Goal: Information Seeking & Learning: Learn about a topic

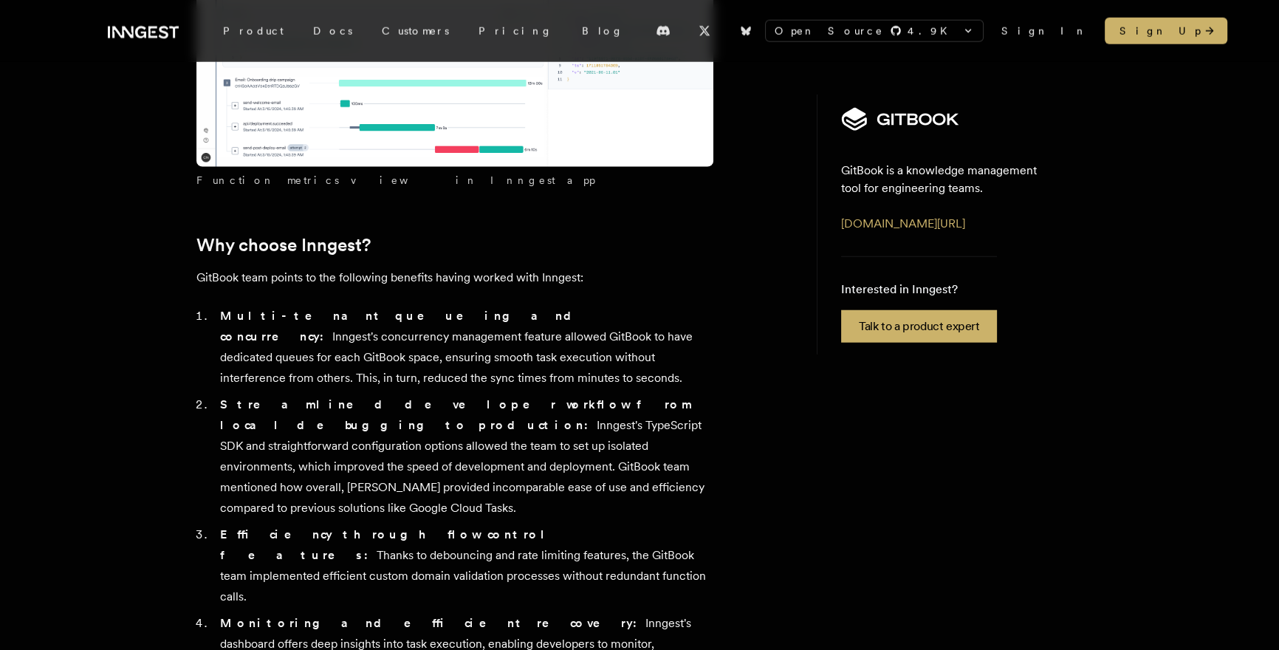
scroll to position [4829, 0]
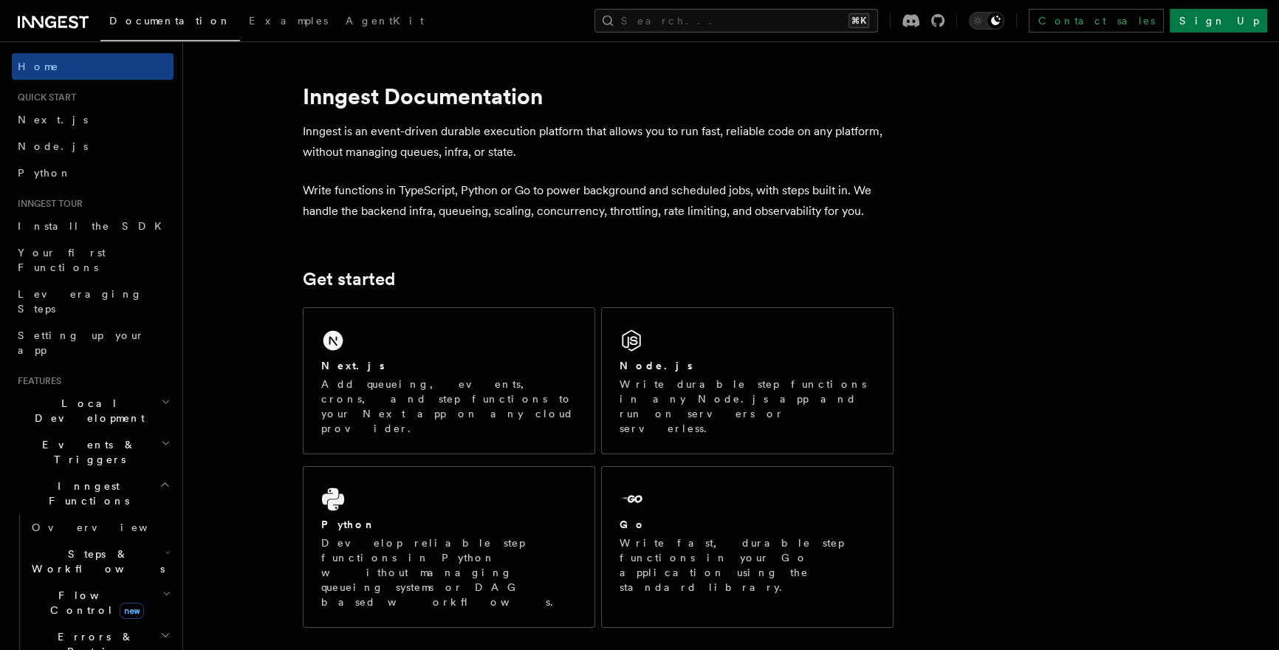
click at [108, 104] on li "Quick start Next.js Node.js Python" at bounding box center [93, 139] width 162 height 95
click at [110, 106] on link "Next.js" at bounding box center [93, 119] width 162 height 27
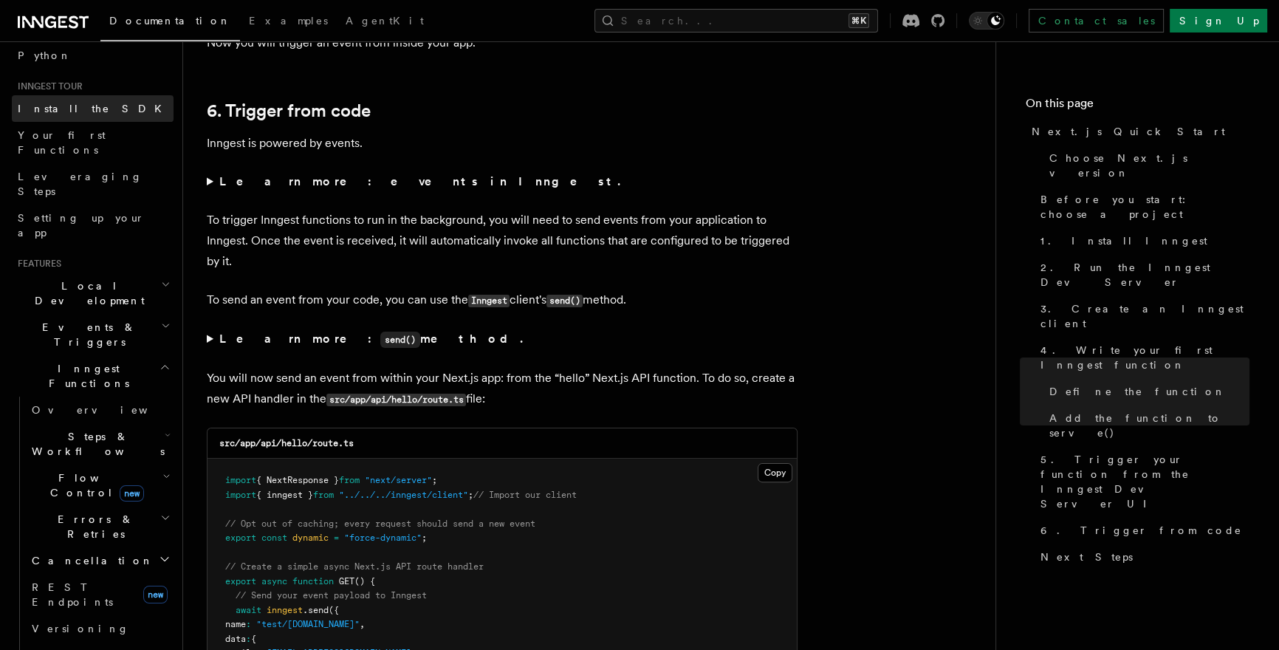
scroll to position [177, 0]
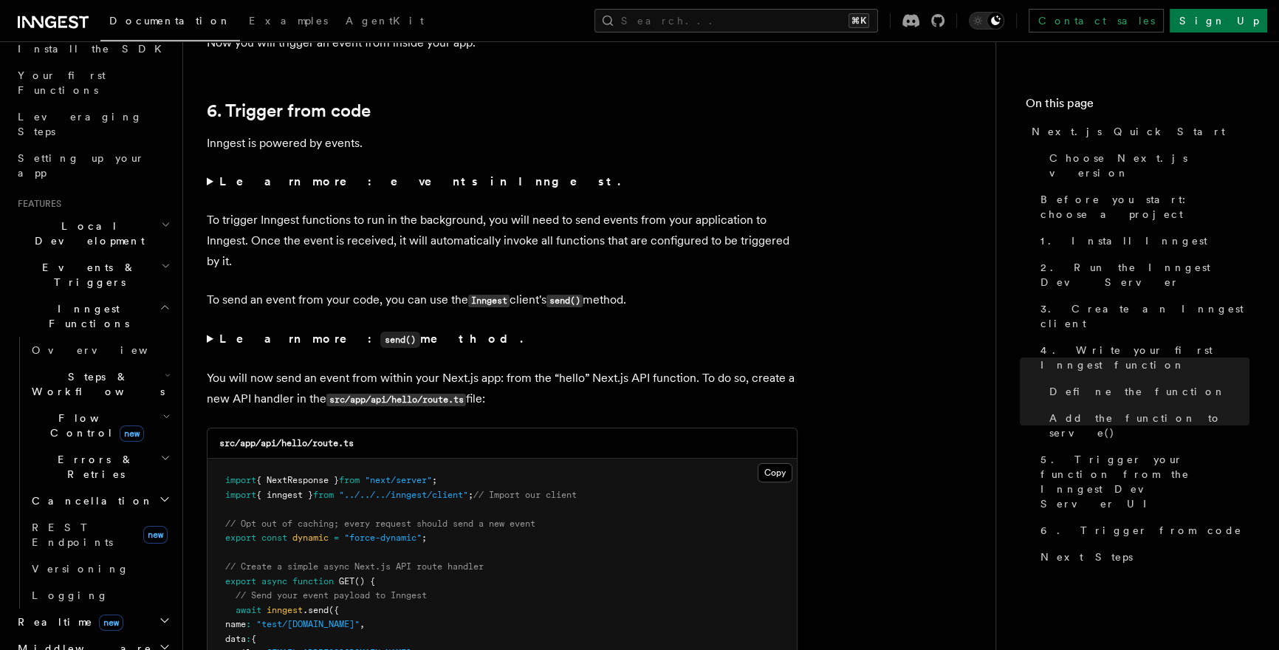
click at [162, 411] on icon "button" at bounding box center [166, 417] width 8 height 12
click at [126, 473] on link "[PERSON_NAME] new" at bounding box center [107, 488] width 134 height 30
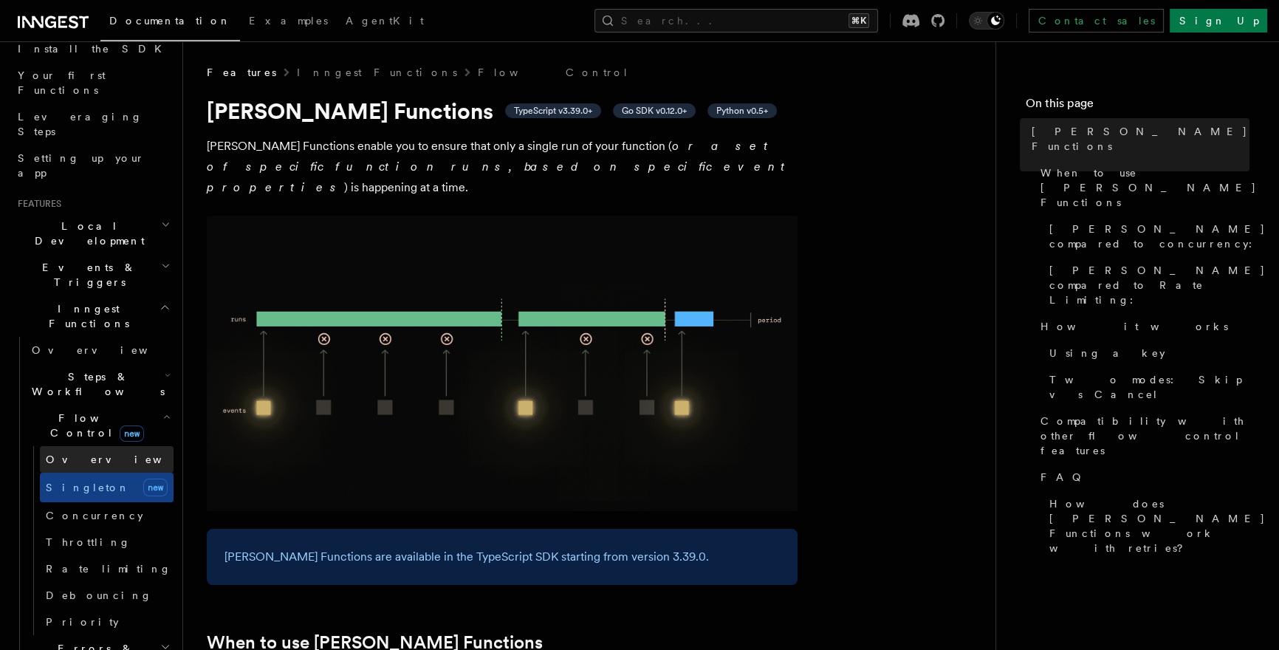
click at [123, 446] on link "Overview" at bounding box center [107, 459] width 134 height 27
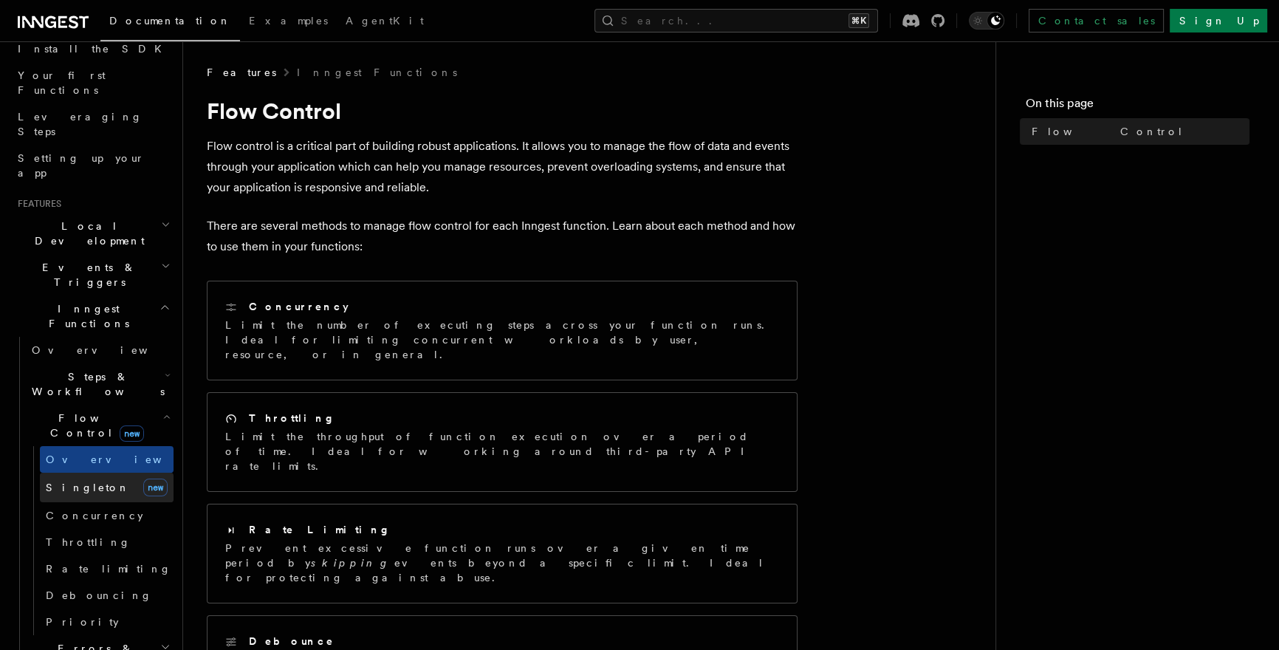
click at [123, 473] on link "[PERSON_NAME] new" at bounding box center [107, 488] width 134 height 30
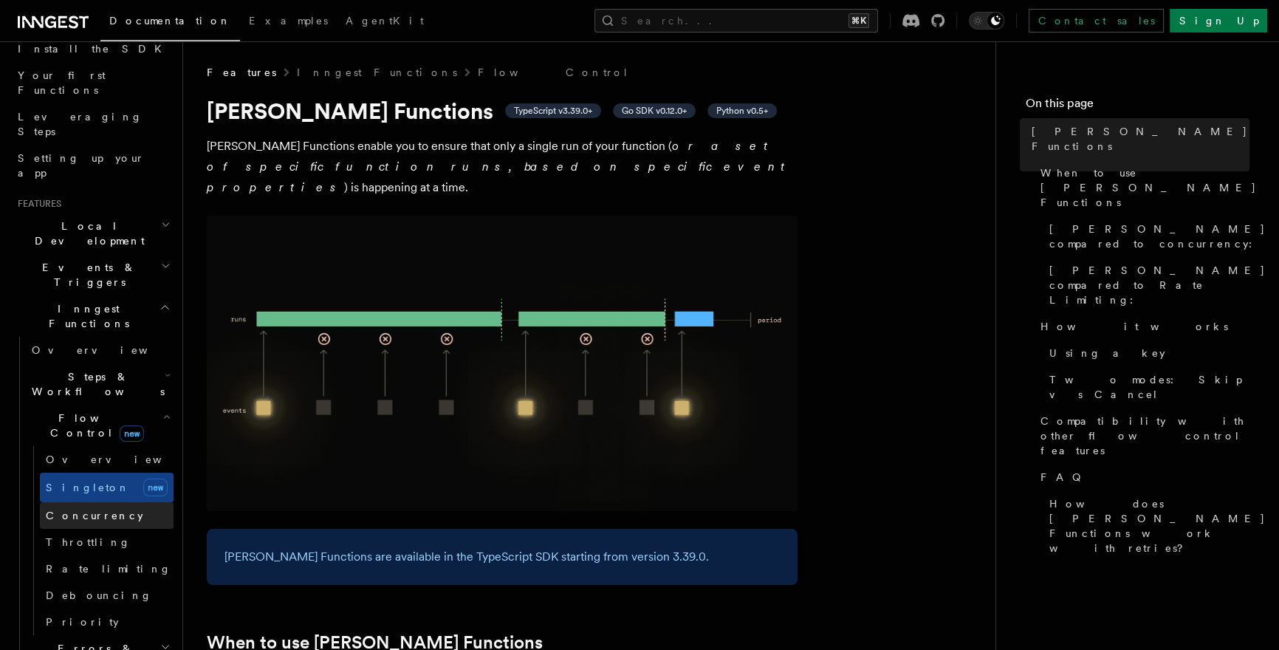
click at [113, 502] on link "Concurrency" at bounding box center [107, 515] width 134 height 27
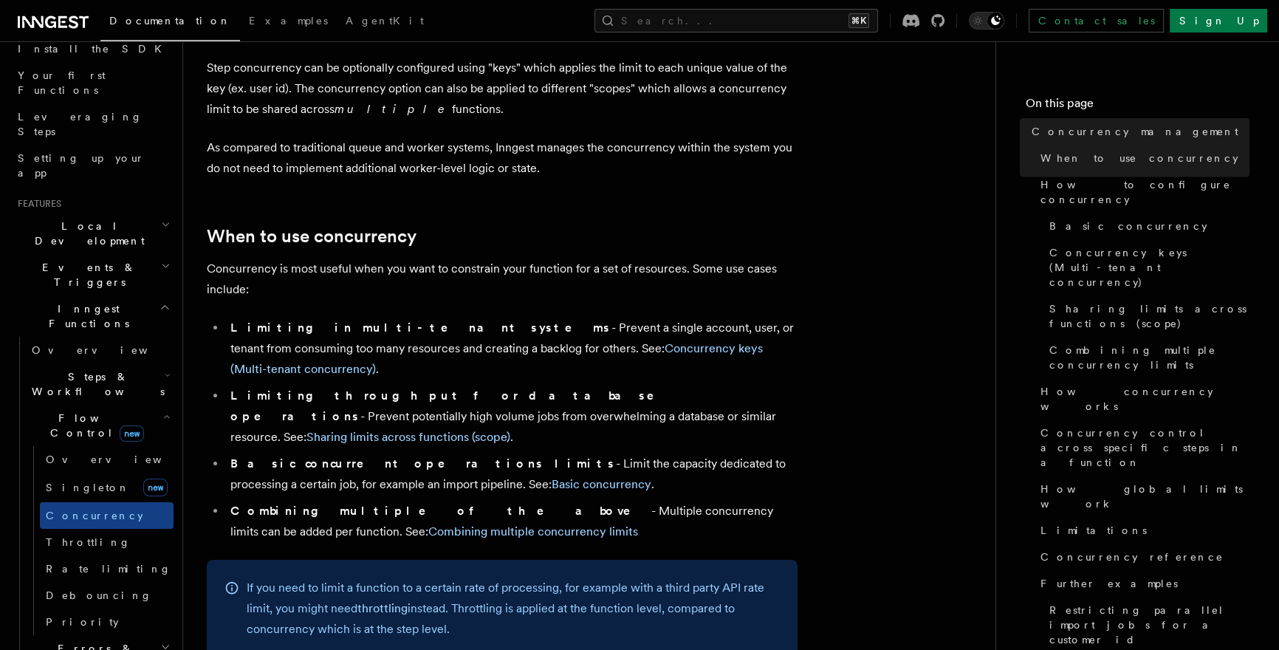
scroll to position [215, 0]
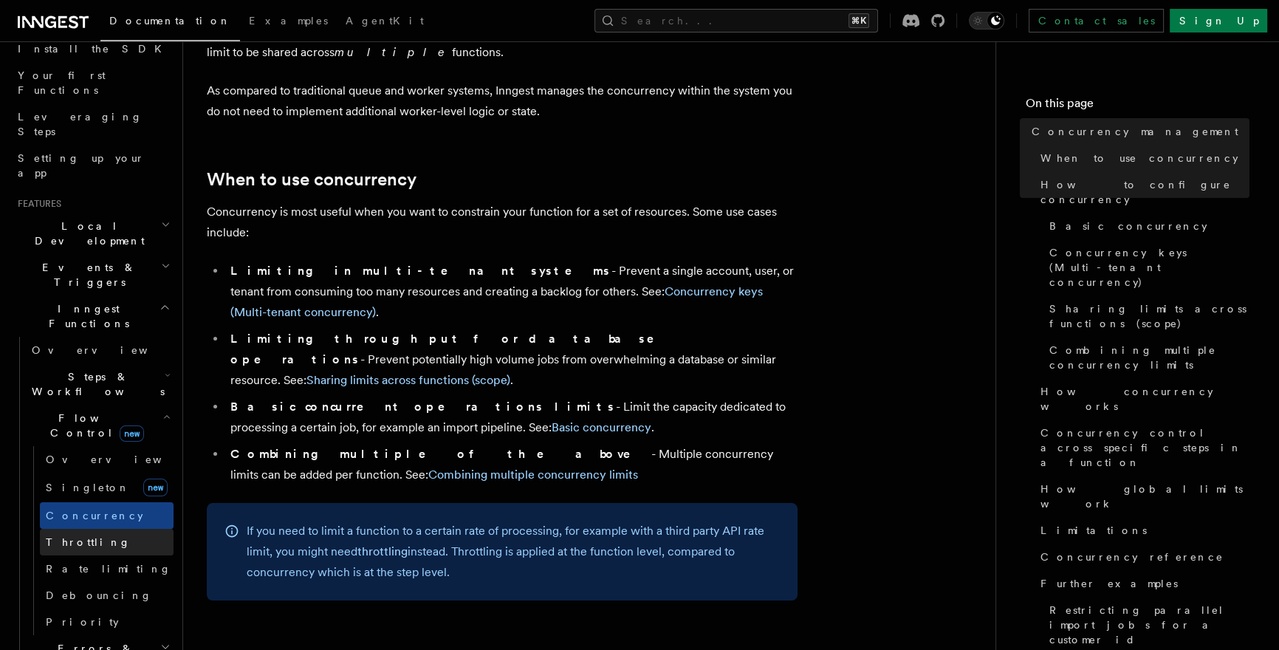
click at [107, 529] on link "Throttling" at bounding box center [107, 542] width 134 height 27
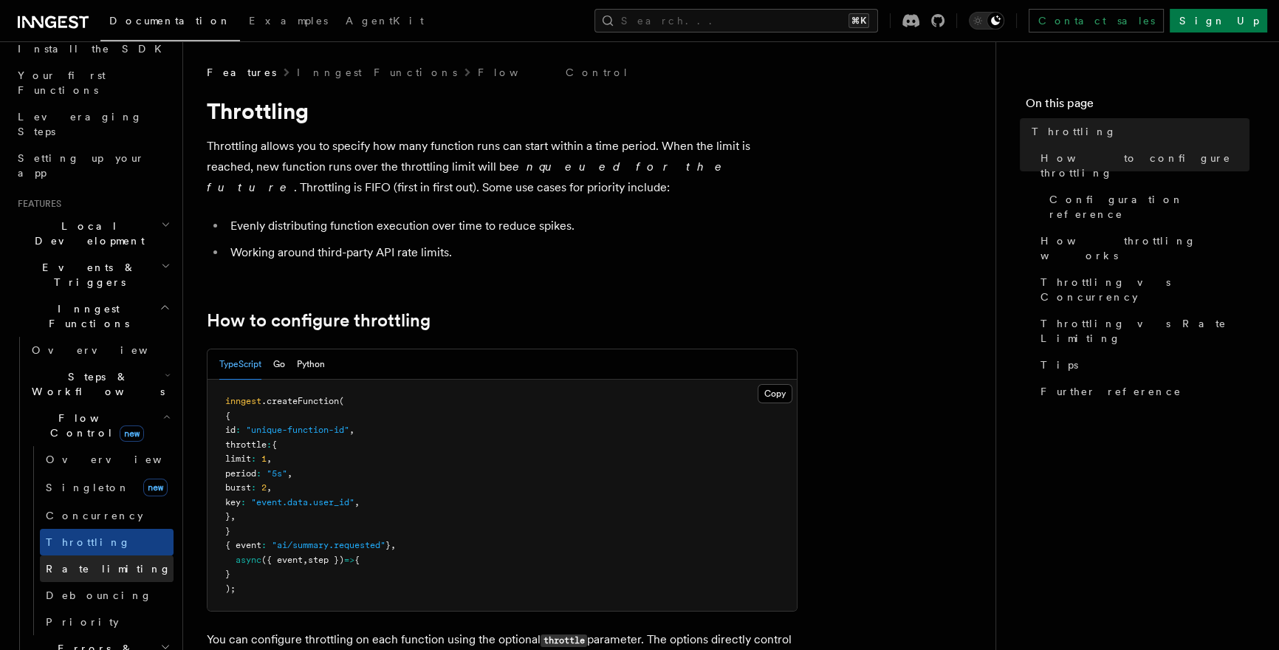
click at [106, 555] on link "Rate limiting" at bounding box center [107, 568] width 134 height 27
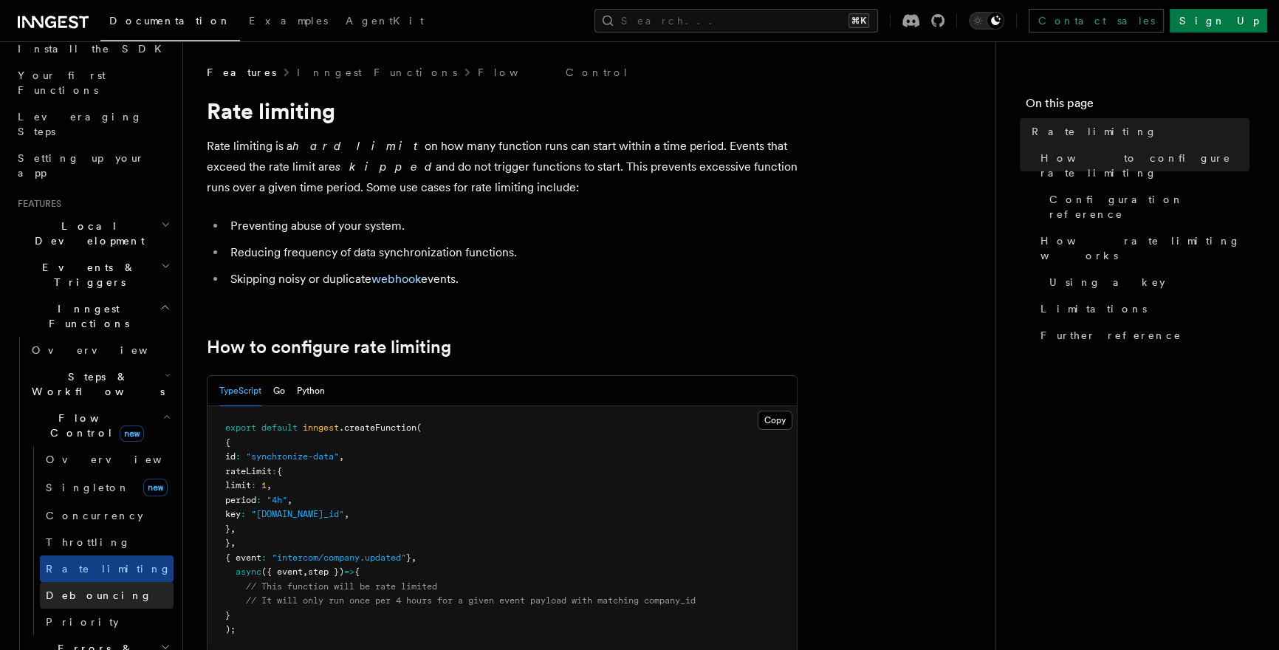
click at [109, 582] on link "Debouncing" at bounding box center [107, 595] width 134 height 27
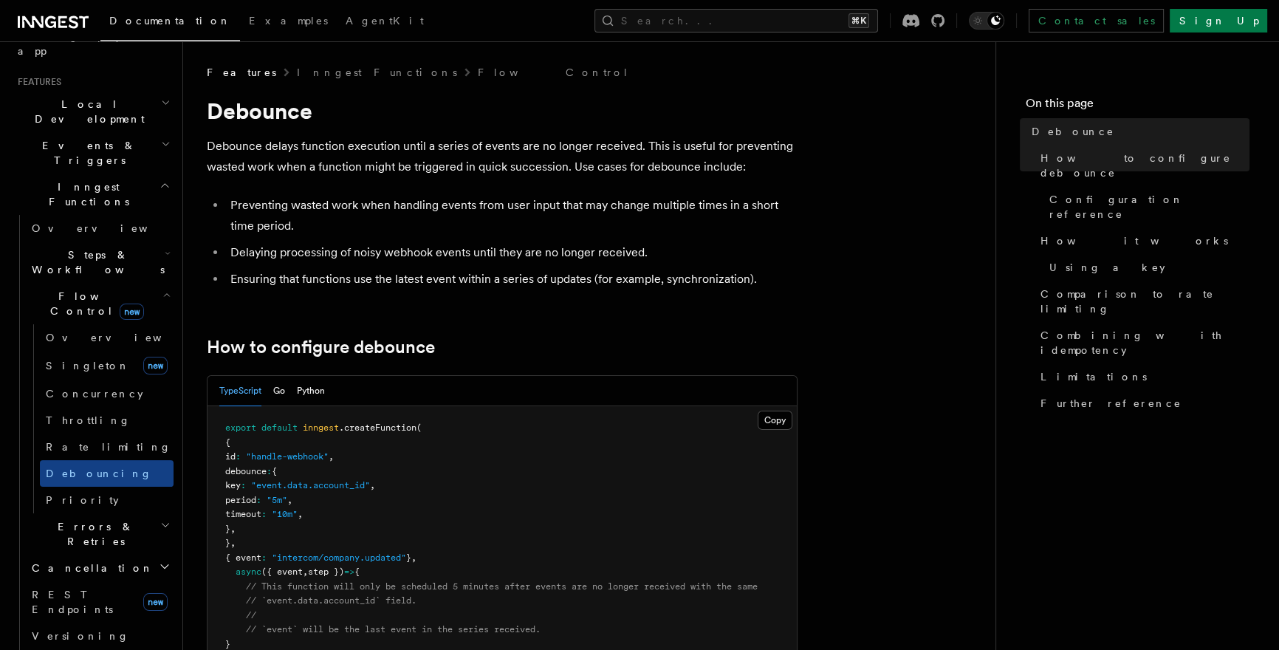
scroll to position [369, 0]
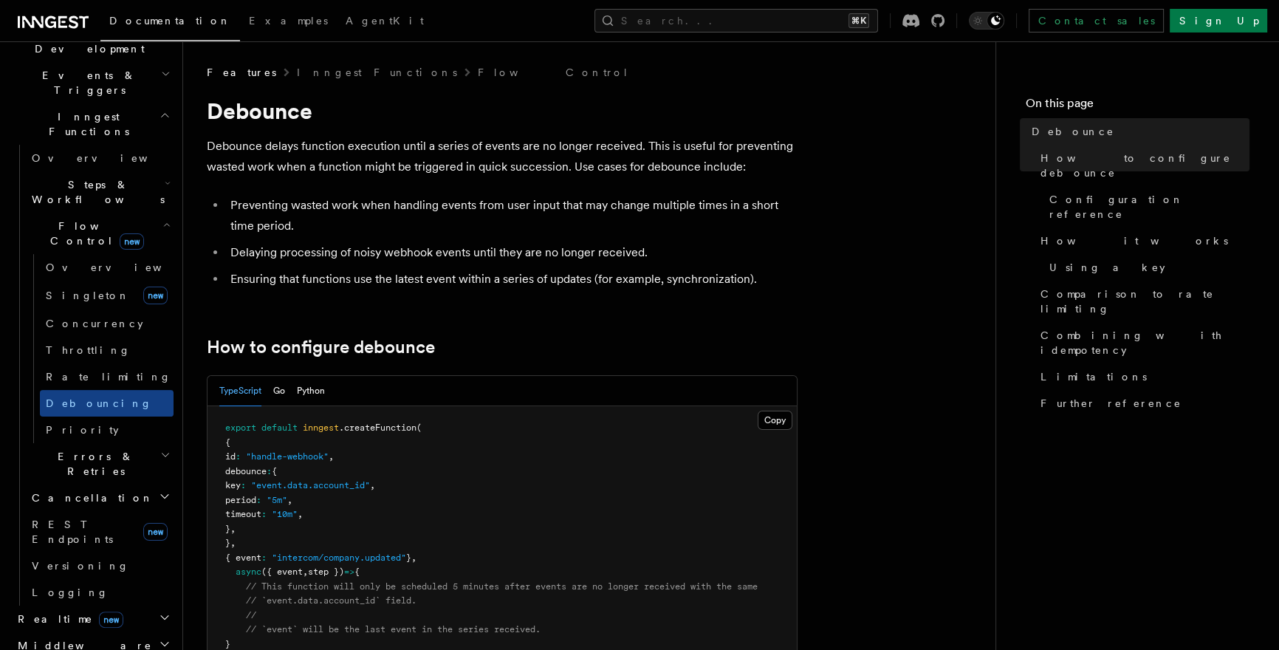
click at [120, 443] on h2 "Errors & Retries" at bounding box center [100, 463] width 148 height 41
click at [118, 443] on h2 "Errors & Retries" at bounding box center [100, 463] width 148 height 41
click at [117, 443] on h2 "Errors & Retries" at bounding box center [100, 463] width 148 height 41
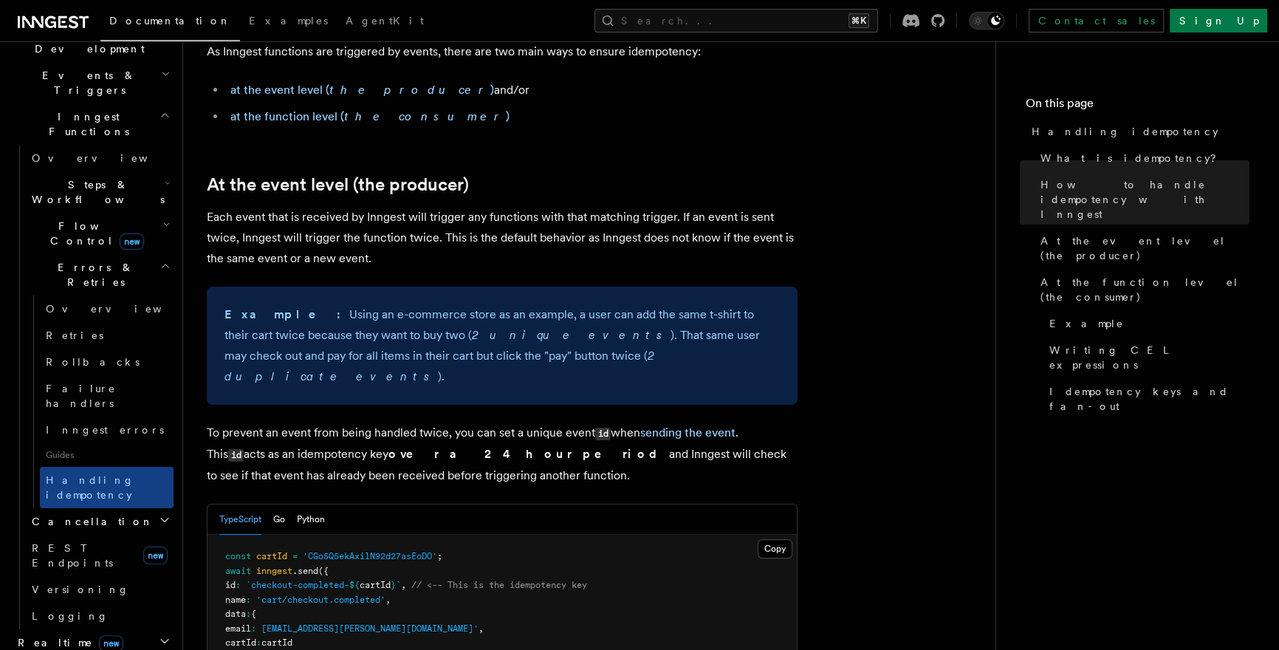
scroll to position [549, 0]
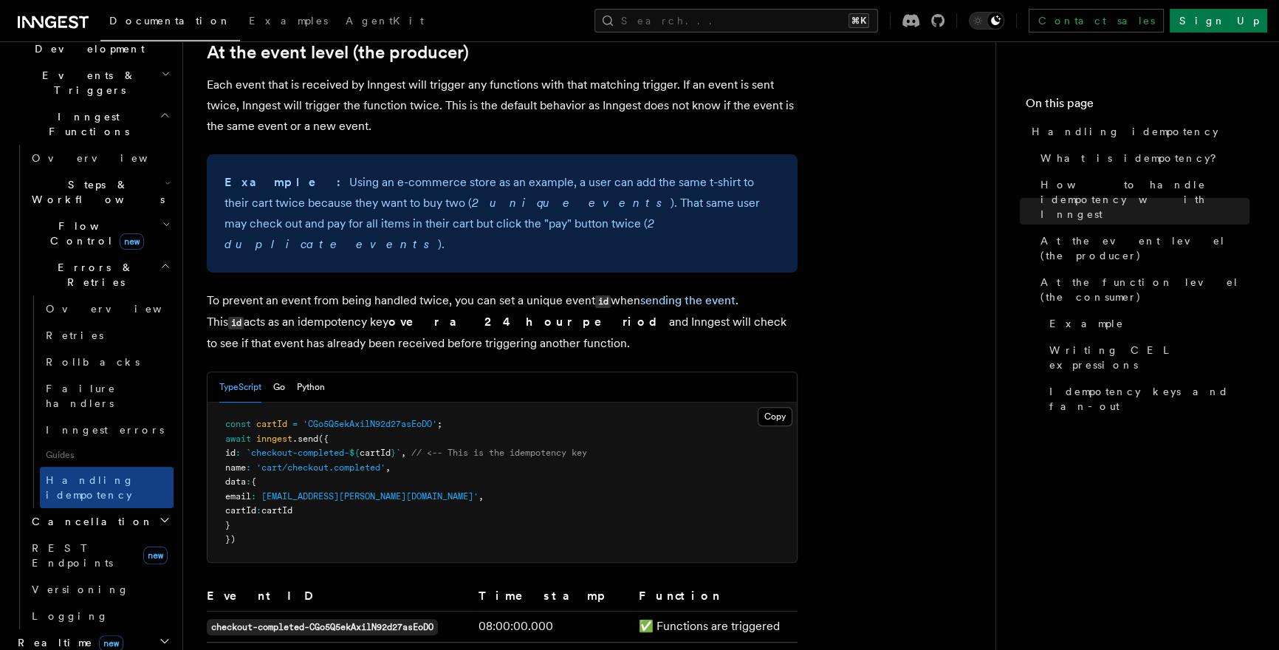
click at [99, 635] on span "new" at bounding box center [111, 643] width 24 height 16
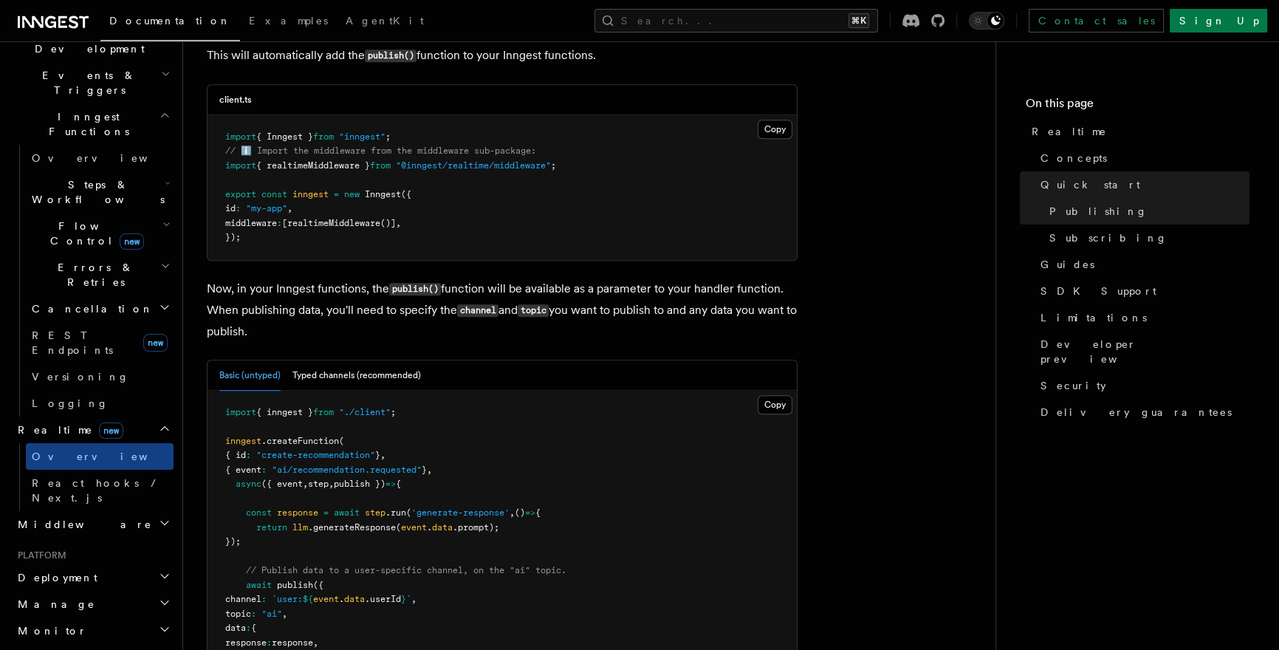
scroll to position [1270, 0]
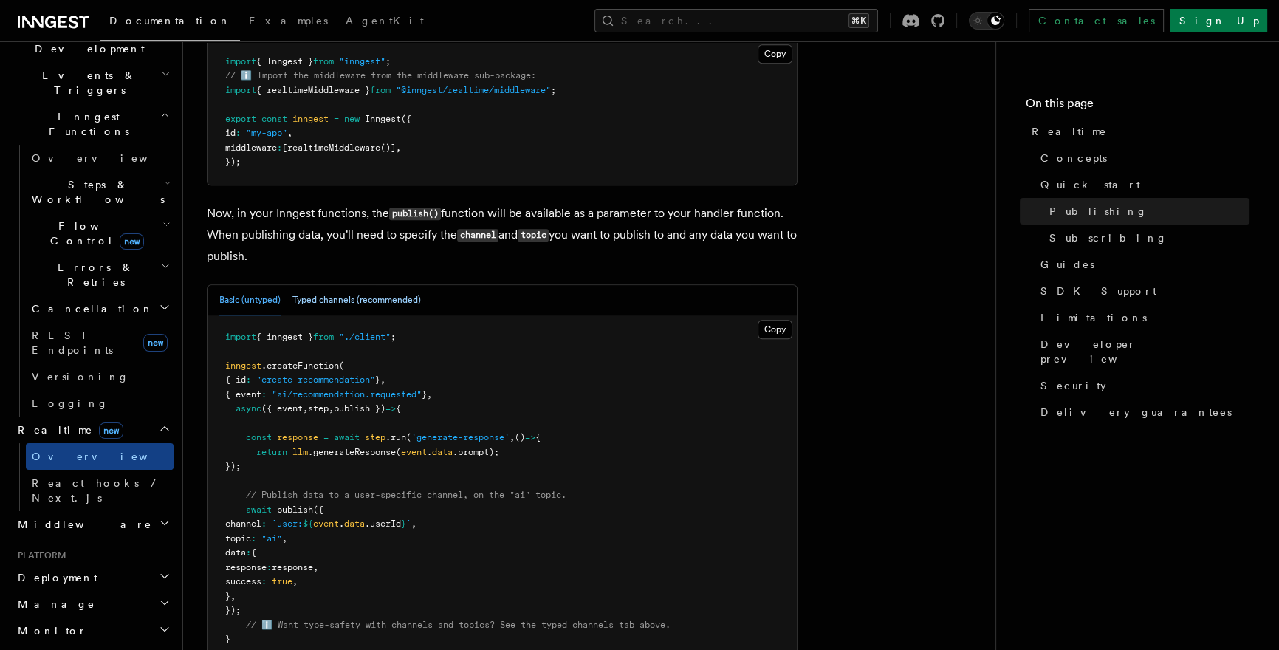
click at [400, 285] on button "Typed channels (recommended)" at bounding box center [356, 300] width 128 height 30
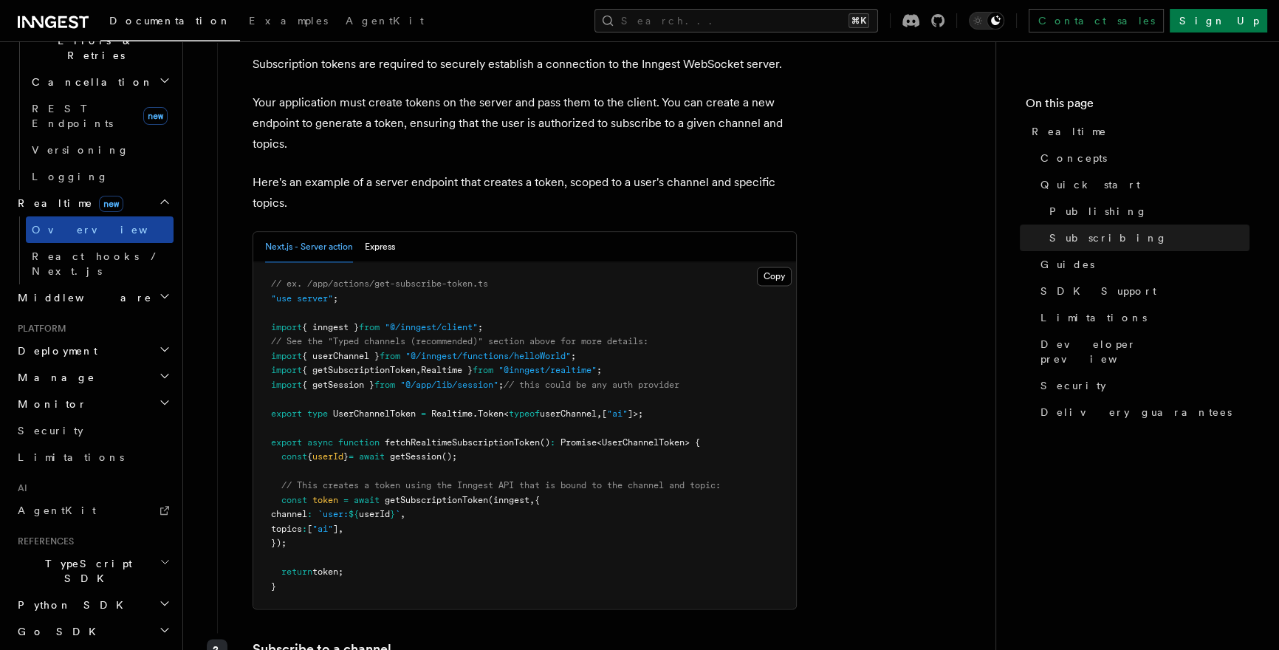
scroll to position [614, 0]
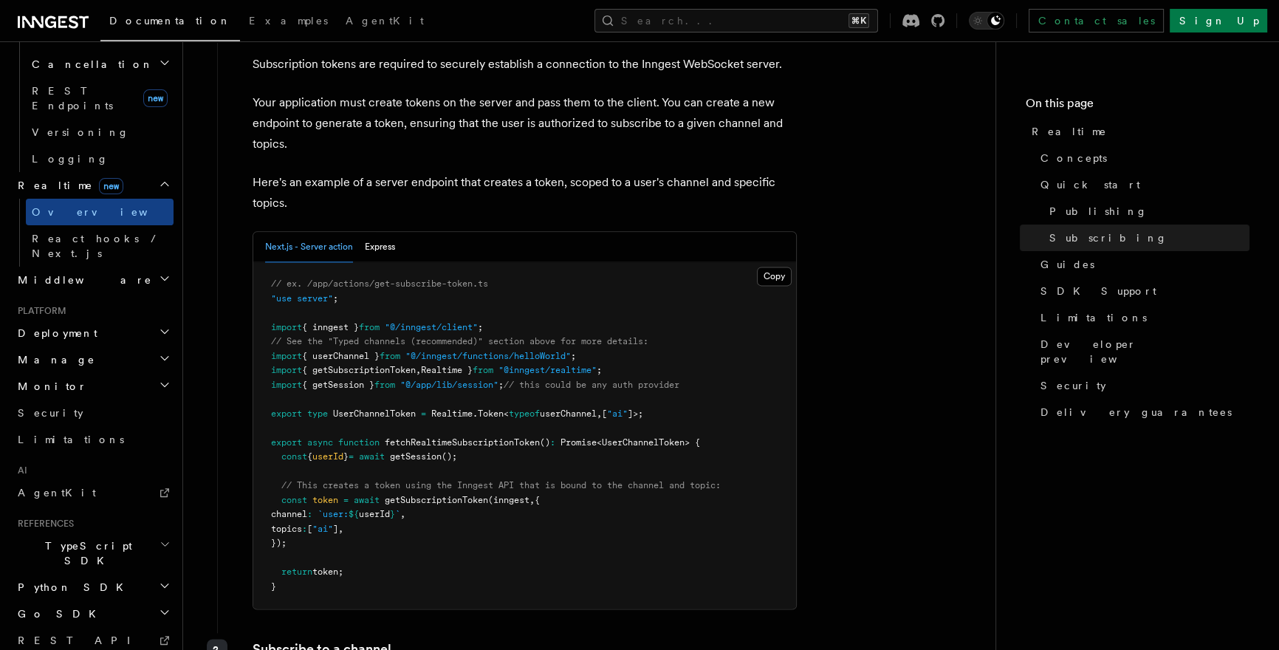
click at [159, 272] on icon "button" at bounding box center [165, 278] width 12 height 12
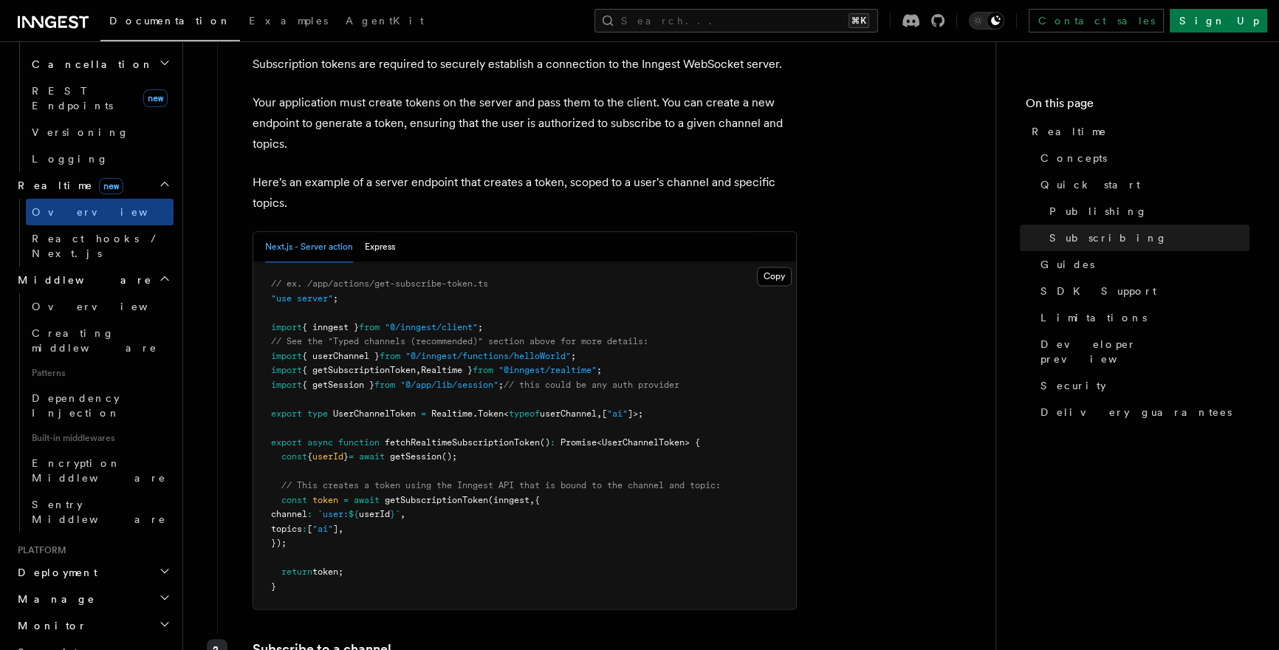
click at [159, 272] on icon "button" at bounding box center [165, 278] width 12 height 12
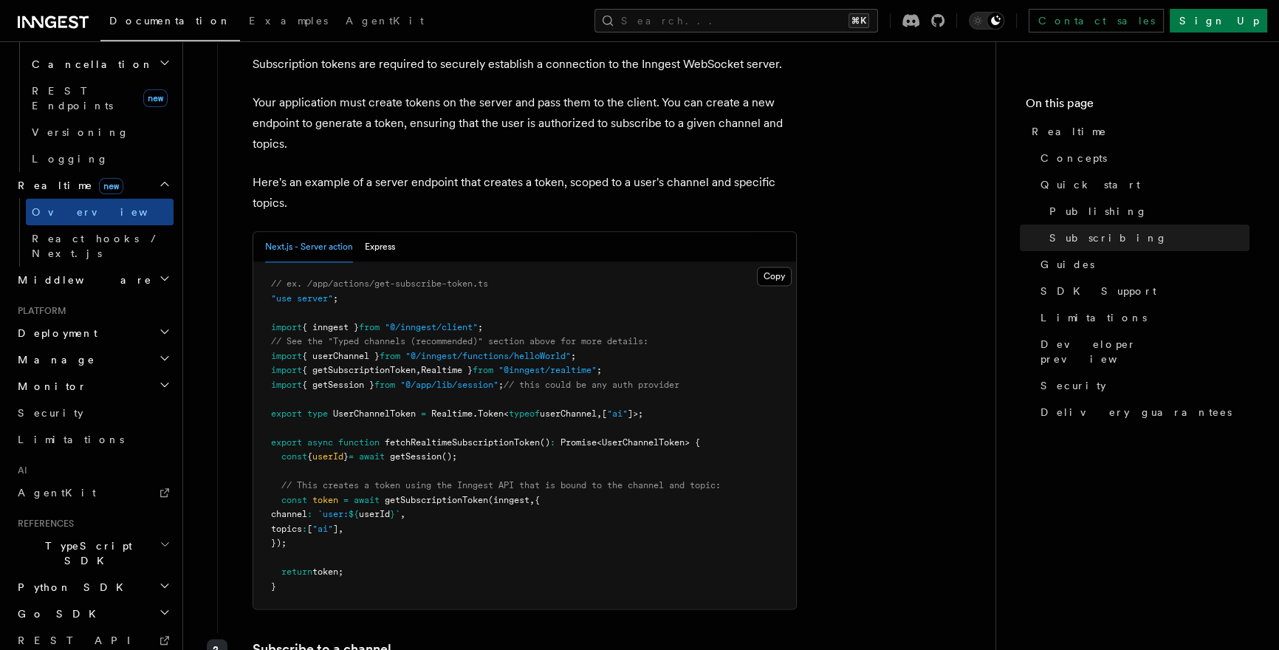
click at [139, 320] on h2 "Deployment" at bounding box center [93, 333] width 162 height 27
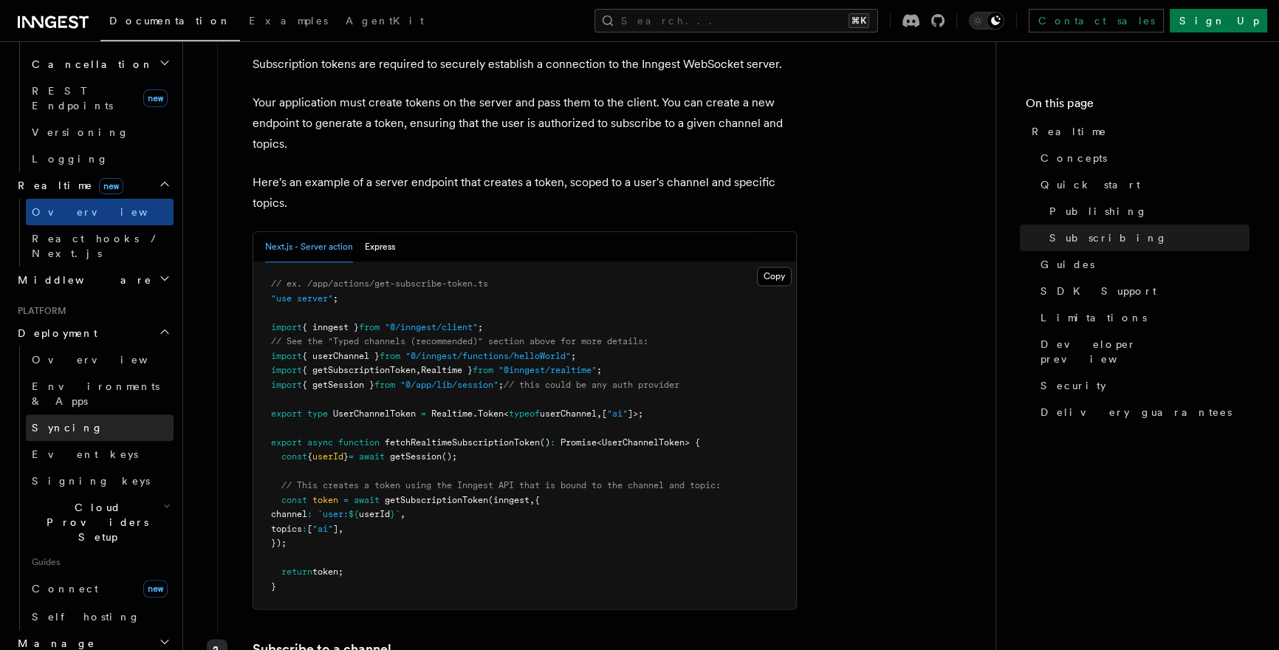
click at [109, 414] on link "Syncing" at bounding box center [100, 427] width 148 height 27
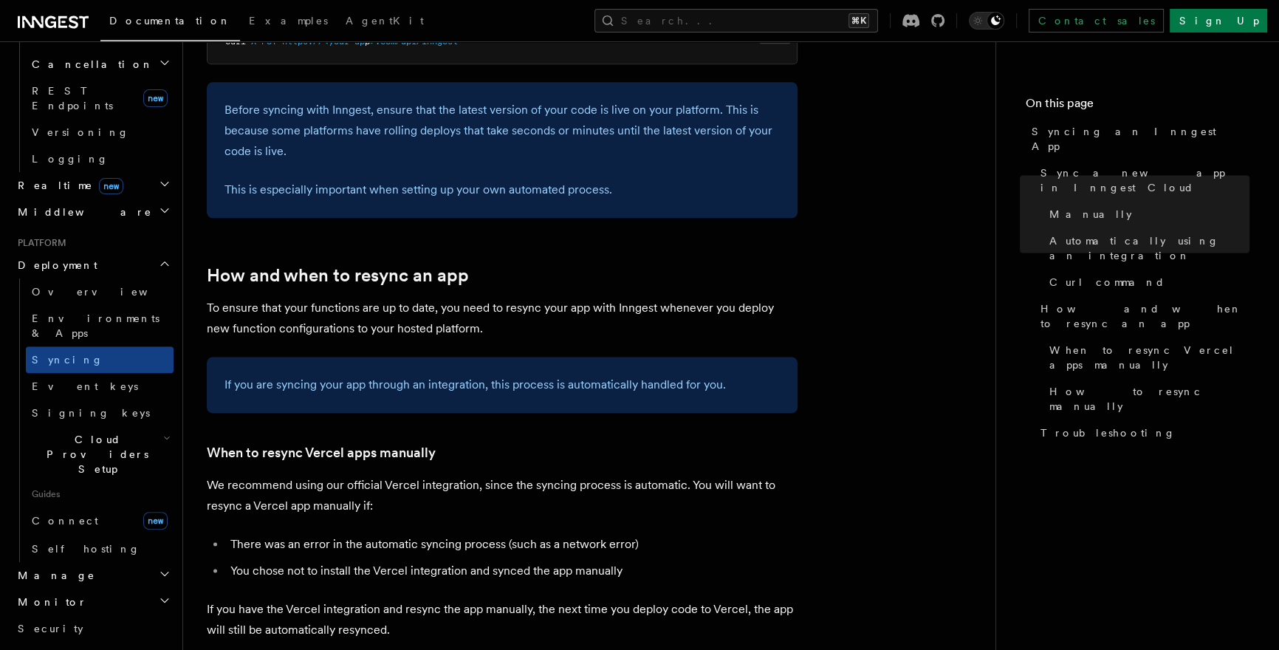
scroll to position [2456, 0]
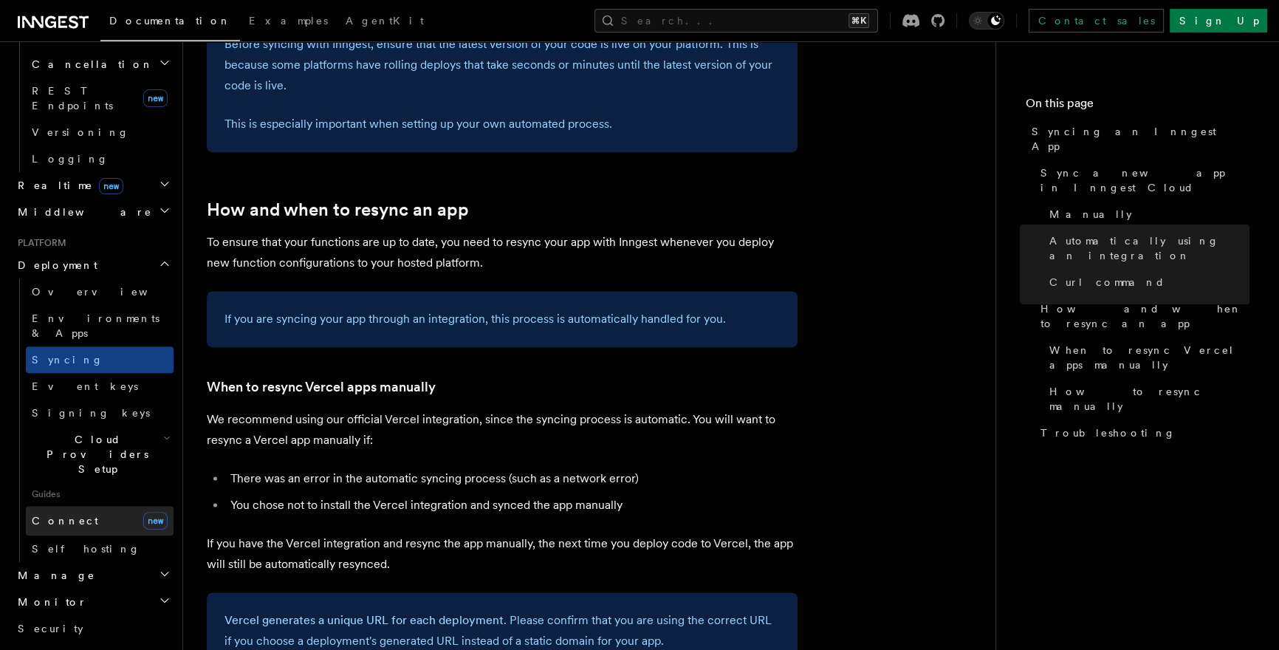
click at [131, 506] on link "Connect new" at bounding box center [100, 521] width 148 height 30
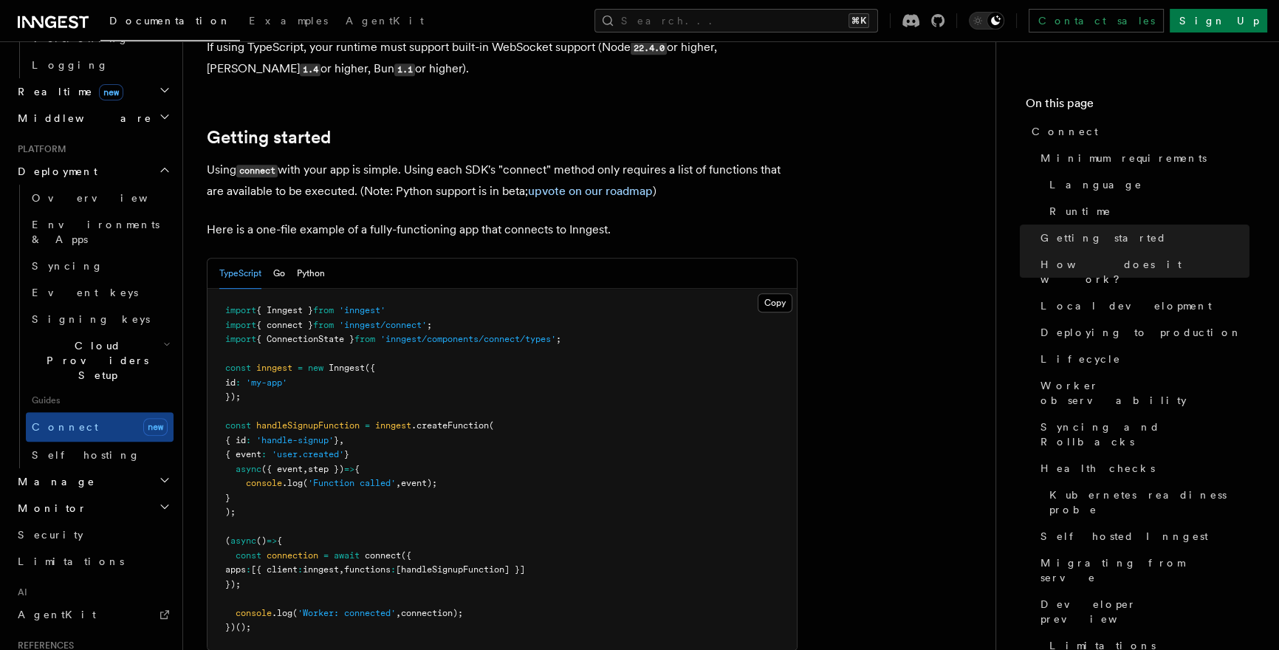
scroll to position [800, 0]
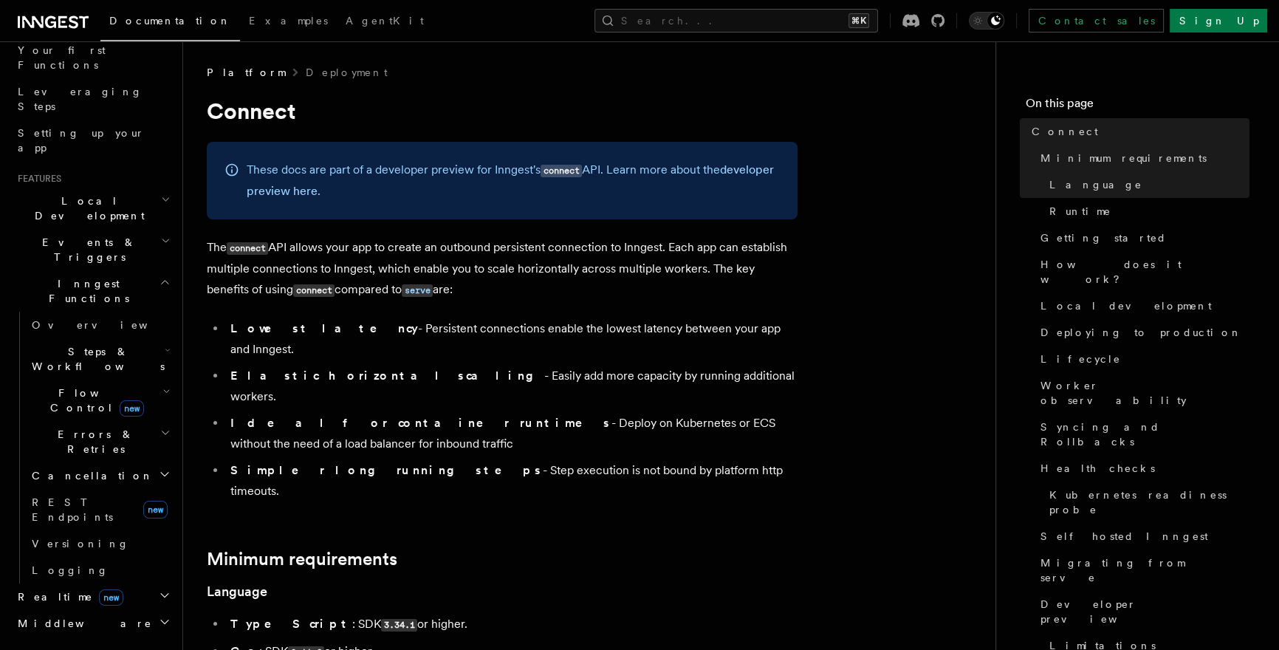
scroll to position [230, 0]
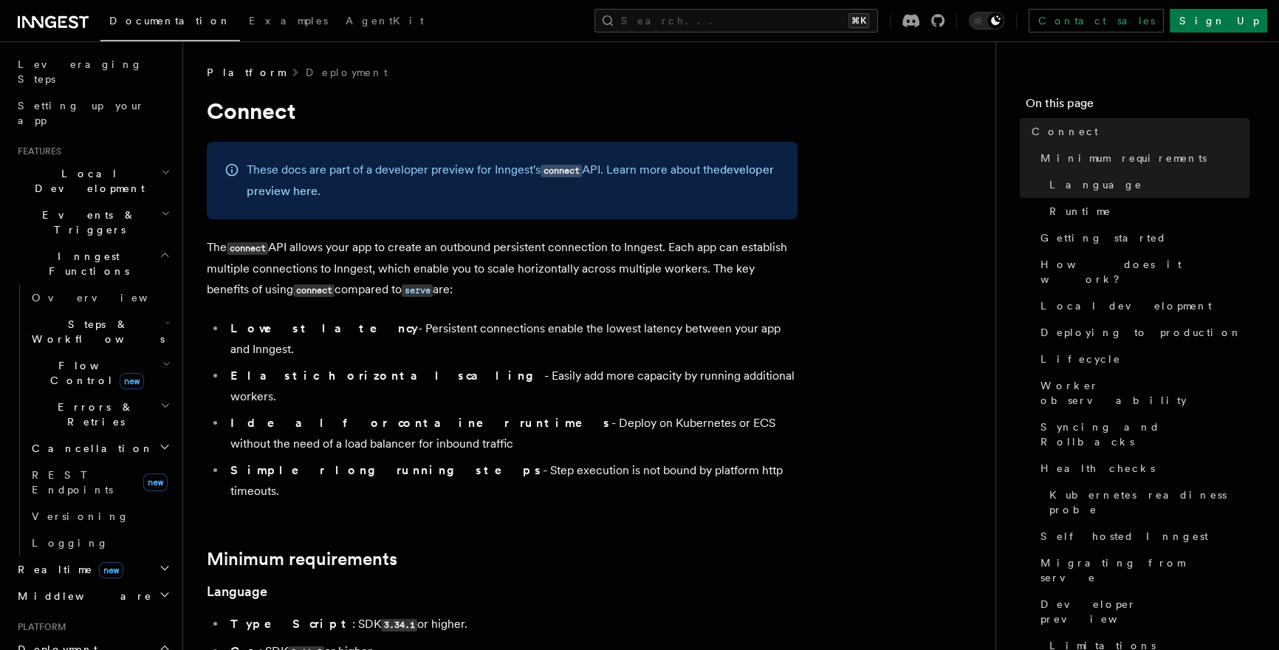
click at [154, 556] on h2 "Realtime new" at bounding box center [93, 569] width 162 height 27
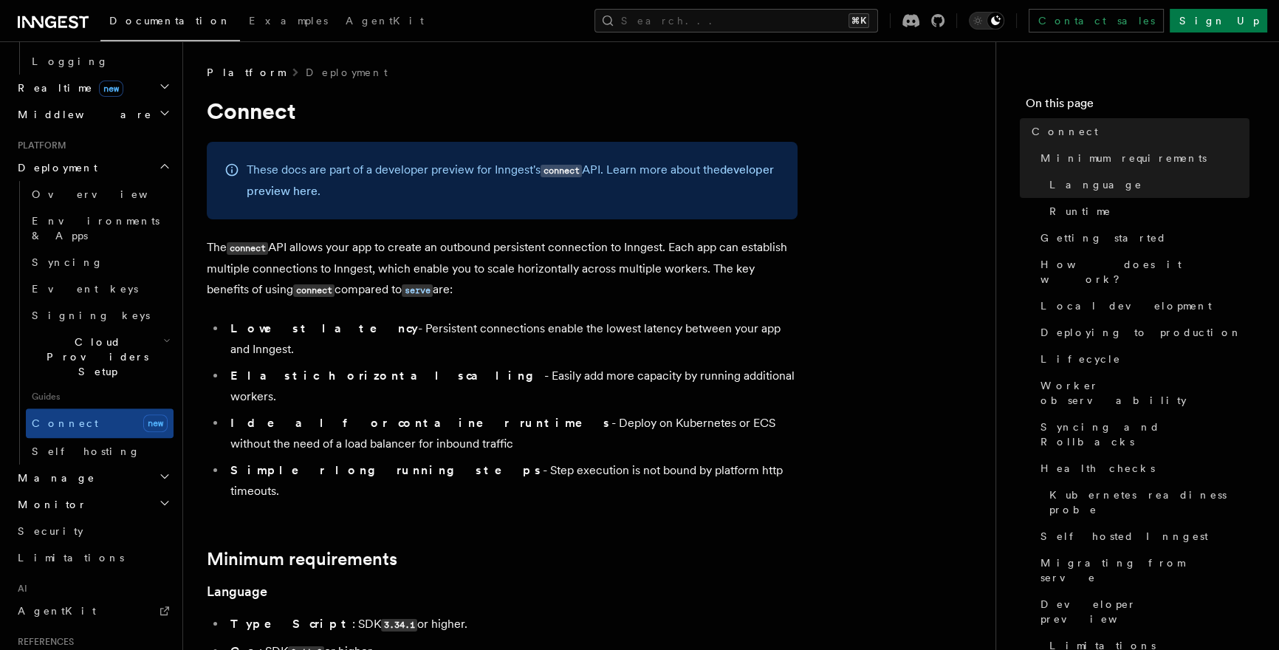
scroll to position [800, 0]
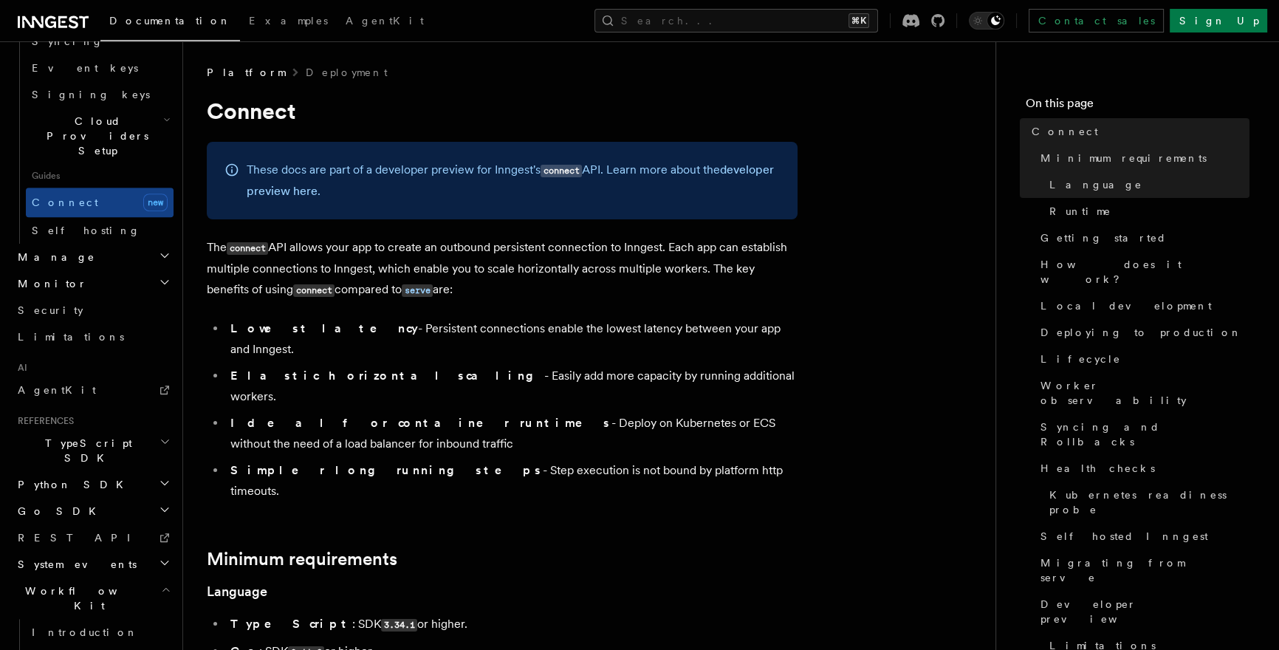
scroll to position [933, 0]
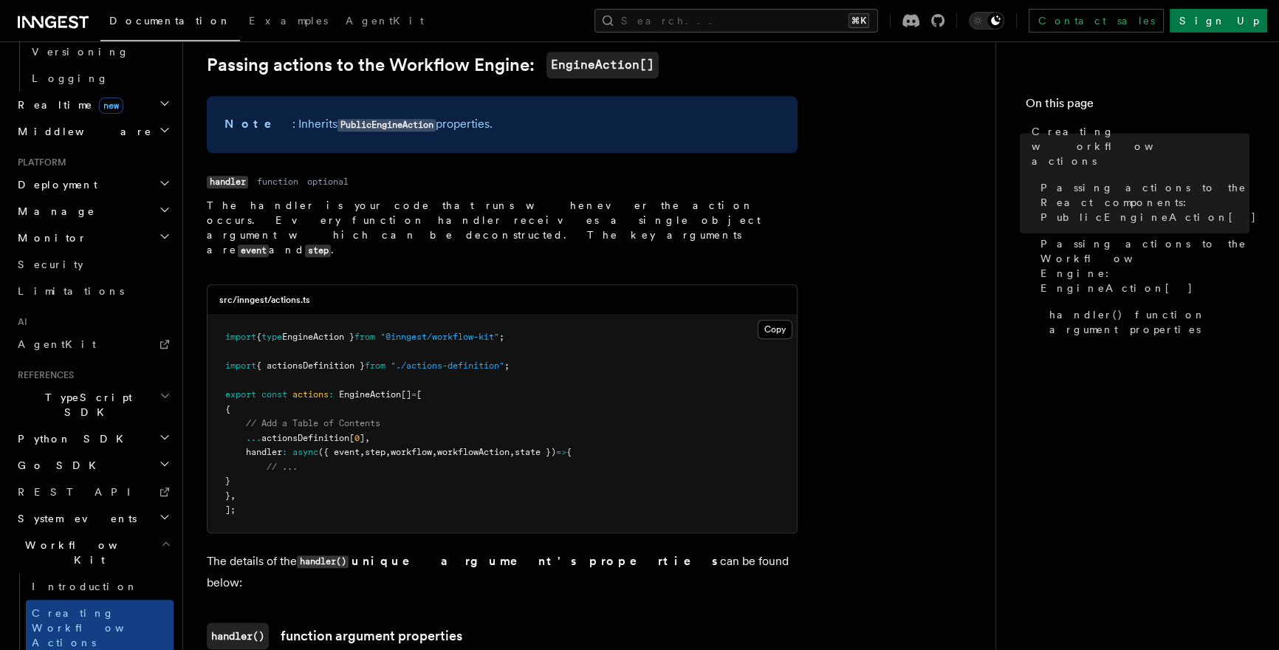
scroll to position [1425, 0]
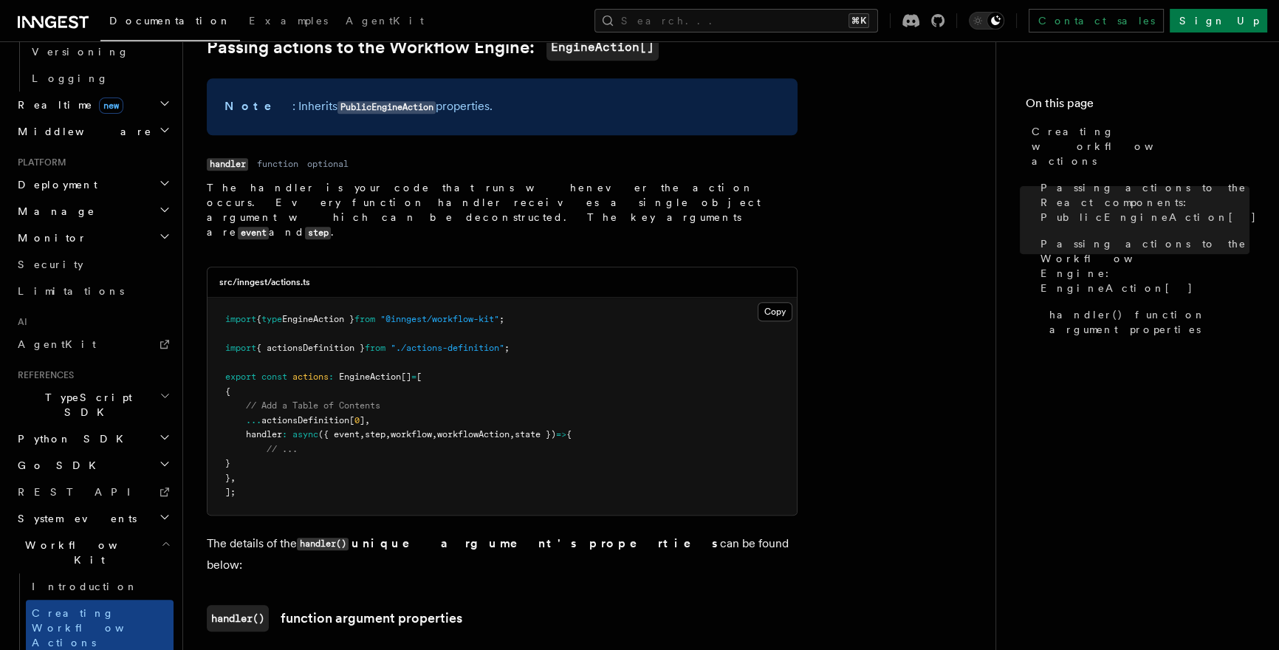
click at [123, 384] on h2 "TypeScript SDK" at bounding box center [93, 404] width 162 height 41
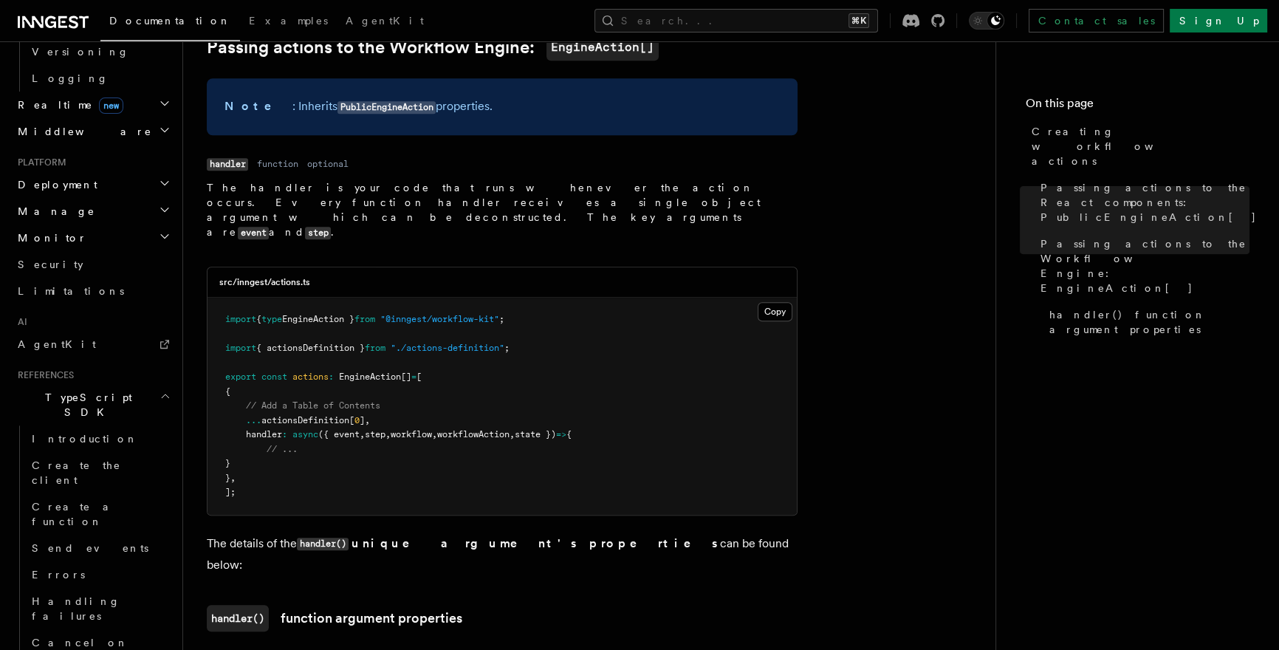
click at [123, 384] on h2 "TypeScript SDK" at bounding box center [93, 404] width 162 height 41
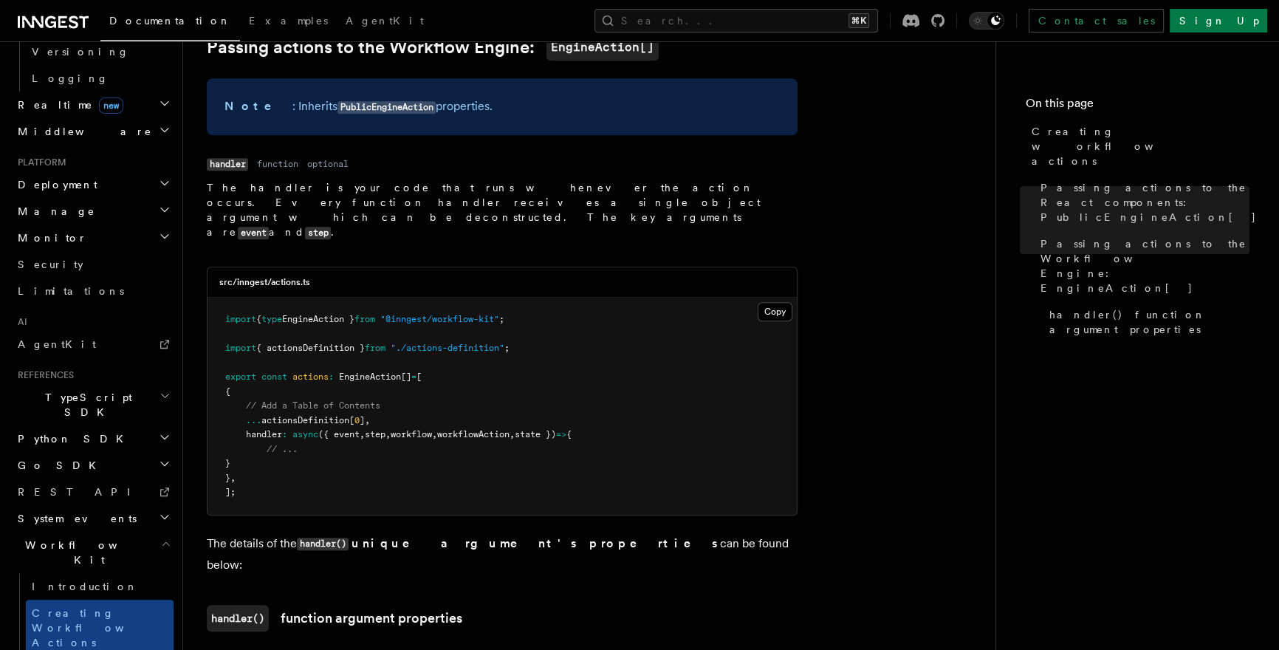
click at [123, 384] on h2 "TypeScript SDK" at bounding box center [93, 404] width 162 height 41
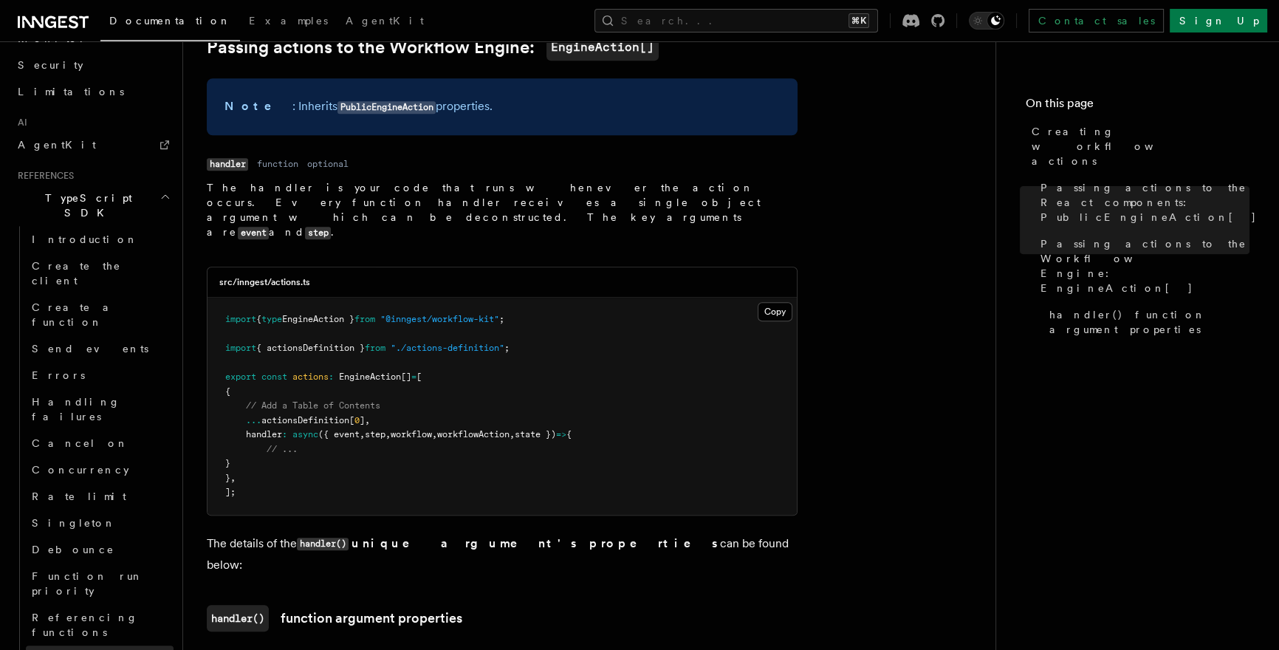
scroll to position [882, 0]
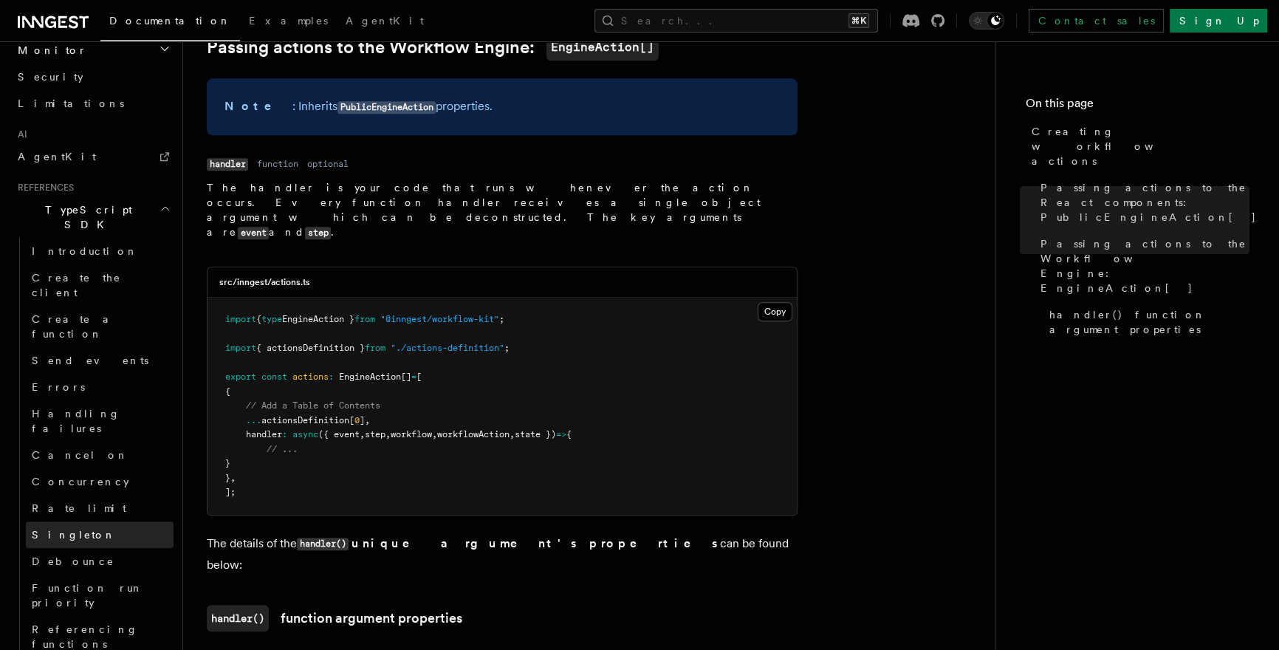
click at [120, 521] on link "Singleton" at bounding box center [100, 534] width 148 height 27
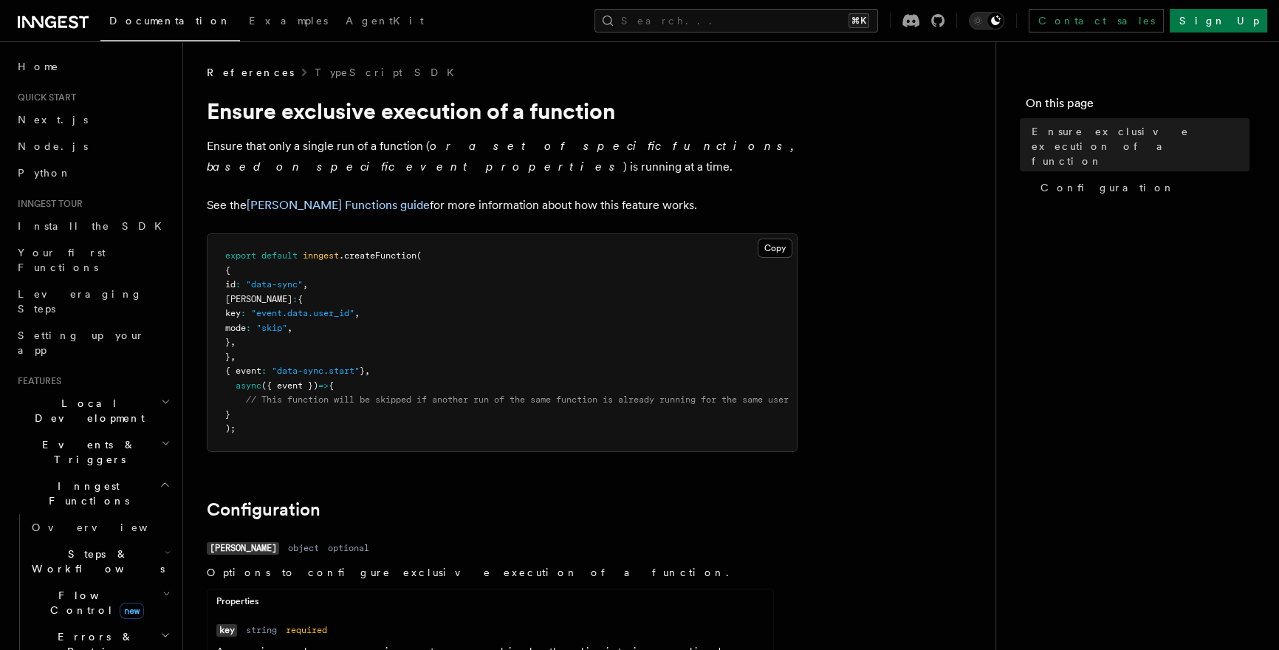
click at [160, 479] on icon "button" at bounding box center [165, 485] width 11 height 12
click at [161, 437] on icon "button" at bounding box center [166, 443] width 10 height 12
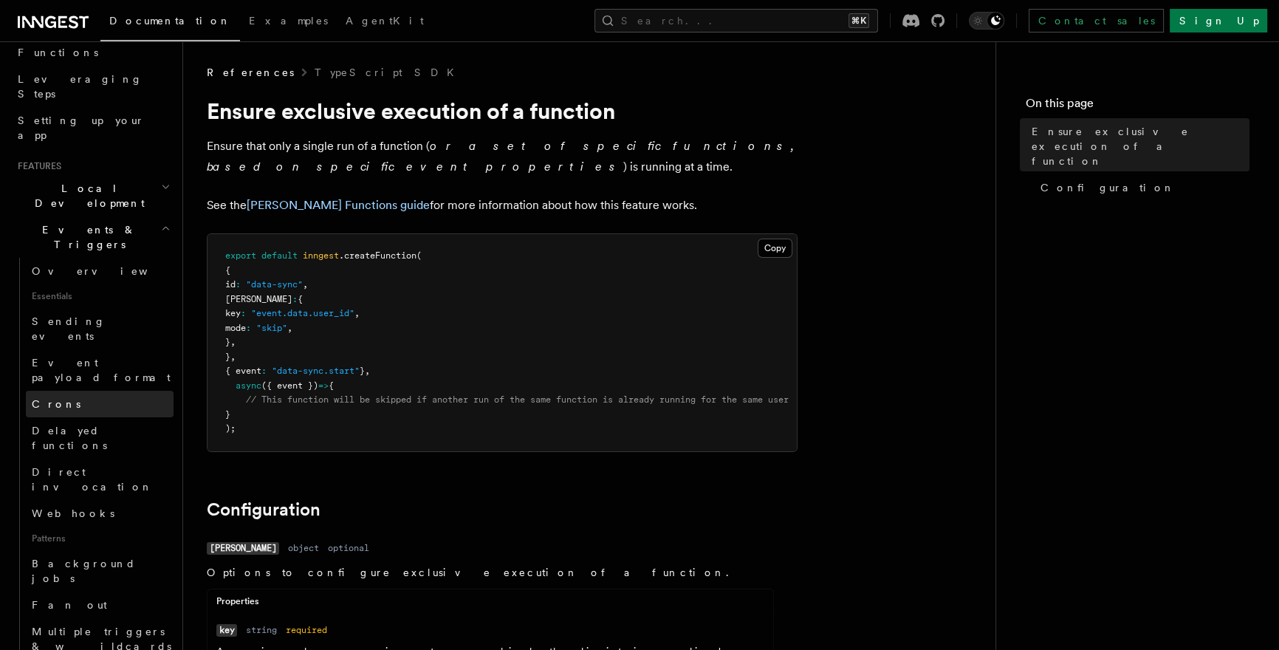
scroll to position [264, 0]
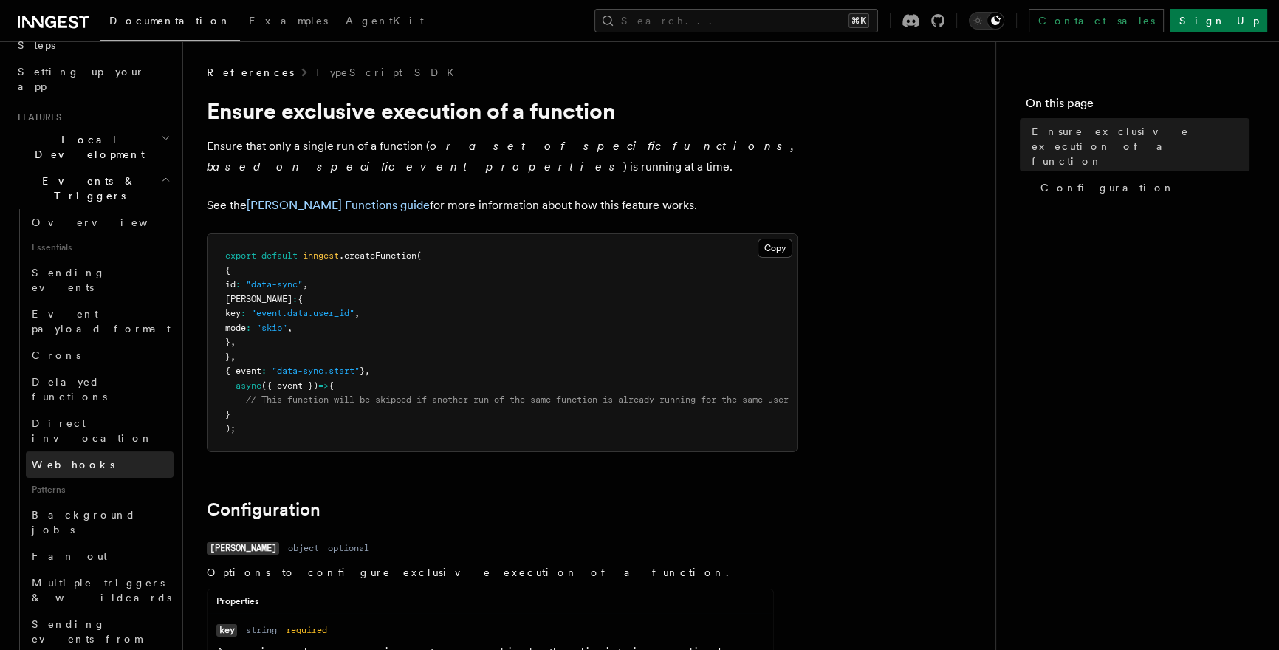
click at [117, 451] on link "Webhooks" at bounding box center [100, 464] width 148 height 27
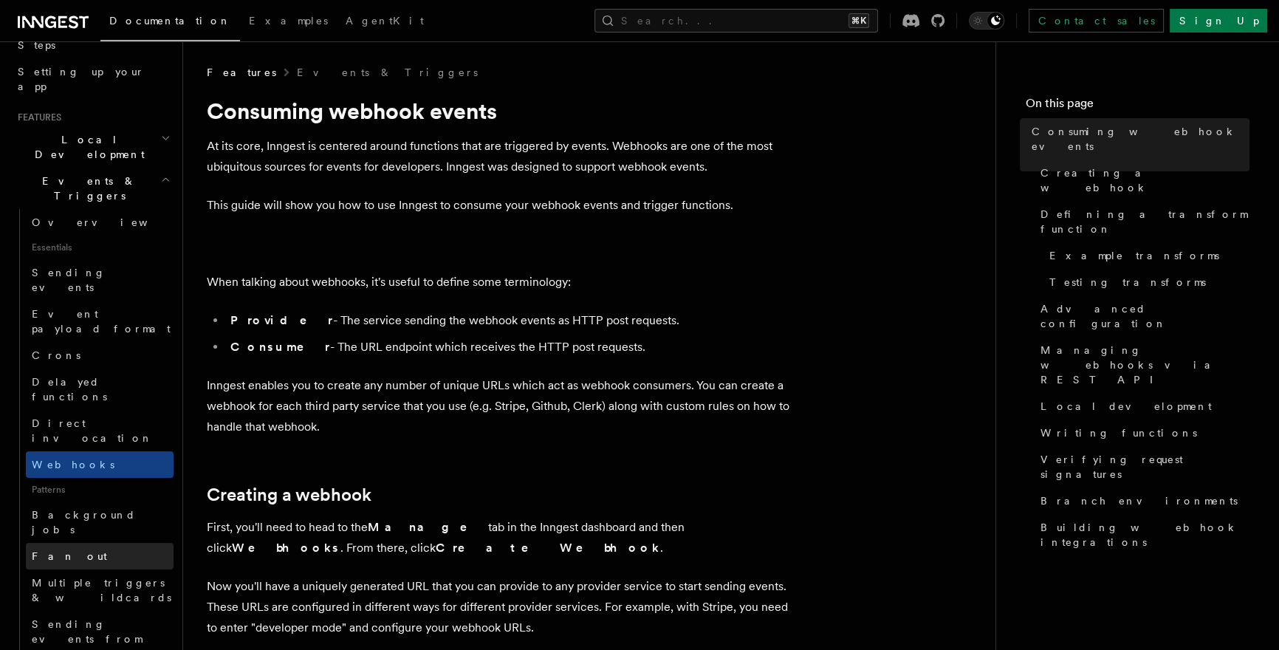
click at [109, 543] on link "Fan out" at bounding box center [100, 556] width 148 height 27
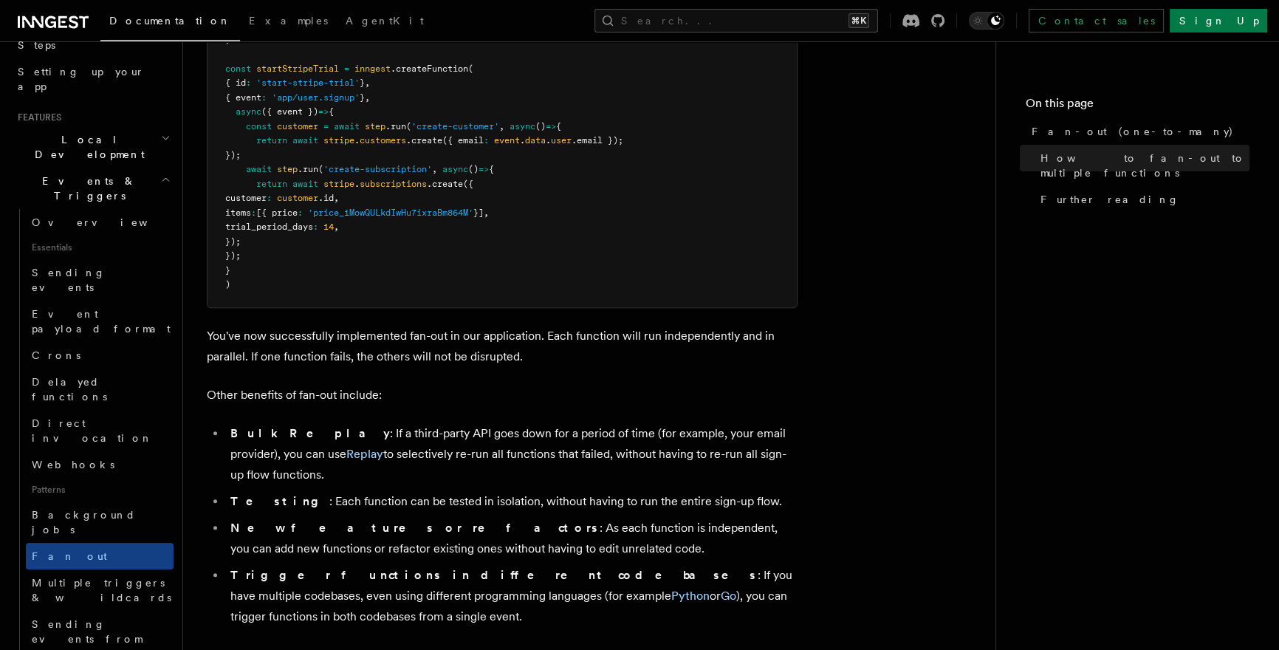
scroll to position [1726, 0]
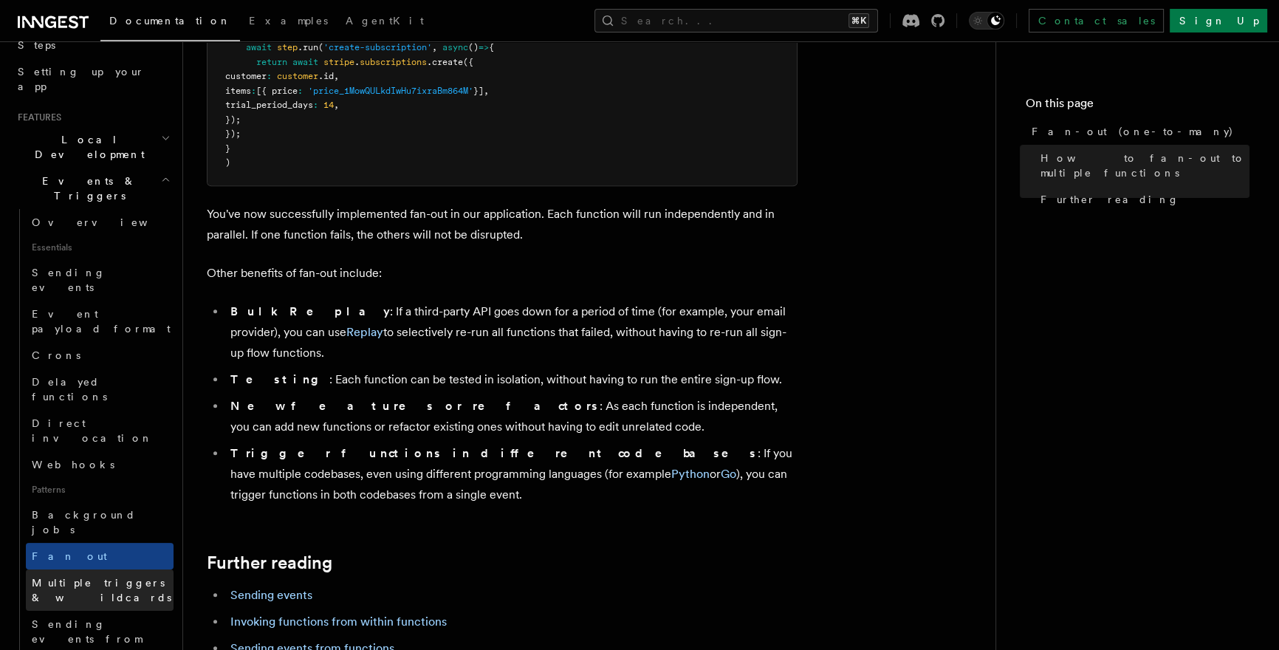
click at [97, 575] on span "Multiple triggers & wildcards" at bounding box center [103, 590] width 142 height 30
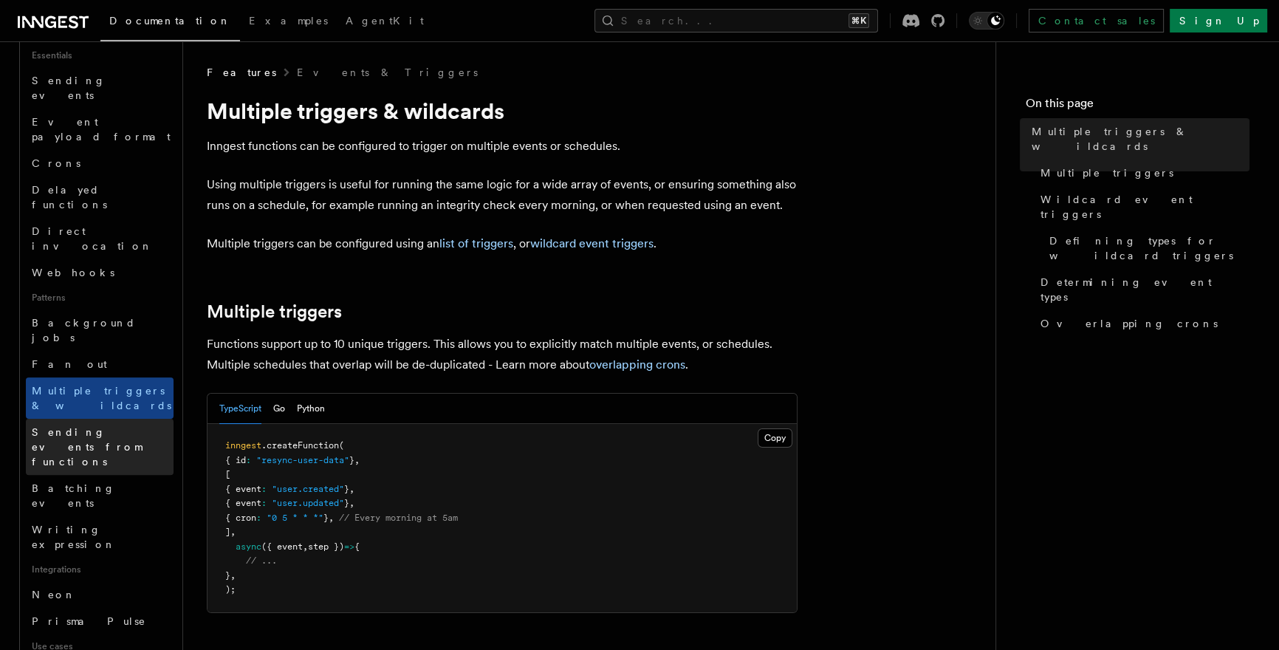
scroll to position [166, 0]
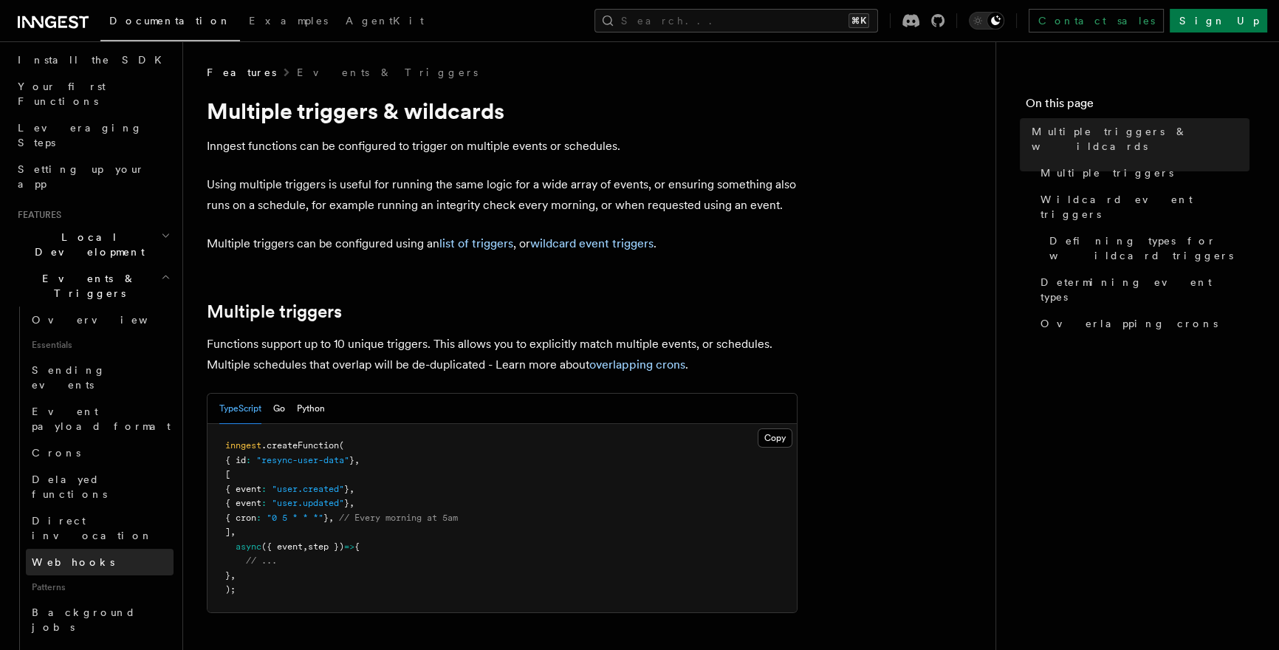
click at [109, 549] on link "Webhooks" at bounding box center [100, 562] width 148 height 27
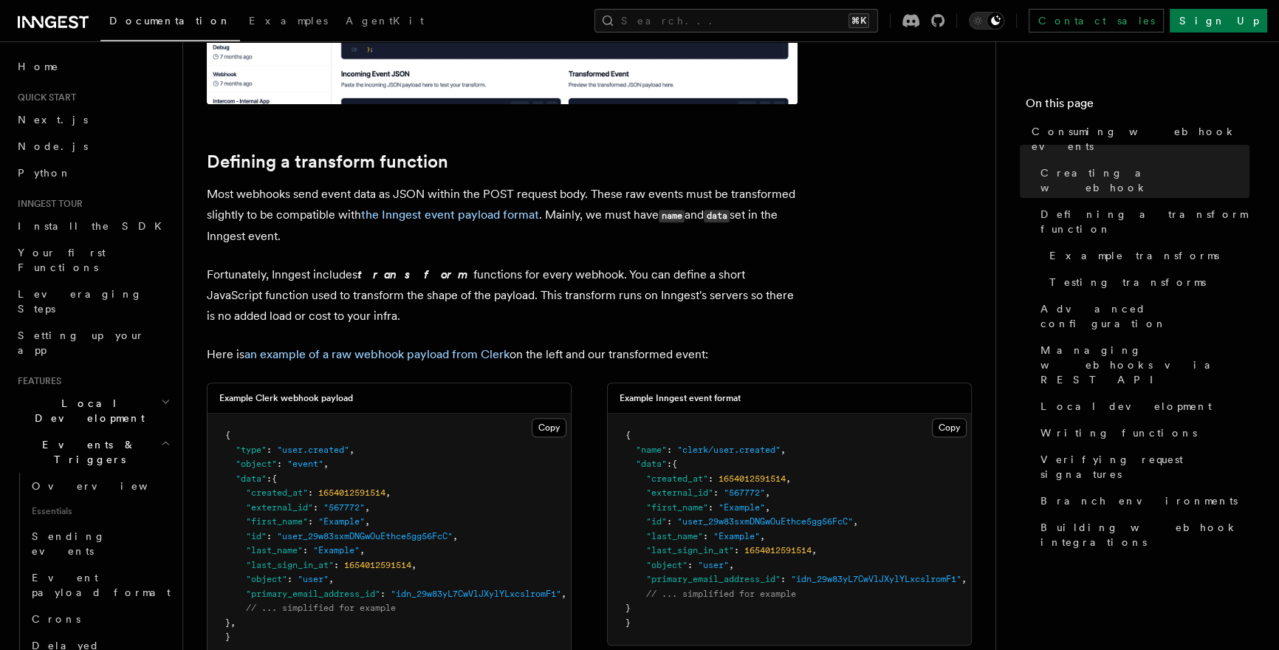
click at [131, 390] on h2 "Local Development" at bounding box center [93, 410] width 162 height 41
click at [117, 431] on link "Overview" at bounding box center [100, 444] width 148 height 27
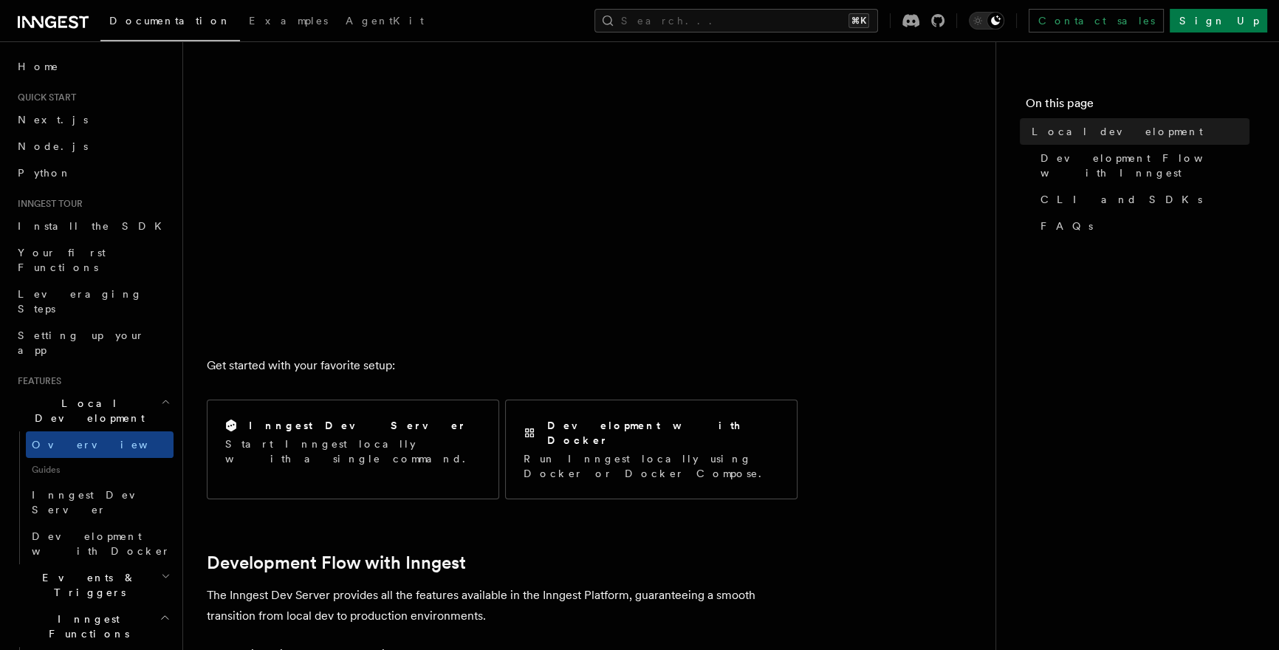
scroll to position [481, 0]
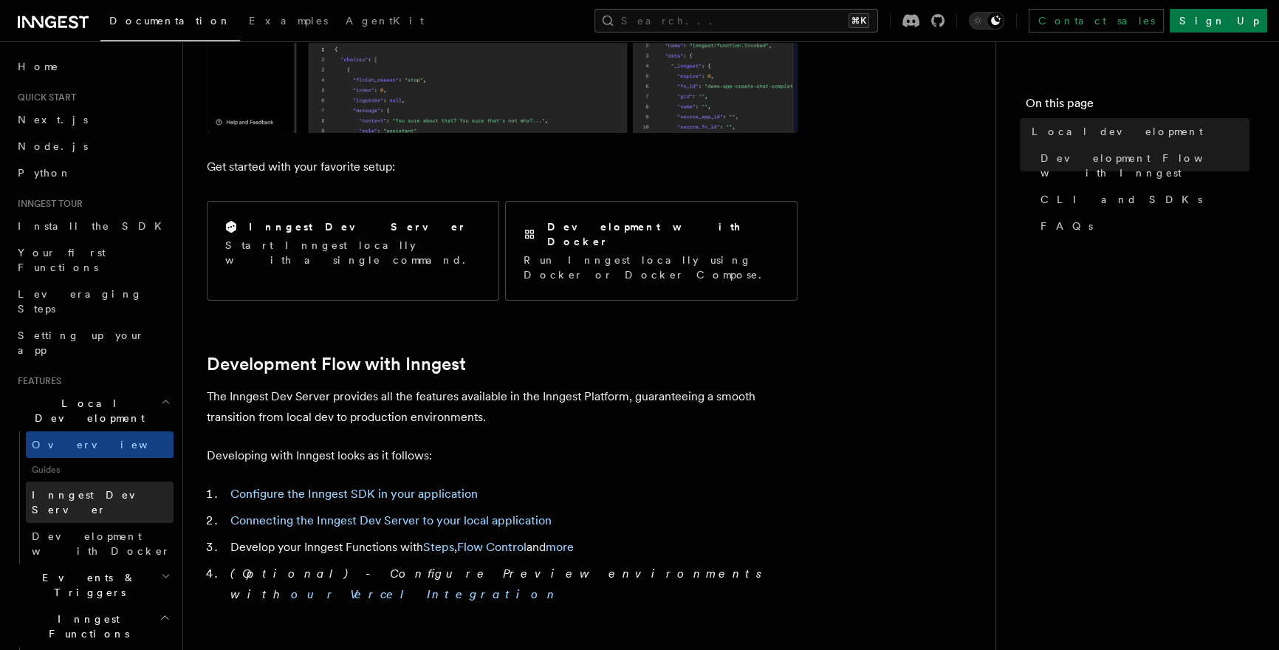
click at [113, 481] on link "Inngest Dev Server" at bounding box center [100, 501] width 148 height 41
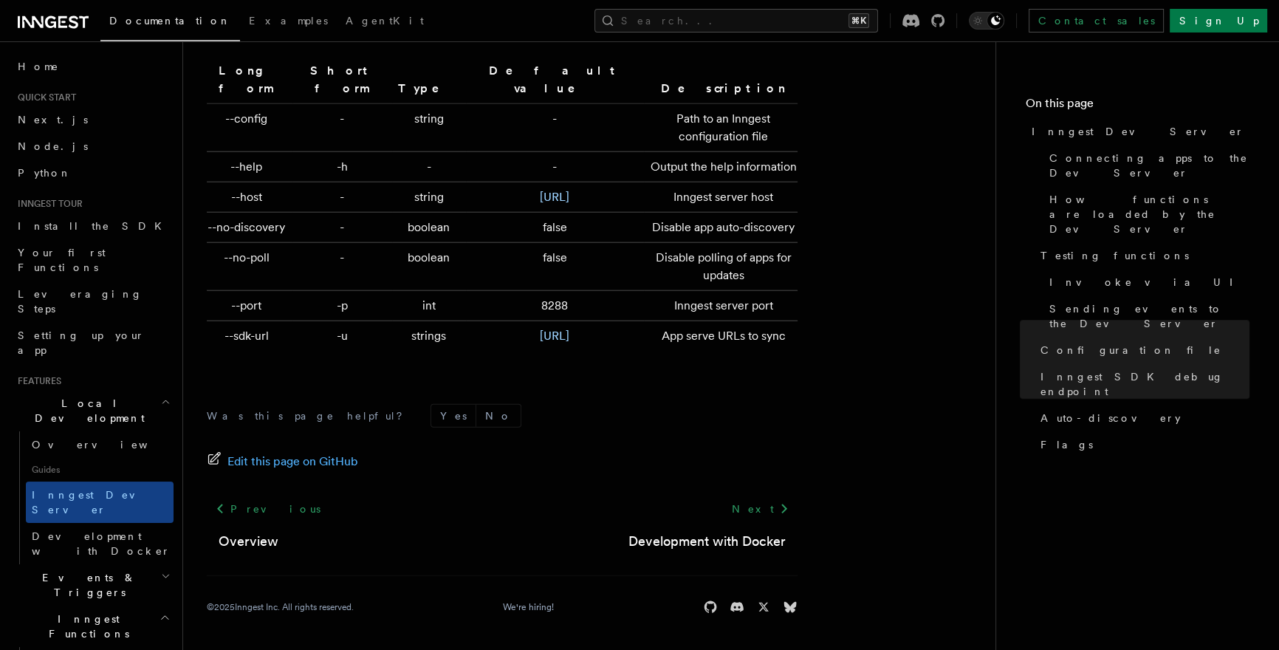
scroll to position [4759, 0]
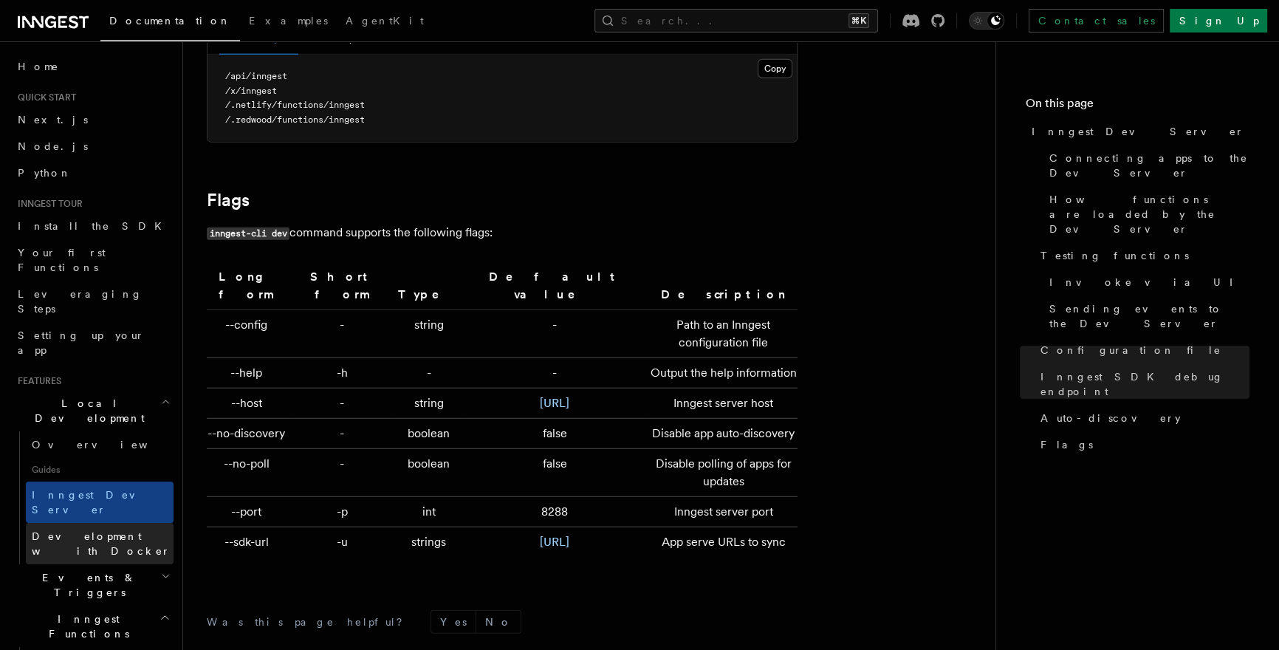
click at [114, 530] on span "Development with Docker" at bounding box center [101, 543] width 139 height 27
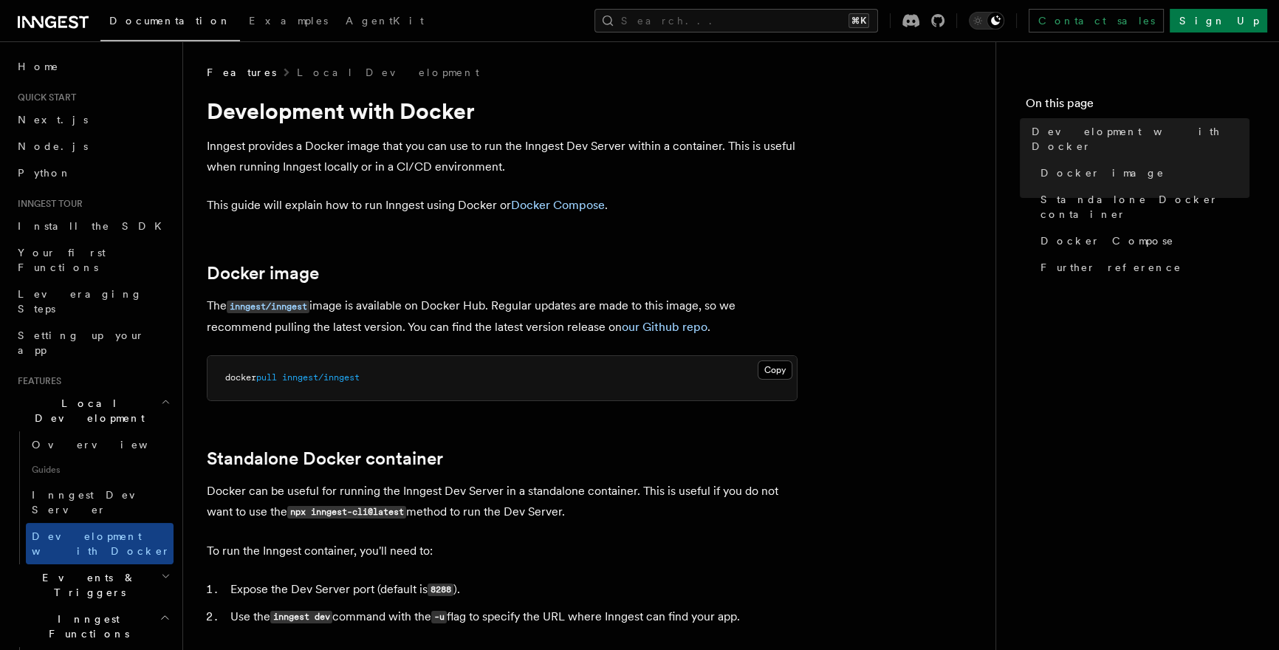
click at [146, 390] on h2 "Local Development" at bounding box center [93, 410] width 162 height 41
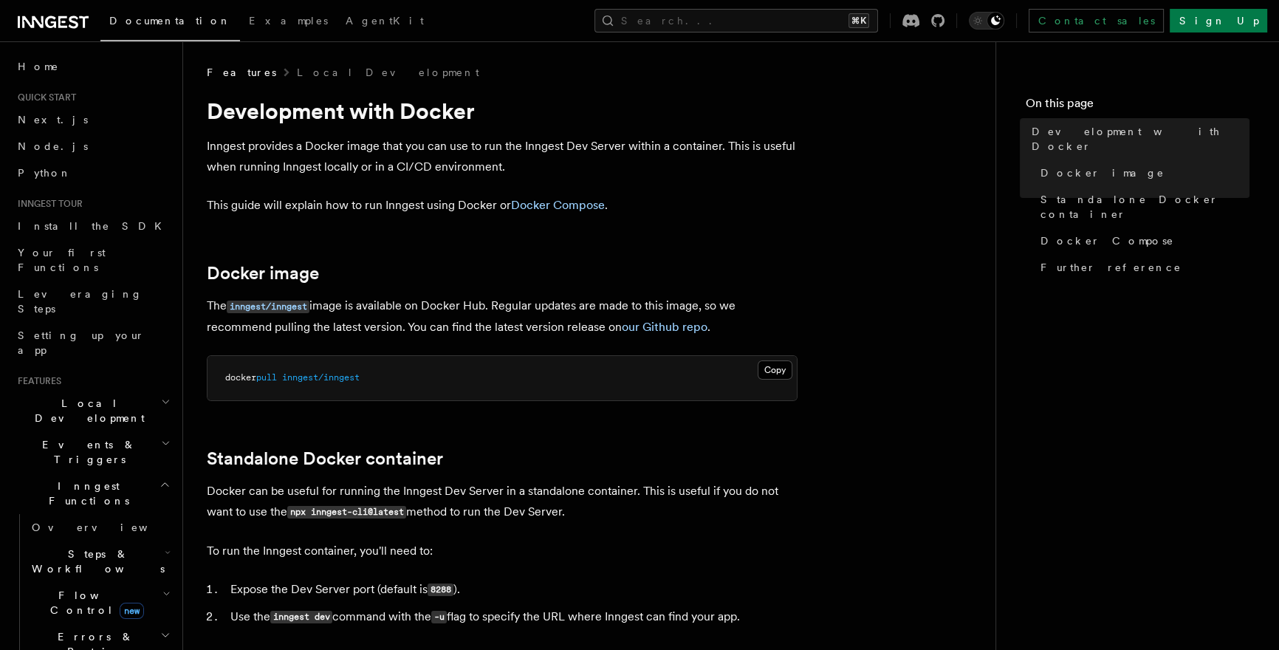
click at [160, 479] on icon "button" at bounding box center [165, 485] width 11 height 12
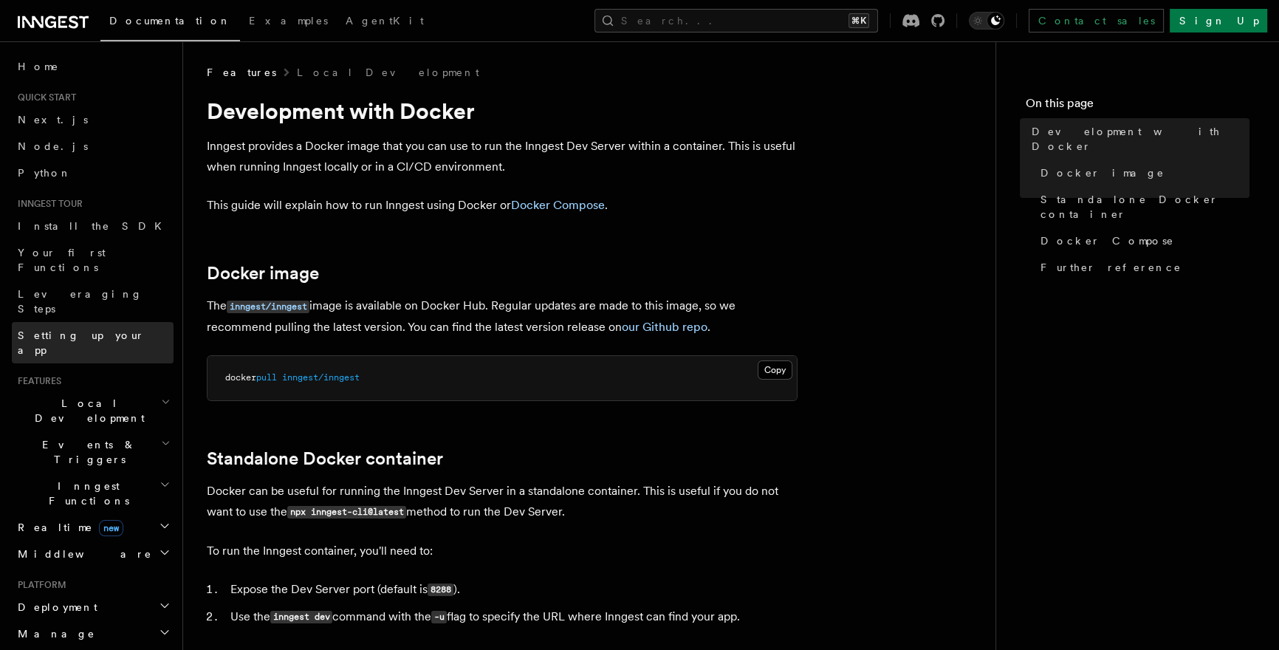
click at [114, 322] on link "Setting up your app" at bounding box center [93, 342] width 162 height 41
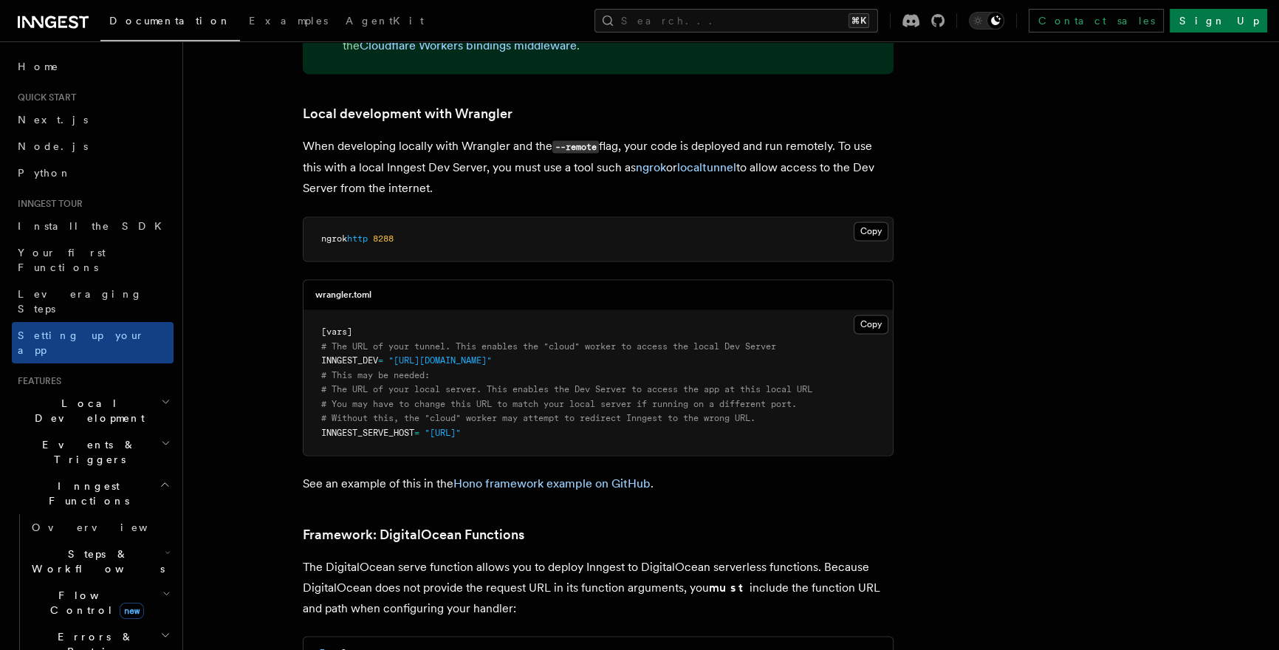
scroll to position [3116, 0]
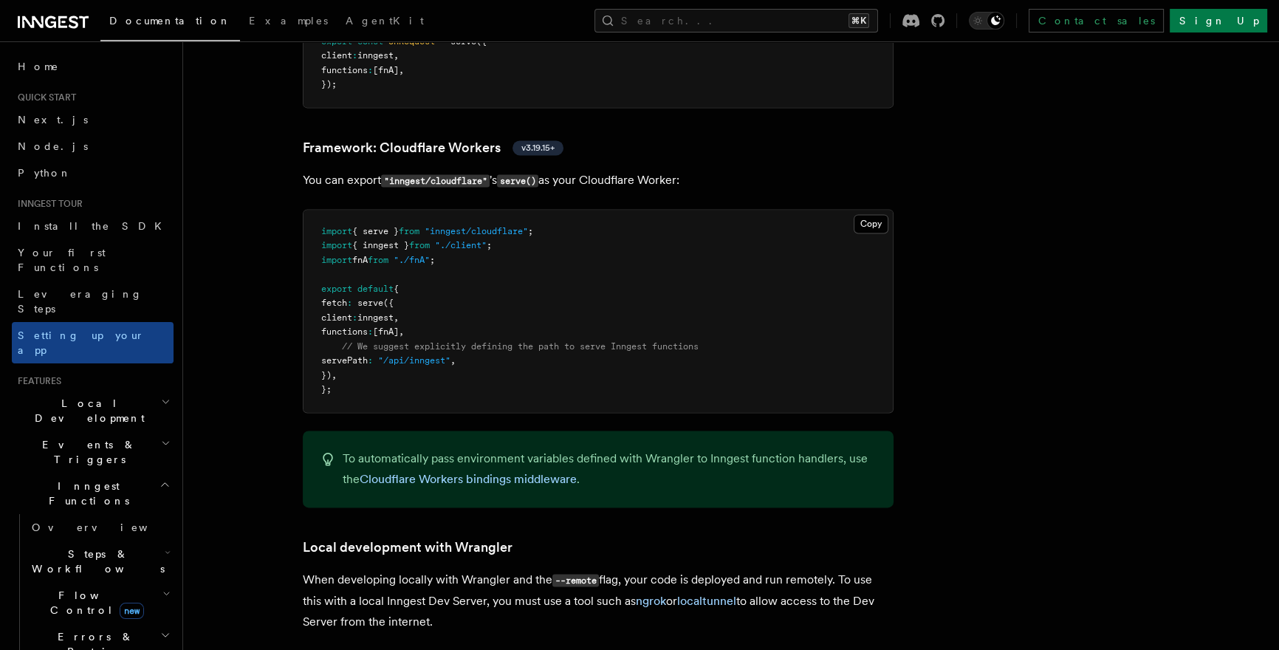
scroll to position [2554, 0]
click at [546, 430] on div "To automatically pass environment variables defined with Wrangler to Inngest fu…" at bounding box center [598, 468] width 591 height 77
click at [542, 471] on link "Cloudflare Workers bindings middleware" at bounding box center [468, 478] width 217 height 14
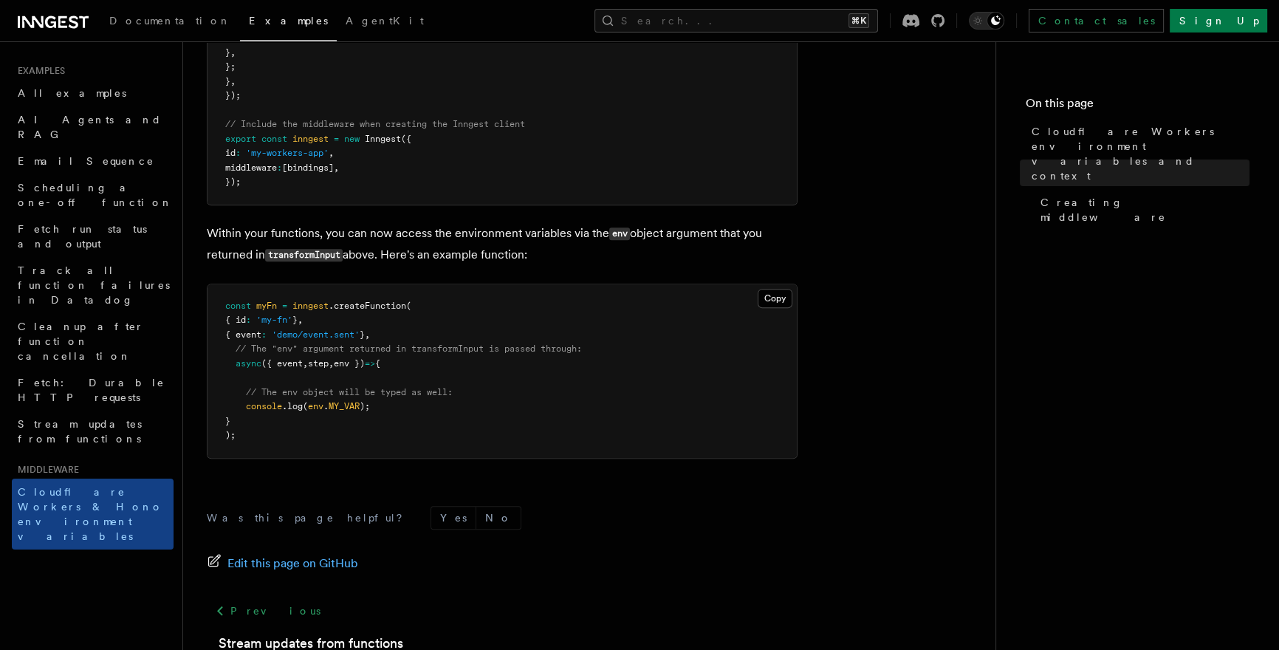
scroll to position [865, 0]
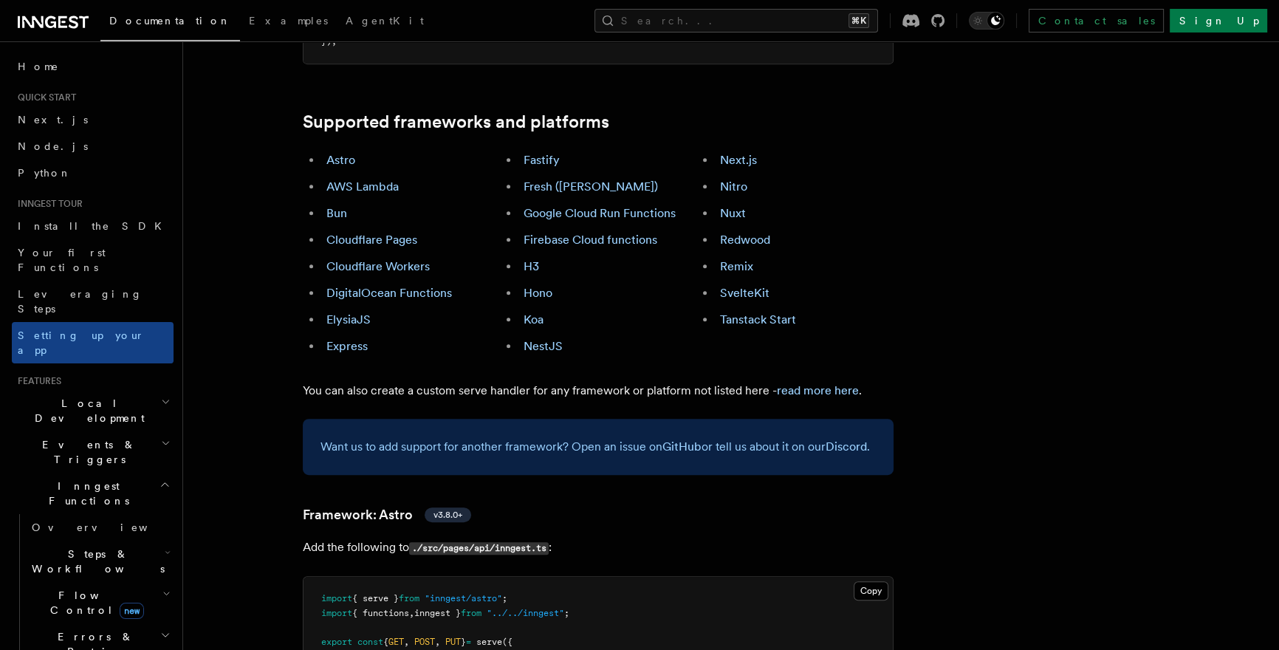
scroll to position [2554, 0]
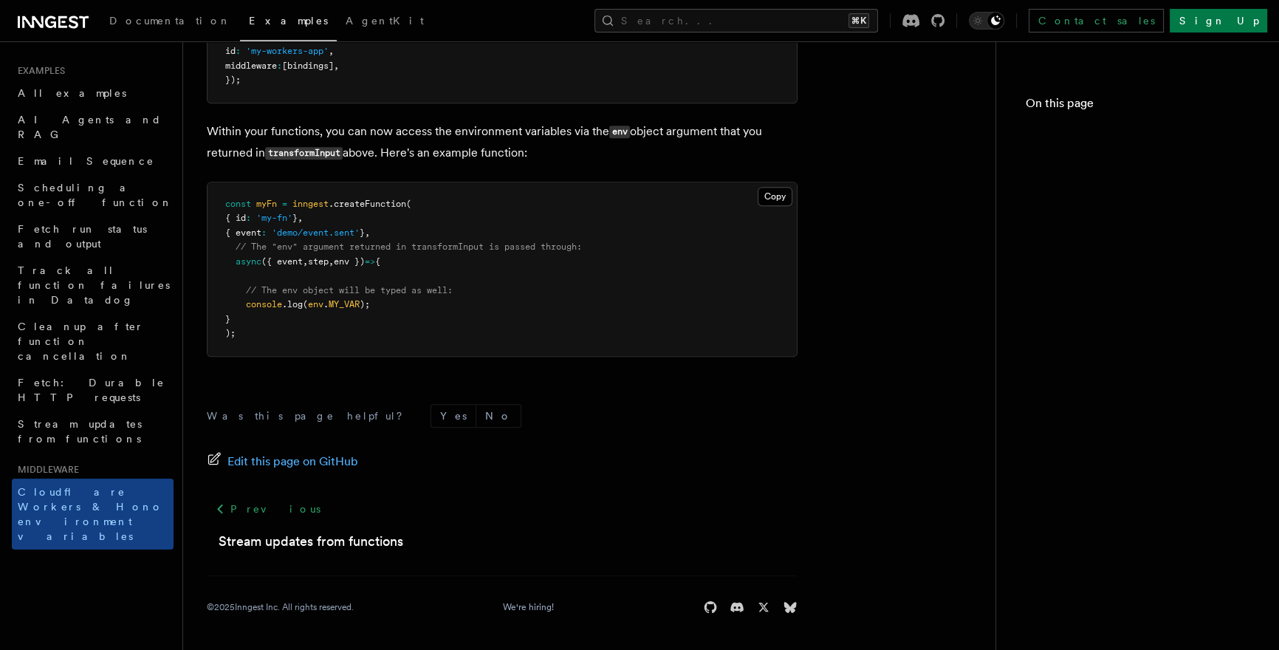
scroll to position [865, 0]
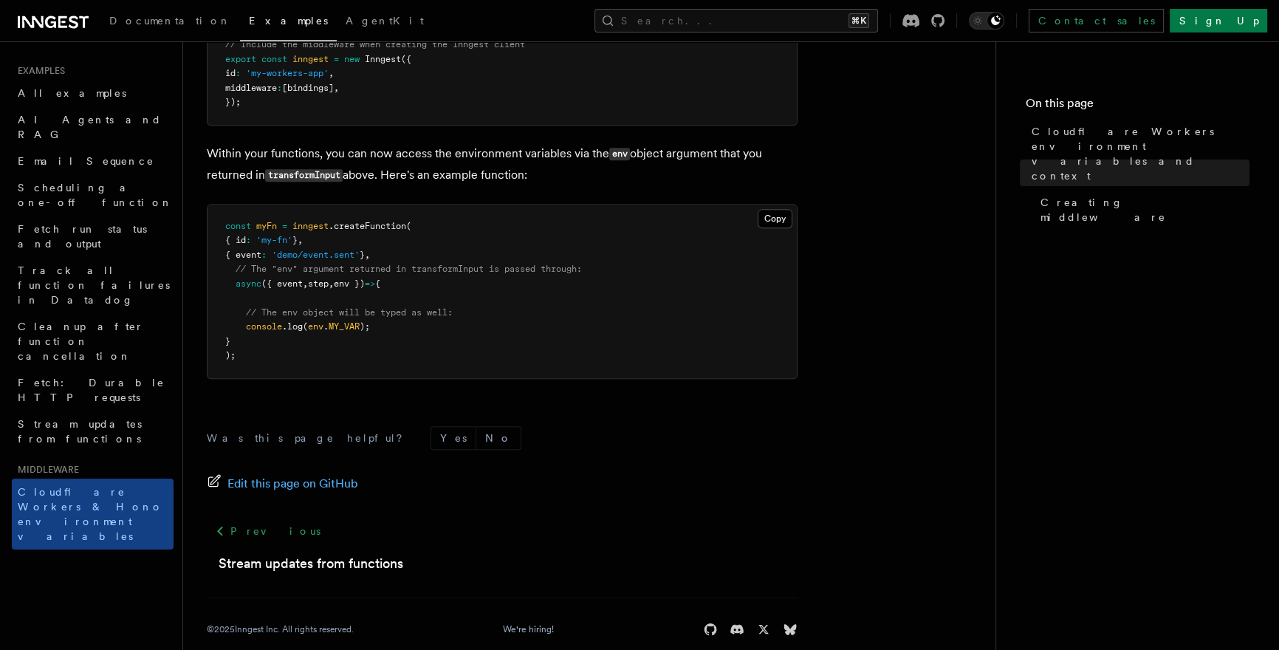
scroll to position [2554, 0]
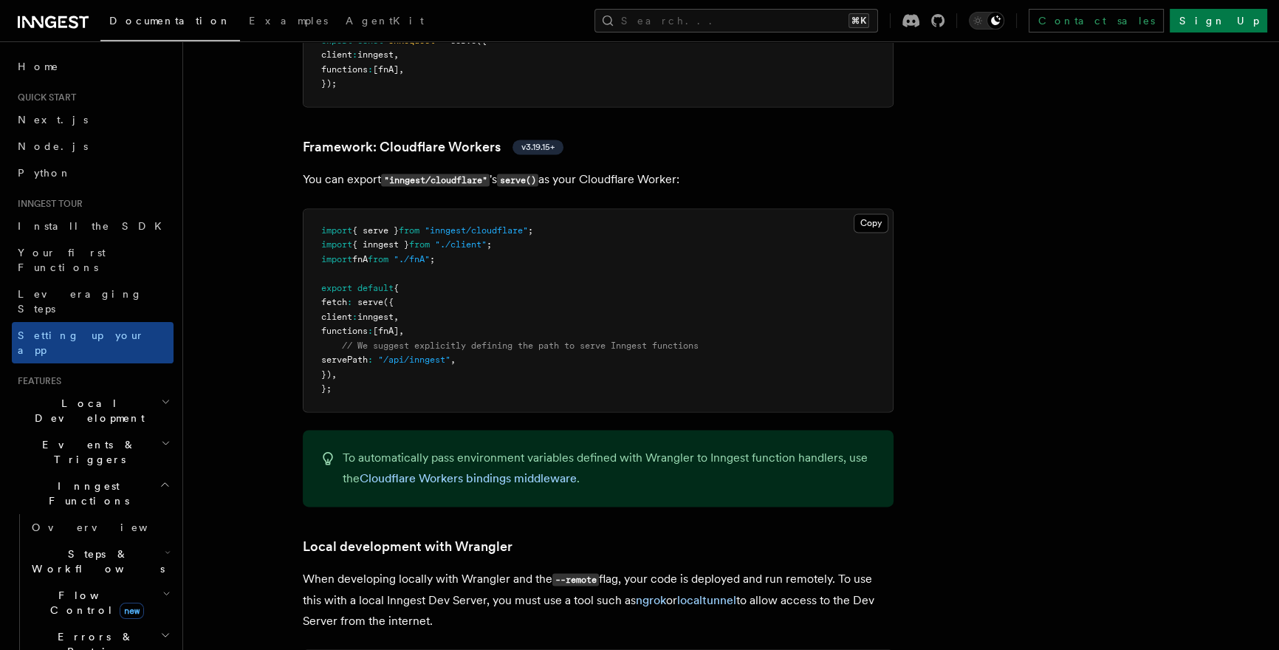
click at [140, 431] on h2 "Events & Triggers" at bounding box center [93, 451] width 162 height 41
click at [94, 523] on link "Sending events" at bounding box center [100, 543] width 148 height 41
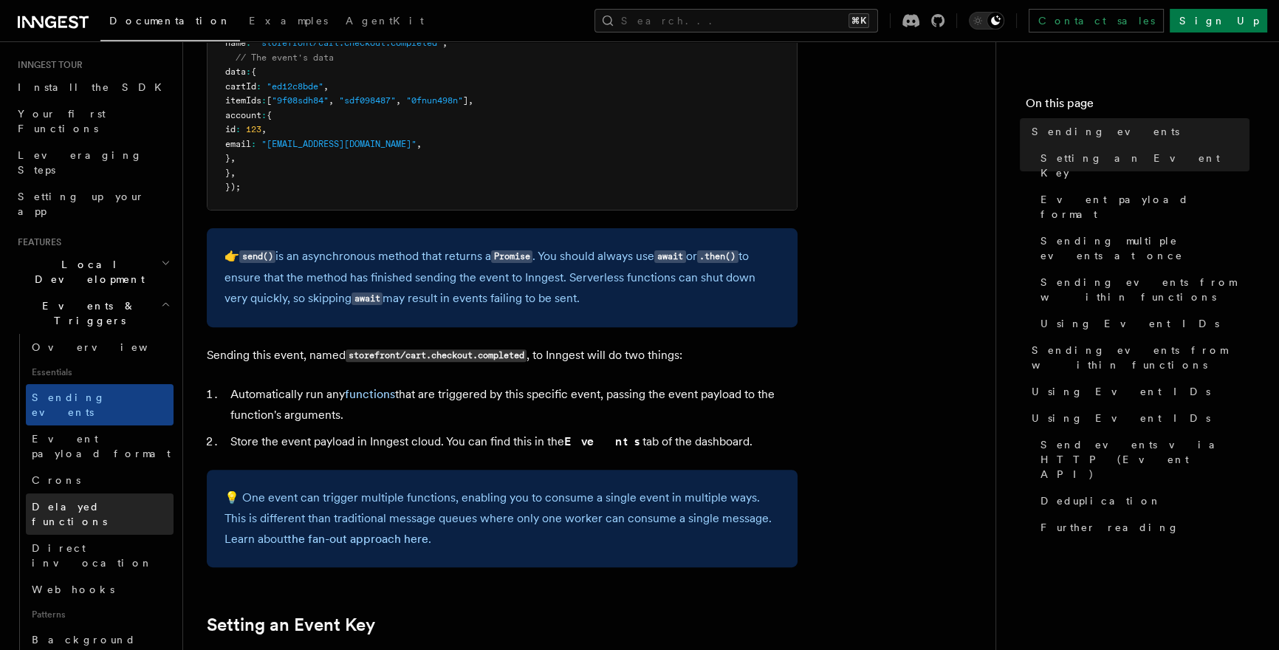
scroll to position [137, 0]
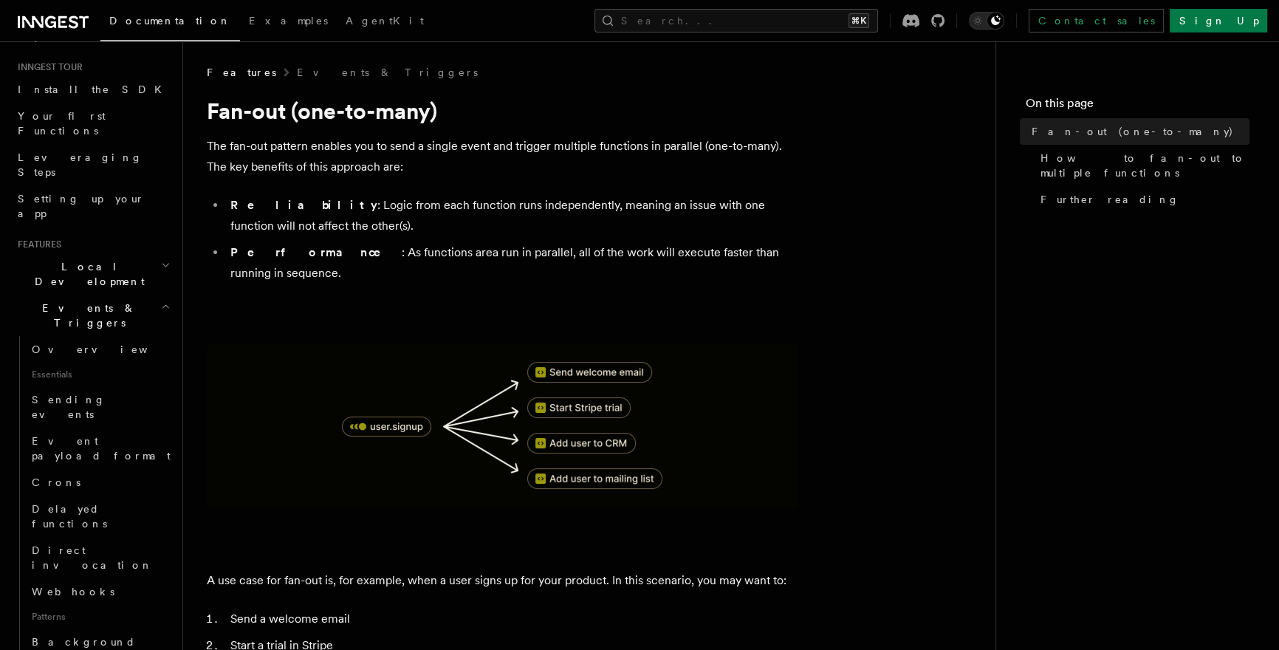
click at [355, 208] on li "Reliability : Logic from each function runs independently, meaning an issue wit…" at bounding box center [512, 215] width 572 height 41
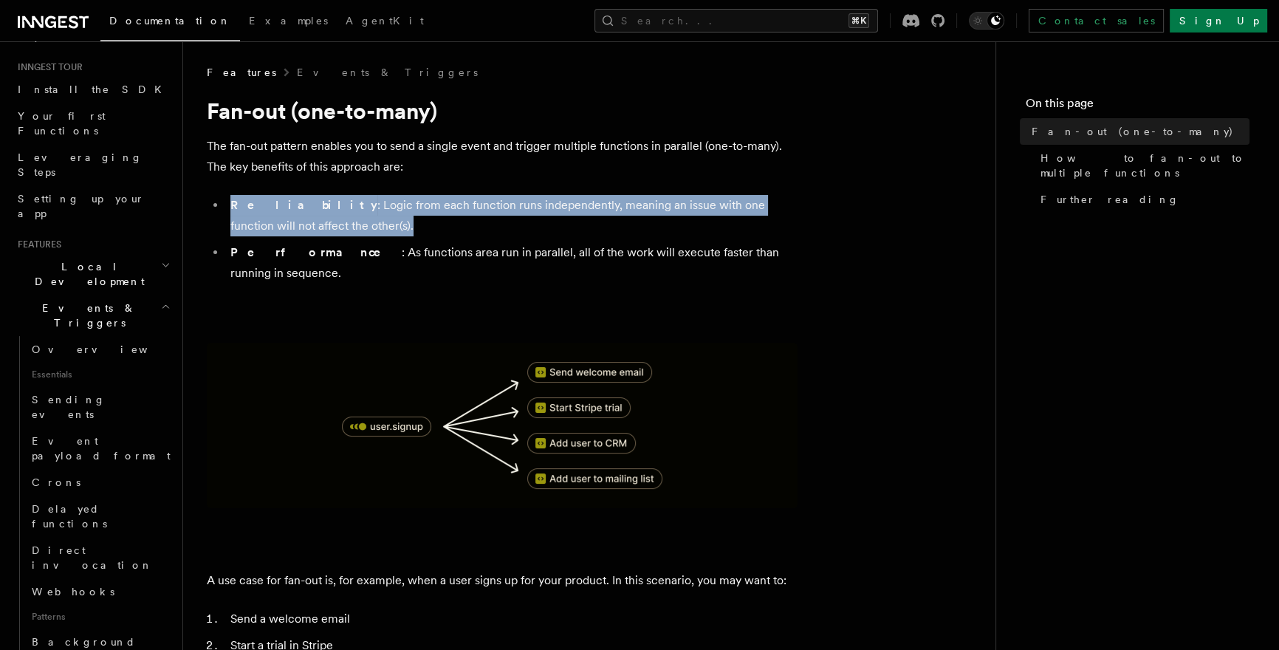
click at [355, 208] on li "Reliability : Logic from each function runs independently, meaning an issue wit…" at bounding box center [512, 215] width 572 height 41
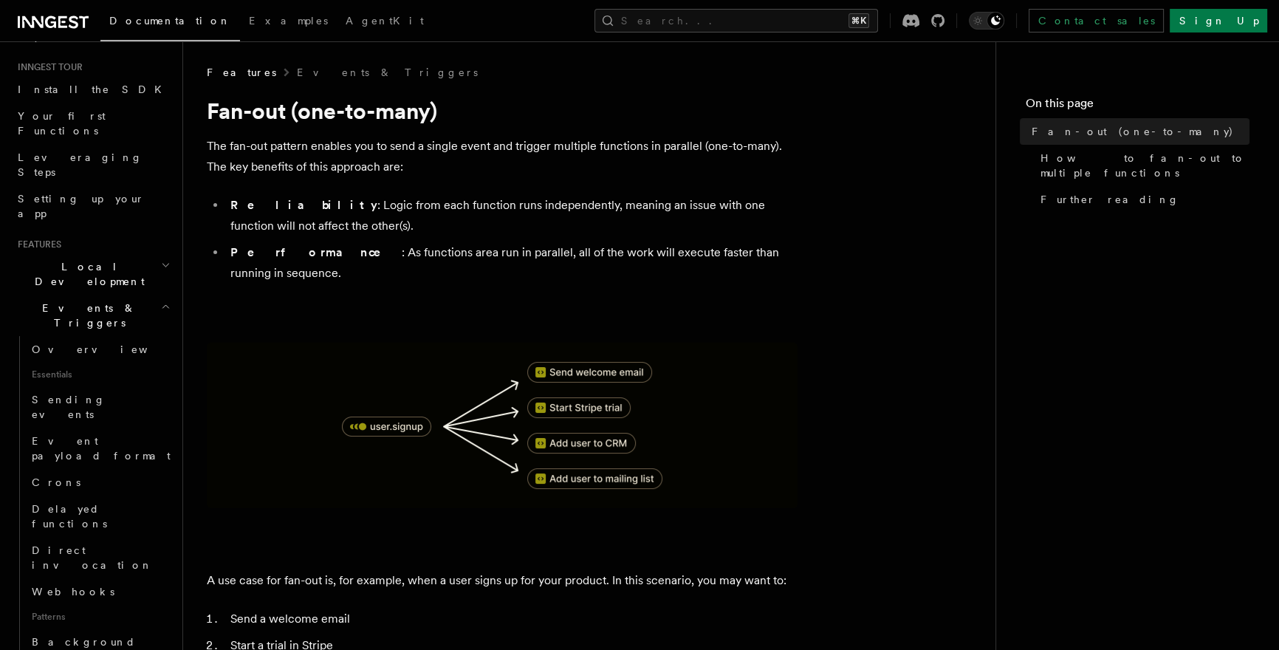
click at [357, 260] on li "Performance : As functions area run in parallel, all of the work will execute f…" at bounding box center [512, 262] width 572 height 41
click at [356, 253] on li "Performance : As functions area run in parallel, all of the work will execute f…" at bounding box center [512, 262] width 572 height 41
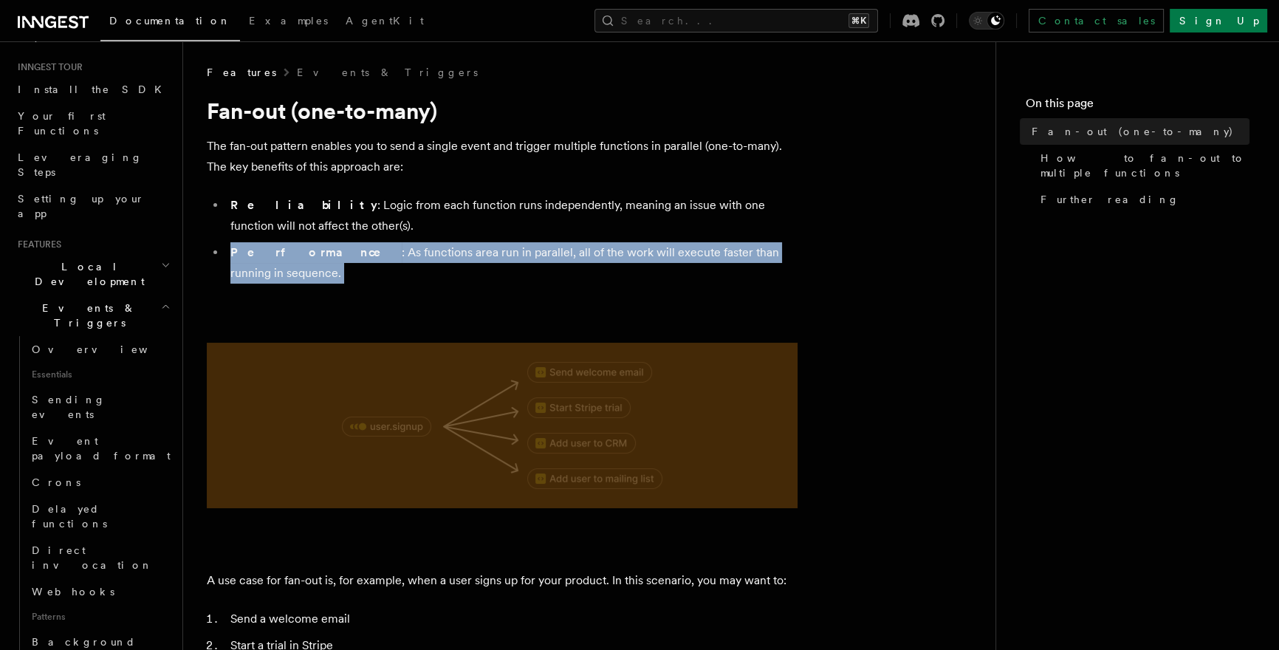
click at [356, 253] on li "Performance : As functions area run in parallel, all of the work will execute f…" at bounding box center [512, 262] width 572 height 41
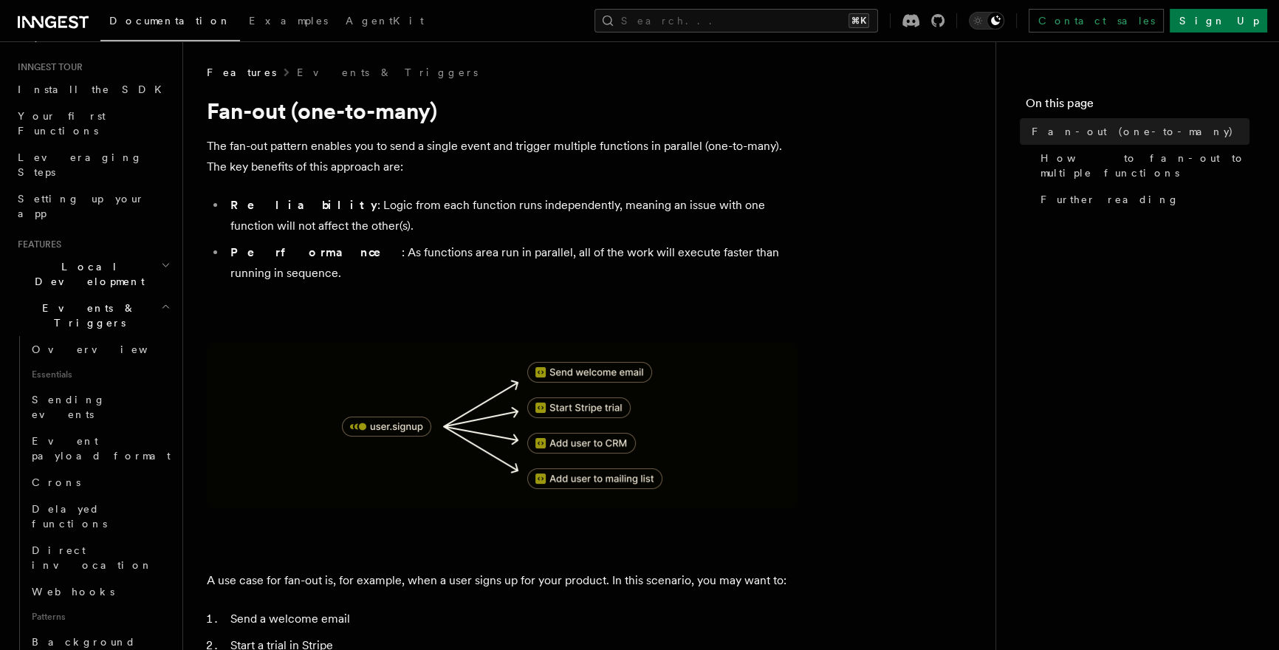
click at [253, 143] on p "The fan-out pattern enables you to send a single event and trigger multiple fun…" at bounding box center [502, 156] width 591 height 41
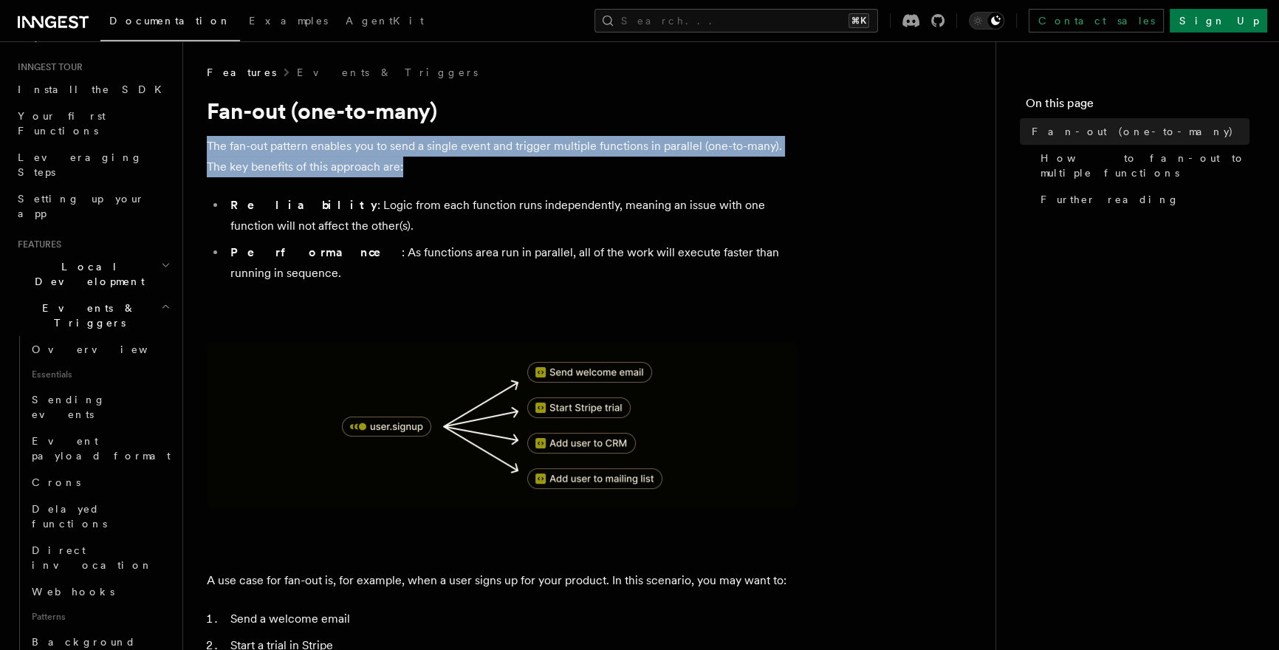
click at [253, 143] on p "The fan-out pattern enables you to send a single event and trigger multiple fun…" at bounding box center [502, 156] width 591 height 41
click at [445, 164] on p "The fan-out pattern enables you to send a single event and trigger multiple fun…" at bounding box center [502, 156] width 591 height 41
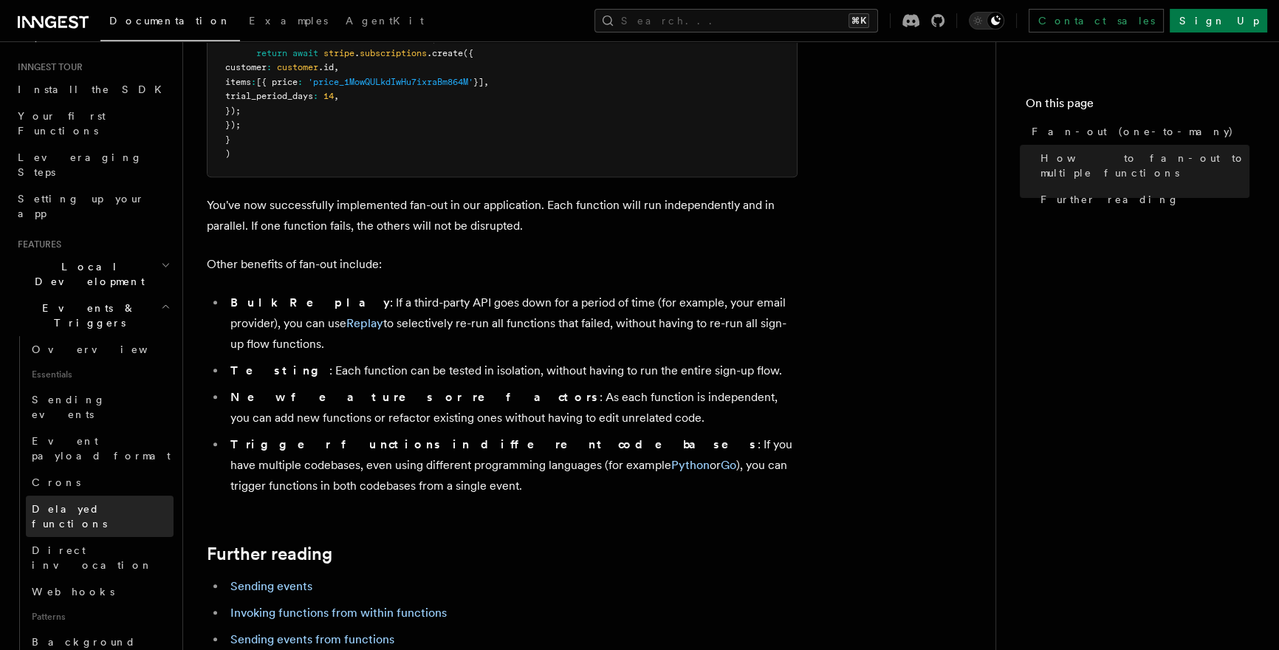
scroll to position [421, 0]
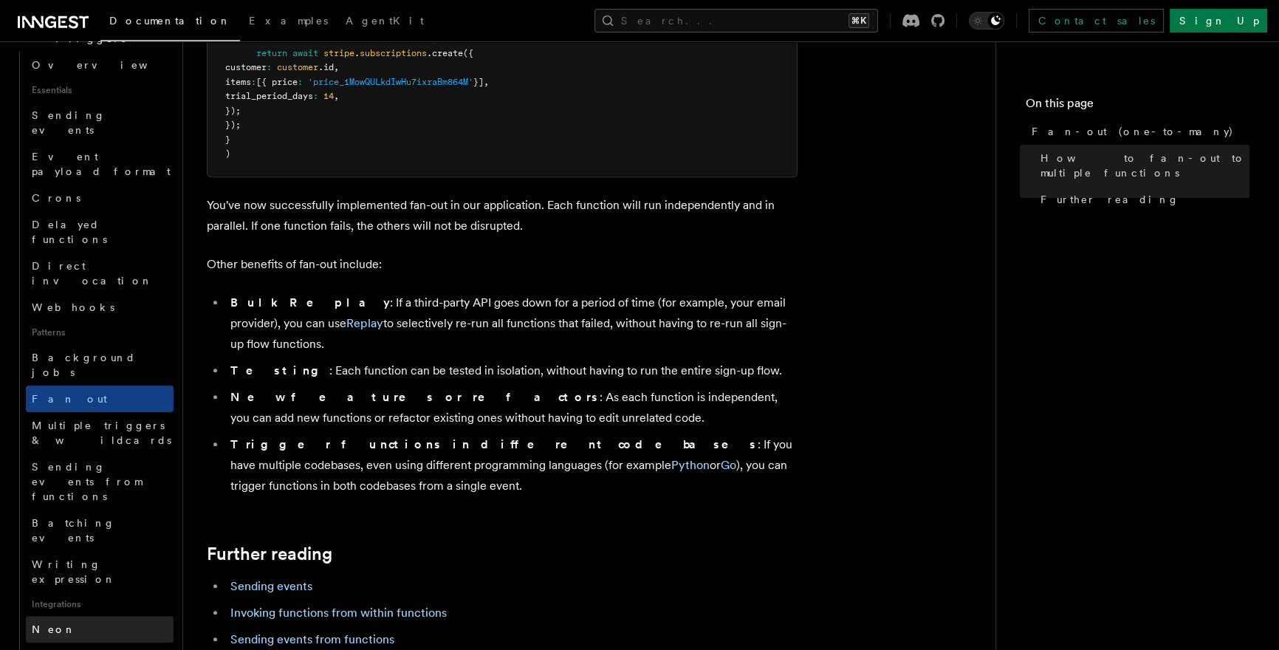
click at [120, 616] on link "Neon" at bounding box center [100, 629] width 148 height 27
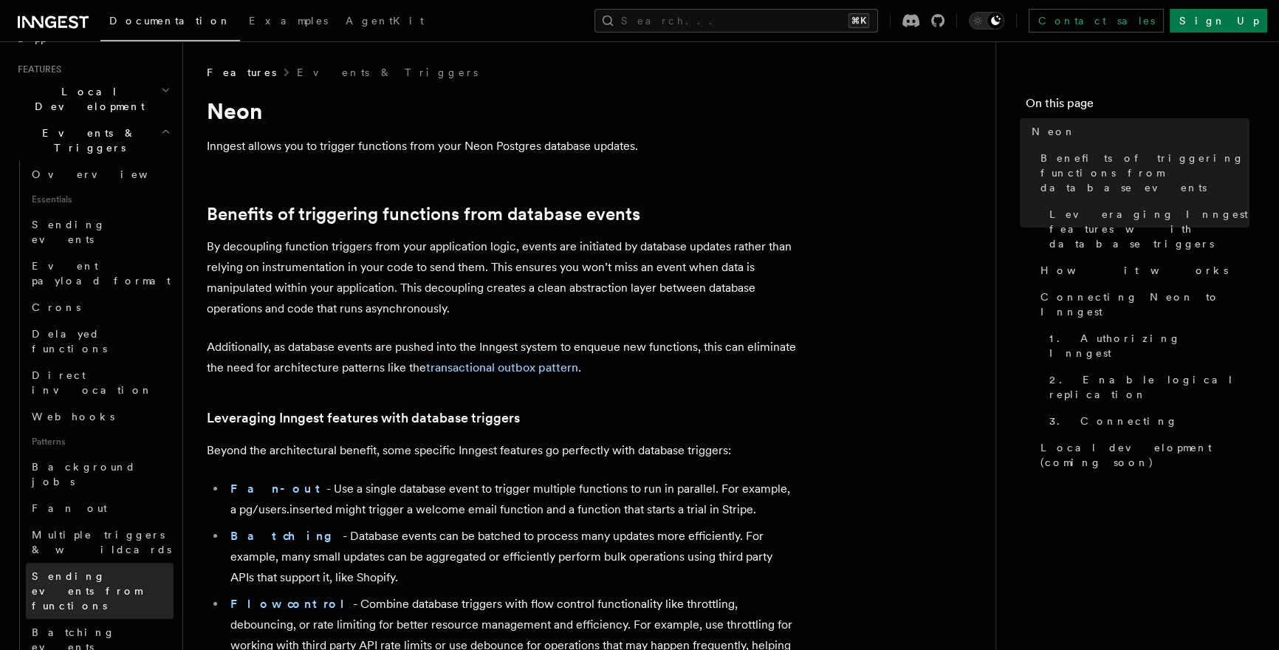
scroll to position [160, 0]
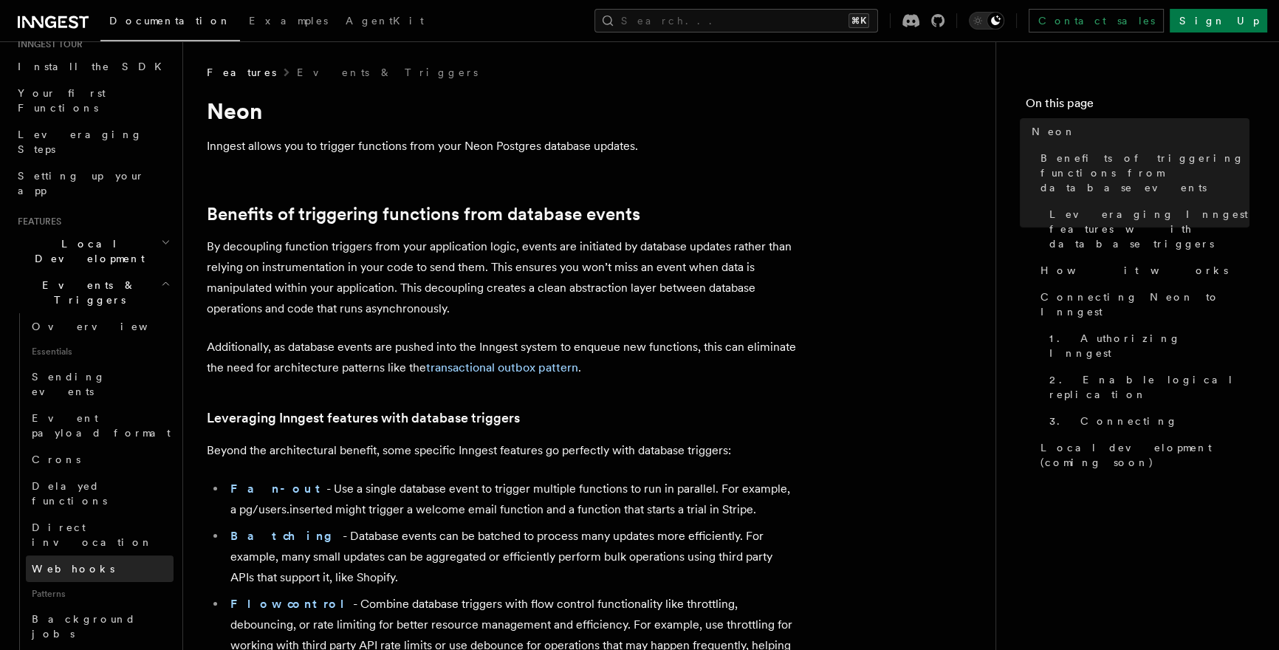
click at [111, 555] on link "Webhooks" at bounding box center [100, 568] width 148 height 27
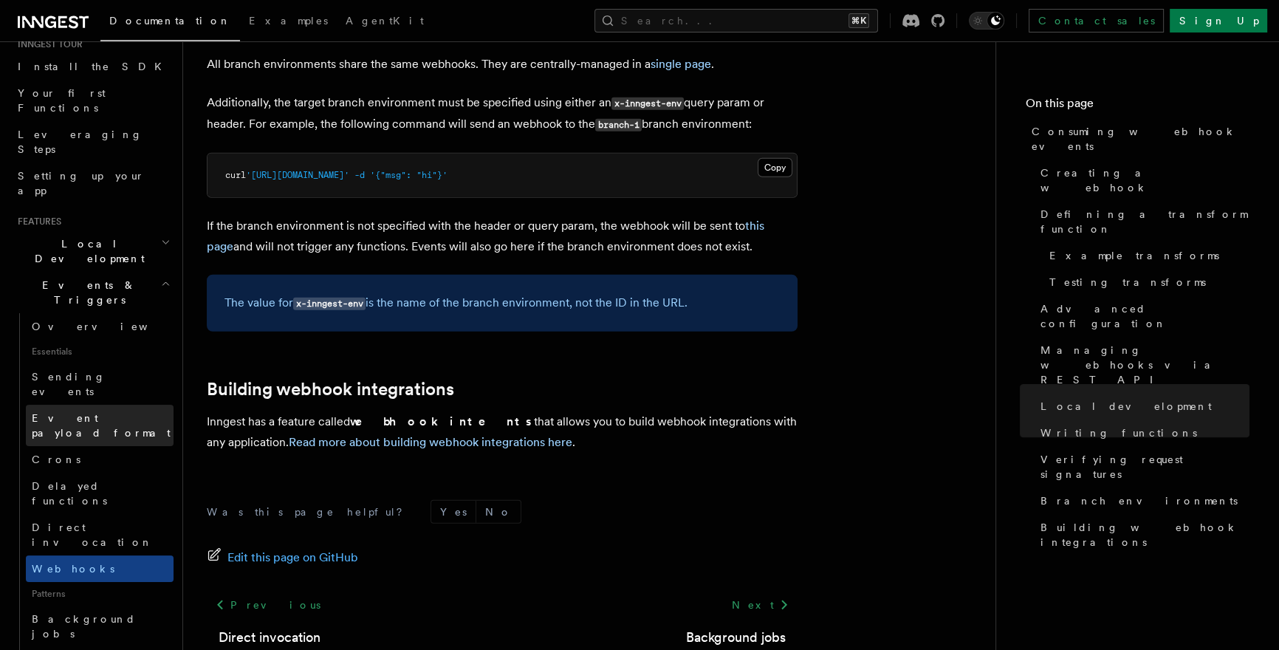
scroll to position [35, 0]
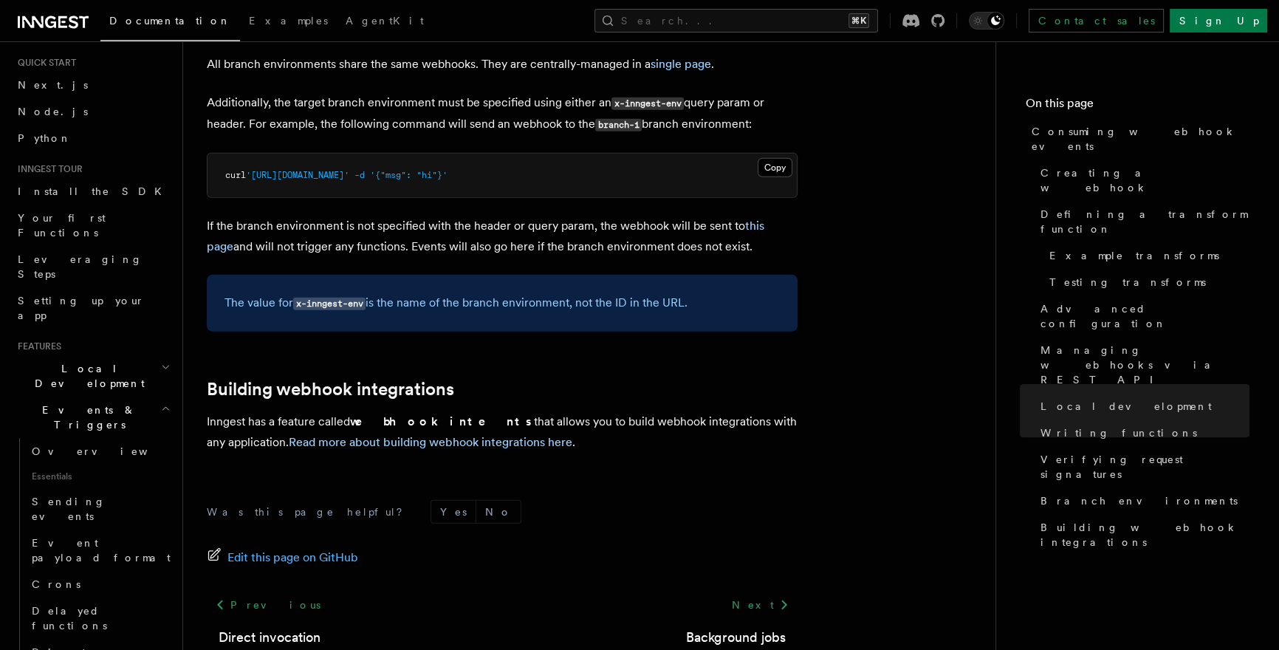
click at [126, 397] on h2 "Events & Triggers" at bounding box center [93, 417] width 162 height 41
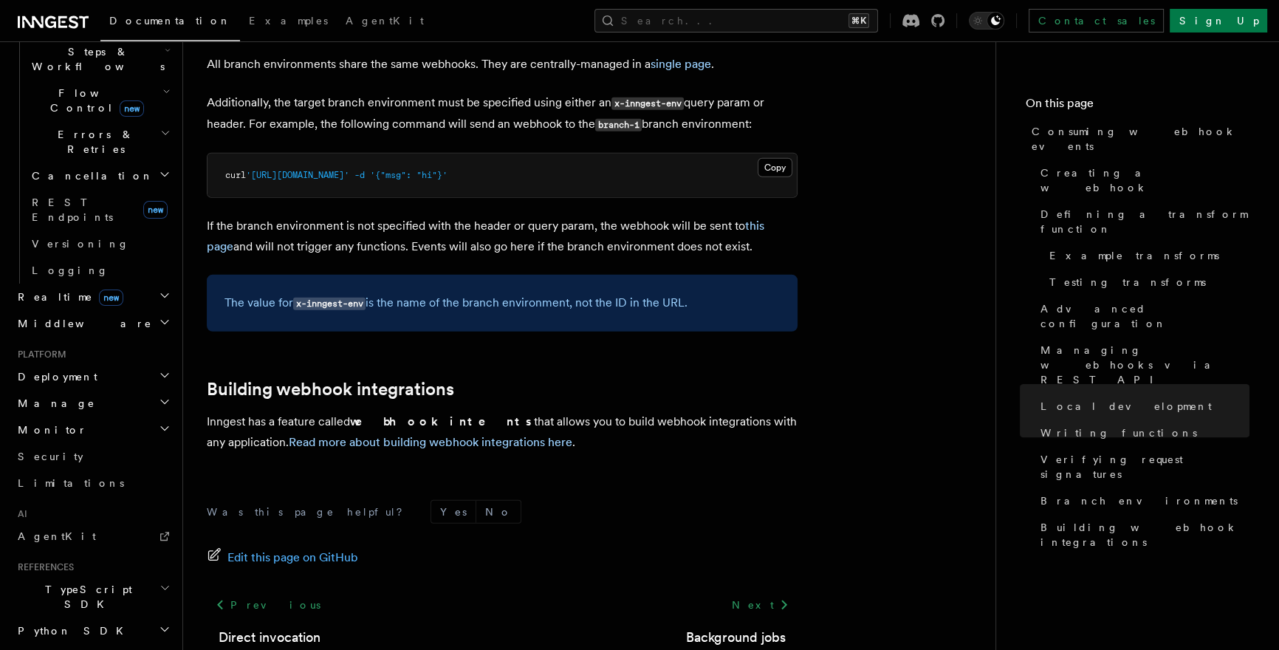
scroll to position [561, 0]
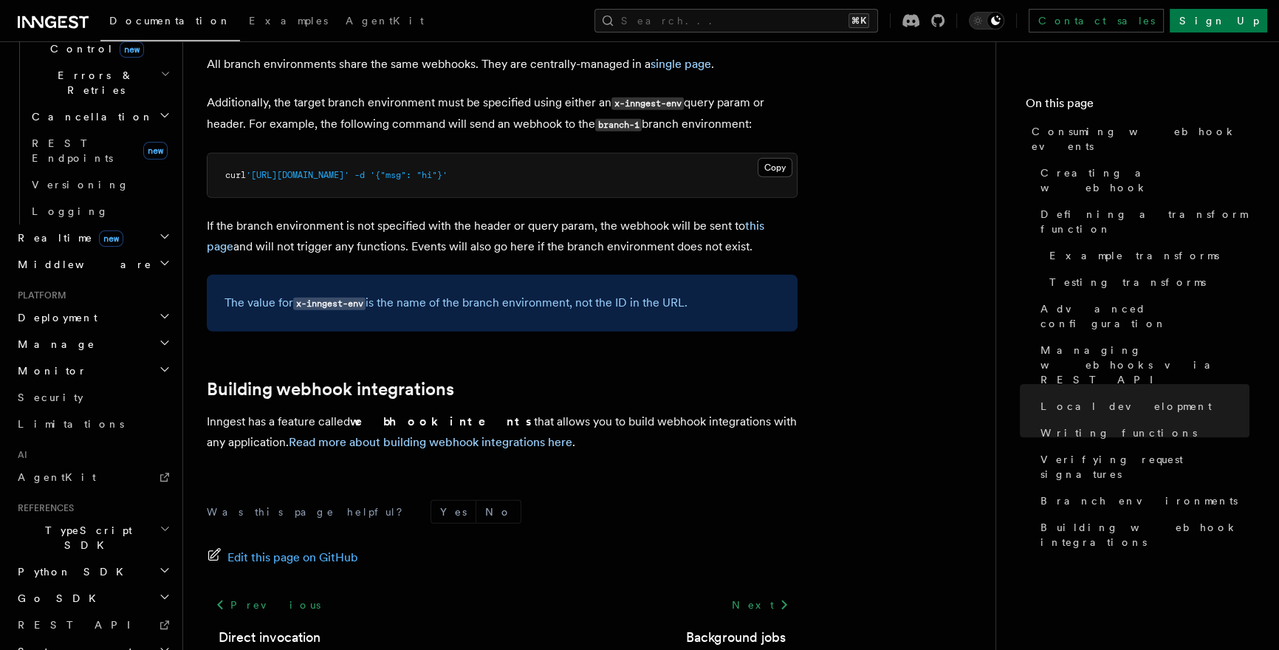
click at [123, 224] on h2 "Realtime new" at bounding box center [93, 237] width 162 height 27
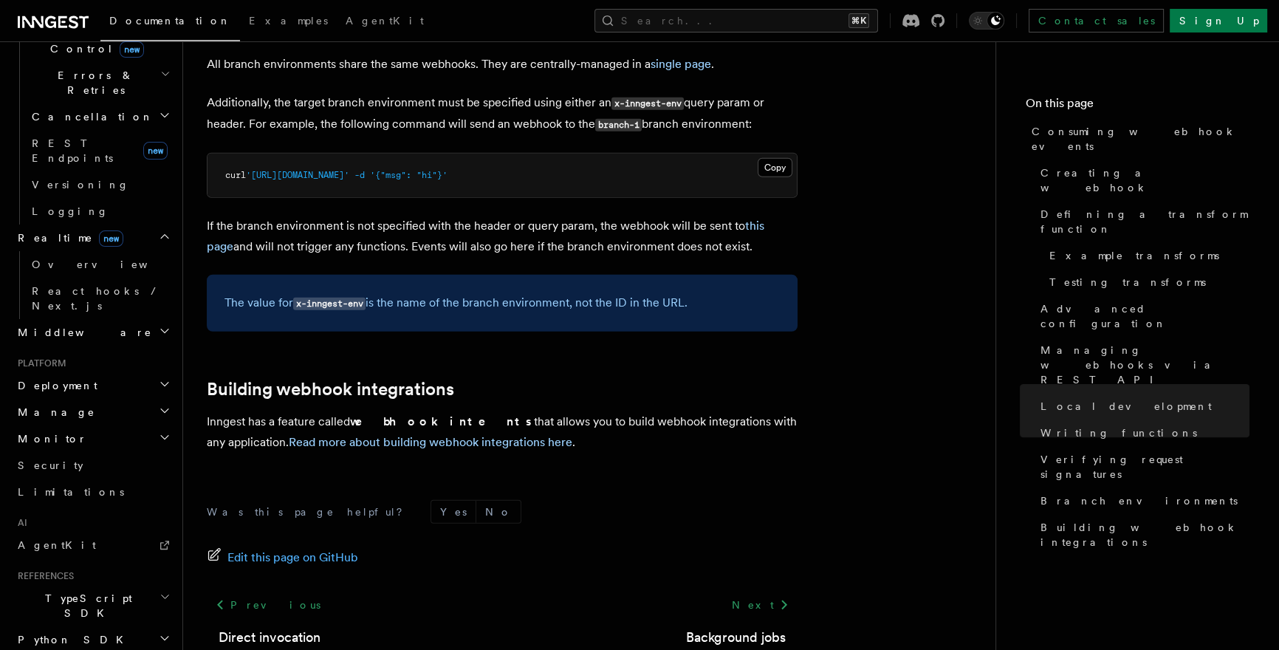
click at [123, 224] on h2 "Realtime new" at bounding box center [93, 237] width 162 height 27
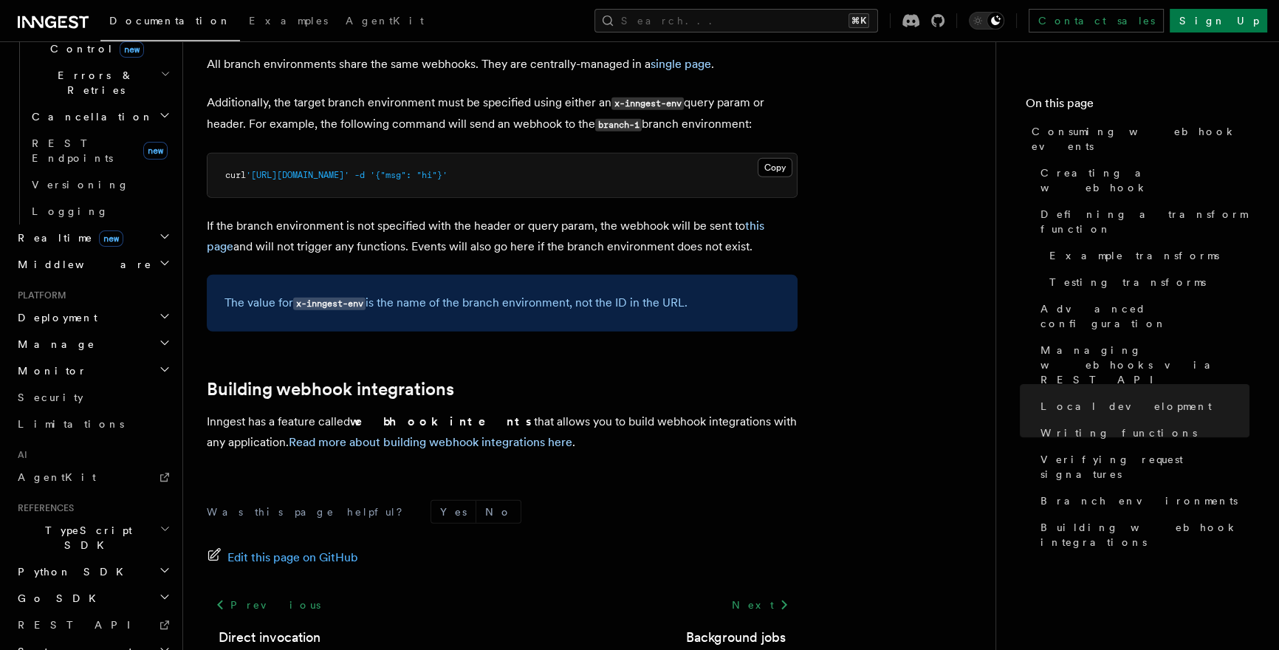
click at [125, 224] on h2 "Realtime new" at bounding box center [93, 237] width 162 height 27
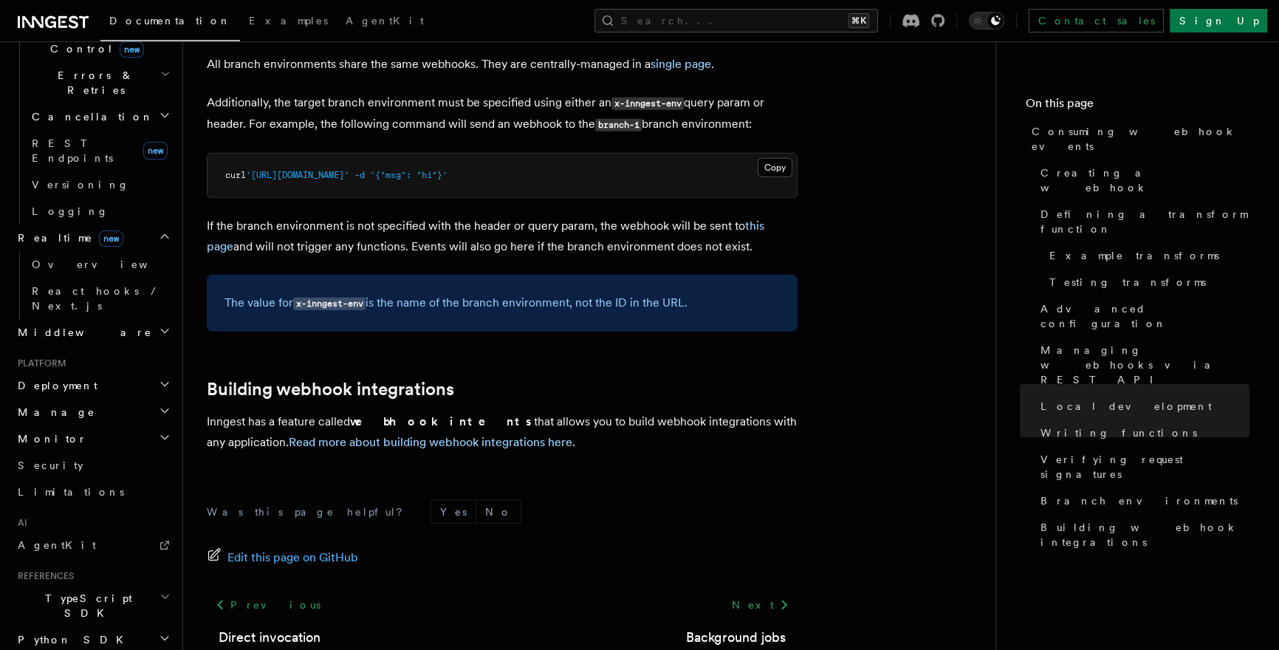
click at [122, 319] on h2 "Middleware" at bounding box center [93, 332] width 162 height 27
click at [101, 425] on h2 "Monitor" at bounding box center [93, 438] width 162 height 27
click at [109, 399] on h2 "Manage" at bounding box center [93, 412] width 162 height 27
click at [114, 372] on h2 "Deployment" at bounding box center [93, 385] width 162 height 27
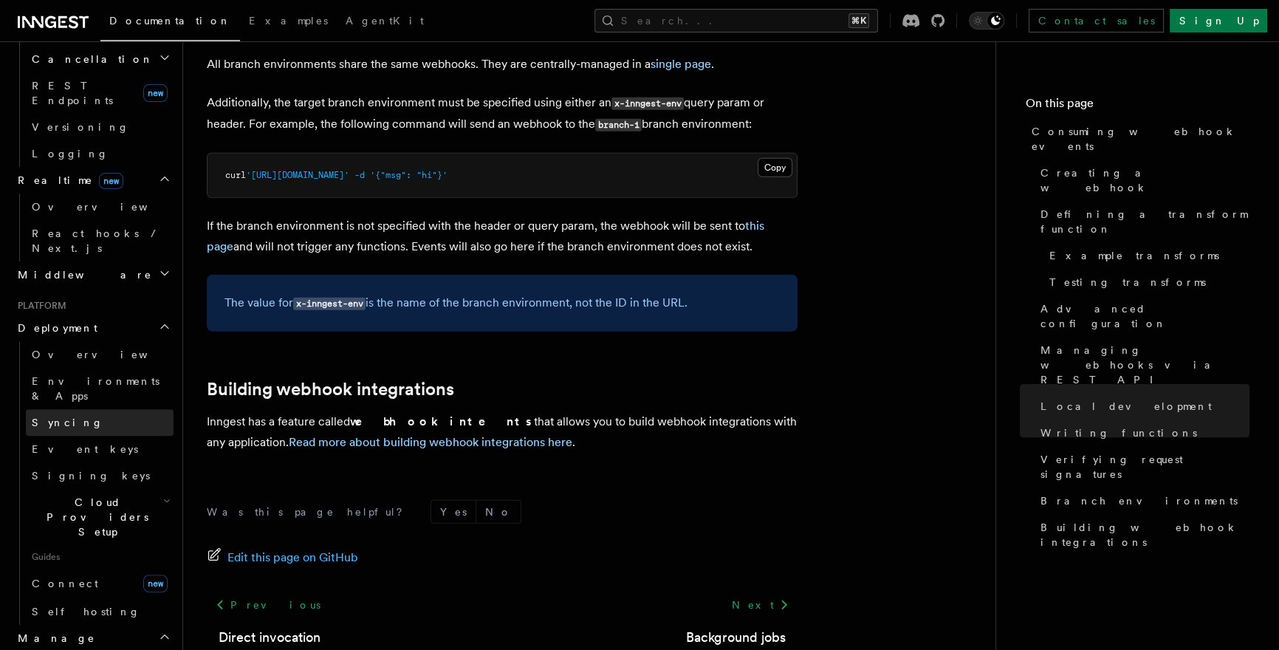
scroll to position [812, 0]
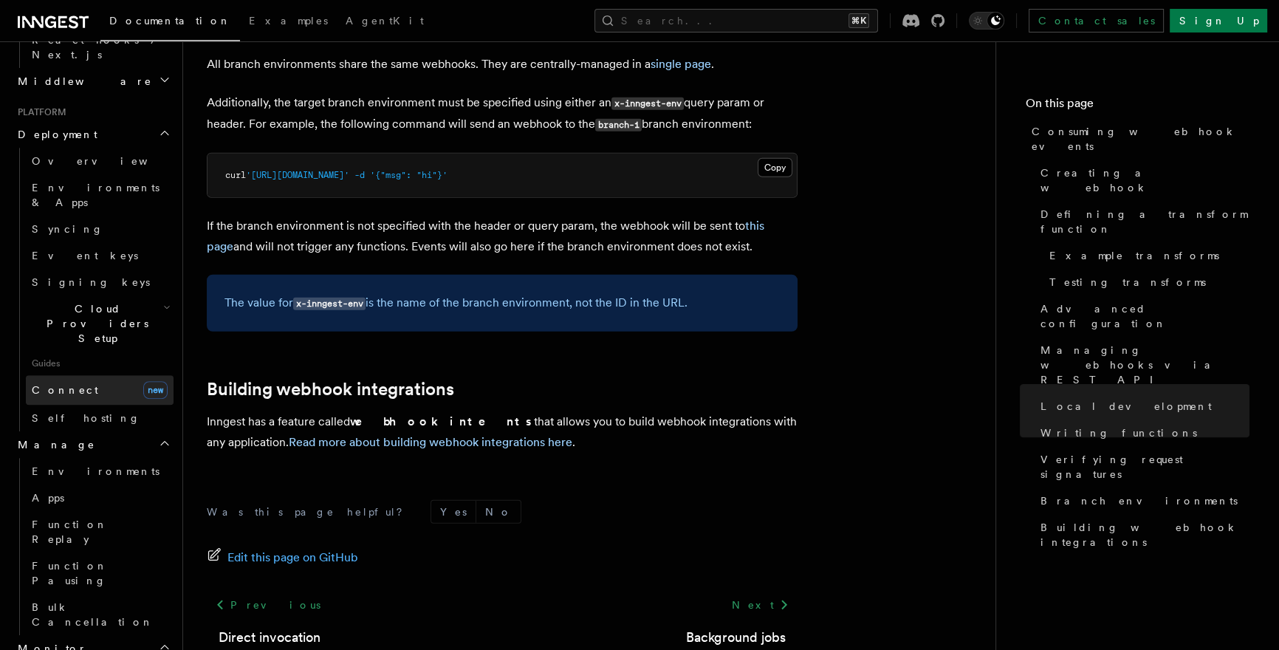
click at [96, 375] on link "Connect new" at bounding box center [100, 390] width 148 height 30
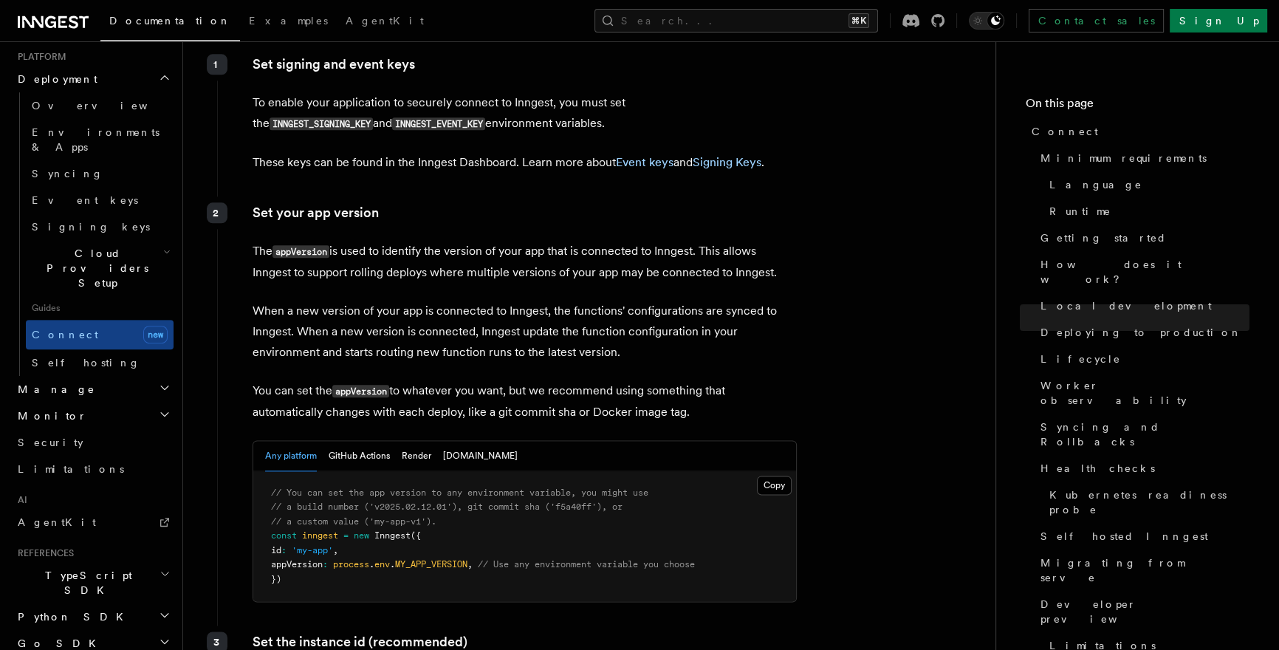
scroll to position [2712, 0]
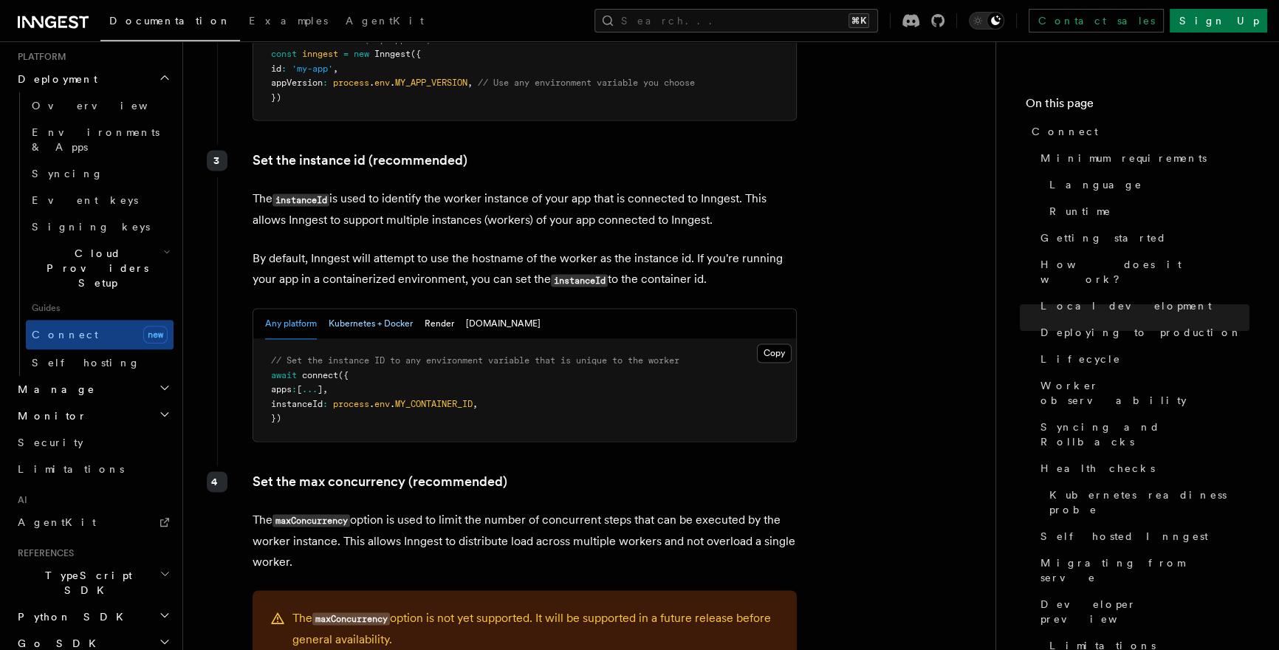
click at [343, 309] on button "Kubernetes + Docker" at bounding box center [371, 324] width 84 height 30
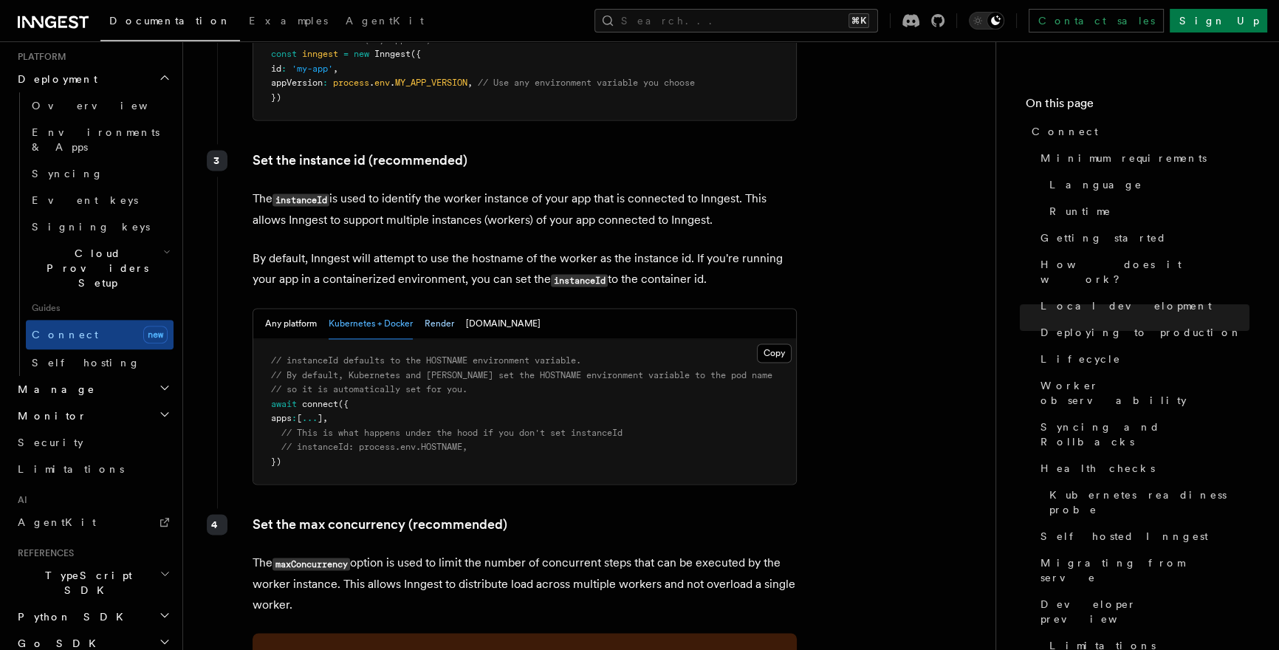
click at [435, 309] on button "Render" at bounding box center [440, 324] width 30 height 30
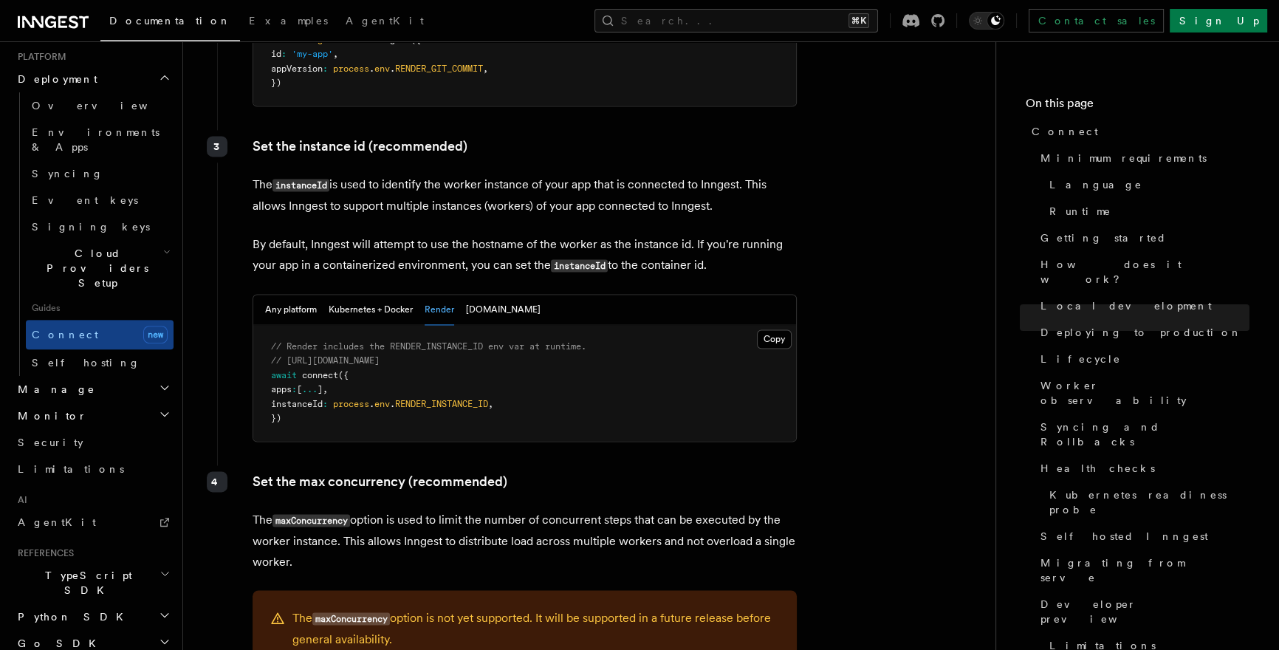
scroll to position [2698, 0]
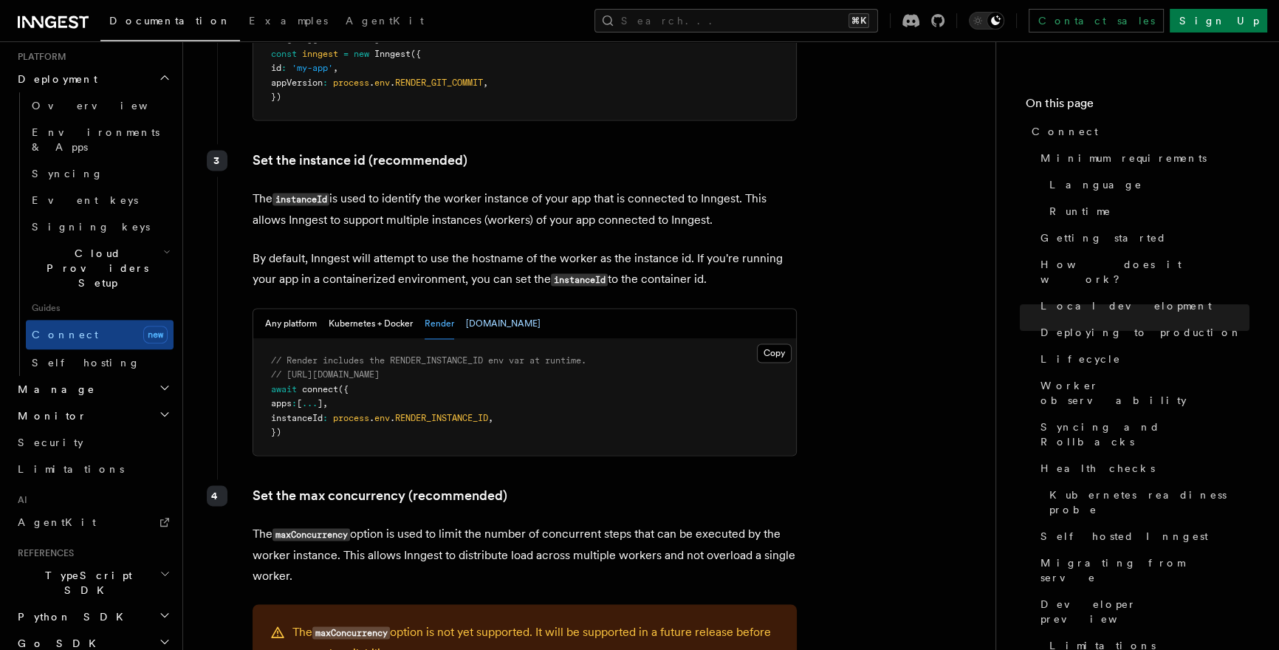
click at [479, 309] on button "Fly.io" at bounding box center [503, 324] width 75 height 30
click at [301, 309] on button "Any platform" at bounding box center [291, 324] width 52 height 30
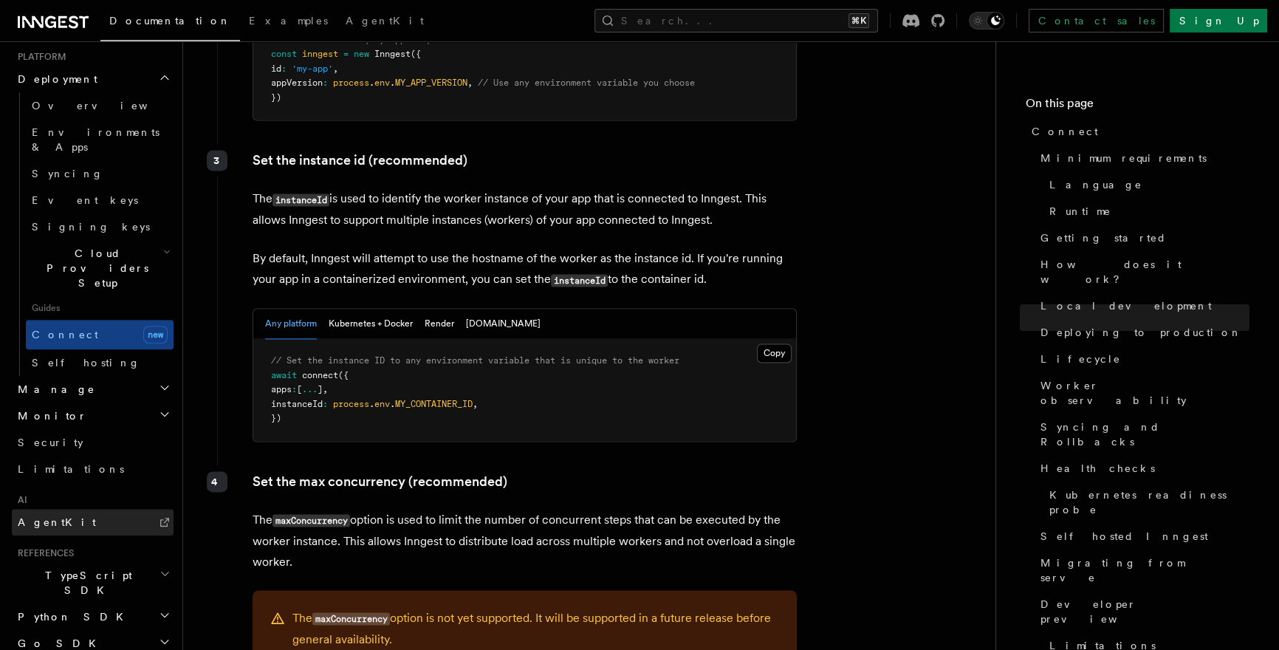
click at [71, 509] on link "AgentKit" at bounding box center [93, 522] width 162 height 27
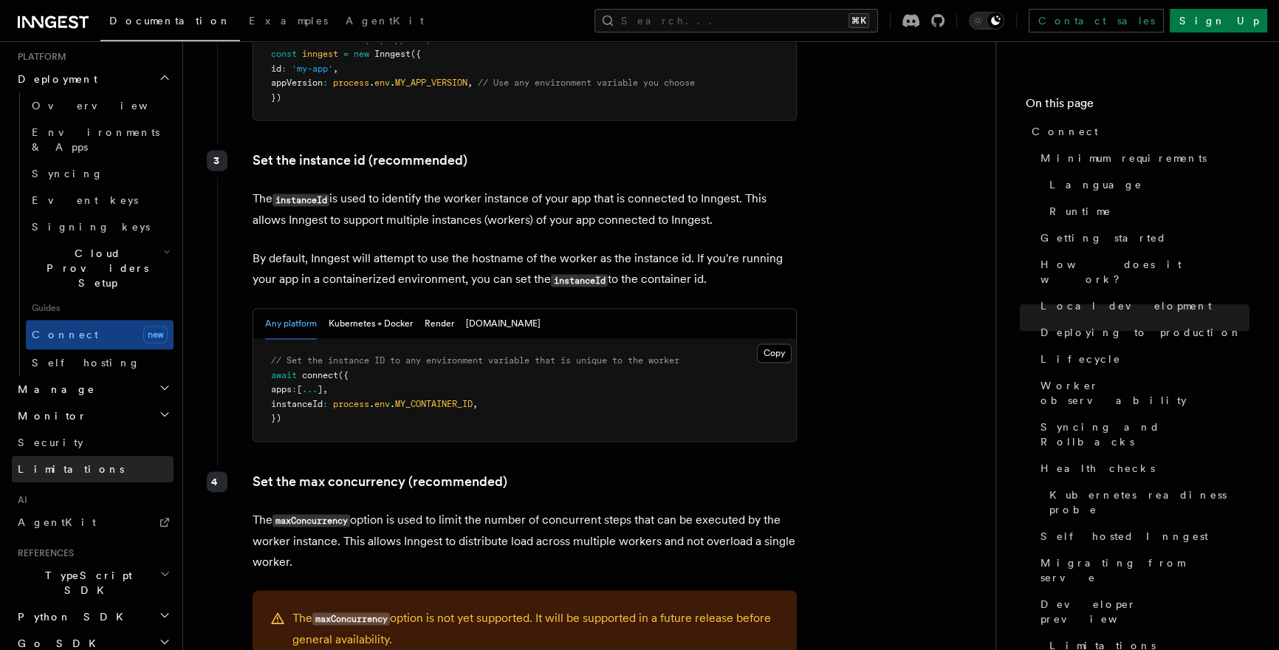
scroll to position [658, 0]
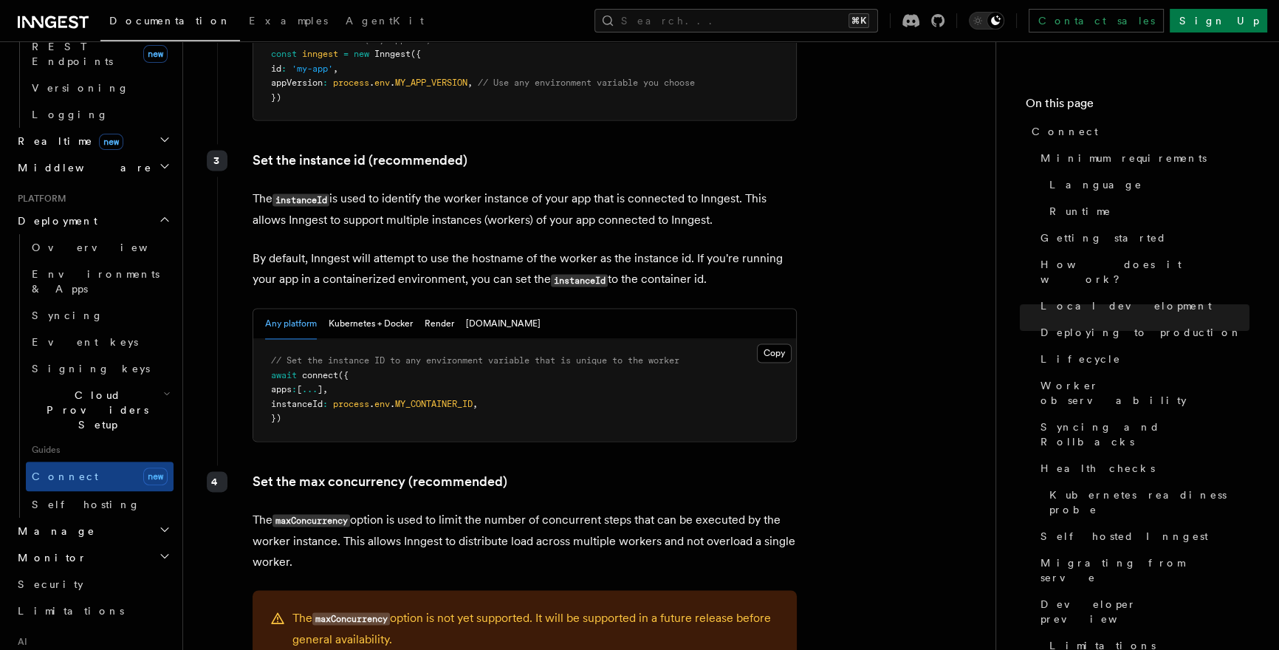
click at [133, 388] on span "Cloud Providers Setup" at bounding box center [94, 410] width 137 height 44
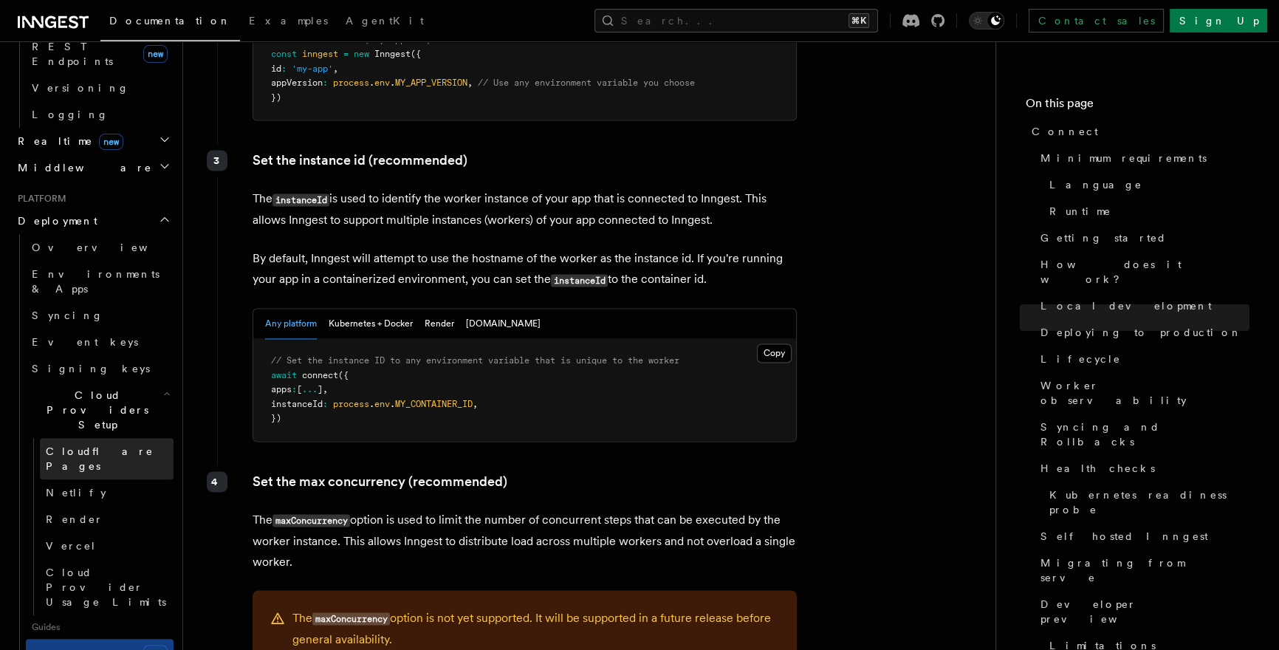
click at [123, 438] on link "Cloudflare Pages" at bounding box center [107, 458] width 134 height 41
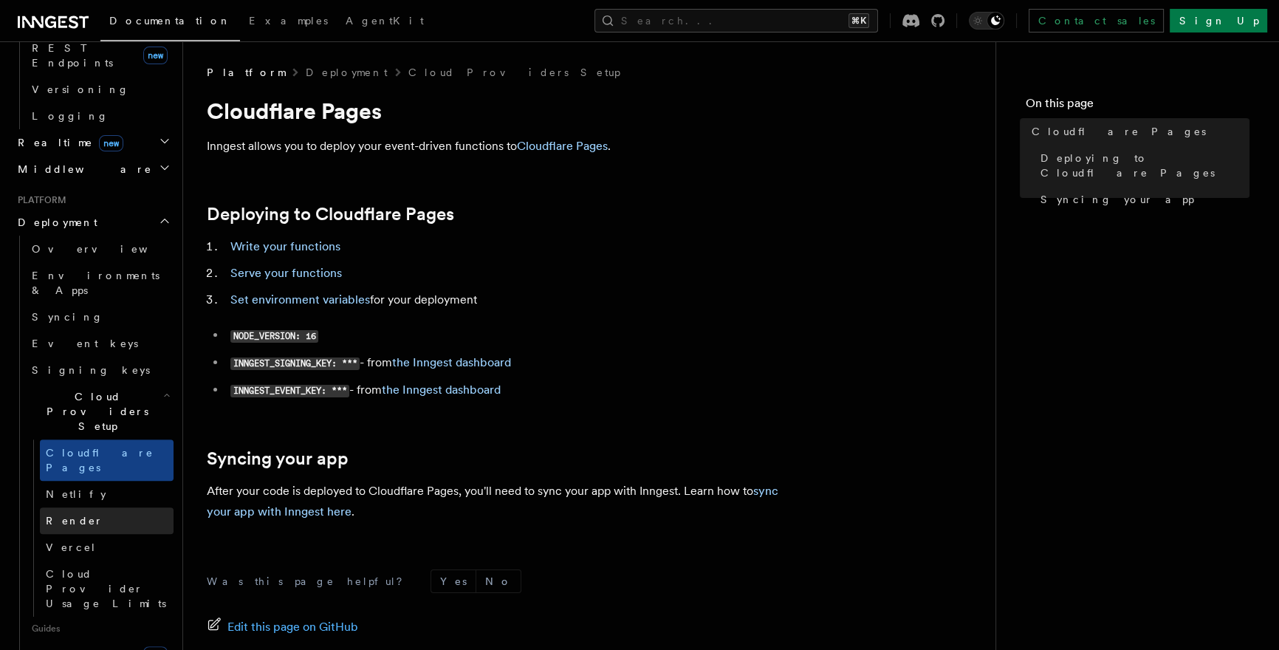
scroll to position [656, 0]
click at [92, 508] on link "Render" at bounding box center [107, 521] width 134 height 27
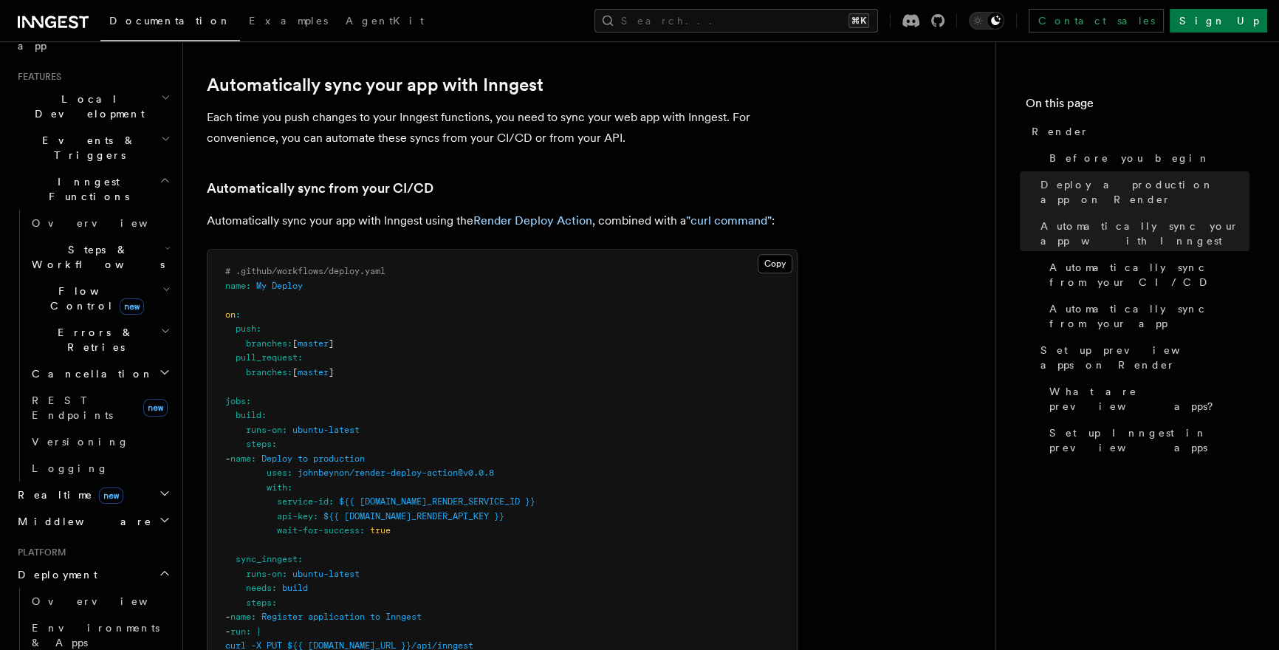
scroll to position [136, 0]
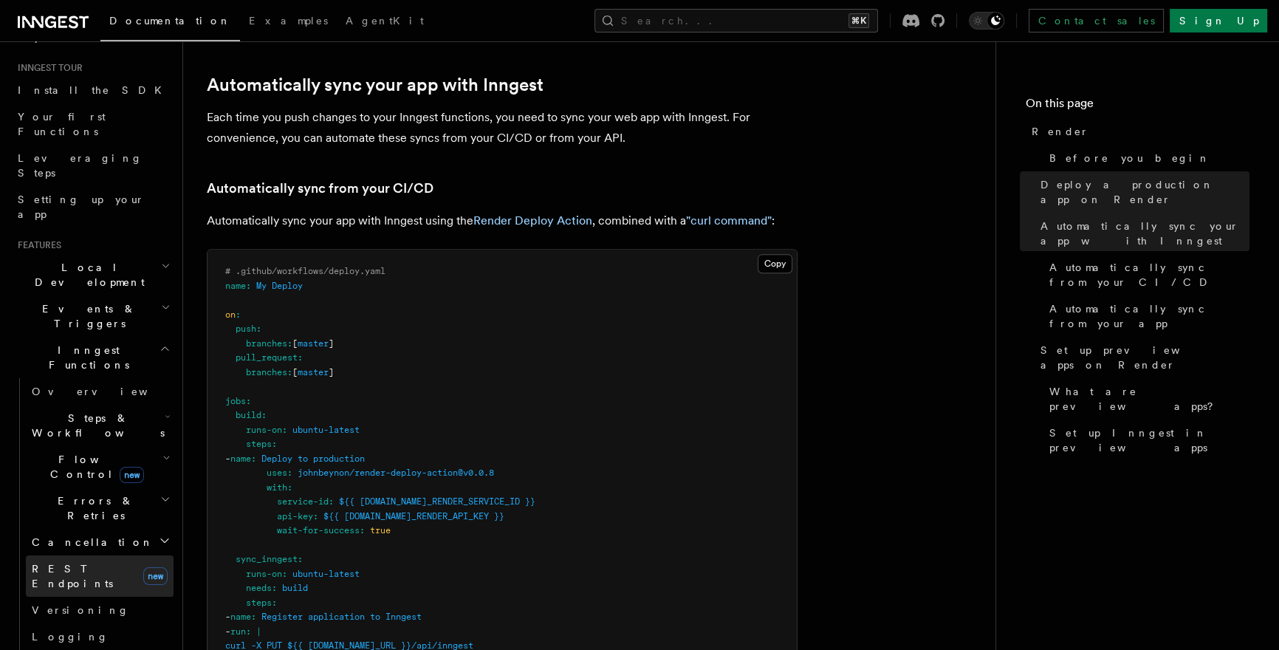
click at [144, 567] on span "new" at bounding box center [155, 576] width 24 height 18
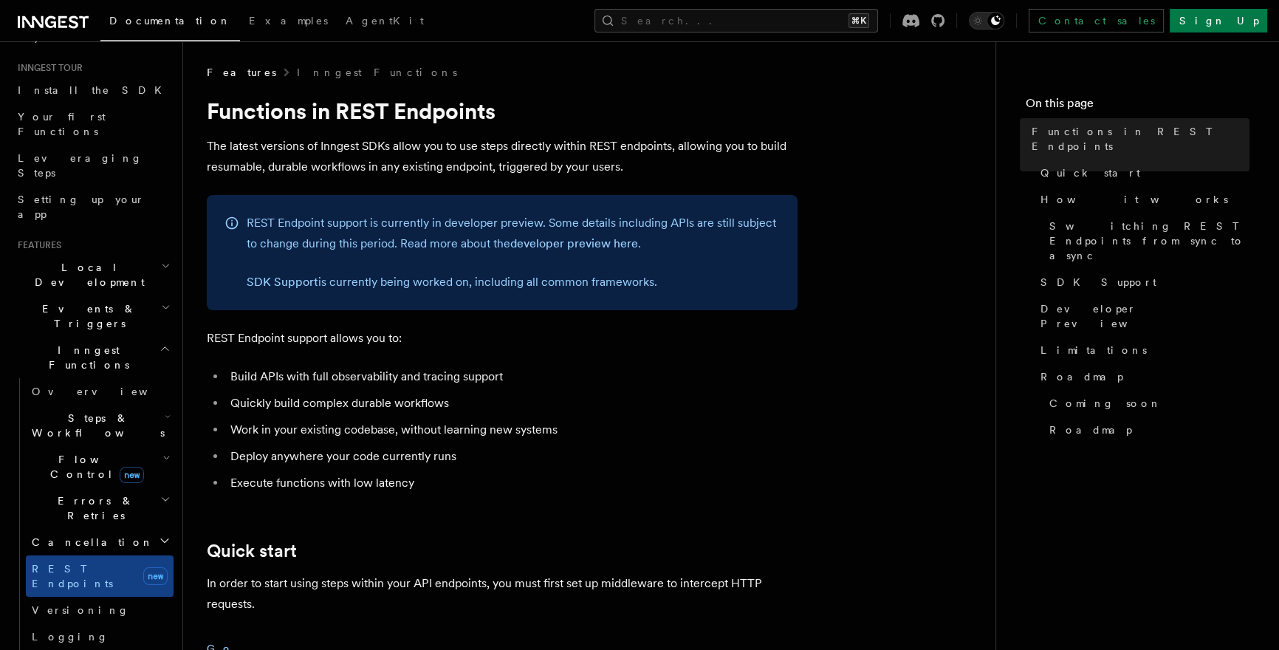
click at [162, 452] on icon "button" at bounding box center [166, 458] width 8 height 12
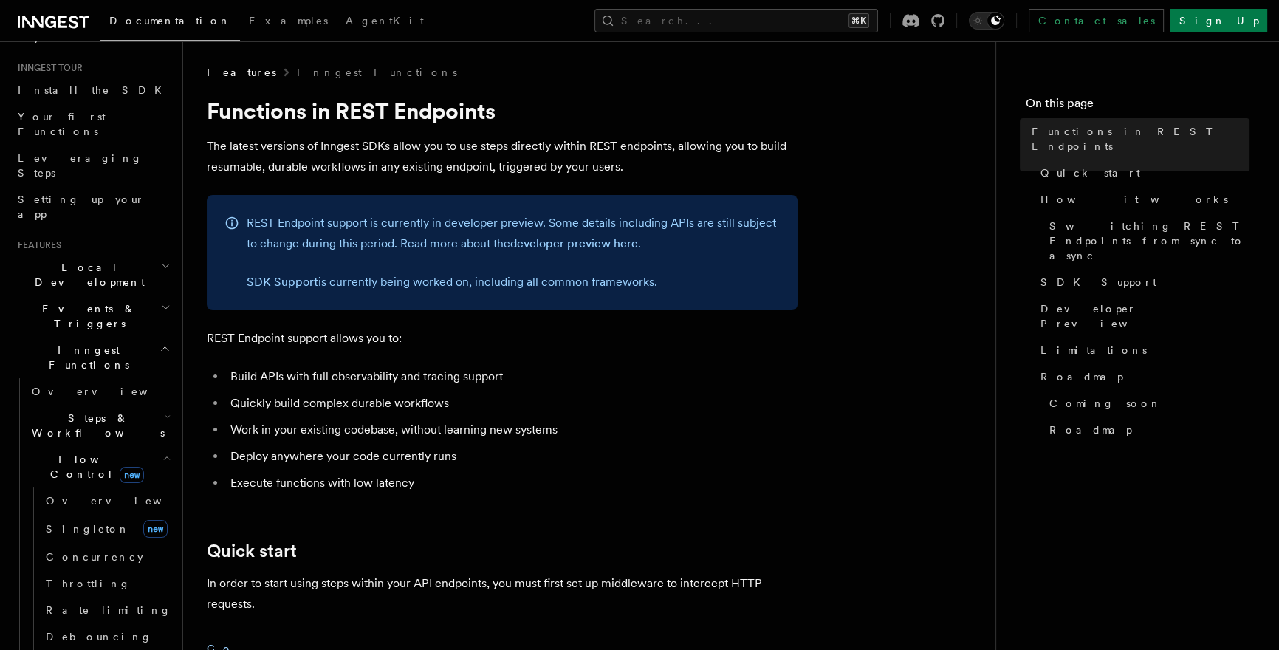
click at [162, 452] on icon "button" at bounding box center [166, 458] width 8 height 12
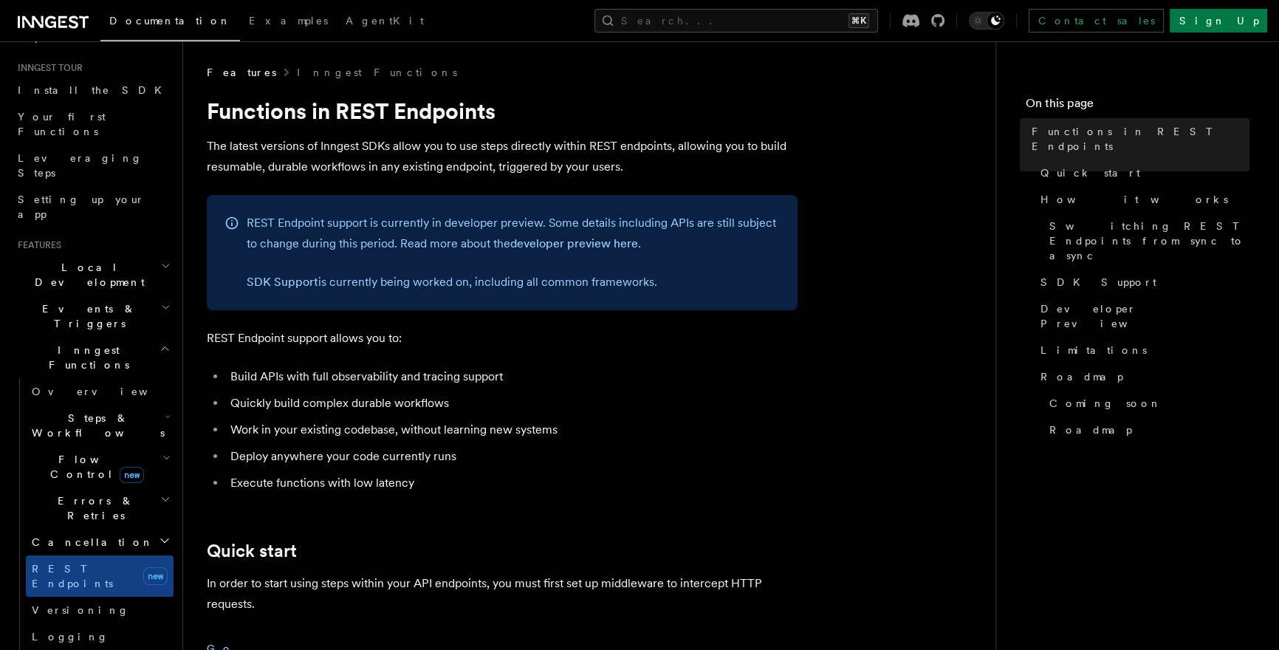
click at [162, 452] on icon "button" at bounding box center [166, 458] width 8 height 12
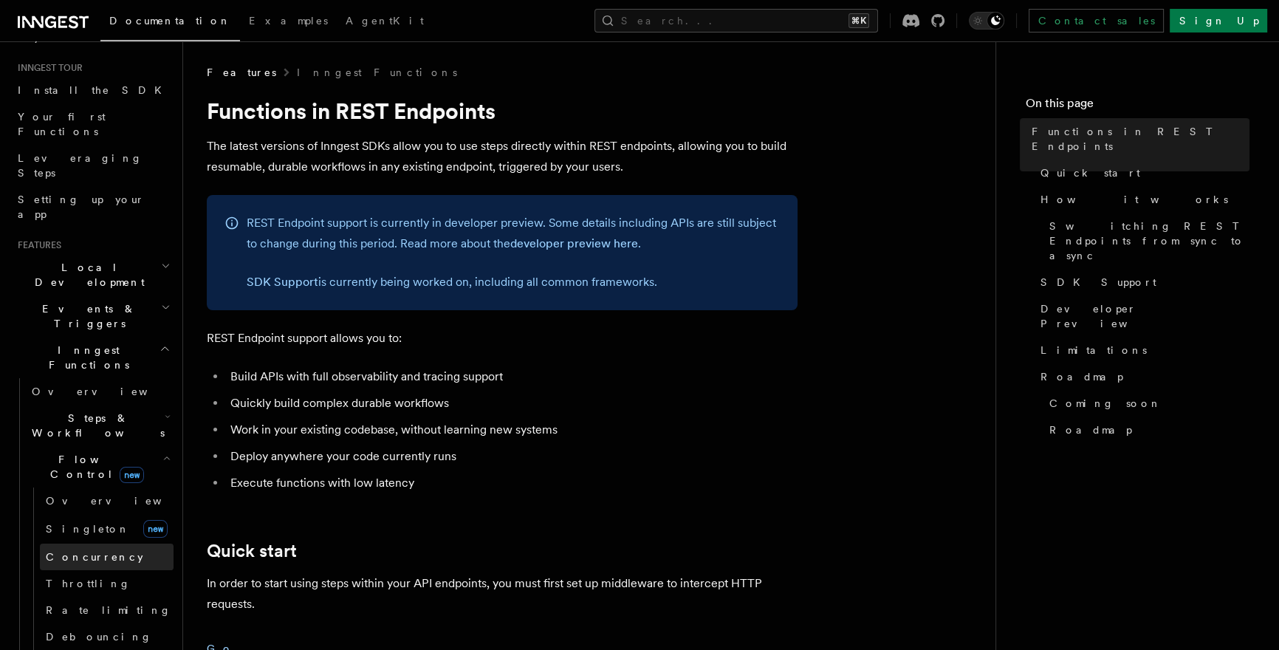
click at [130, 544] on link "Concurrency" at bounding box center [107, 557] width 134 height 27
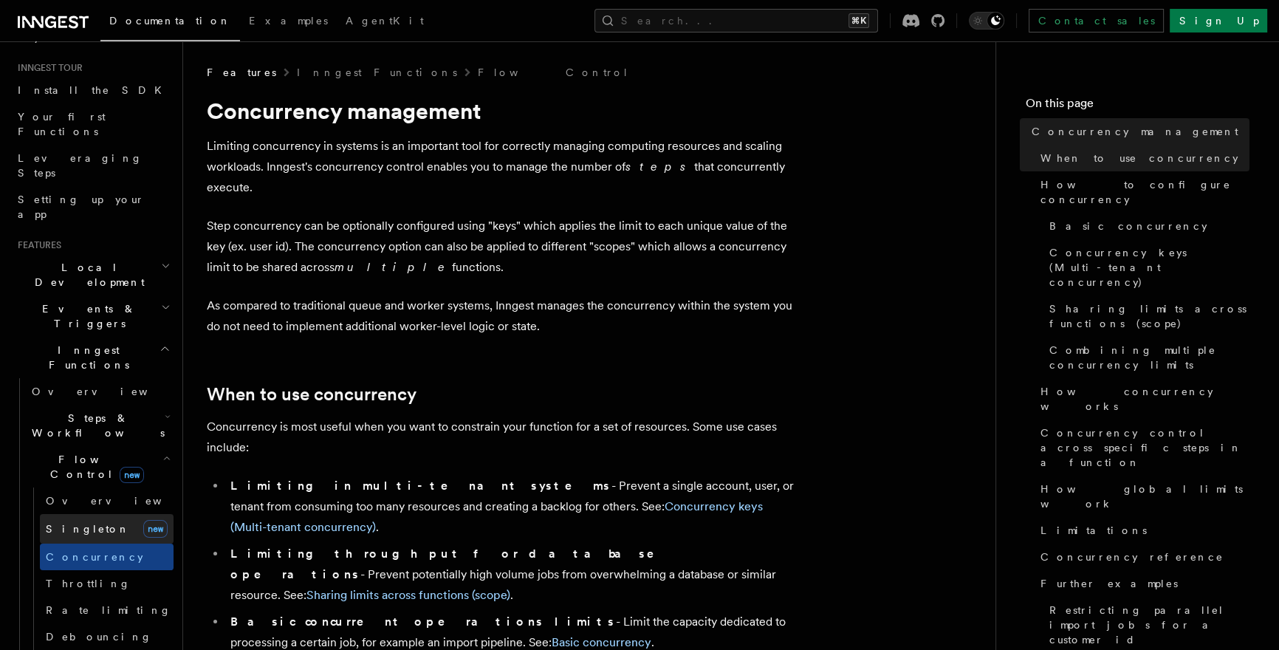
click at [127, 514] on link "[PERSON_NAME] new" at bounding box center [107, 529] width 134 height 30
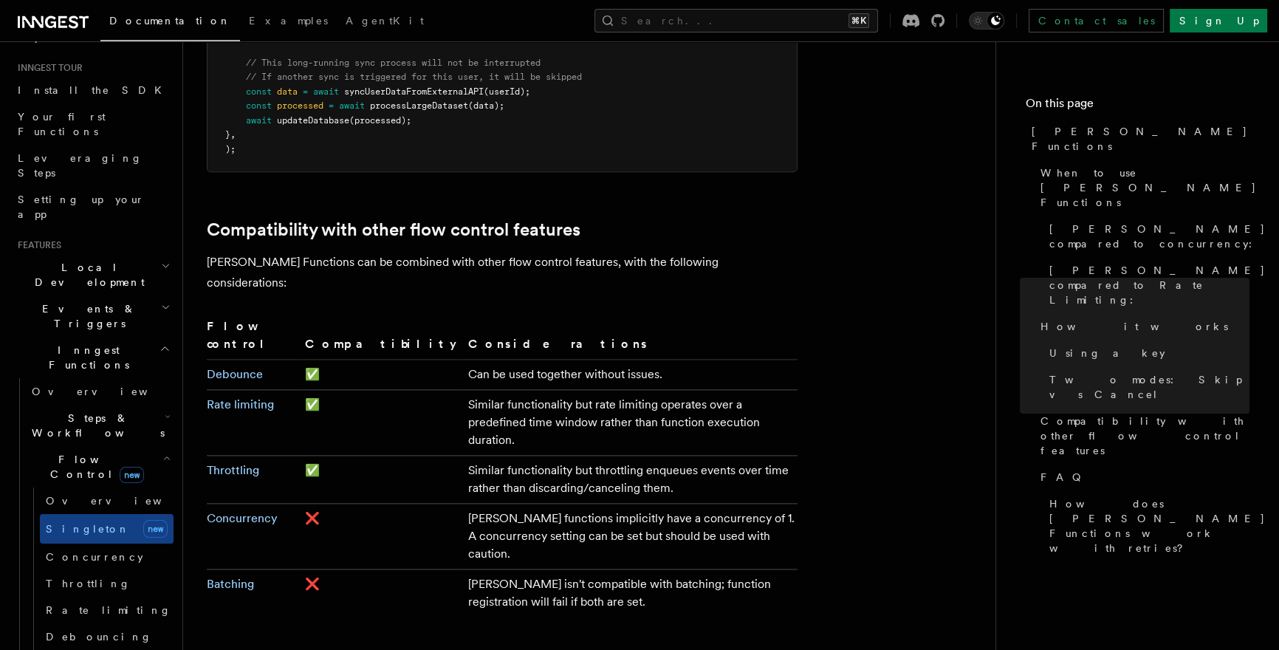
scroll to position [2544, 0]
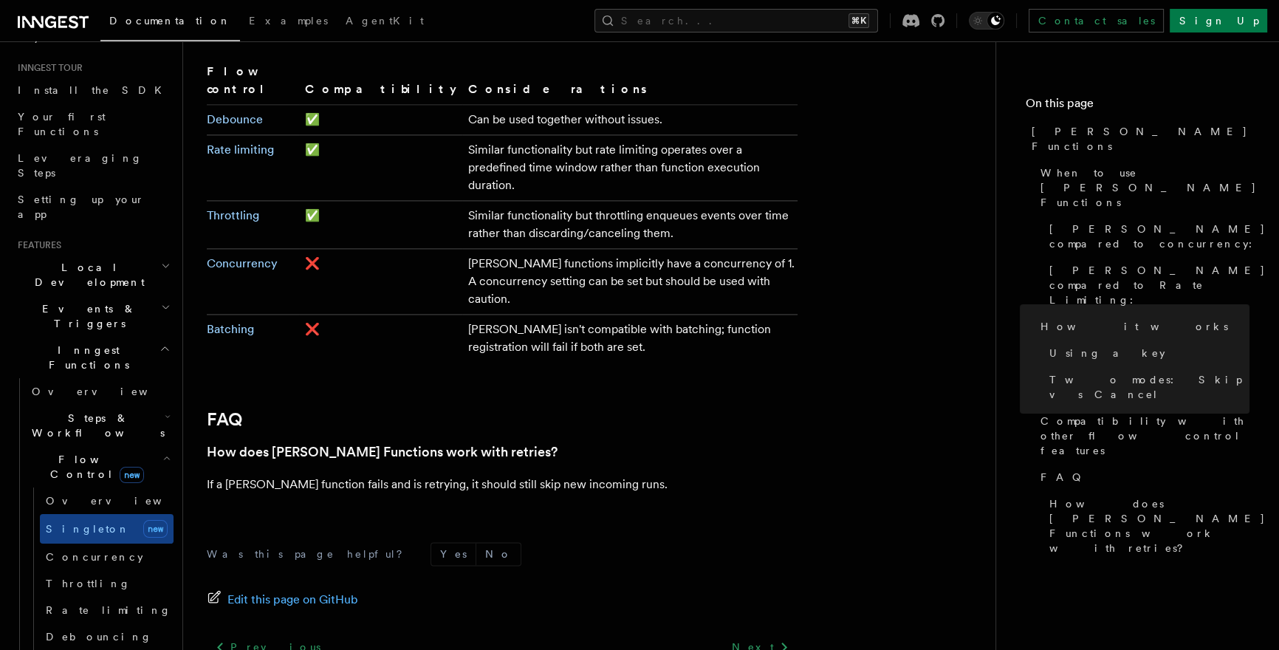
click at [129, 295] on h2 "Events & Triggers" at bounding box center [93, 315] width 162 height 41
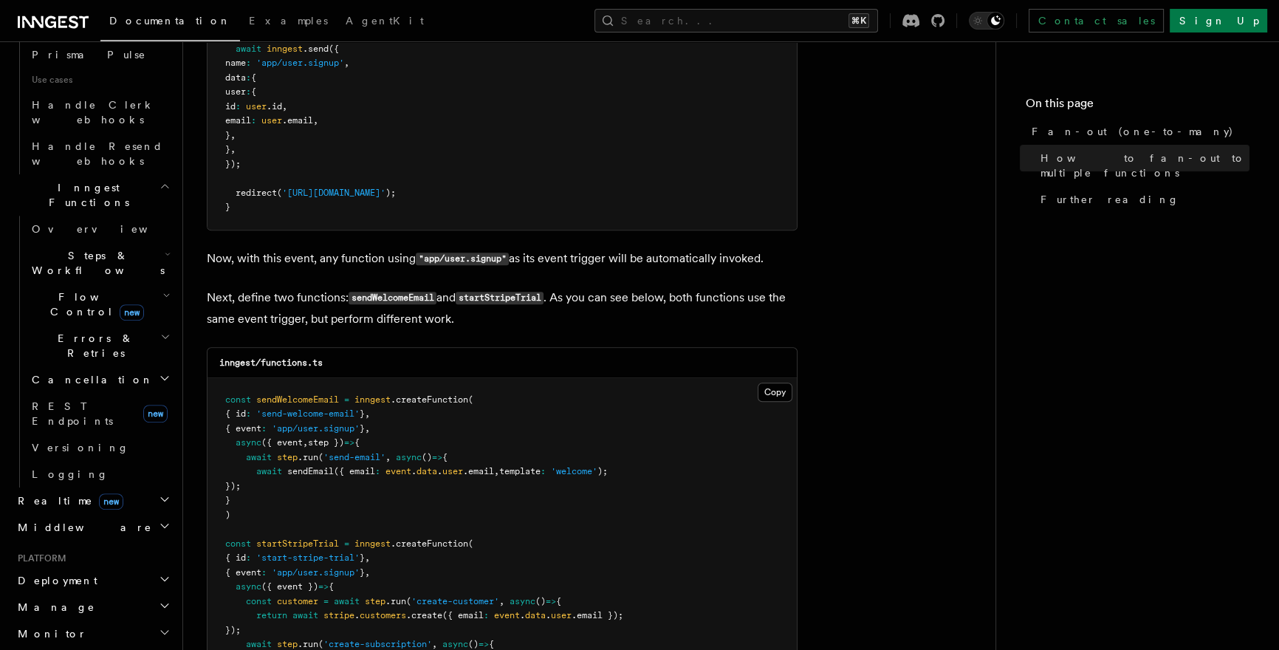
scroll to position [1074, 0]
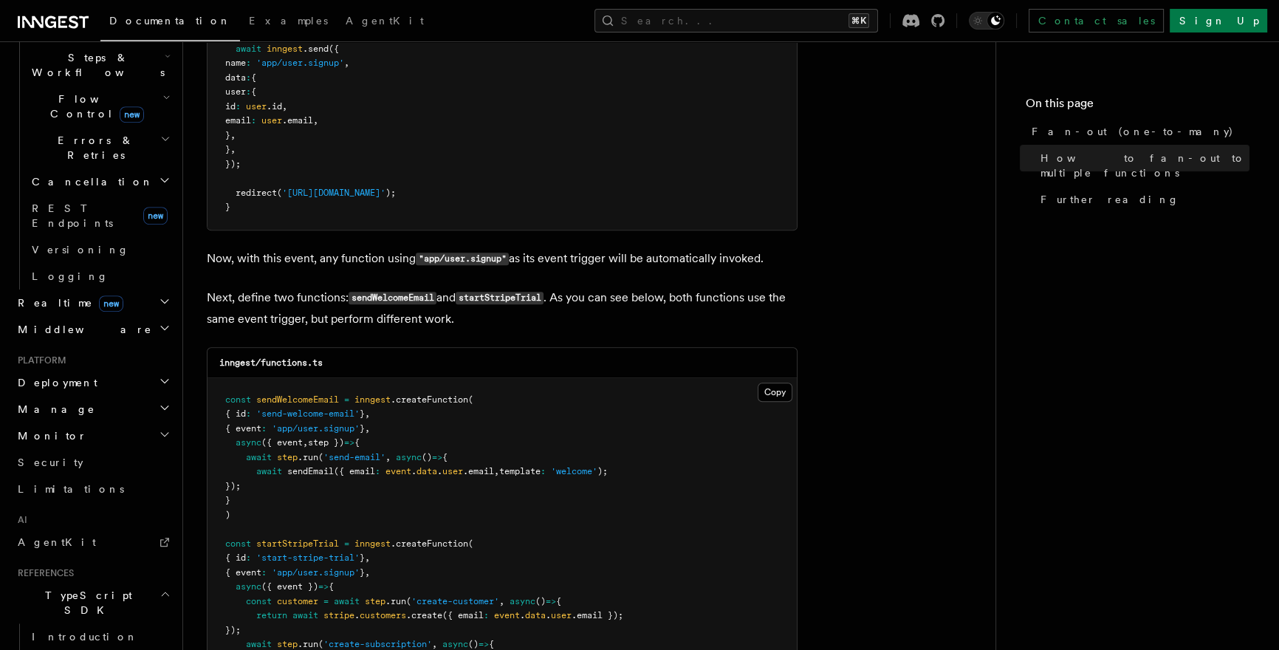
scroll to position [1416, 0]
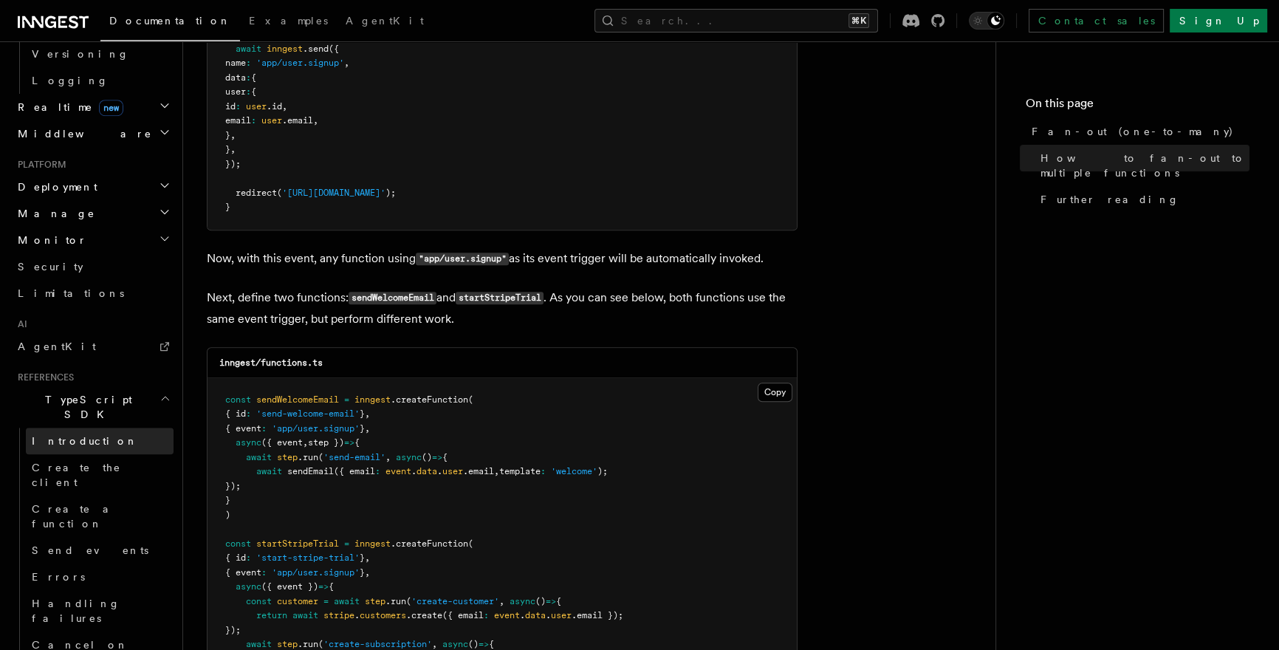
click at [67, 435] on span "Introduction" at bounding box center [85, 441] width 106 height 12
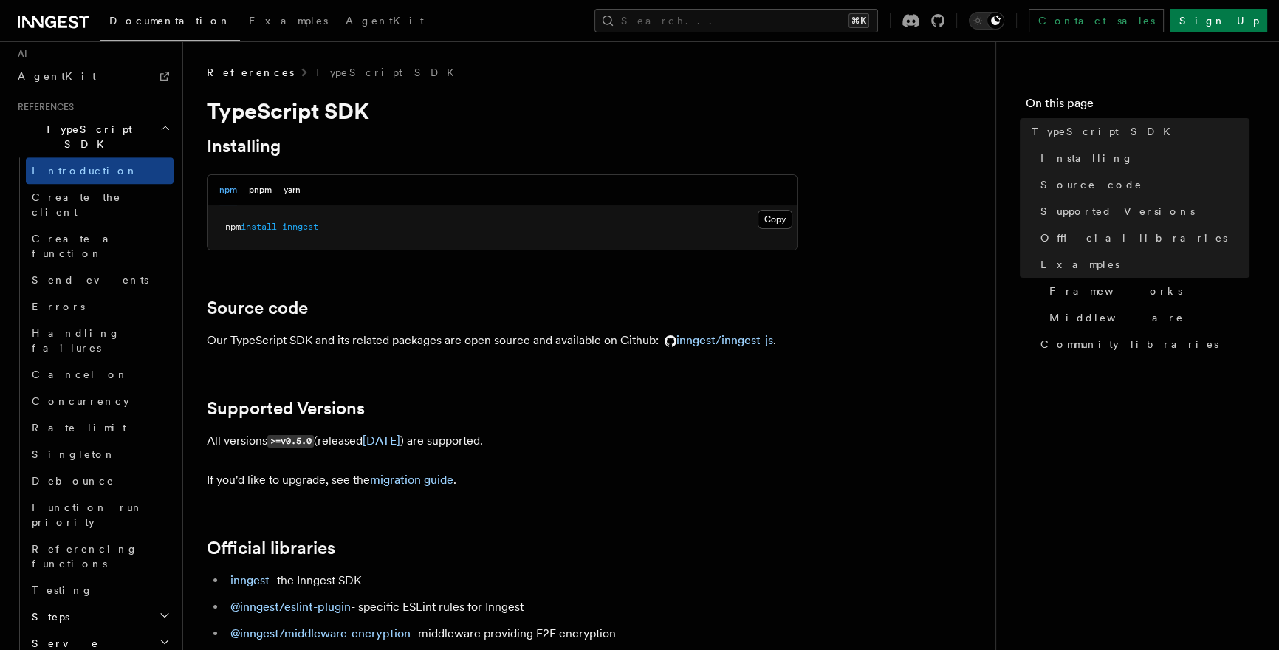
scroll to position [586, 0]
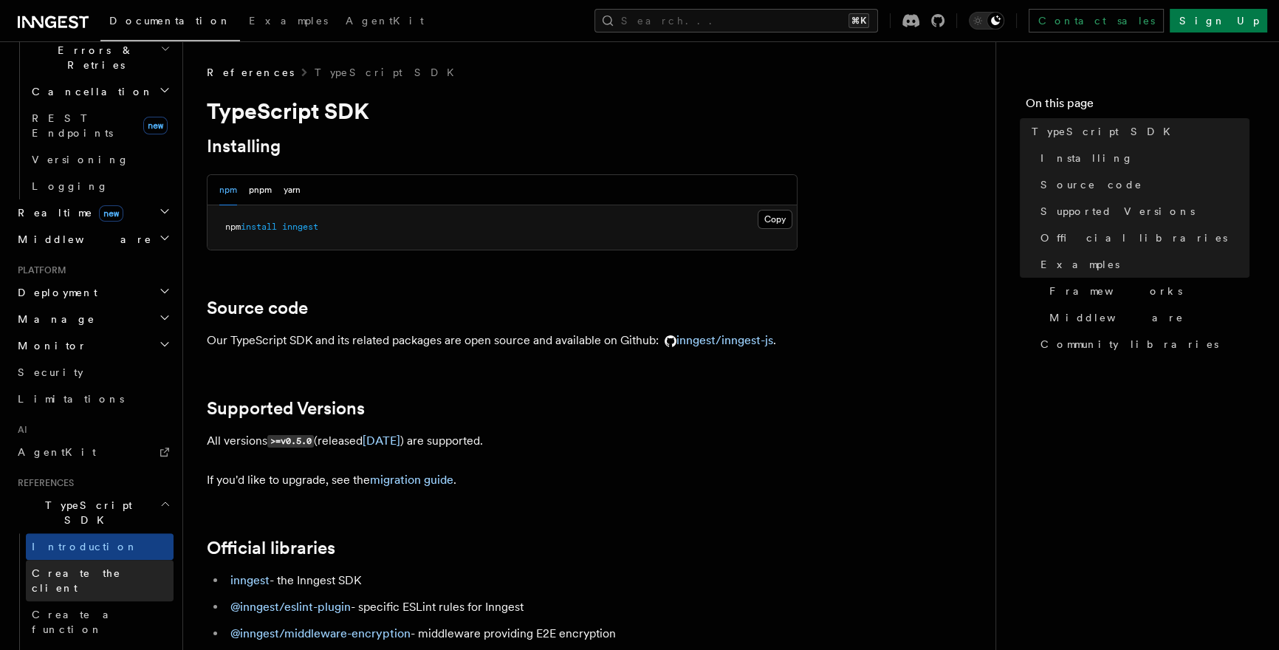
click at [97, 567] on span "Create the client" at bounding box center [76, 580] width 89 height 27
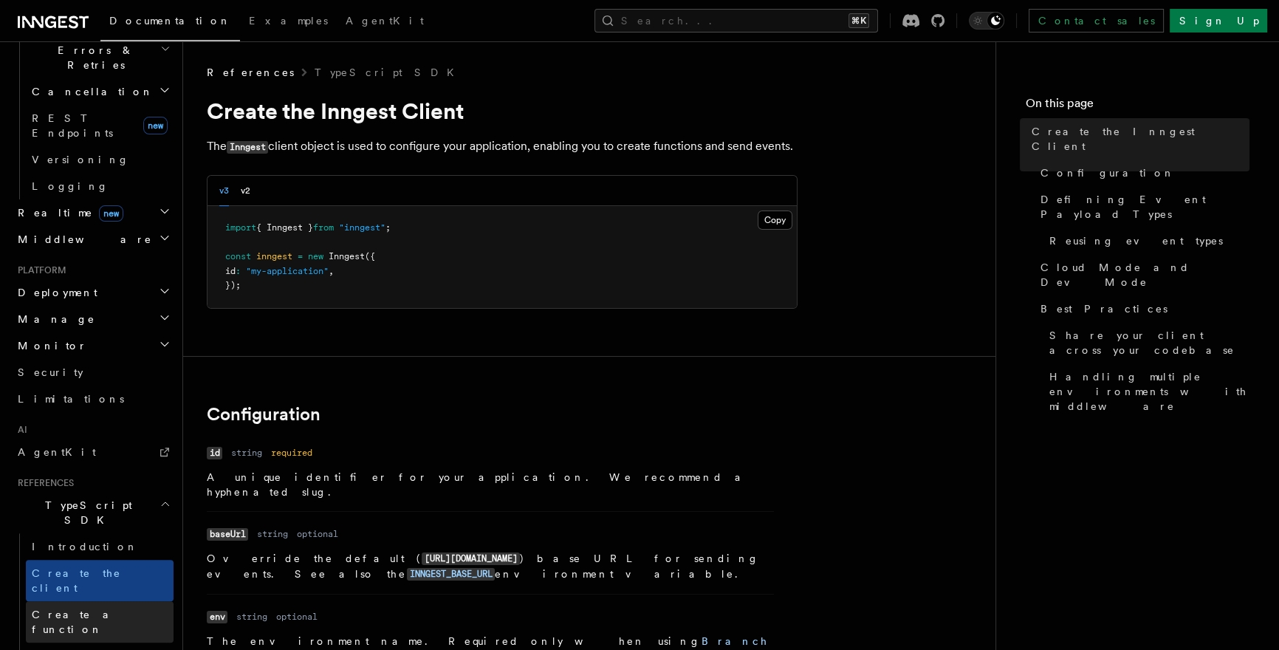
click at [99, 608] on span "Create a function" at bounding box center [76, 621] width 88 height 27
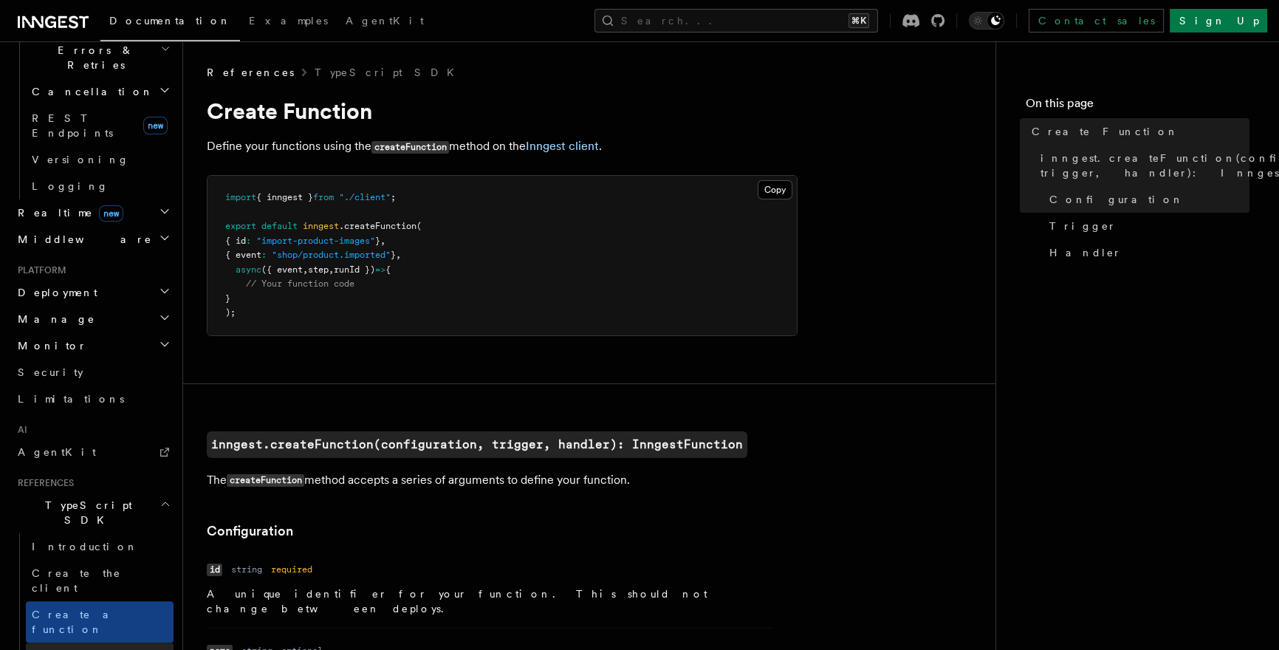
click at [99, 642] on link "Send events" at bounding box center [100, 655] width 148 height 27
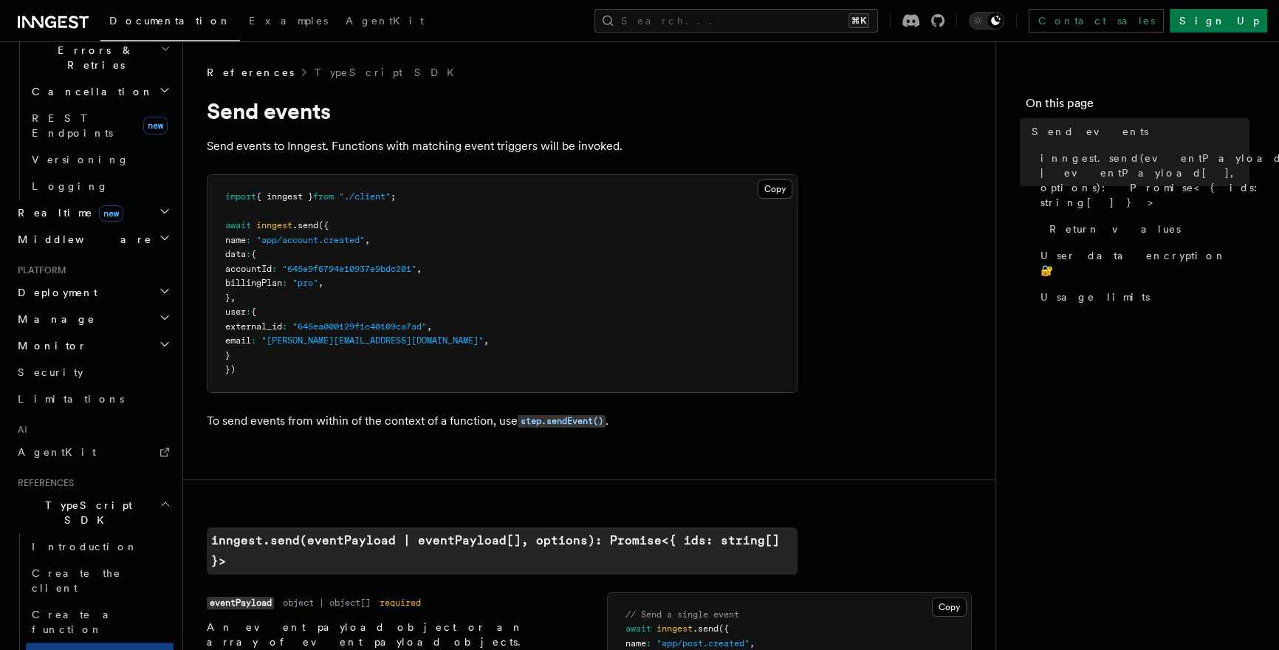
scroll to position [864, 0]
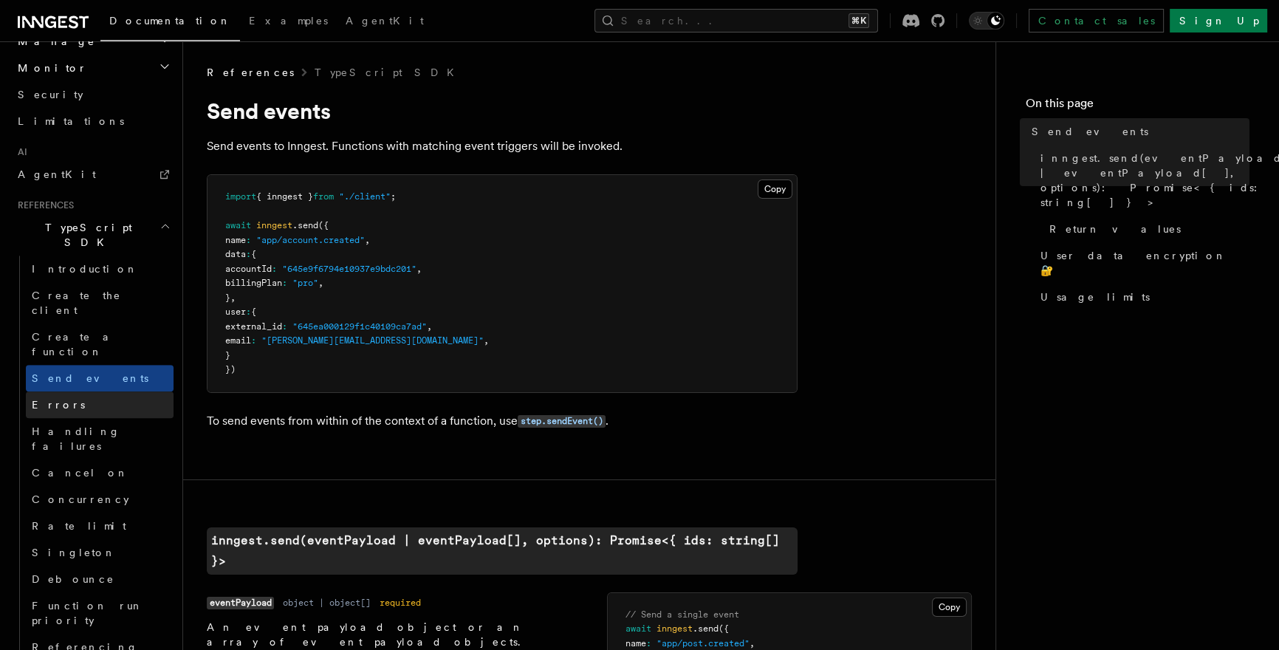
click at [96, 391] on link "Errors" at bounding box center [100, 404] width 148 height 27
drag, startPoint x: 180, startPoint y: 403, endPoint x: 155, endPoint y: 383, distance: 32.5
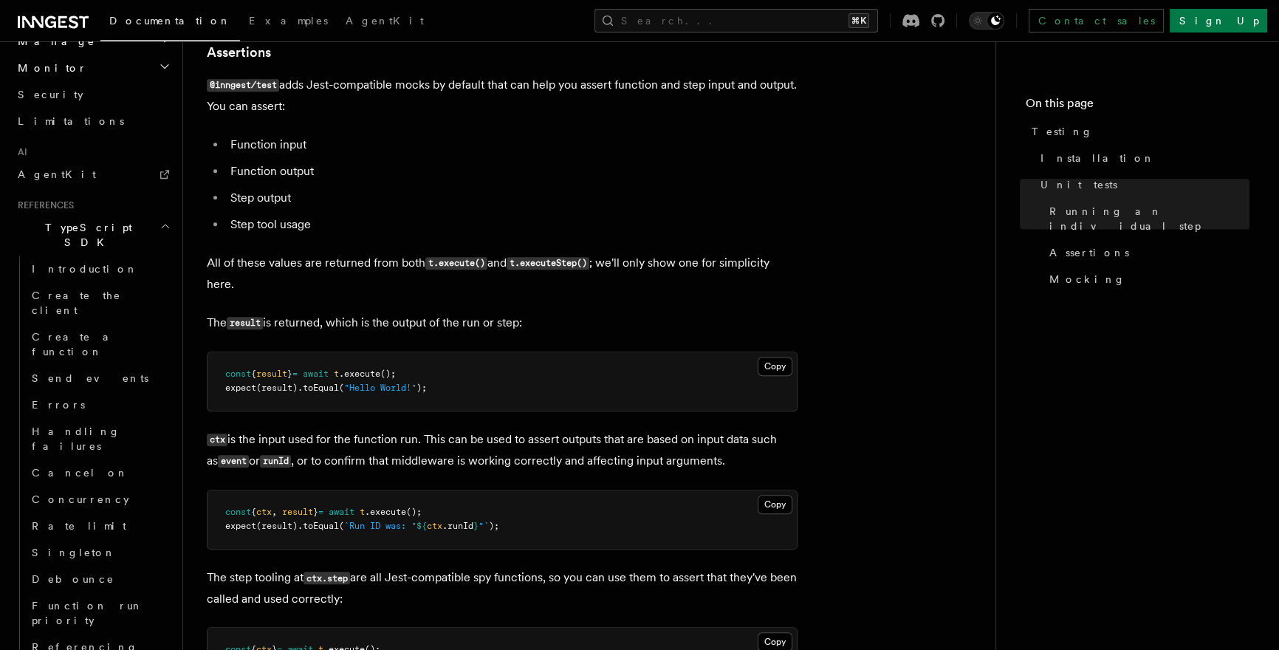
scroll to position [1690, 0]
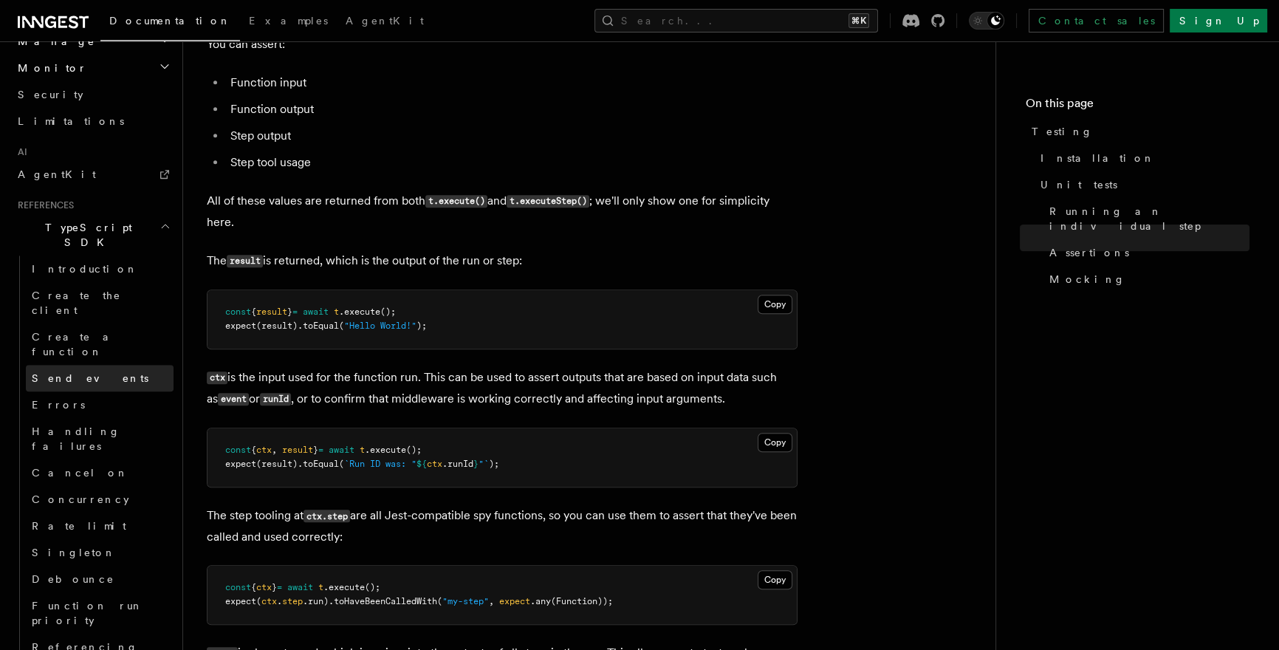
click at [99, 365] on link "Send events" at bounding box center [100, 378] width 148 height 27
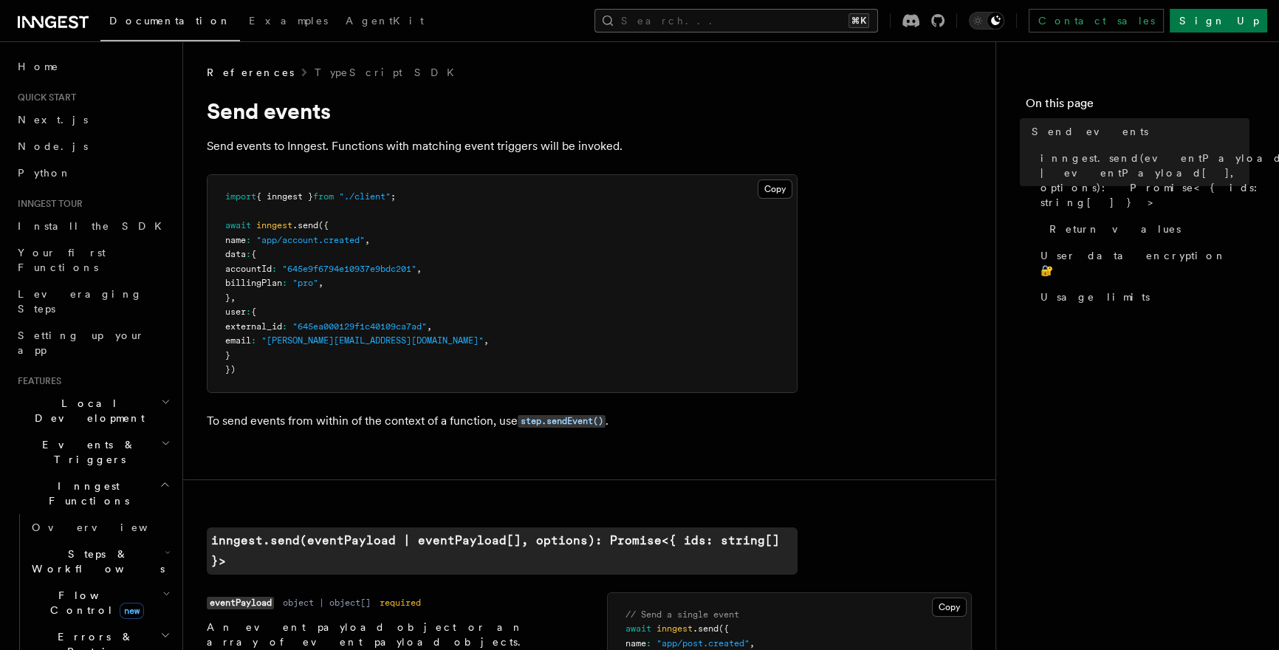
click at [779, 20] on button "Search... ⌘K" at bounding box center [736, 21] width 284 height 24
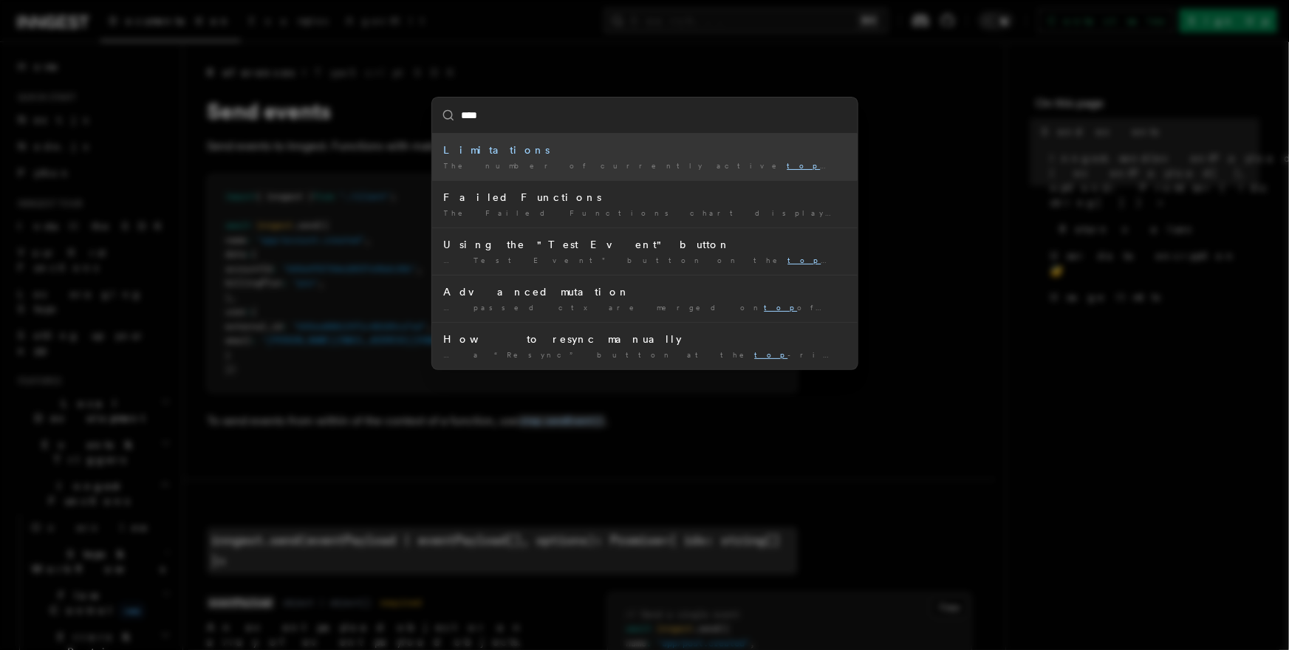
type input "*****"
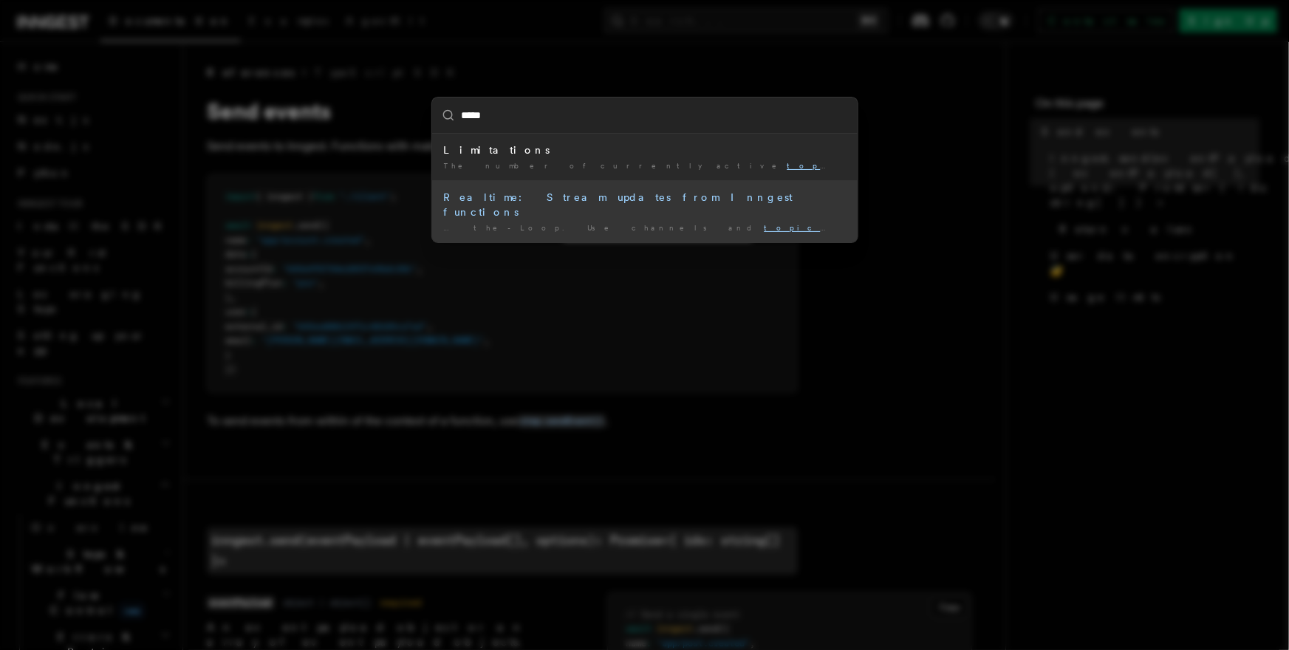
click at [628, 222] on div "… the-Loop. Use channels and topic s to broadcast updates, stream …" at bounding box center [645, 227] width 402 height 11
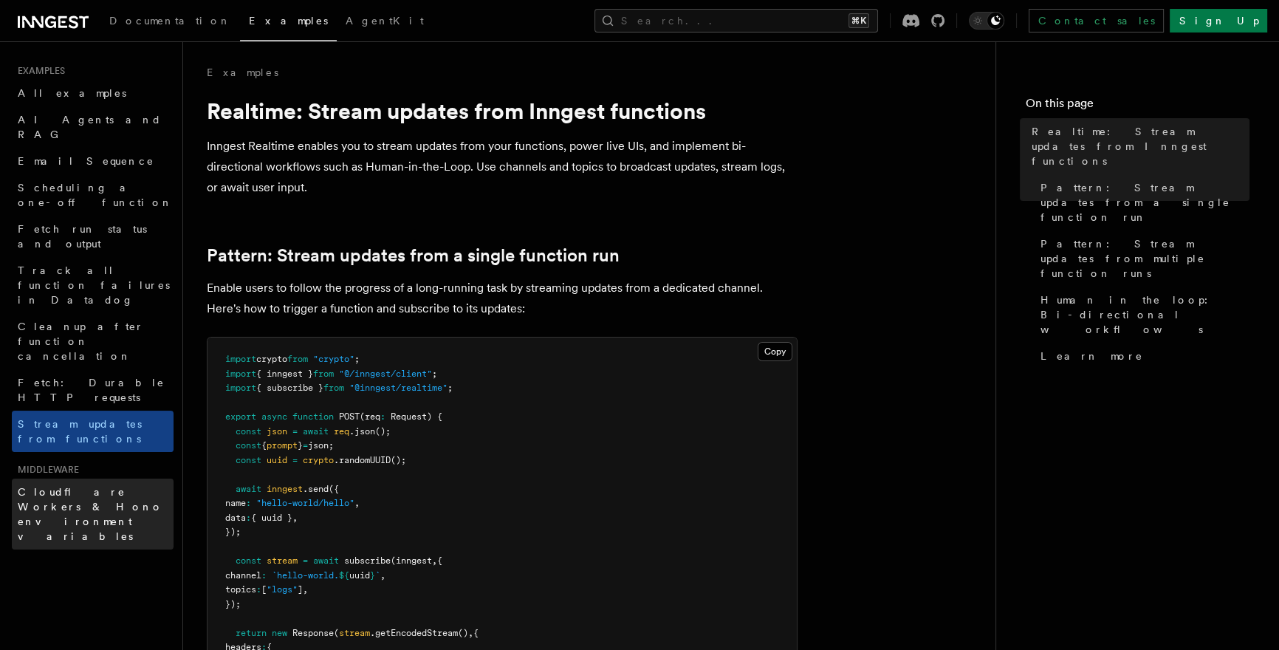
click at [114, 486] on span "Cloudflare Workers & Hono environment variables" at bounding box center [90, 514] width 145 height 56
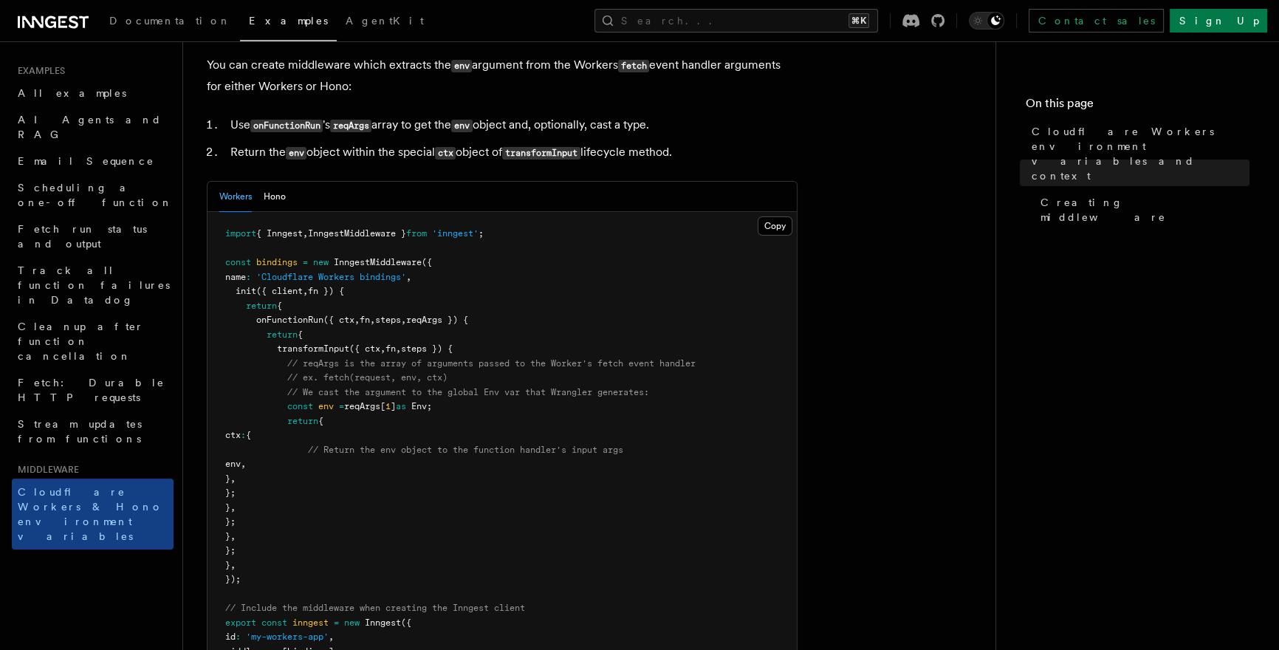
scroll to position [772, 0]
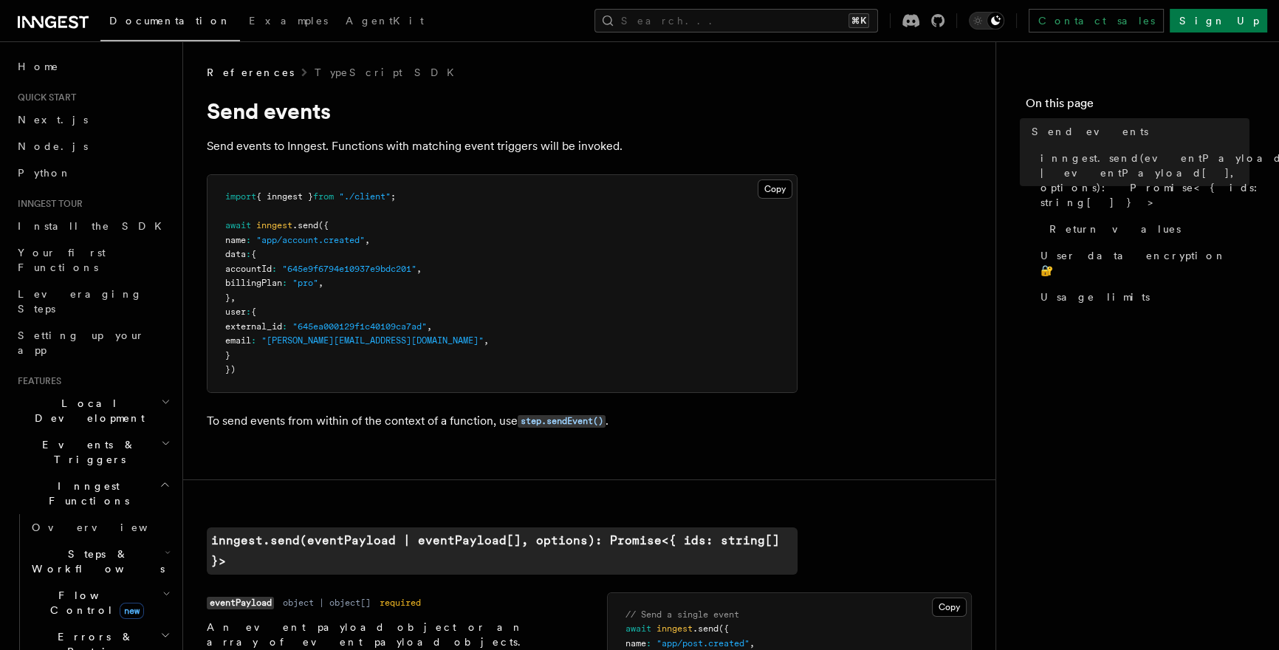
scroll to position [27, 0]
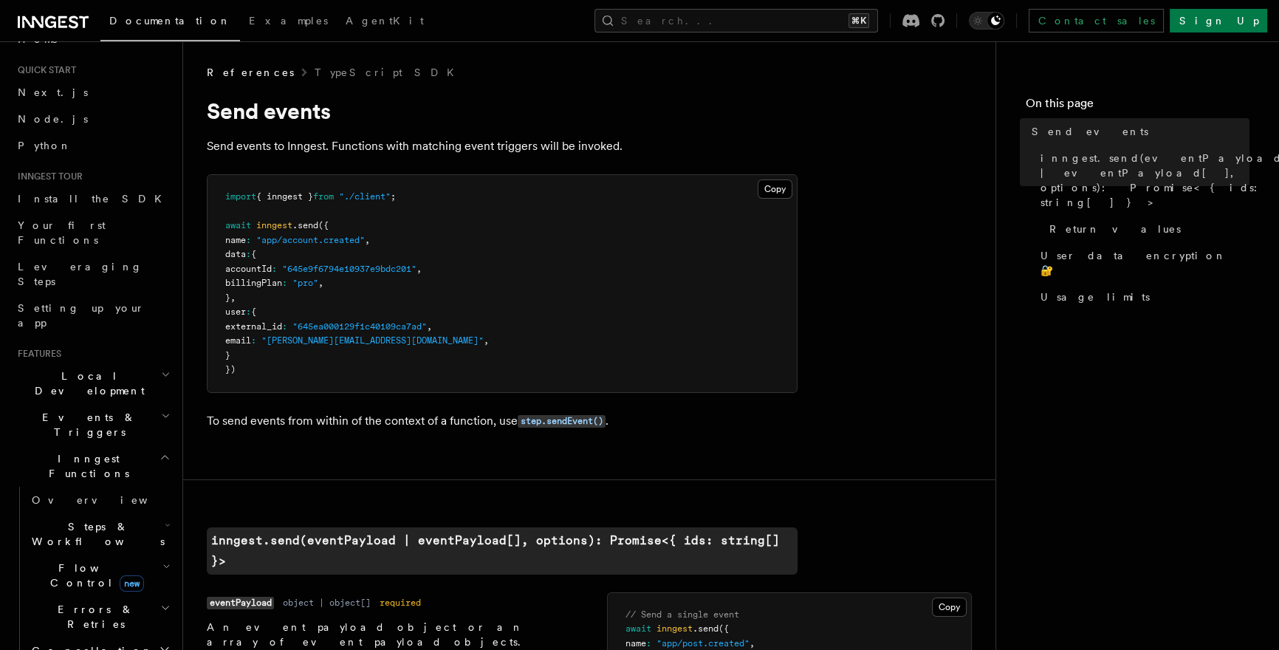
click at [138, 404] on h2 "Events & Triggers" at bounding box center [93, 424] width 162 height 41
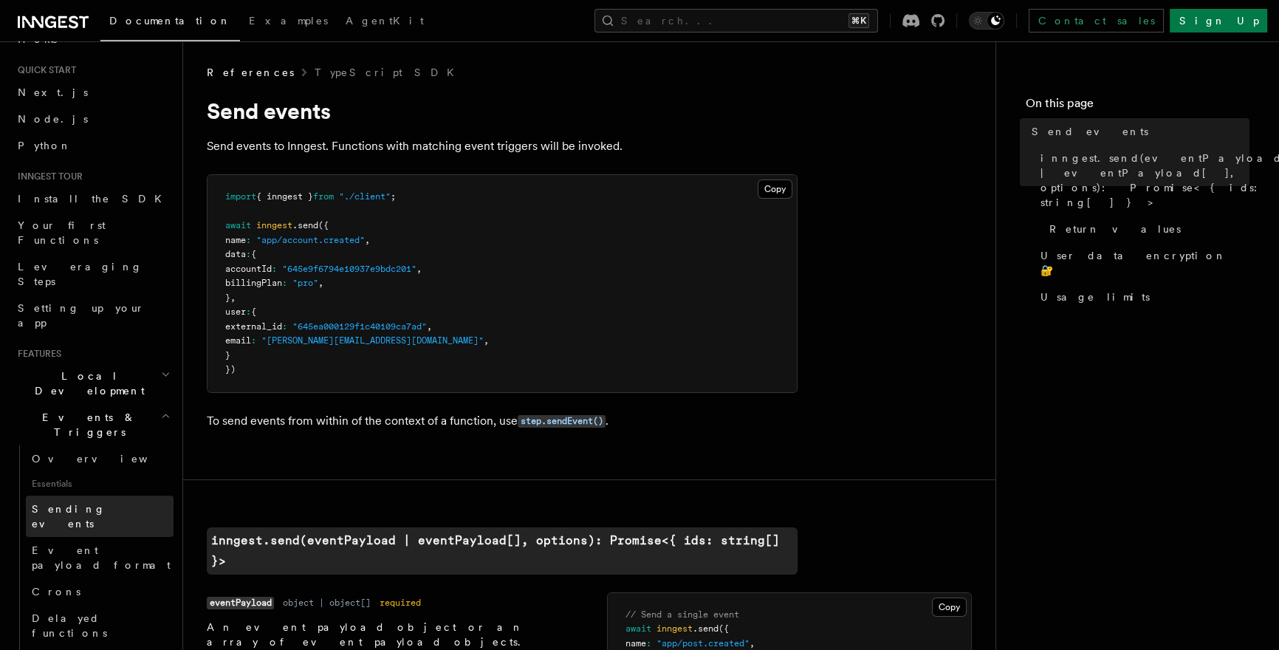
click at [136, 496] on link "Sending events" at bounding box center [100, 516] width 148 height 41
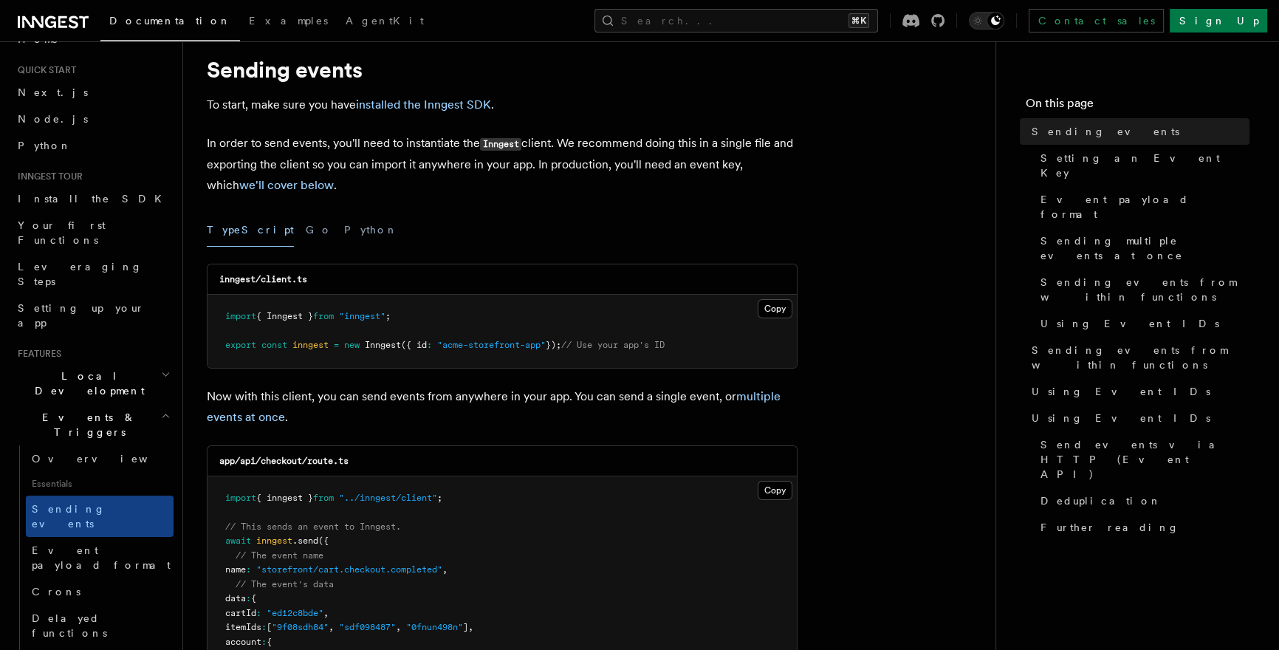
scroll to position [125, 0]
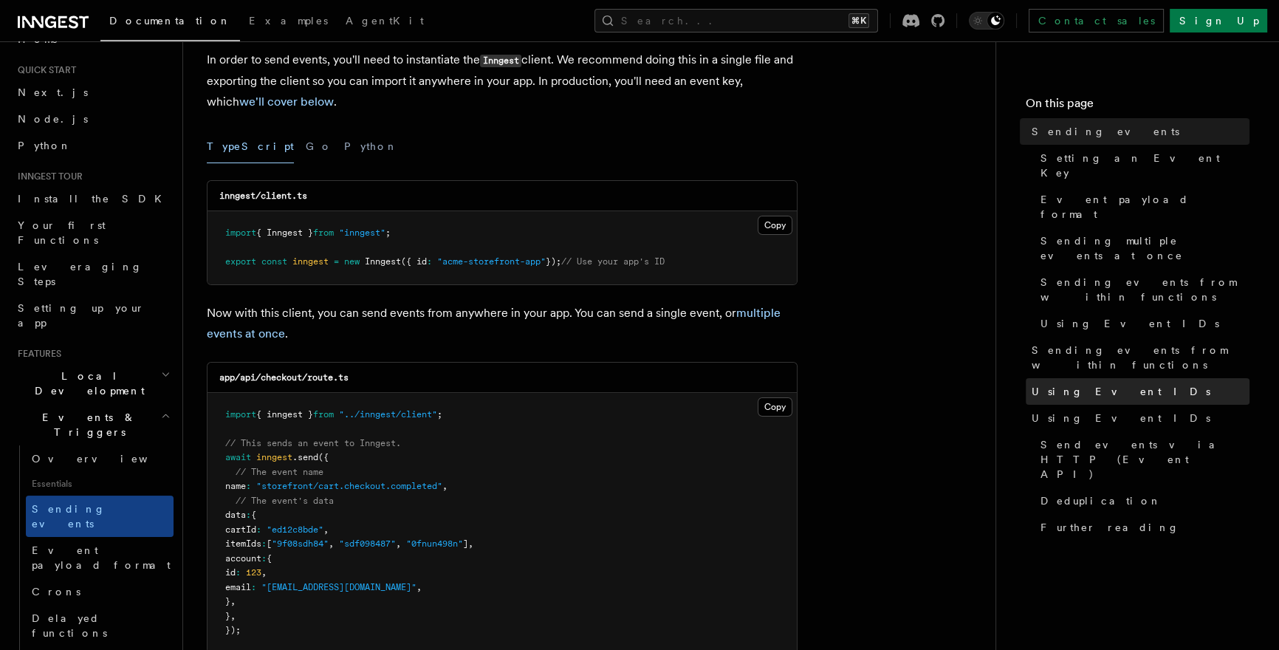
click at [1122, 378] on link "Using Event IDs" at bounding box center [1138, 391] width 224 height 27
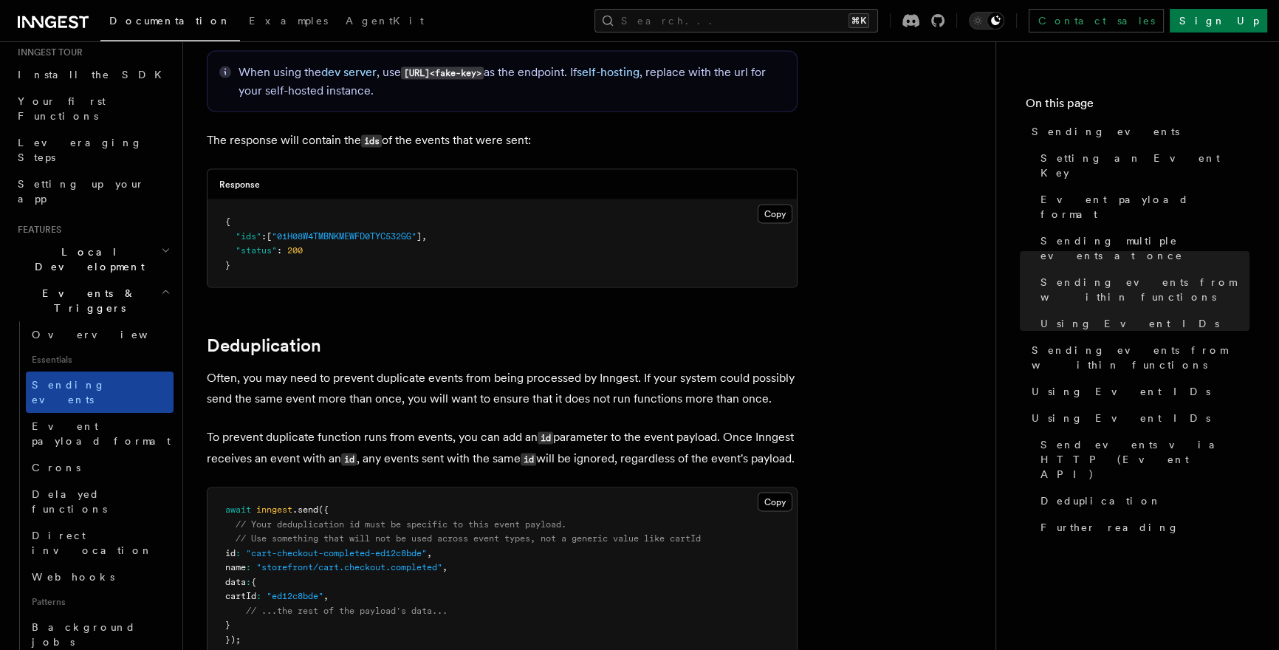
scroll to position [289, 0]
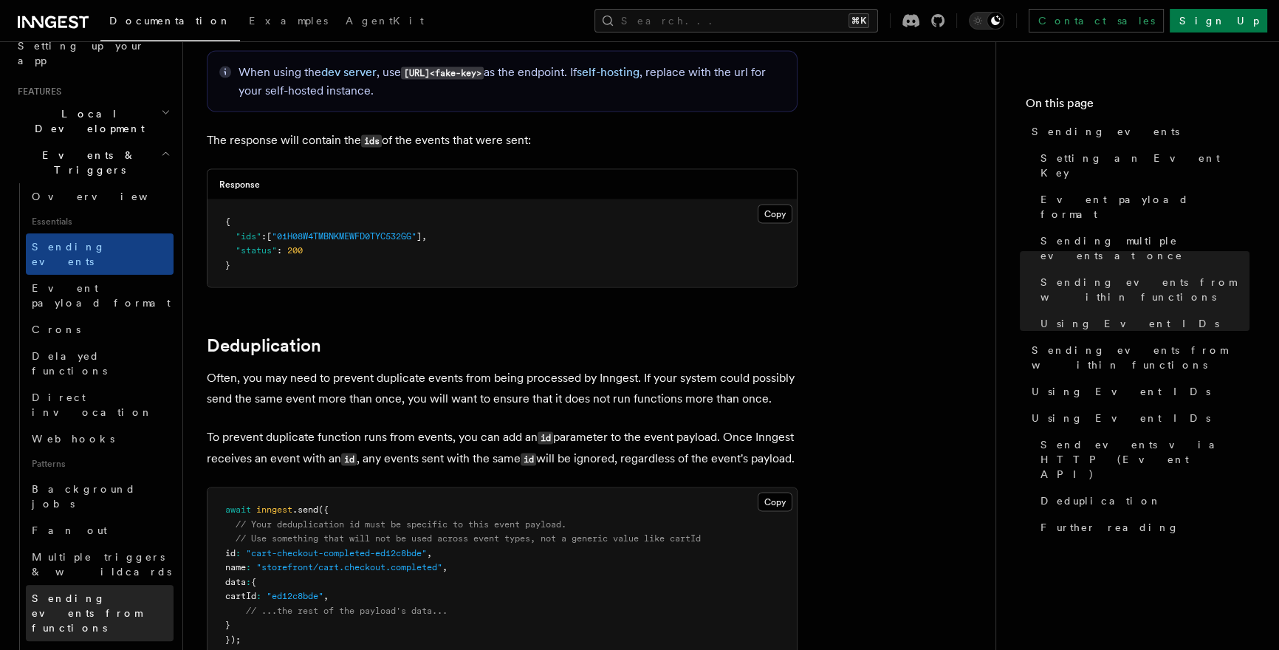
click at [117, 591] on span "Sending events from functions" at bounding box center [103, 613] width 142 height 44
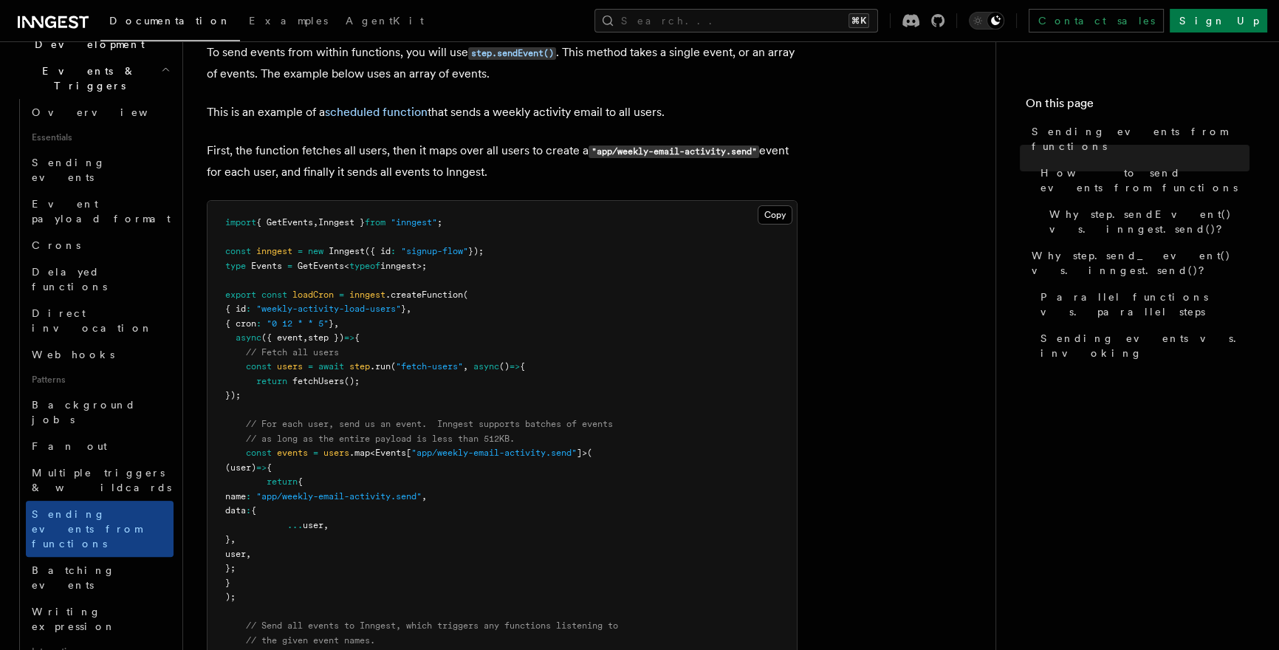
scroll to position [383, 0]
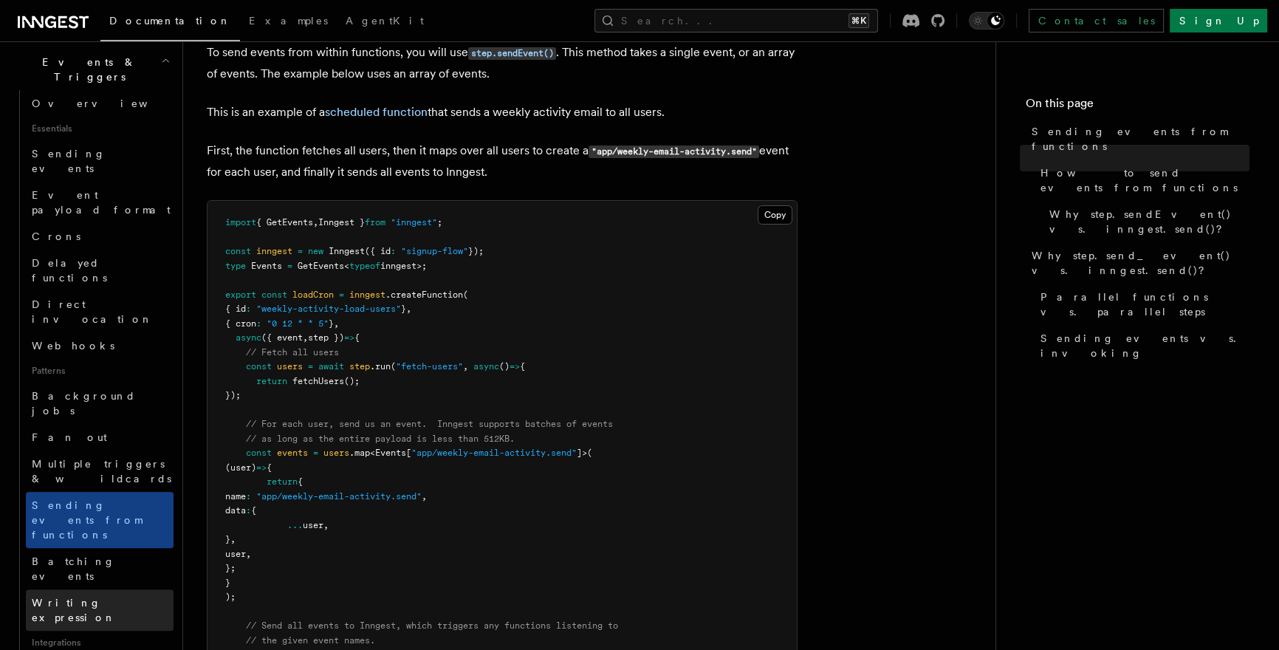
click at [112, 597] on span "Writing expression" at bounding box center [74, 610] width 84 height 27
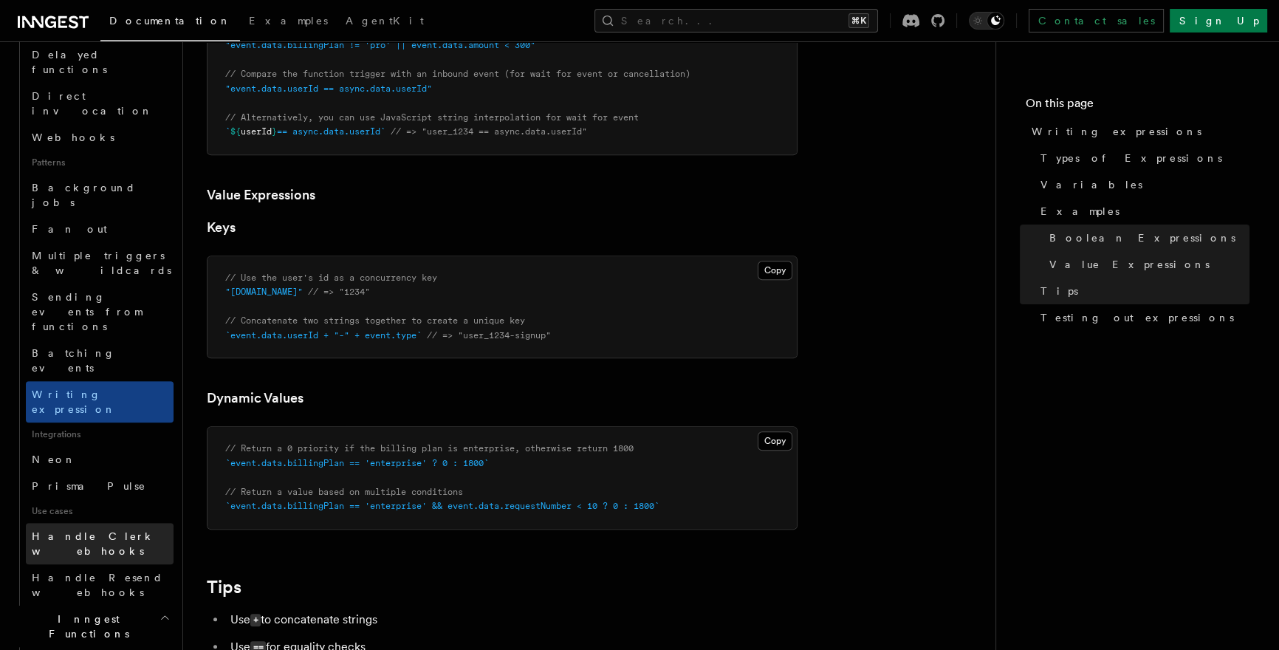
scroll to position [600, 0]
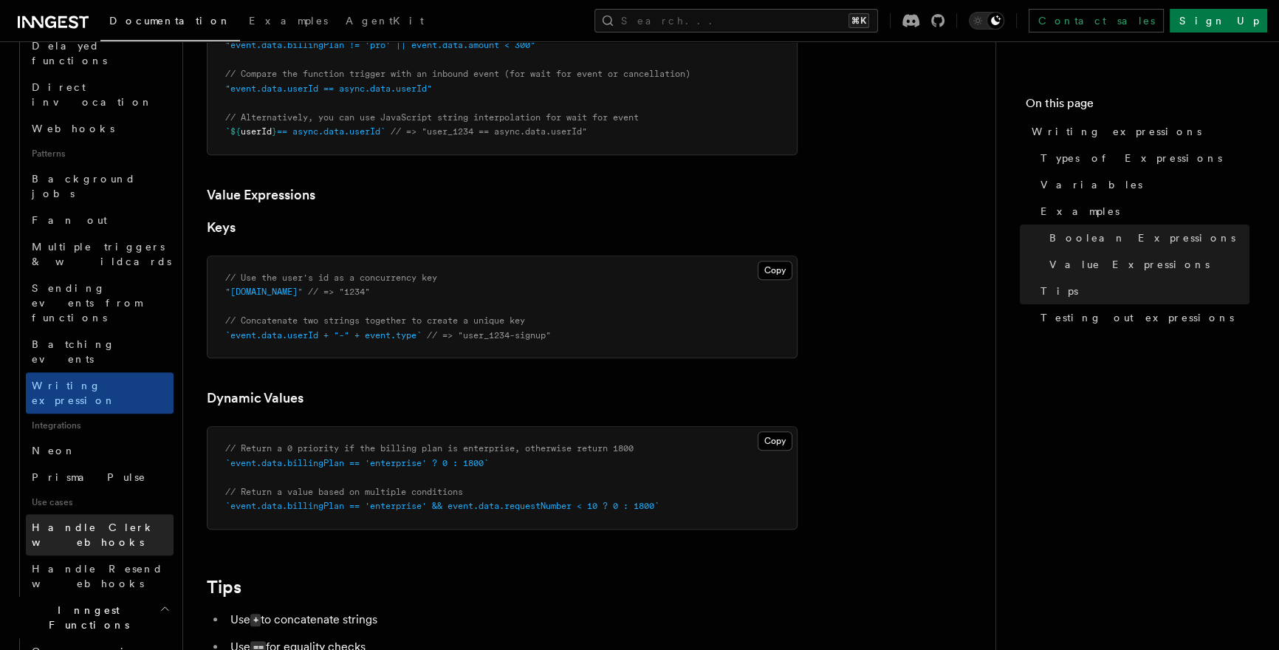
click at [103, 521] on span "Handle Clerk webhooks" at bounding box center [93, 534] width 123 height 27
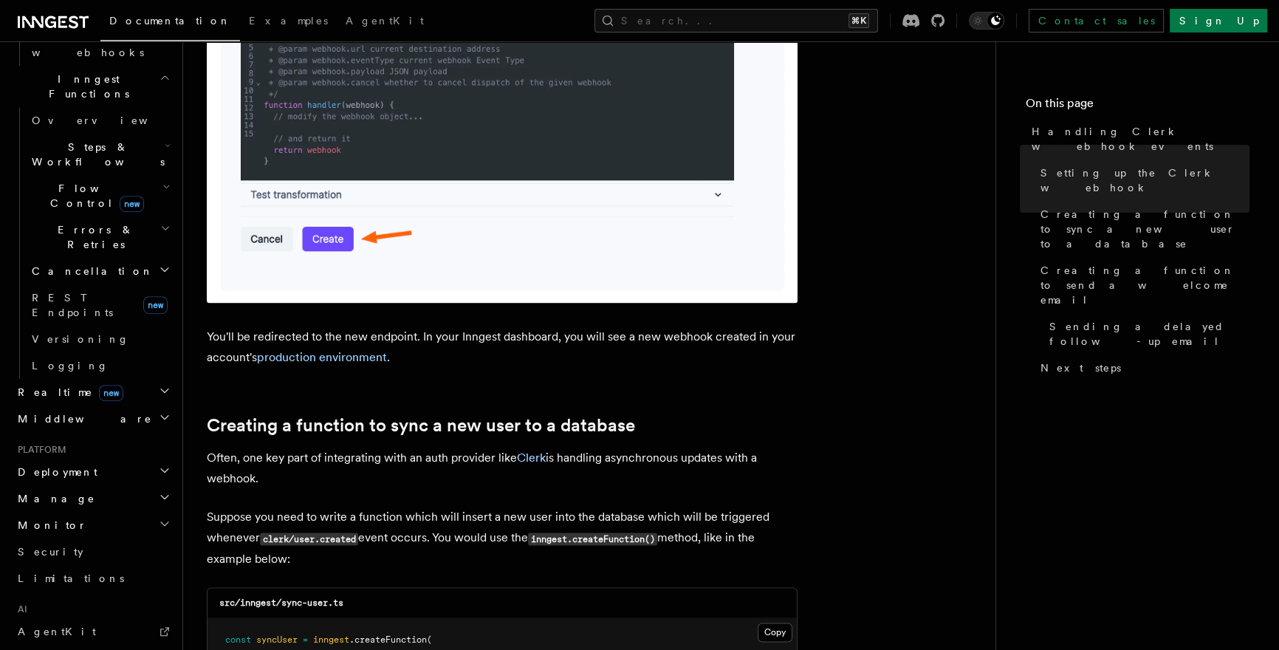
scroll to position [1136, 0]
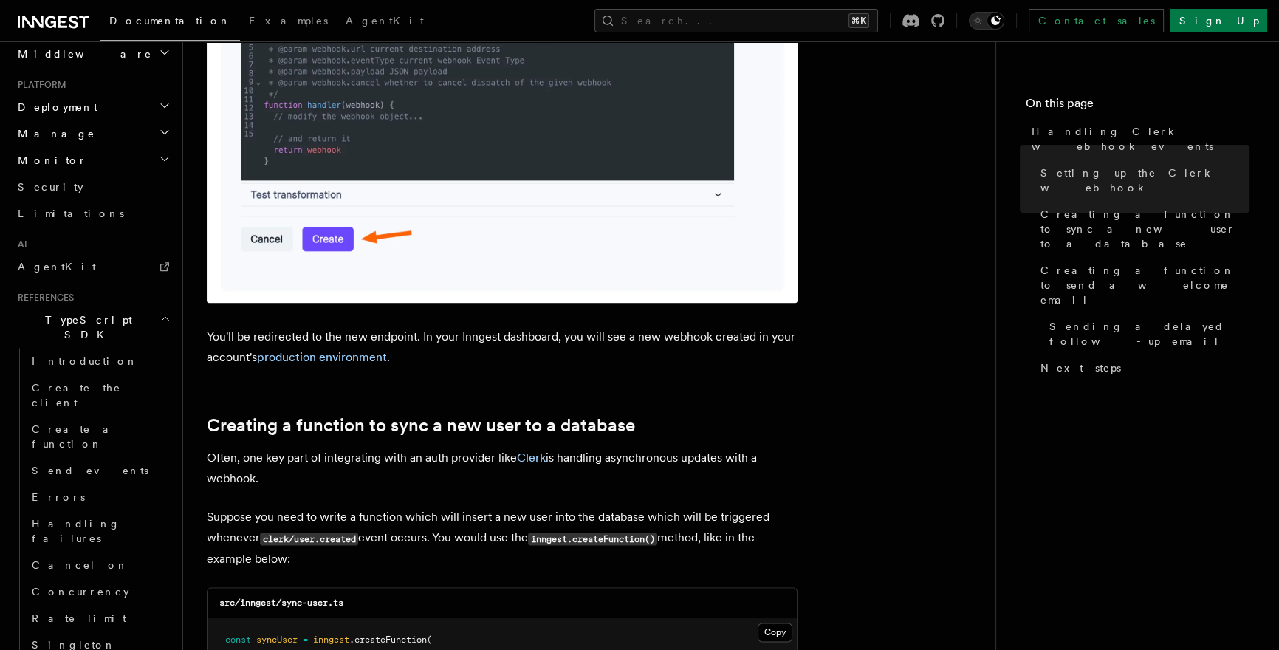
scroll to position [1588, 0]
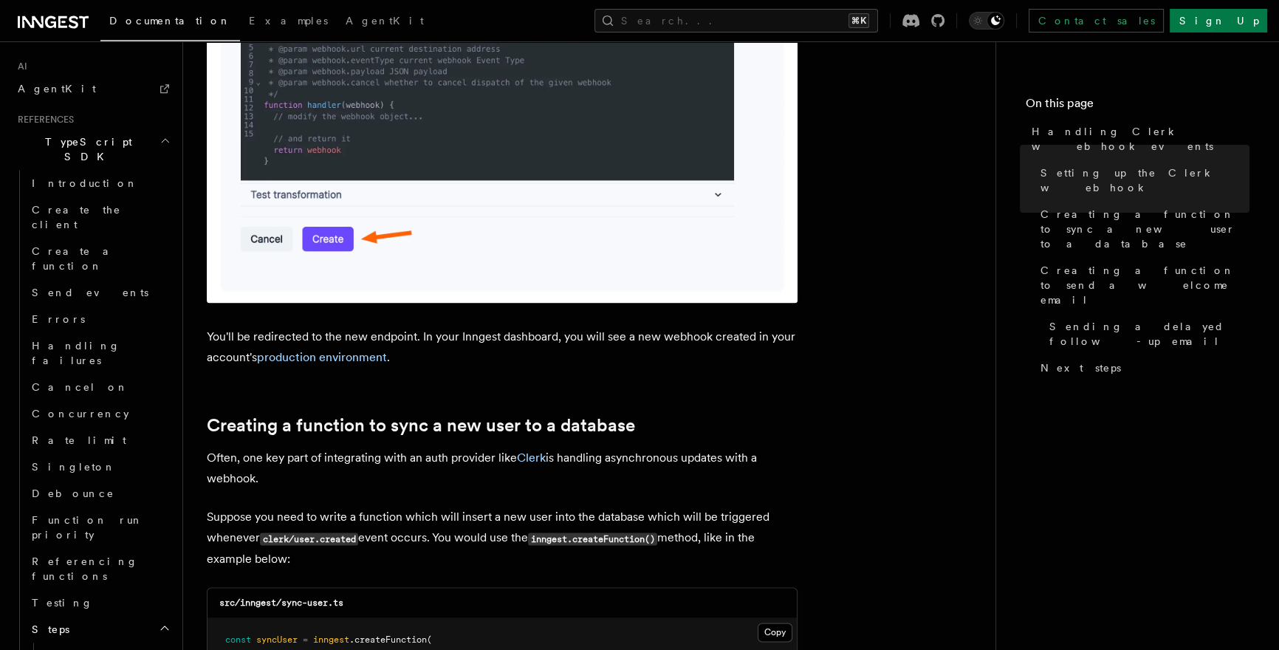
scroll to position [1828, 0]
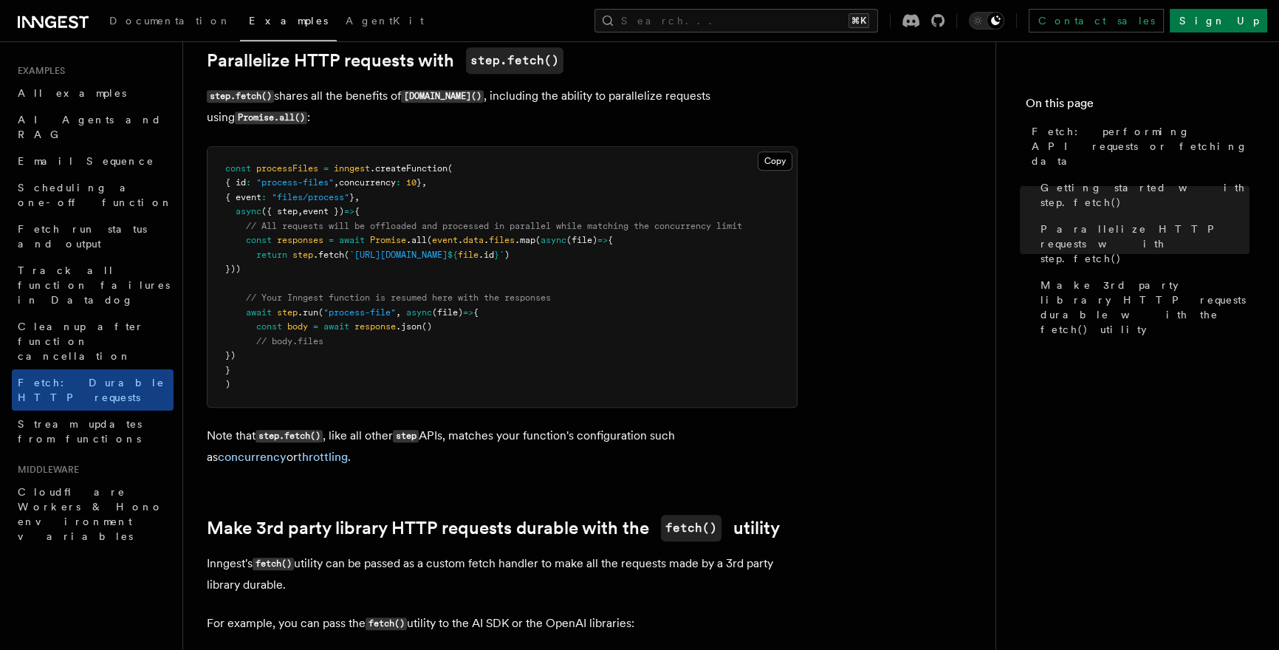
scroll to position [834, 0]
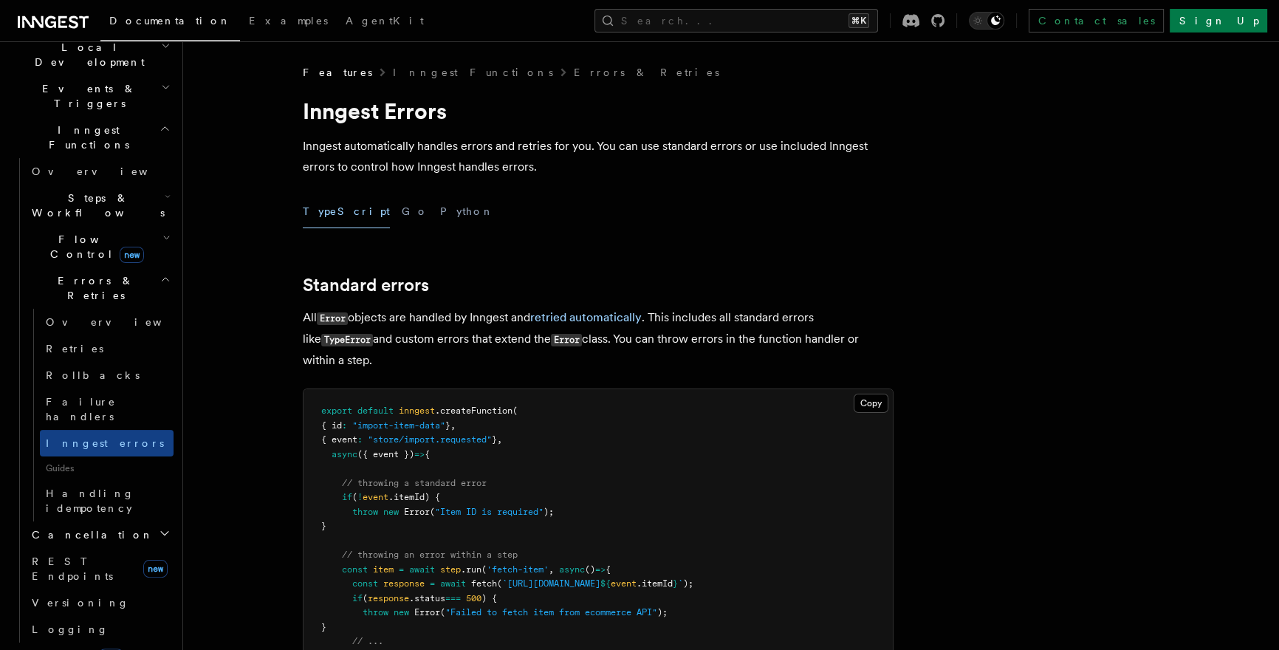
scroll to position [348, 0]
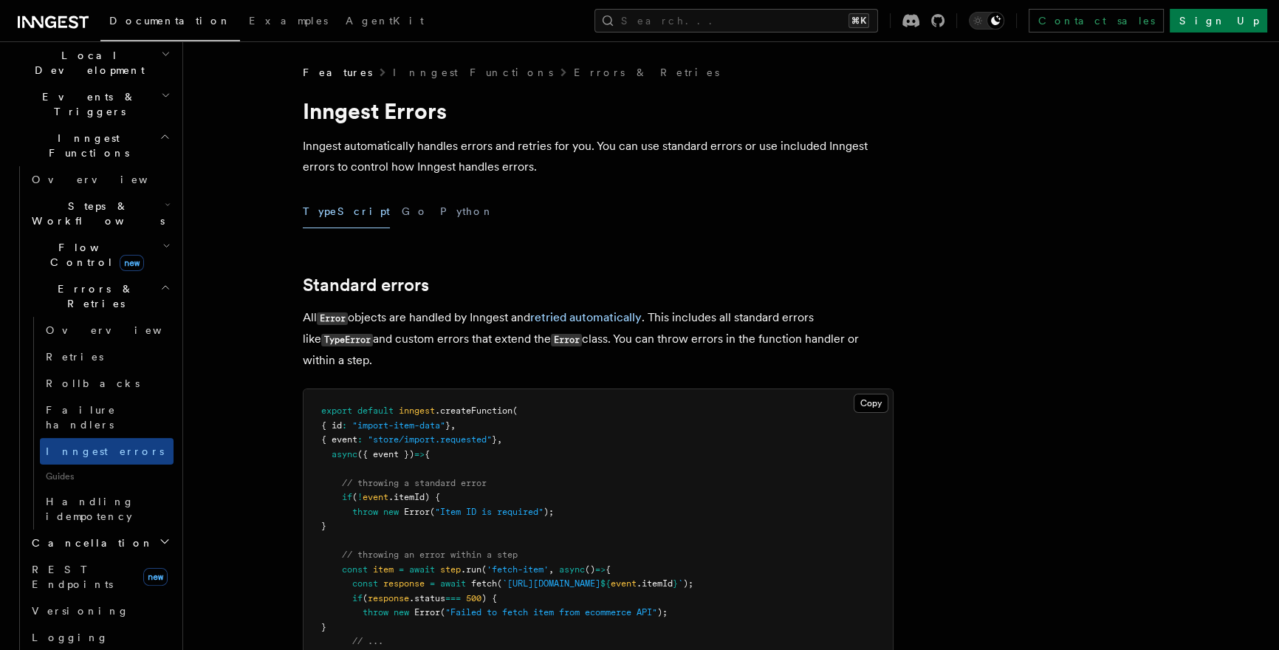
drag, startPoint x: 123, startPoint y: 325, endPoint x: 104, endPoint y: 324, distance: 19.2
click at [164, 133] on header "Search... Documentation Examples AgentKit Home Quick start Next.js Node.js Pyth…" at bounding box center [91, 345] width 183 height 608
click at [160, 234] on h2 "Flow Control new" at bounding box center [100, 254] width 148 height 41
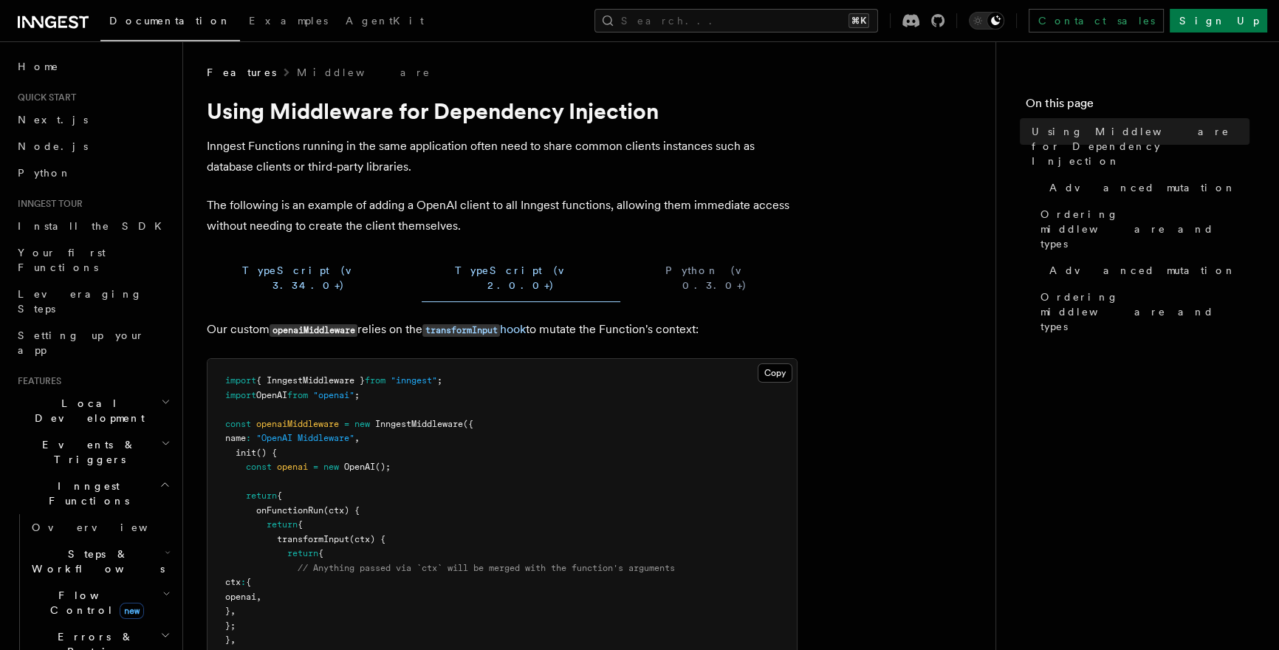
click at [264, 276] on button "TypeScript (v 3.34.0+)" at bounding box center [308, 278] width 203 height 48
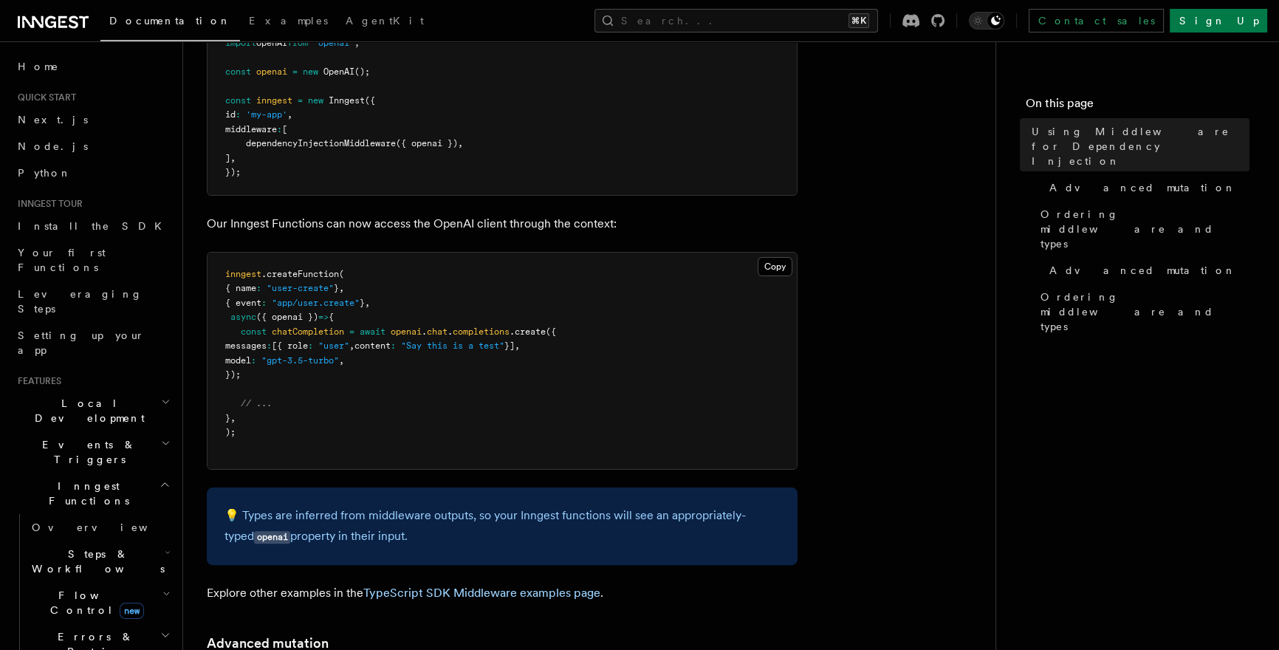
scroll to position [527, 0]
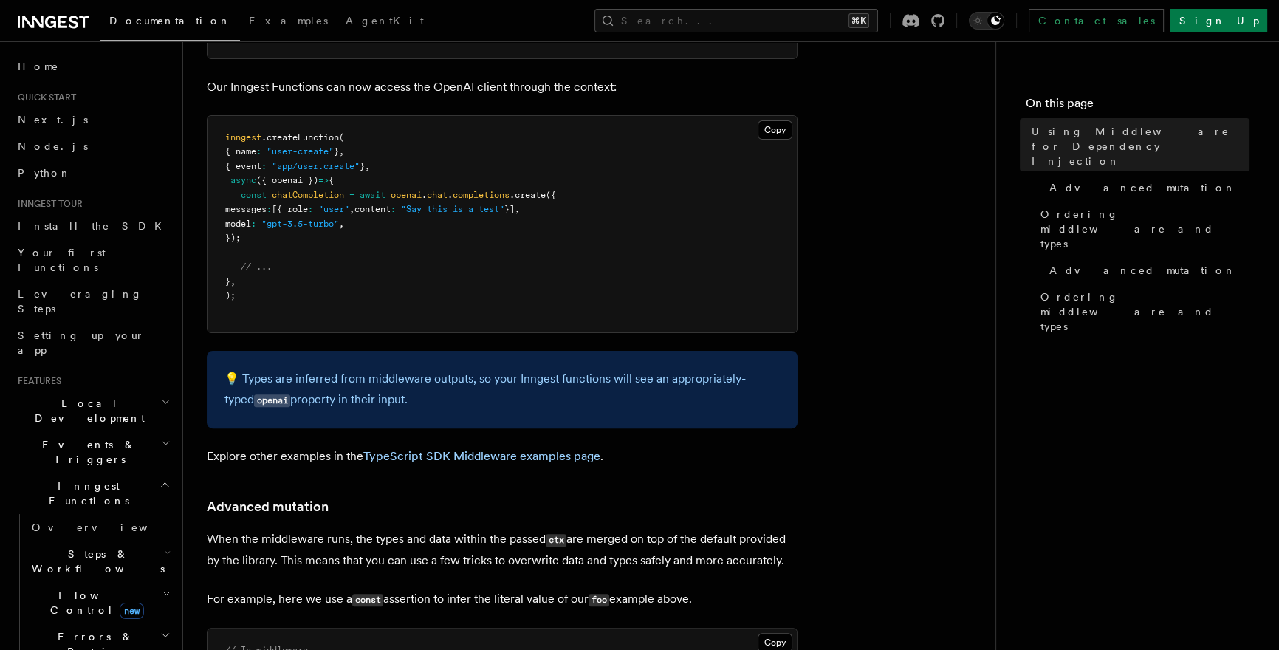
click at [107, 431] on h2 "Events & Triggers" at bounding box center [93, 451] width 162 height 41
click at [103, 572] on span "Event payload format" at bounding box center [101, 585] width 139 height 27
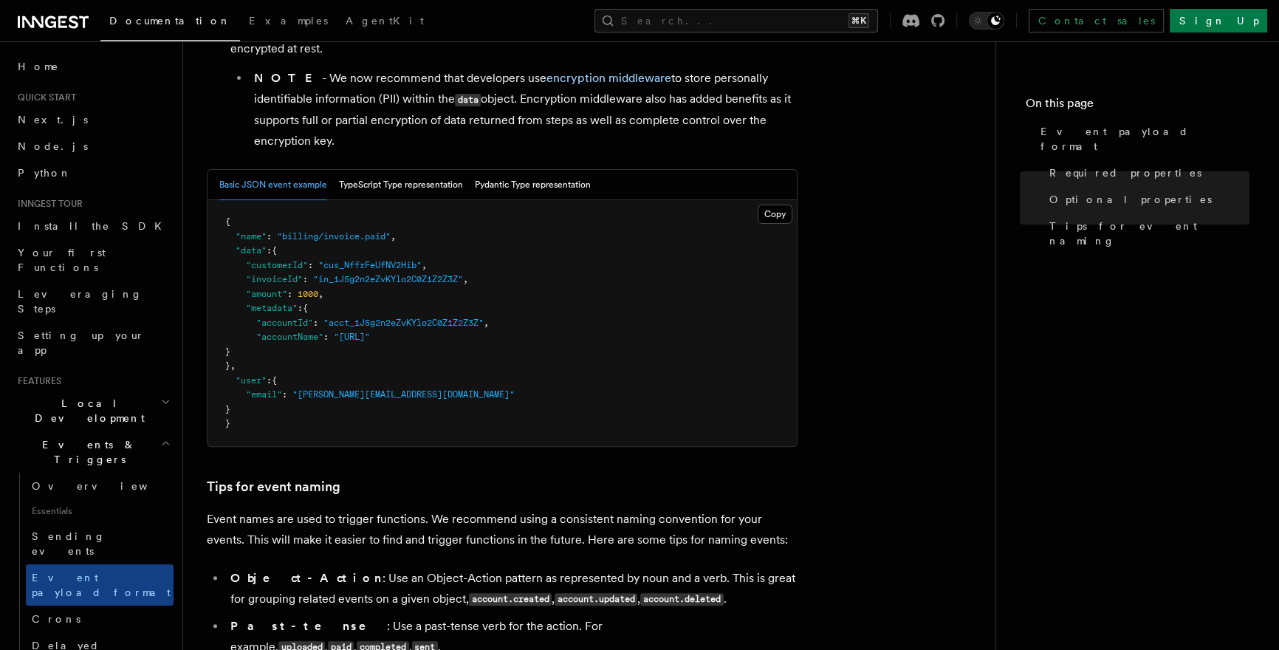
scroll to position [920, 0]
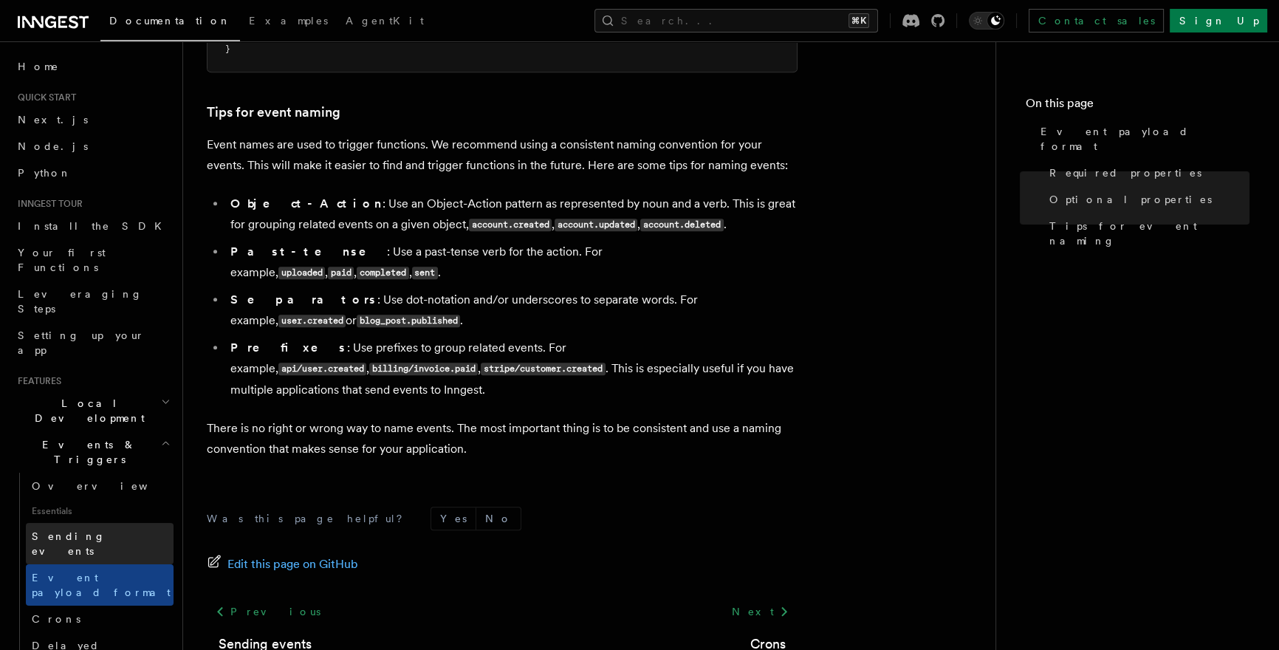
click at [92, 530] on span "Sending events" at bounding box center [69, 543] width 74 height 27
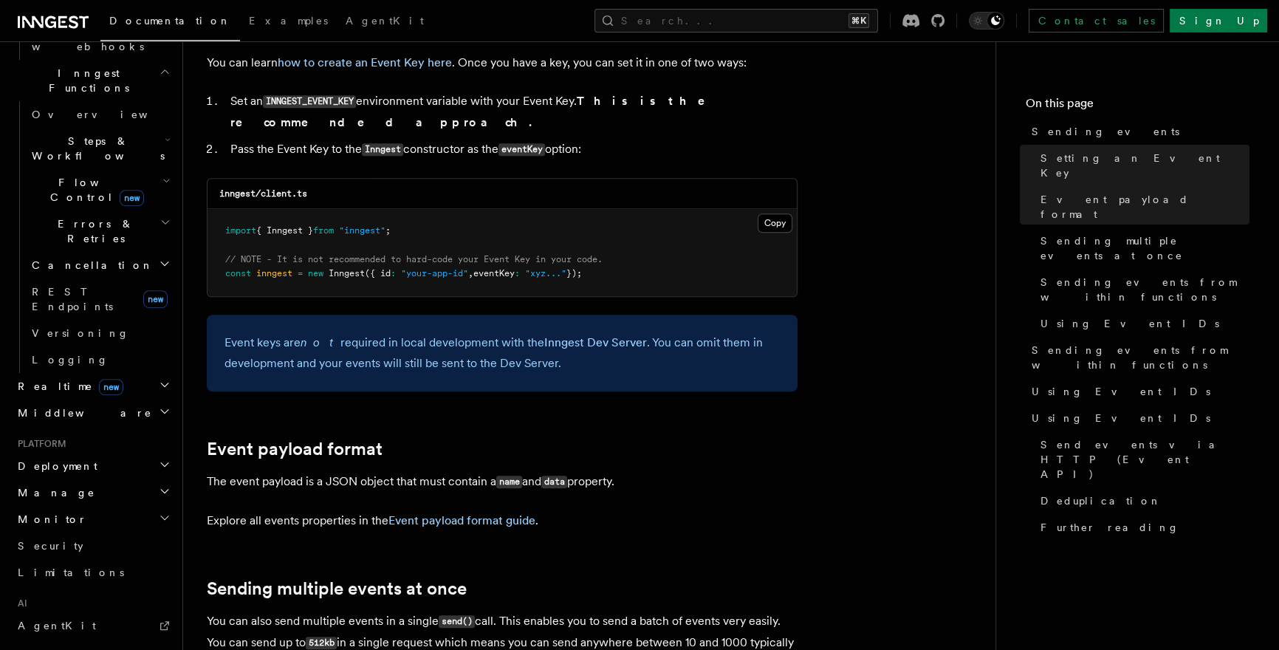
scroll to position [697, 0]
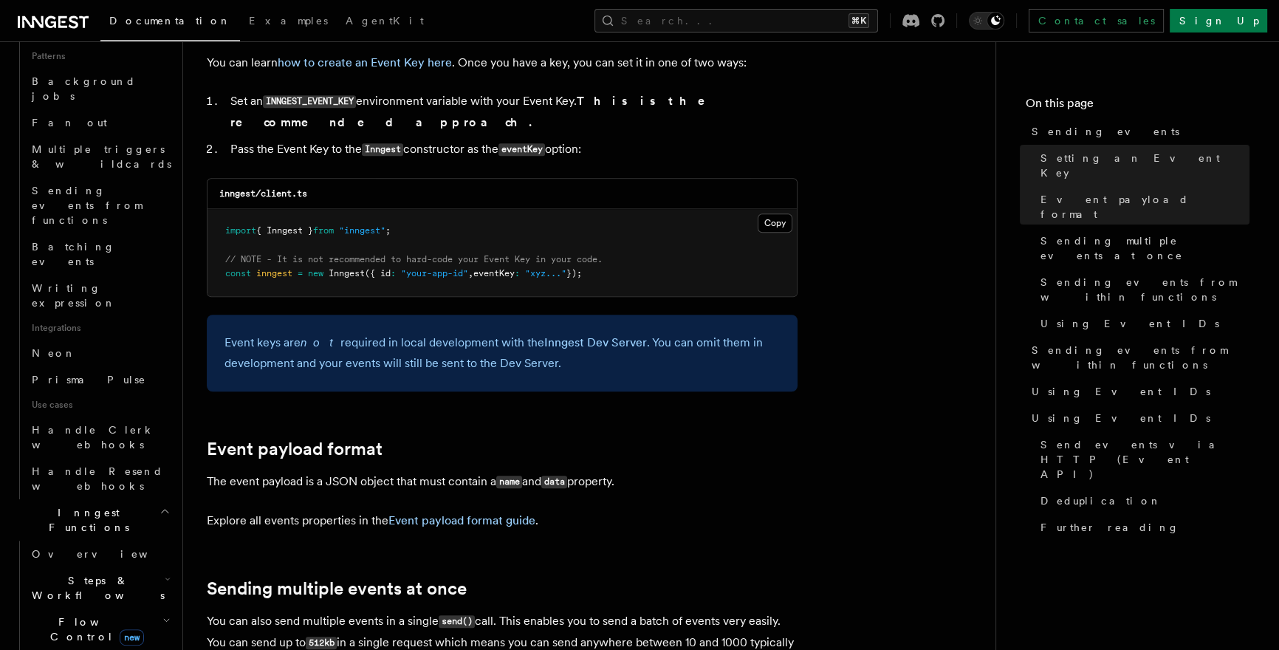
click at [166, 578] on icon "button" at bounding box center [168, 579] width 4 height 2
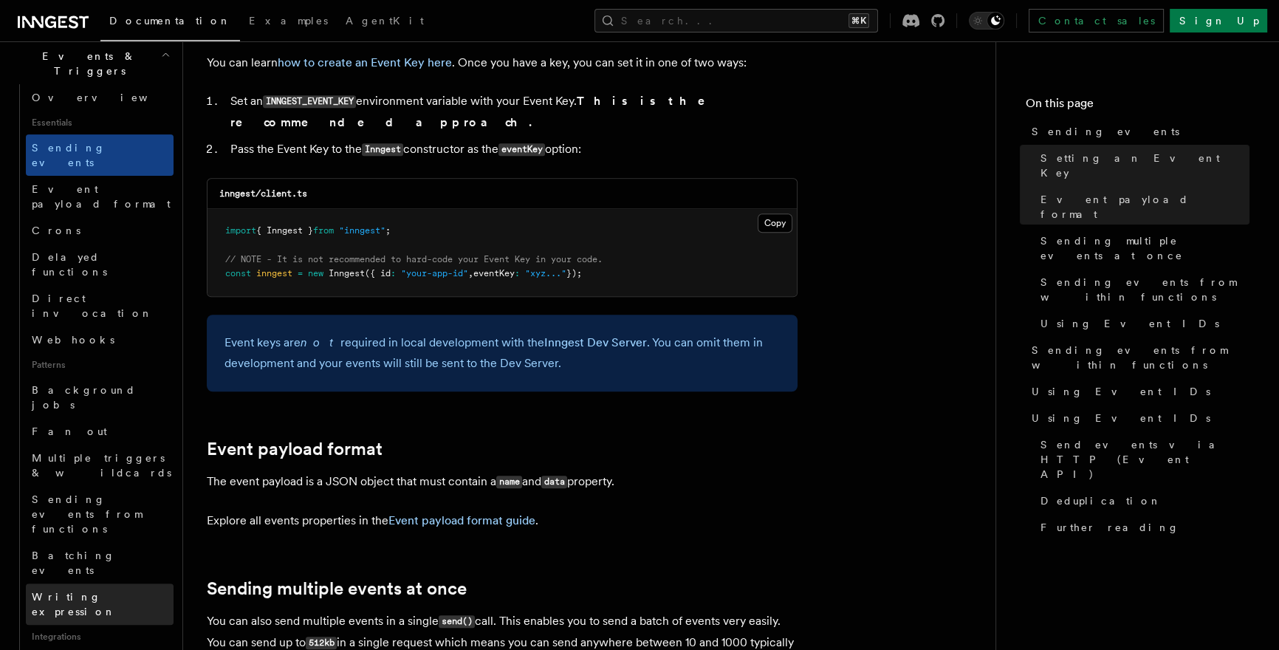
scroll to position [253, 0]
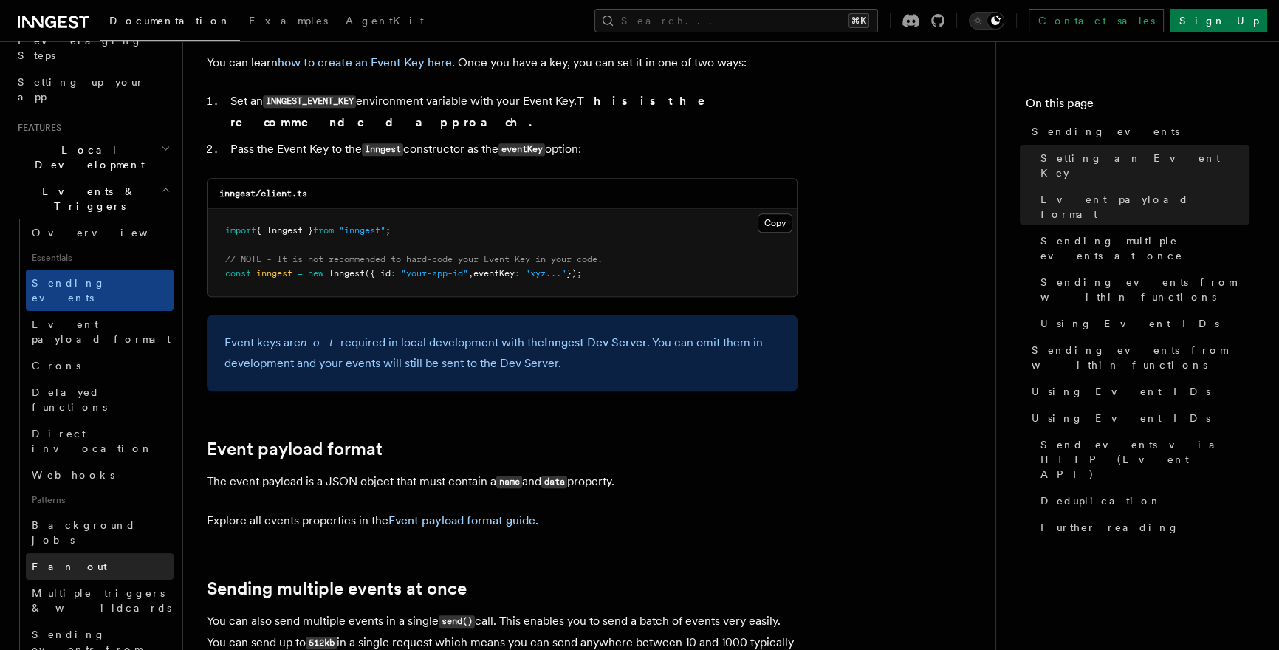
click at [86, 553] on link "Fan out" at bounding box center [100, 566] width 148 height 27
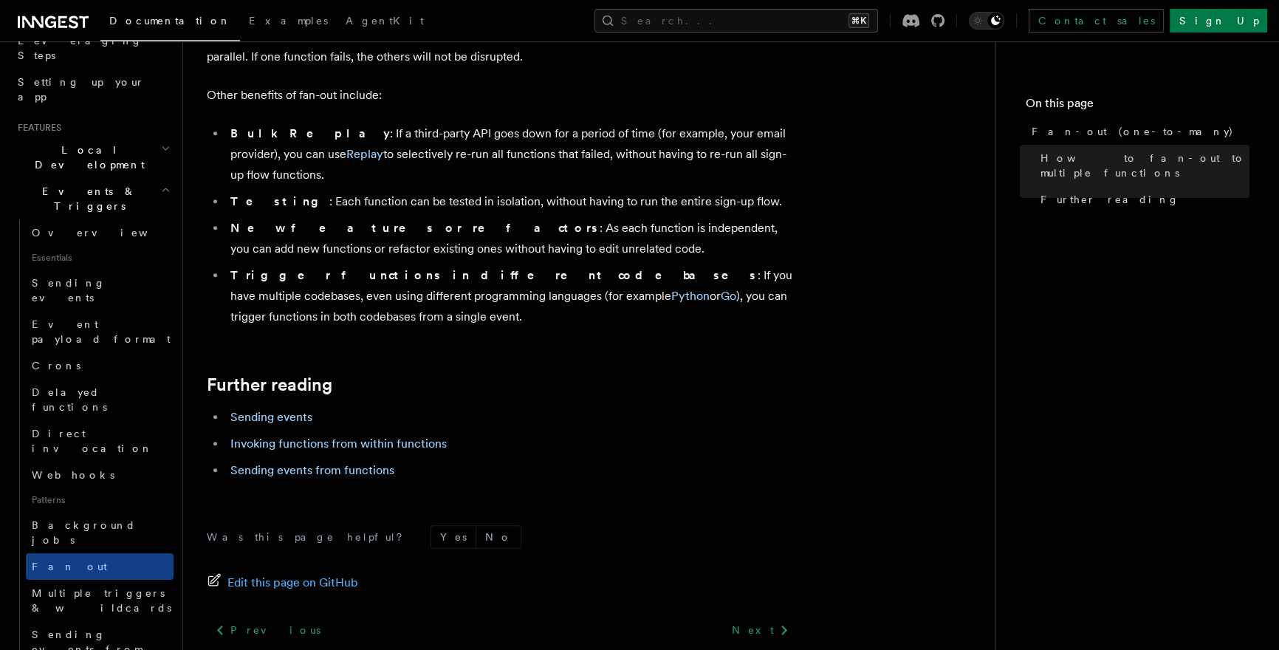
scroll to position [1962, 0]
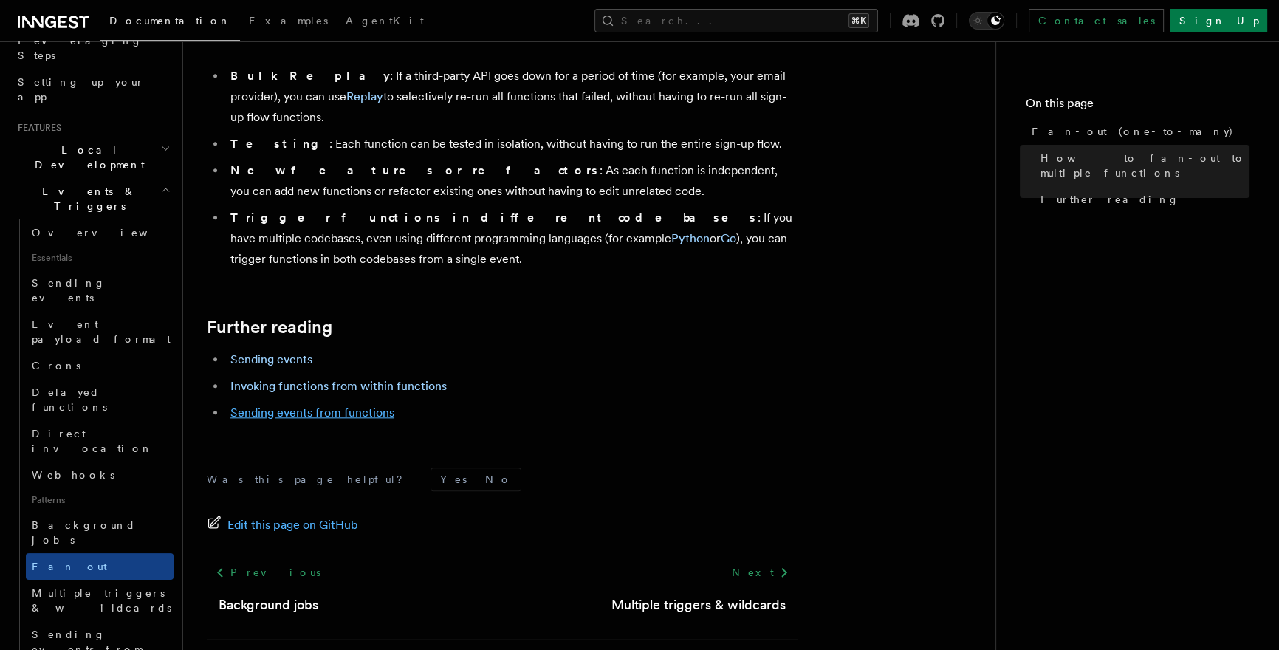
click at [295, 405] on link "Sending events from functions" at bounding box center [312, 412] width 164 height 14
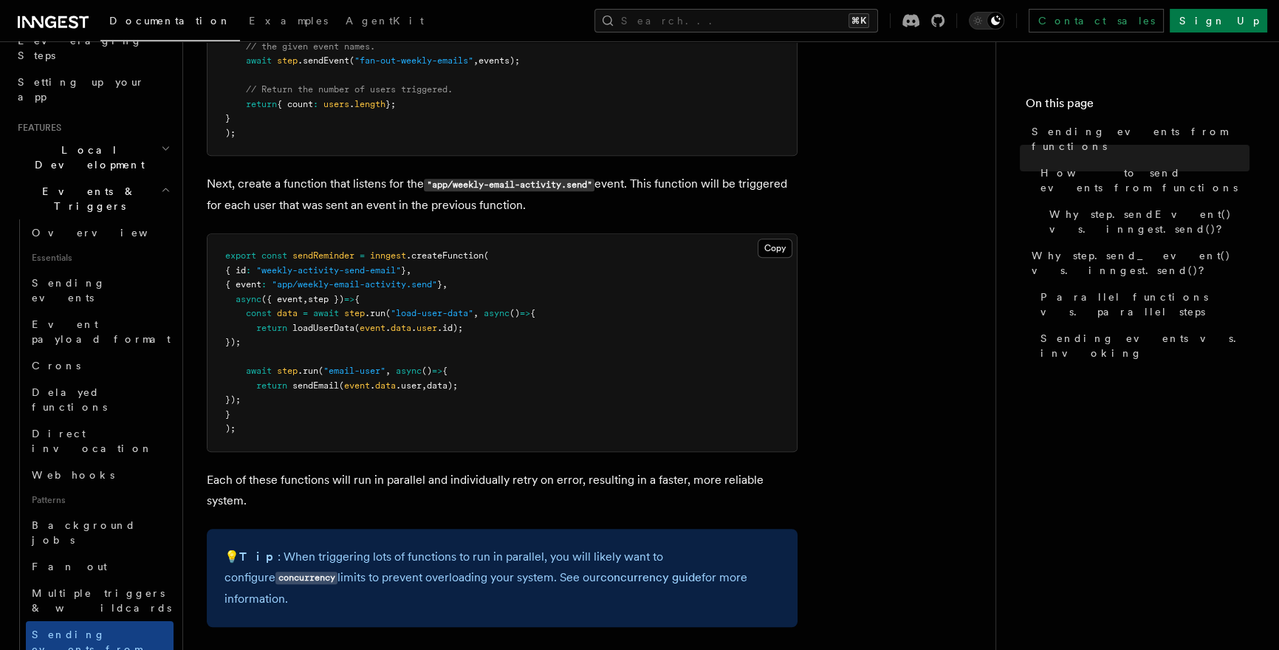
scroll to position [1224, 0]
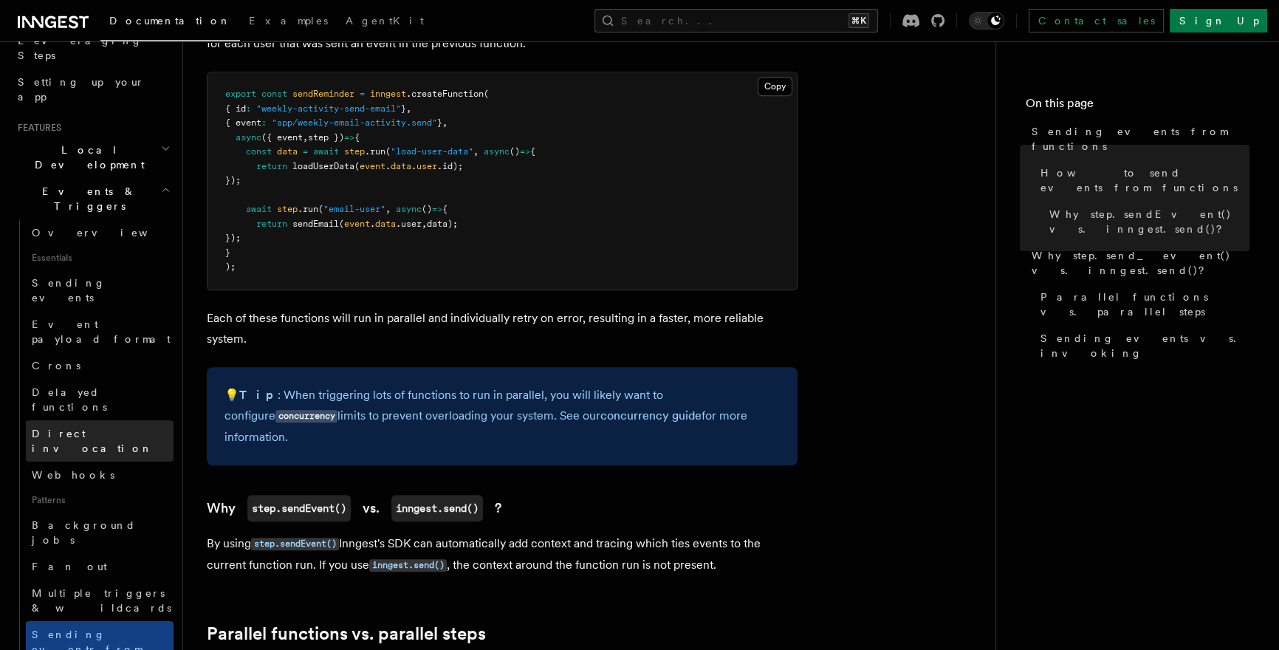
click at [109, 428] on span "Direct invocation" at bounding box center [92, 441] width 121 height 27
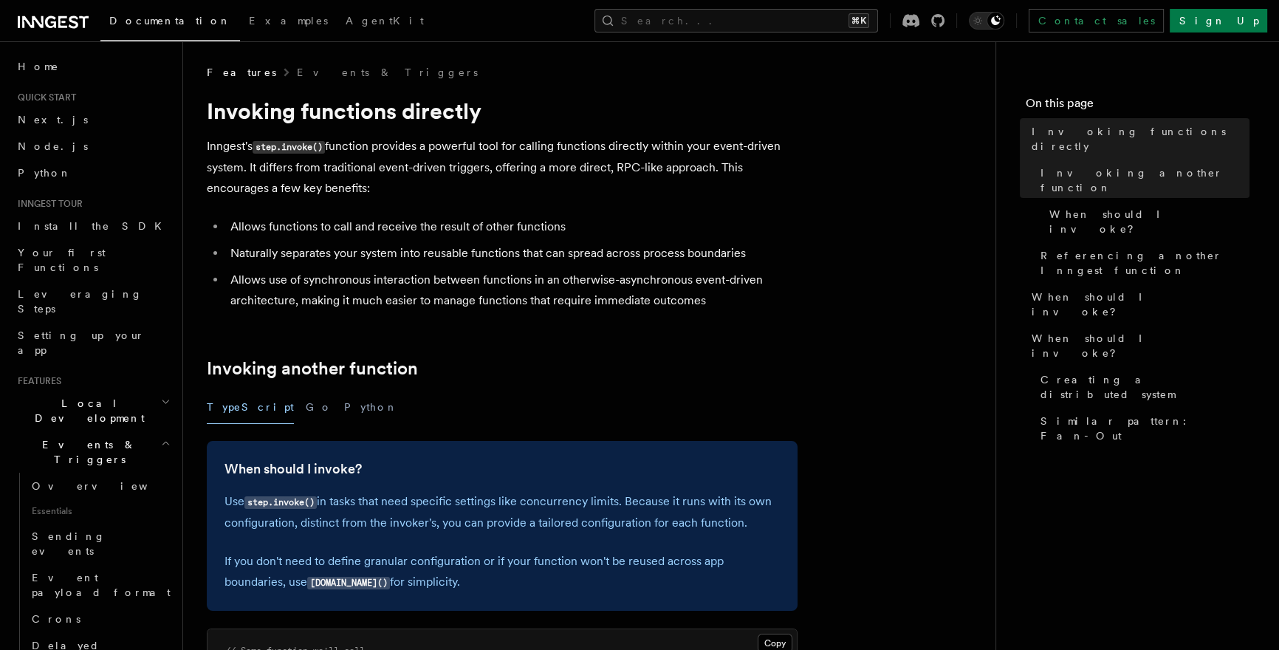
click at [131, 390] on h2 "Local Development" at bounding box center [93, 410] width 162 height 41
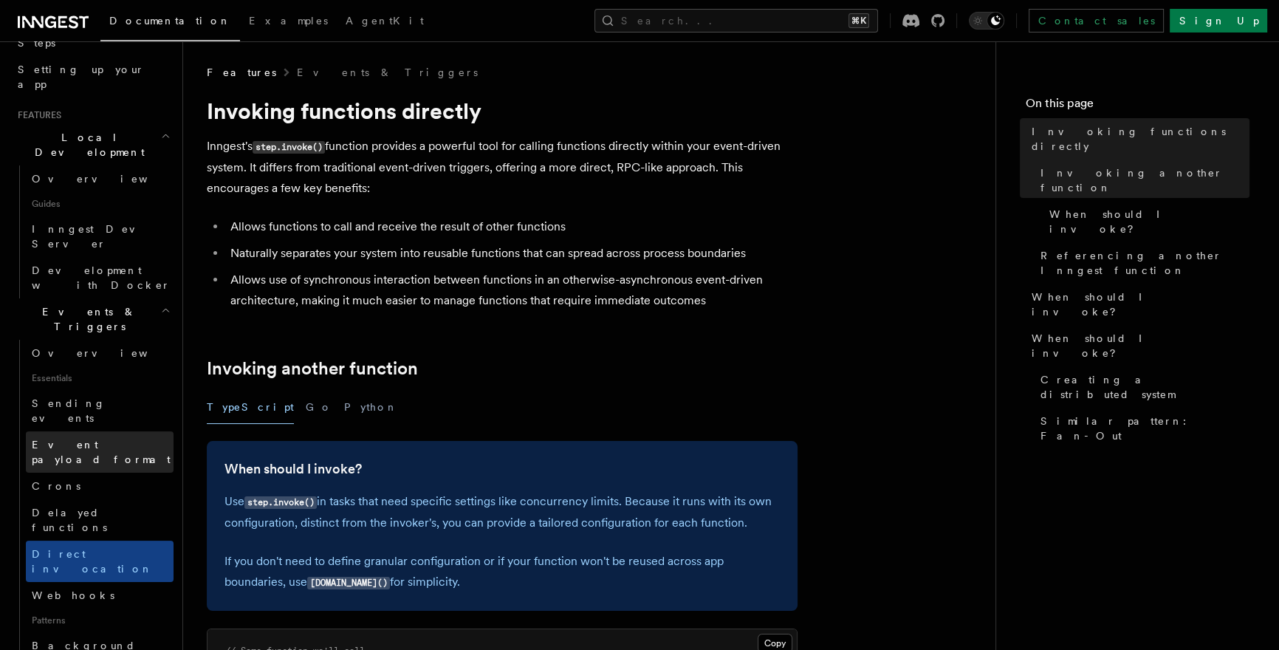
scroll to position [287, 0]
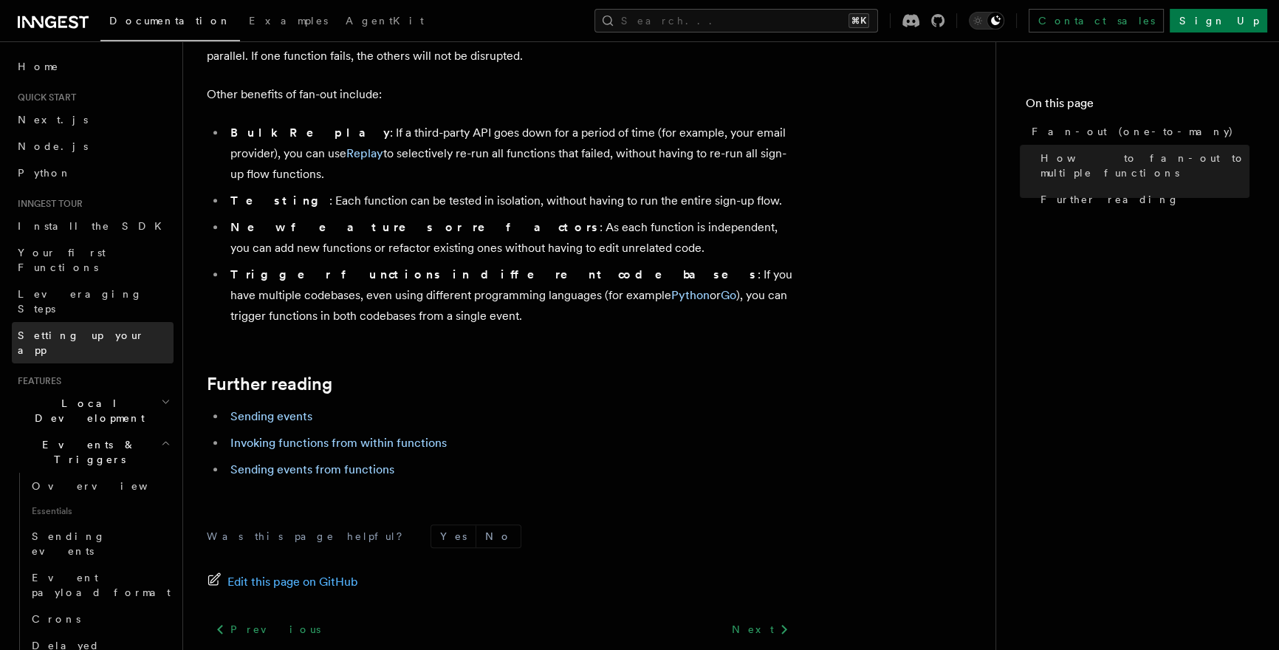
click at [114, 322] on link "Setting up your app" at bounding box center [93, 342] width 162 height 41
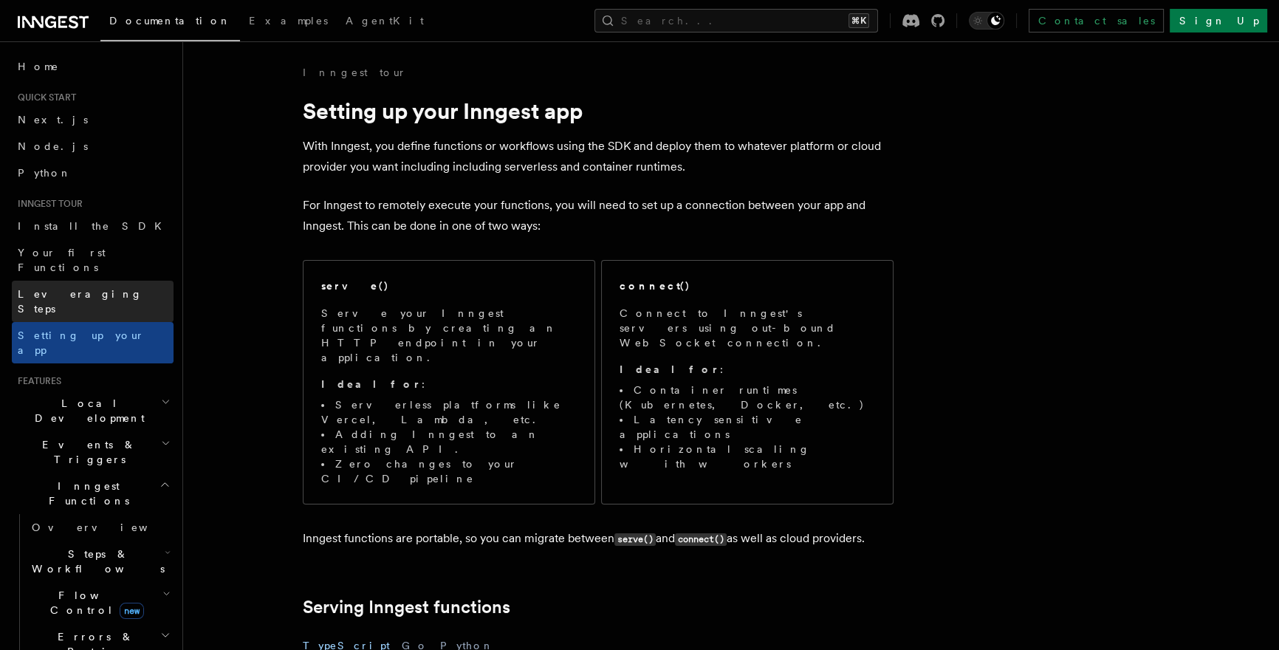
click at [102, 281] on link "Leveraging Steps" at bounding box center [93, 301] width 162 height 41
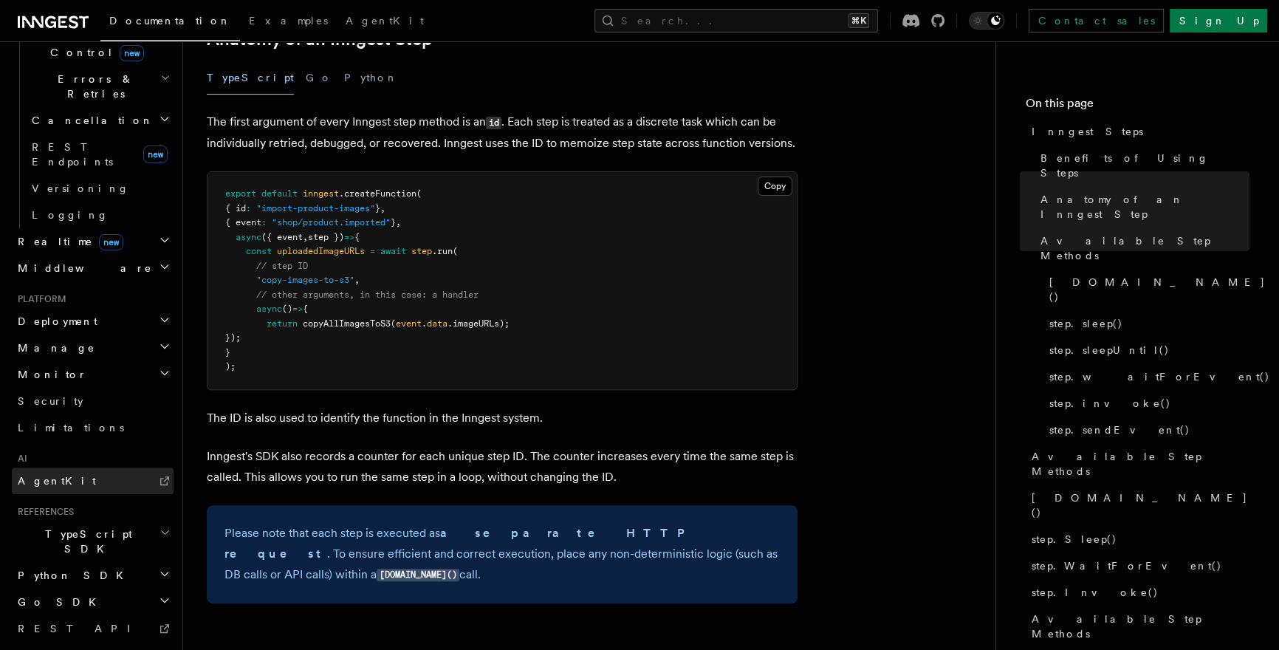
scroll to position [561, 0]
click at [107, 517] on h2 "TypeScript SDK" at bounding box center [93, 537] width 162 height 41
click at [112, 517] on h2 "TypeScript SDK" at bounding box center [93, 537] width 162 height 41
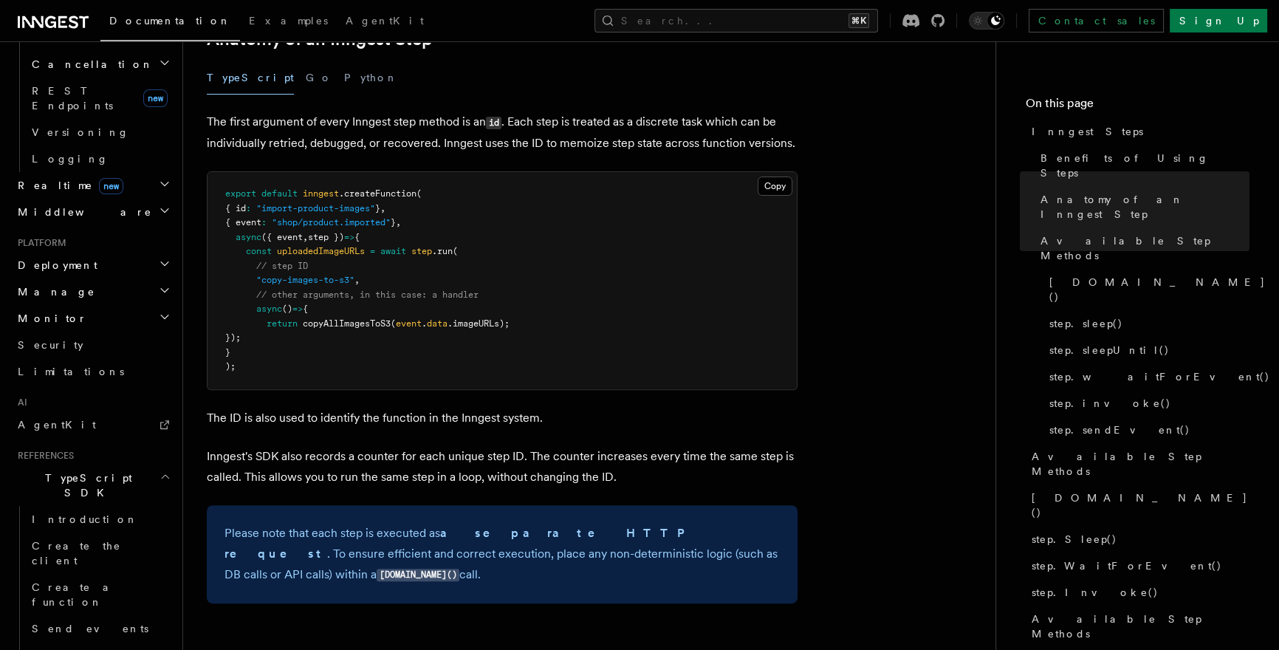
scroll to position [818, 0]
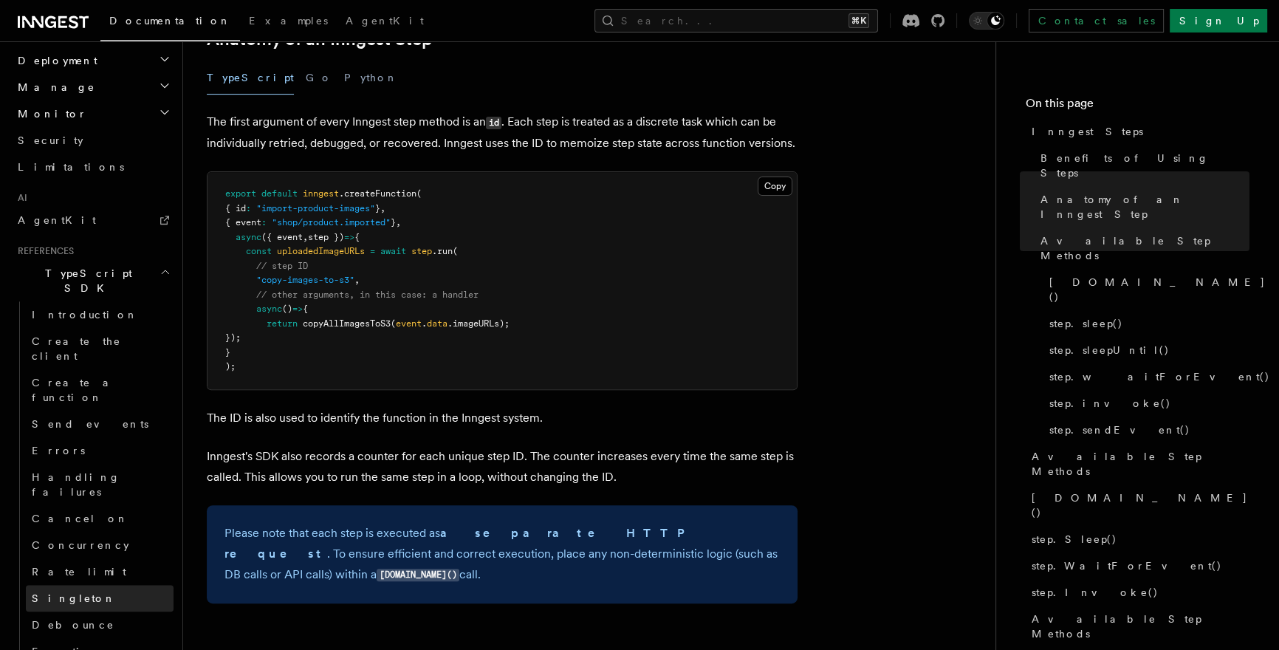
click at [103, 585] on link "Singleton" at bounding box center [100, 598] width 148 height 27
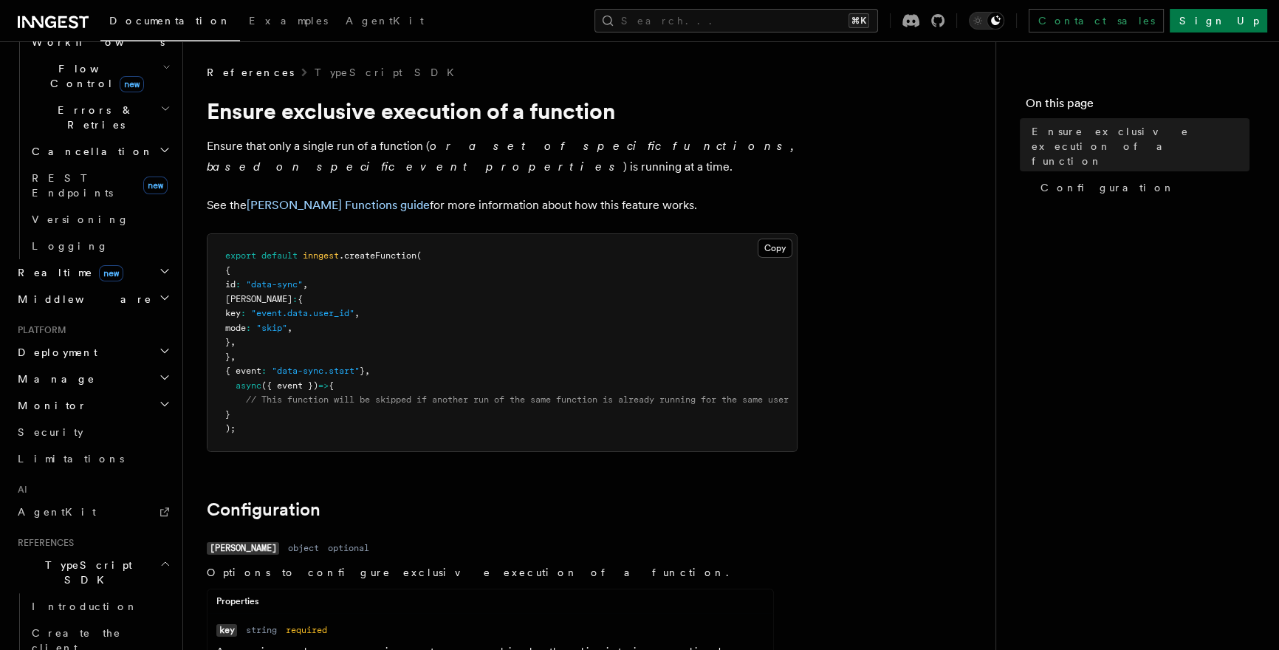
scroll to position [444, 0]
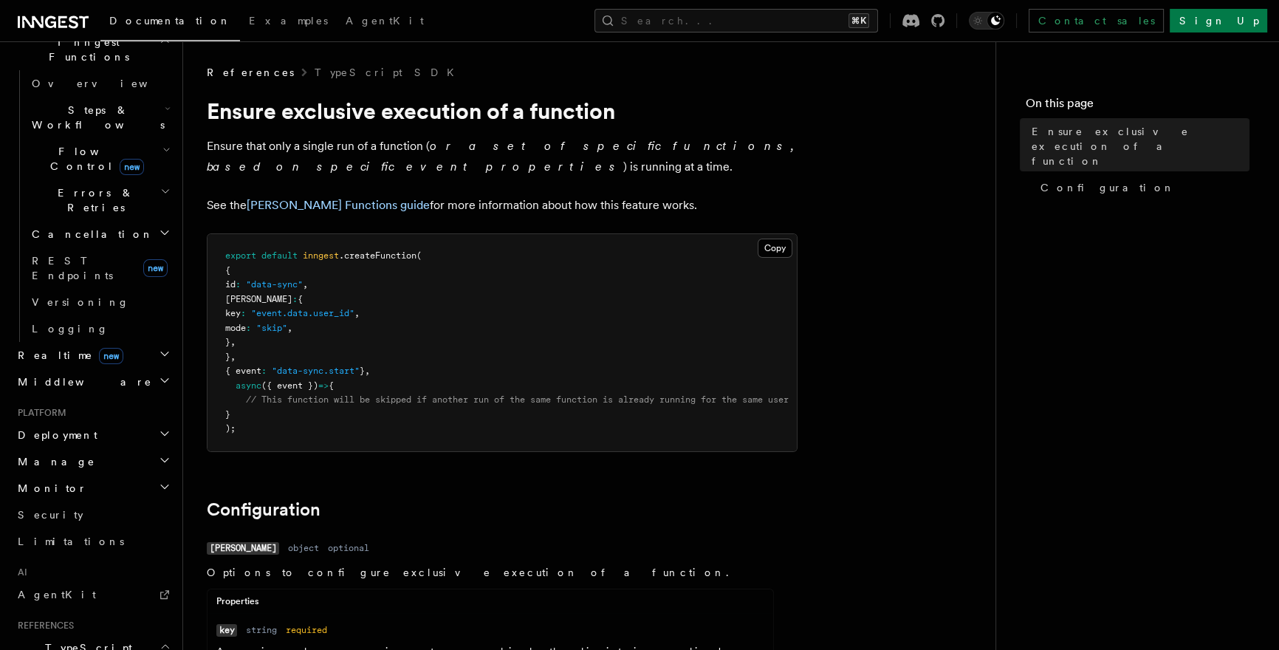
click at [115, 475] on h2 "Monitor" at bounding box center [93, 488] width 162 height 27
click at [123, 448] on h2 "Manage" at bounding box center [93, 461] width 162 height 27
click at [128, 422] on h2 "Deployment" at bounding box center [93, 435] width 162 height 27
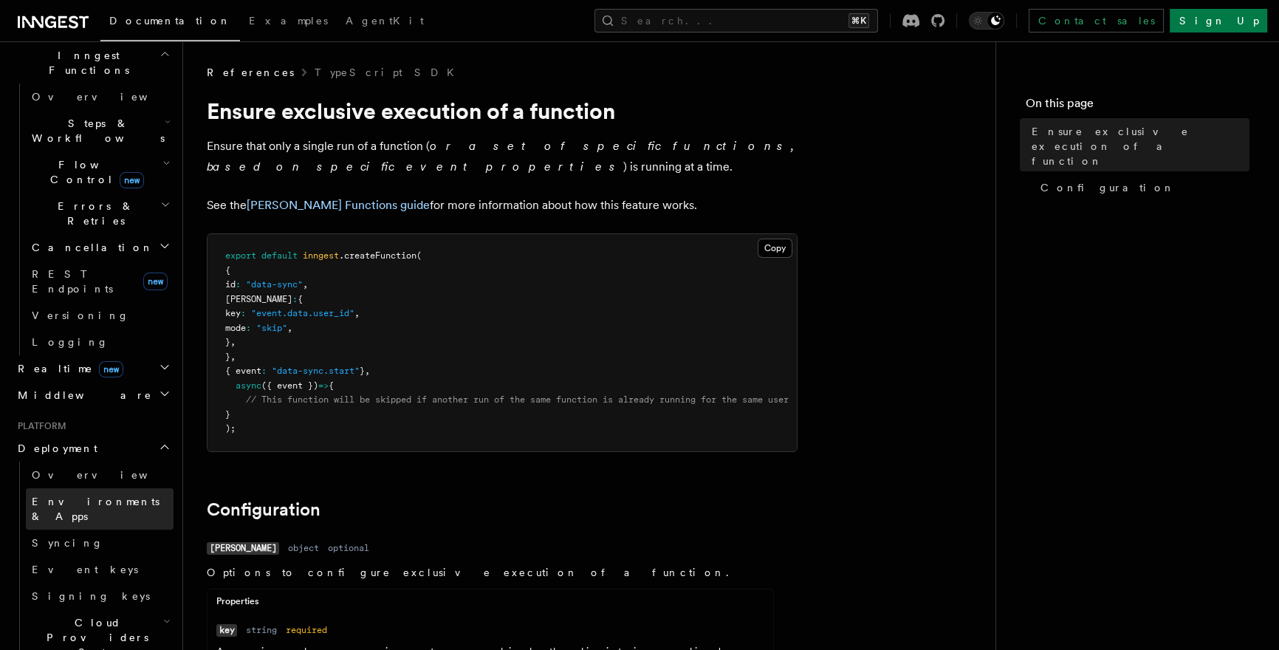
scroll to position [420, 0]
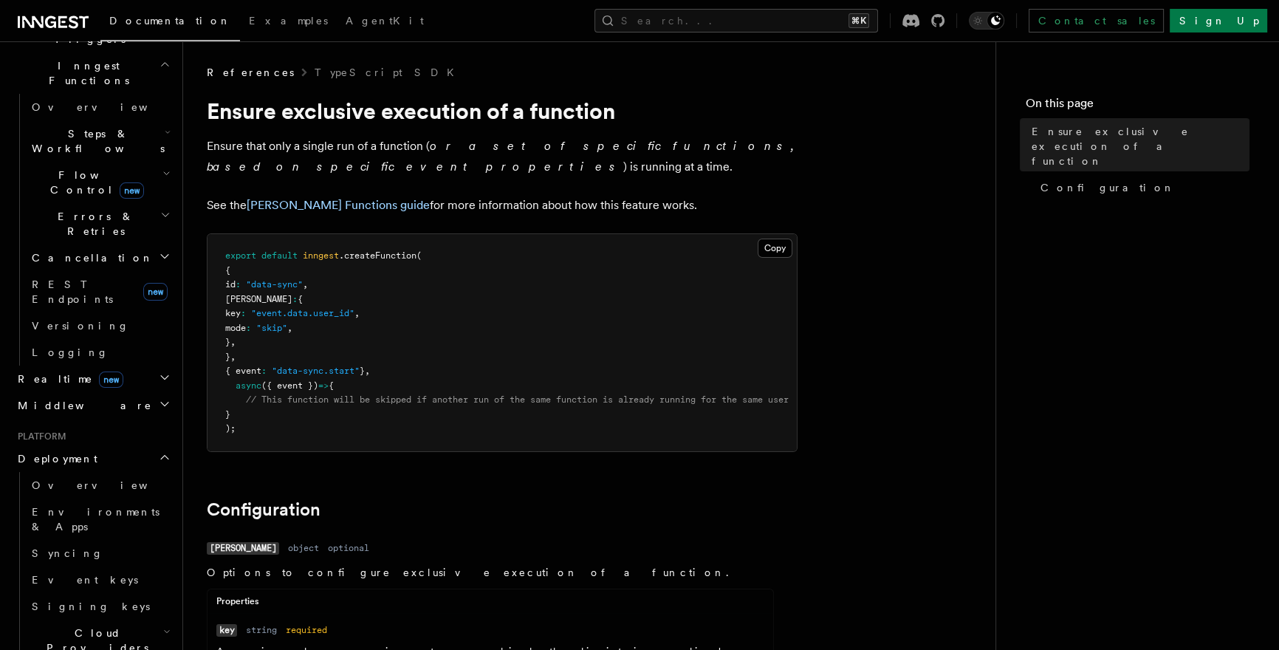
click at [159, 398] on icon "button" at bounding box center [165, 404] width 12 height 12
click at [159, 371] on icon "button" at bounding box center [165, 377] width 12 height 12
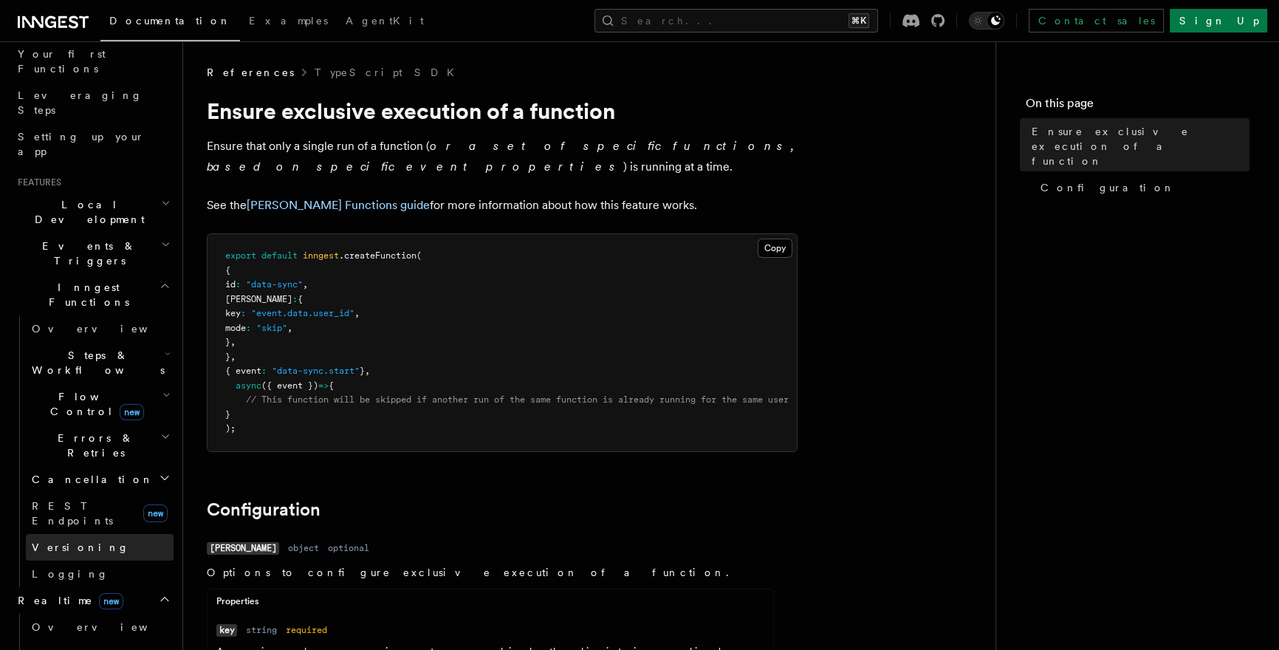
scroll to position [281, 0]
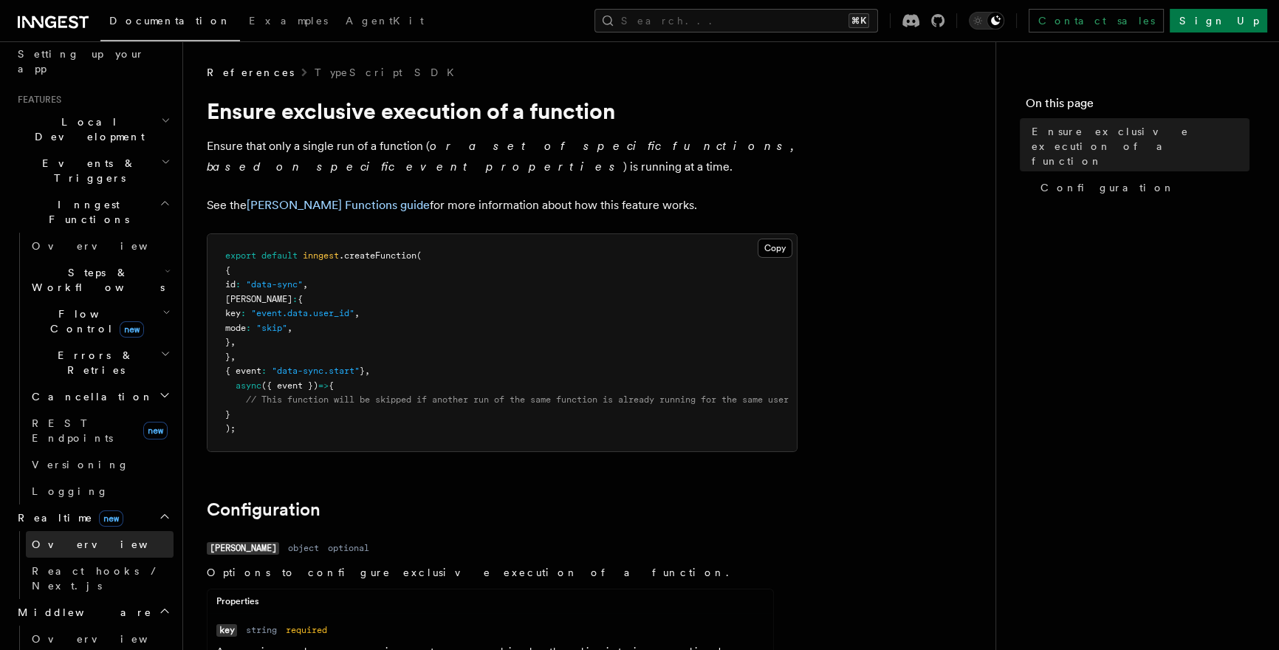
click at [100, 531] on link "Overview" at bounding box center [100, 544] width 148 height 27
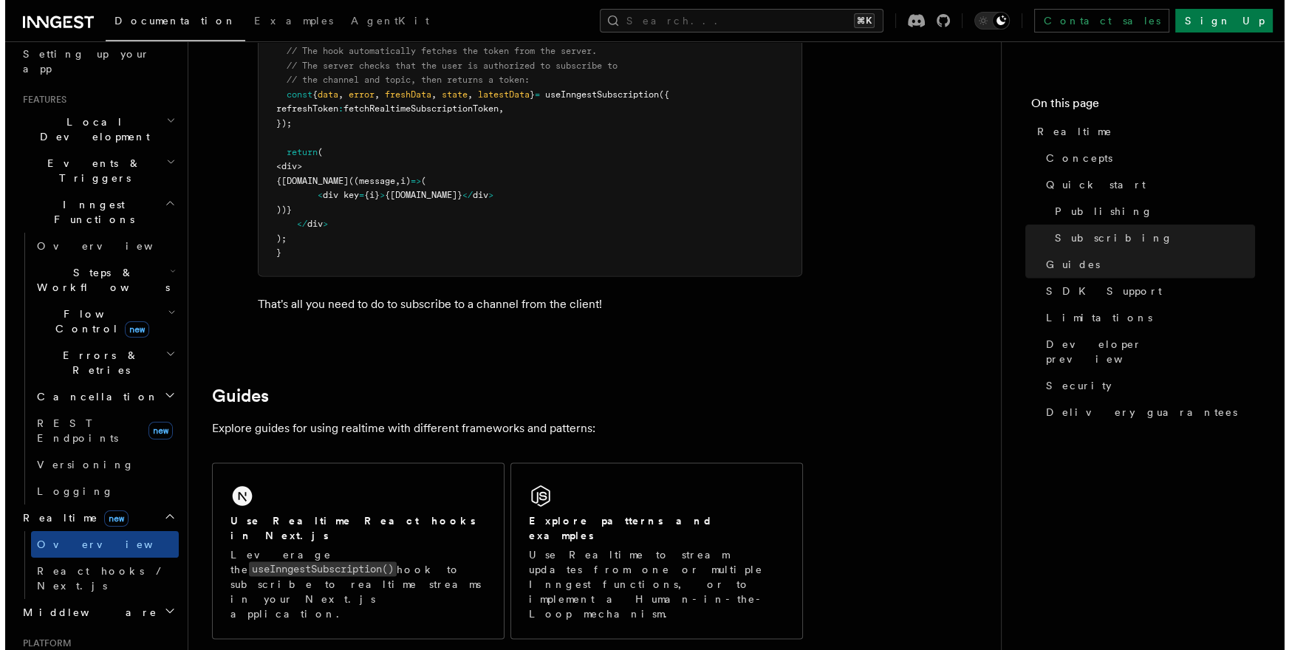
scroll to position [3087, 0]
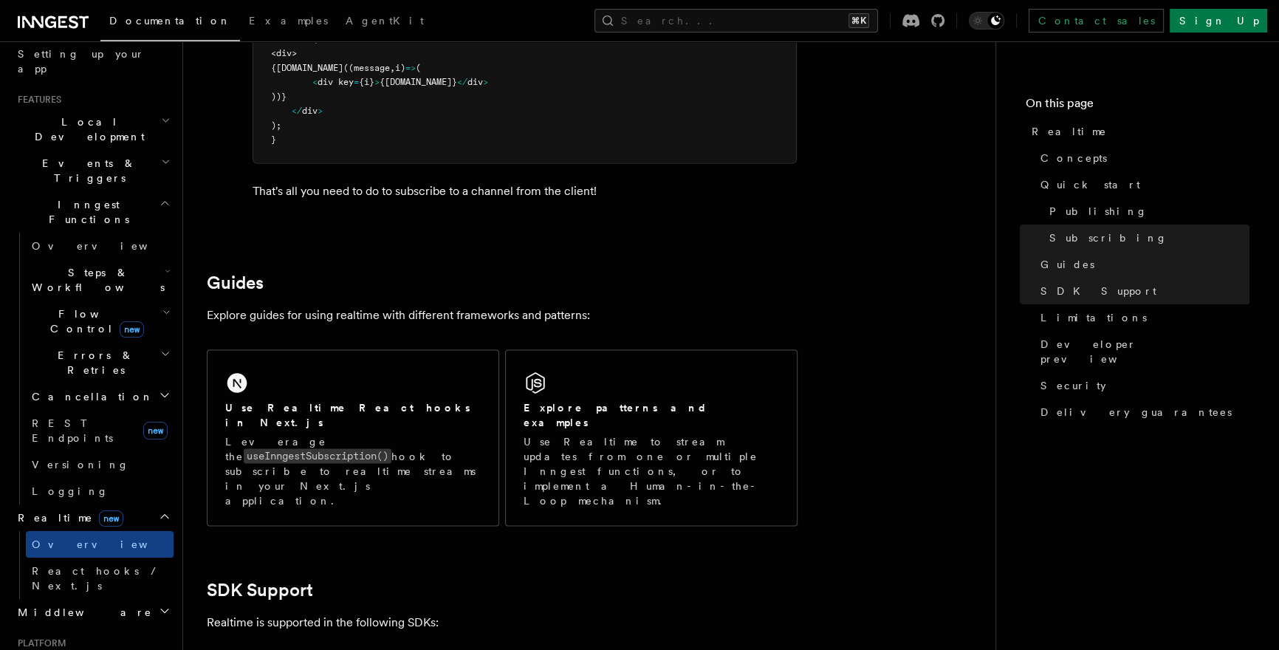
click at [802, 7] on div "Documentation Examples AgentKit Search... ⌘K Contact sales Sign Up" at bounding box center [639, 20] width 1279 height 41
click at [807, 12] on button "Search... ⌘K" at bounding box center [736, 21] width 284 height 24
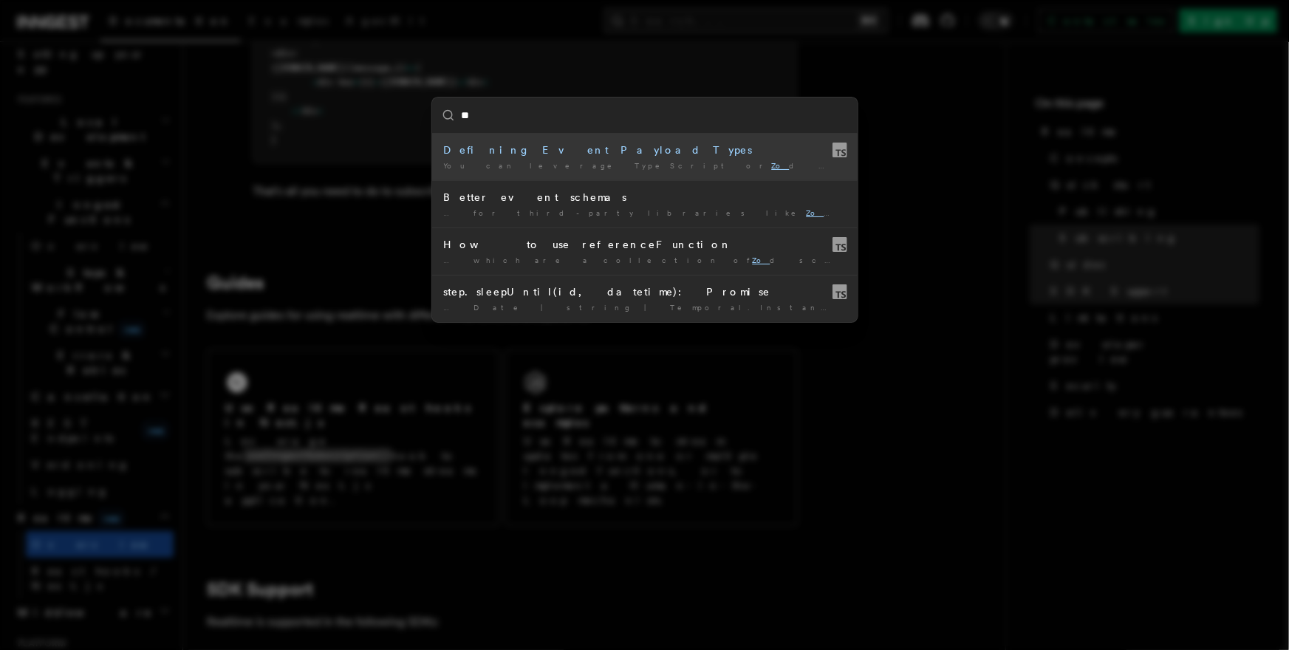
type input "***"
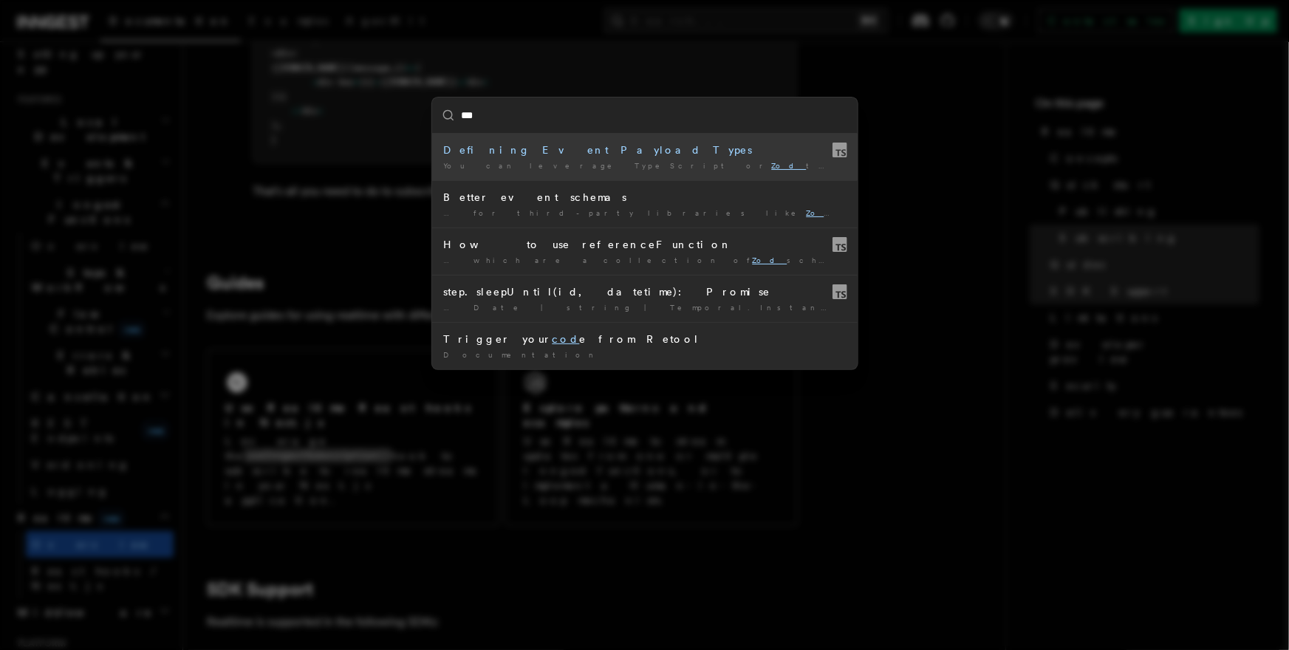
click at [772, 163] on mark "Zod" at bounding box center [789, 165] width 35 height 9
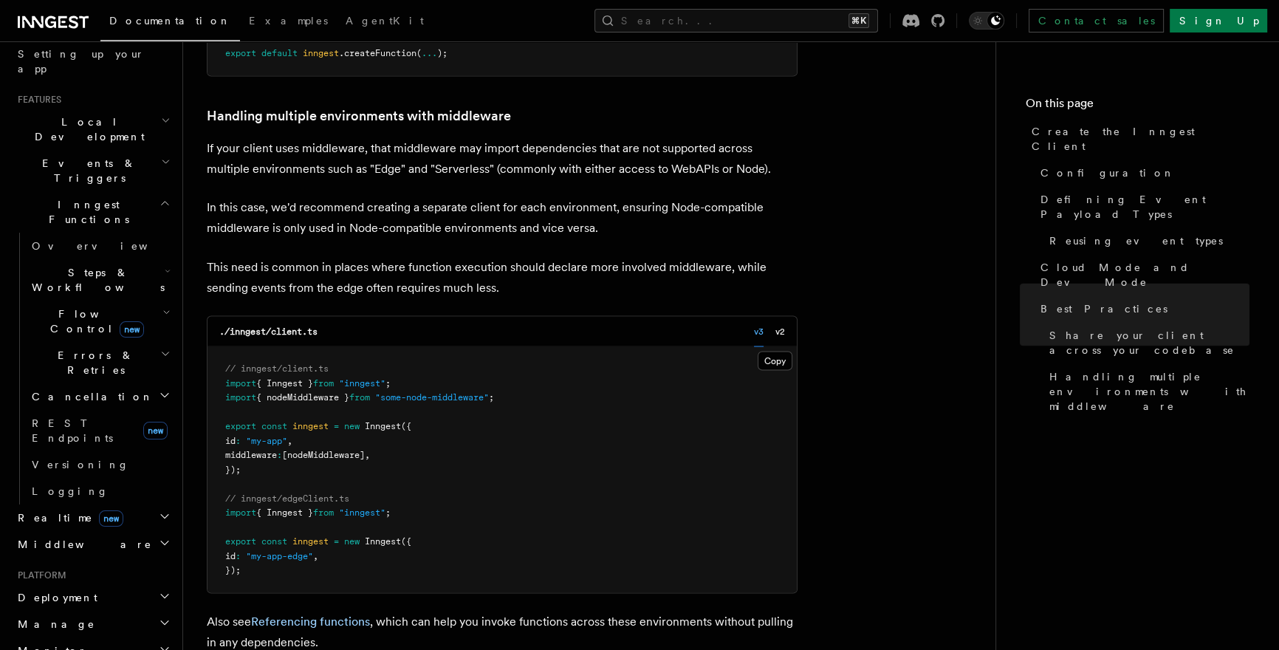
scroll to position [3351, 0]
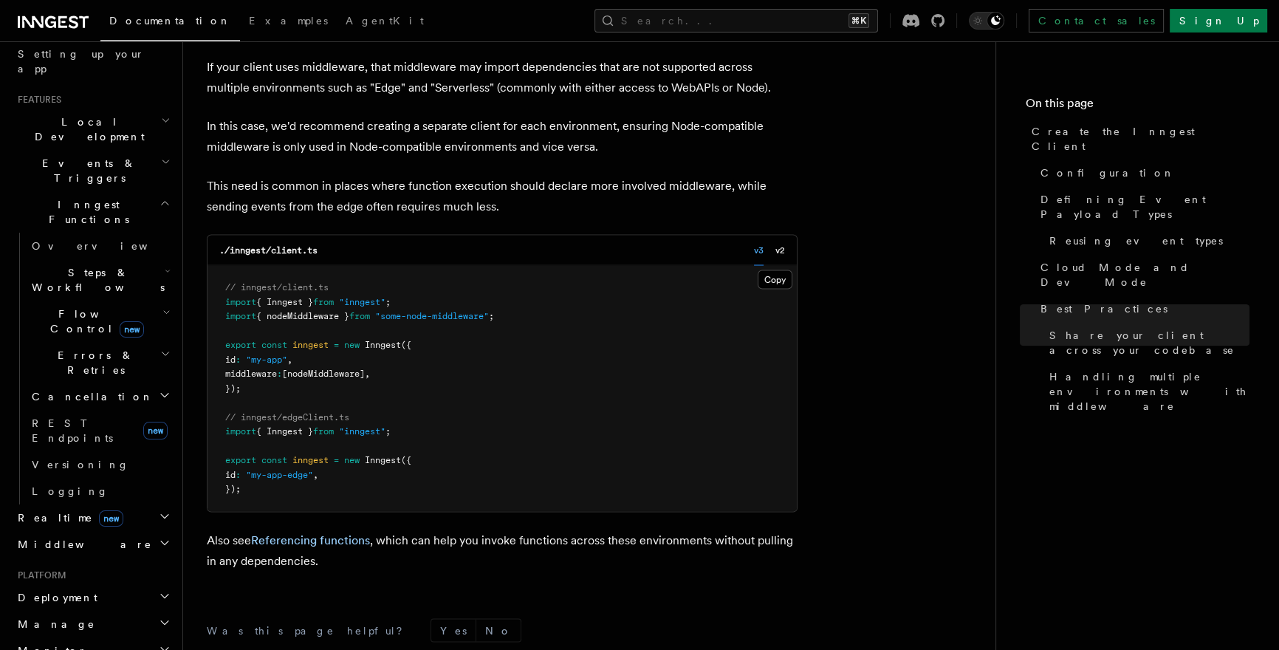
click at [140, 584] on h2 "Deployment" at bounding box center [93, 597] width 162 height 27
click at [131, 611] on h2 "Manage" at bounding box center [93, 624] width 162 height 27
click at [131, 584] on h2 "Deployment" at bounding box center [93, 597] width 162 height 27
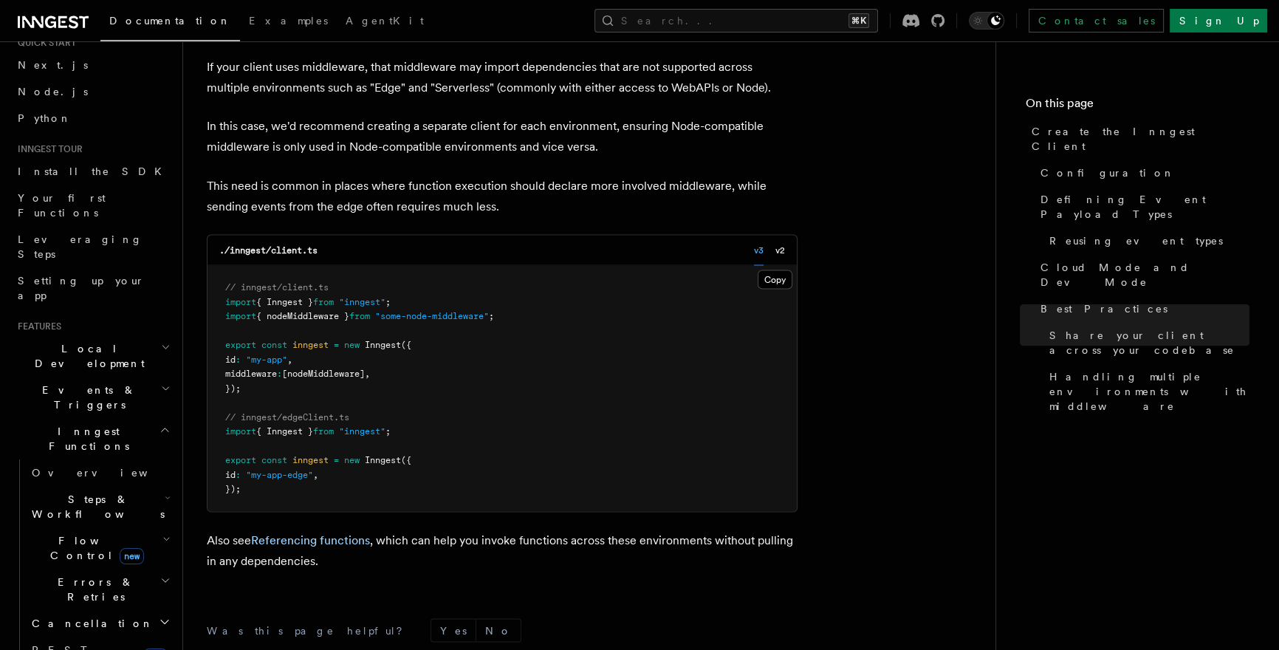
scroll to position [43, 0]
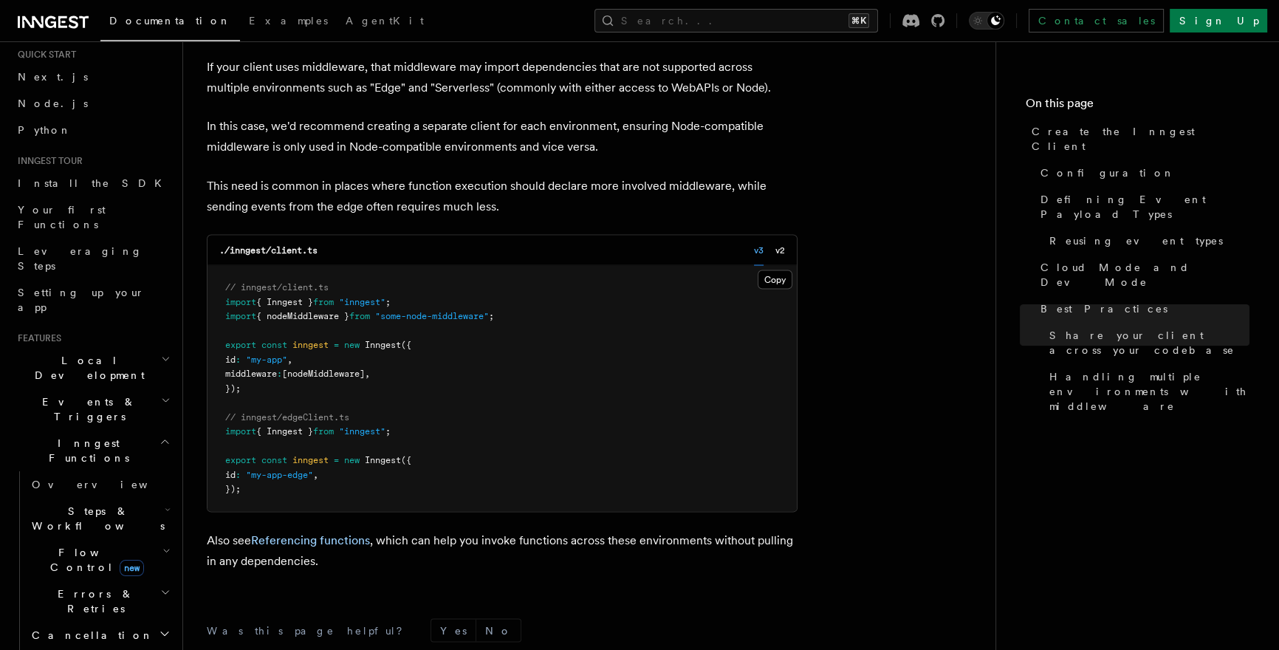
click at [146, 388] on h2 "Events & Triggers" at bounding box center [93, 408] width 162 height 41
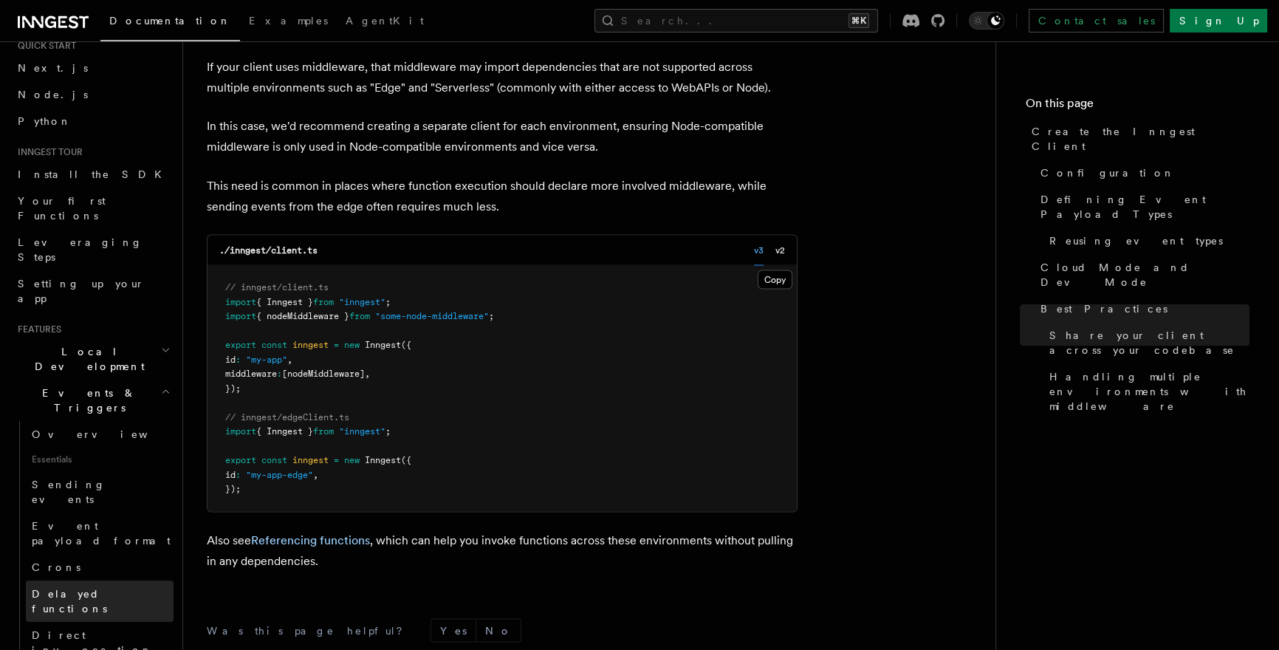
scroll to position [80, 0]
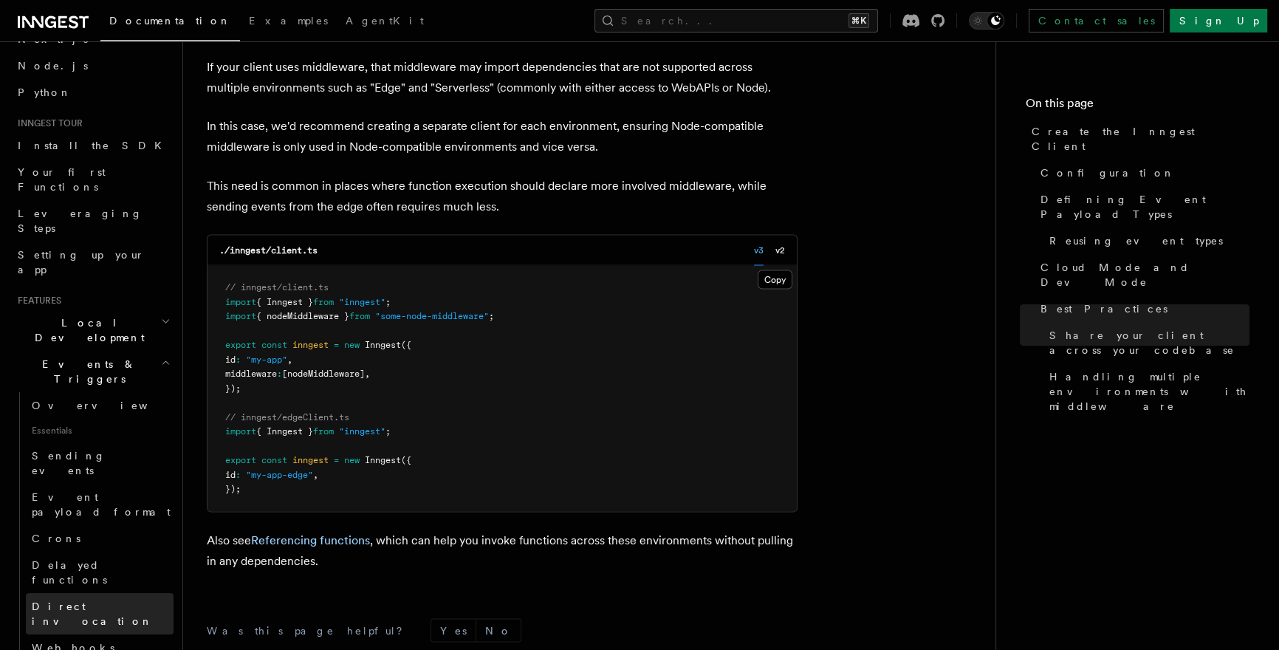
click at [114, 593] on link "Direct invocation" at bounding box center [100, 613] width 148 height 41
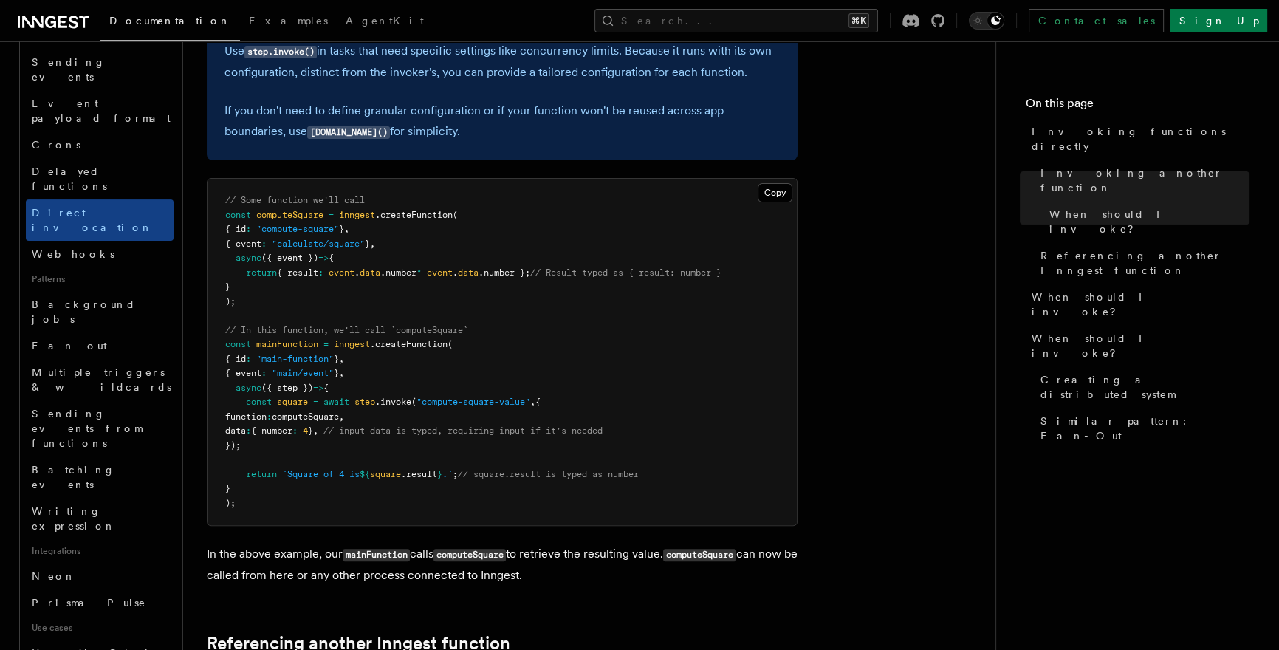
scroll to position [554, 0]
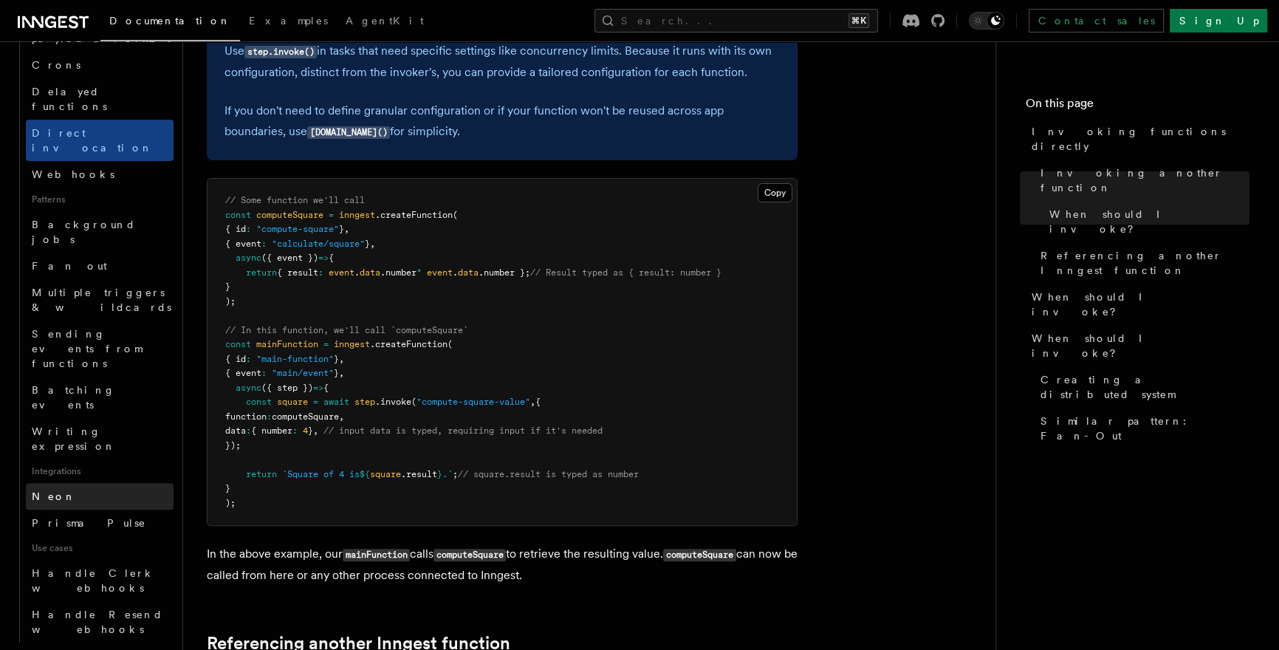
click at [113, 483] on link "Neon" at bounding box center [100, 496] width 148 height 27
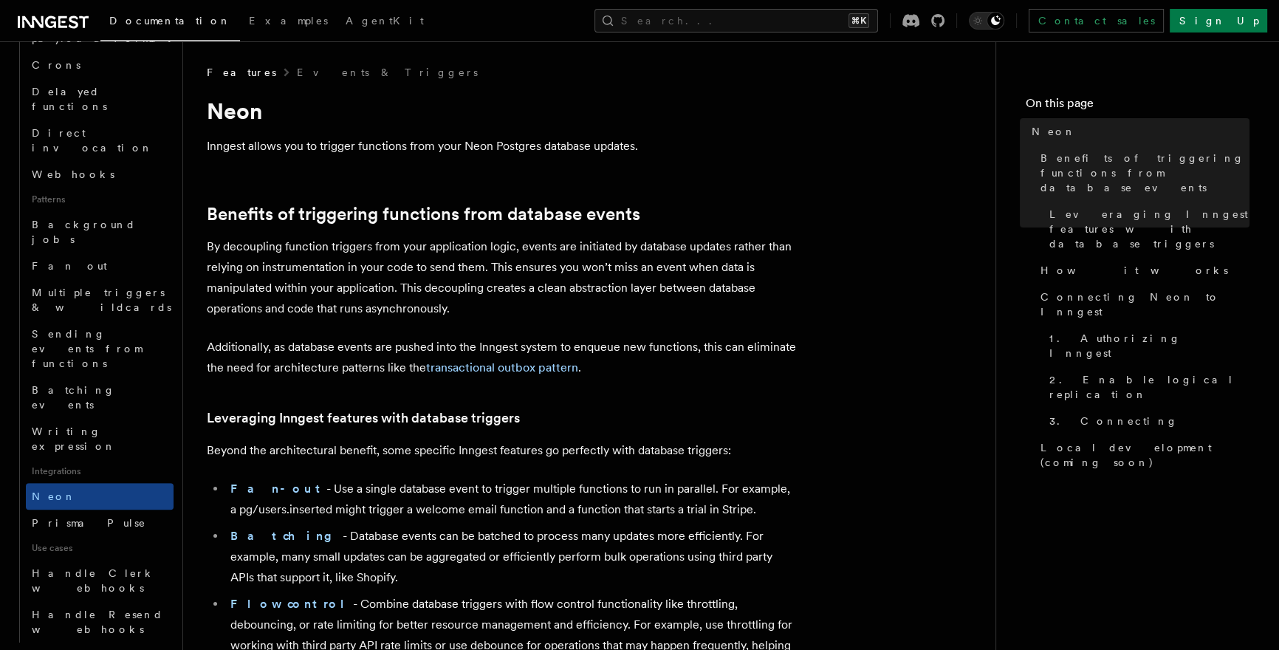
click at [454, 362] on link "transactional outbox pattern" at bounding box center [502, 367] width 152 height 14
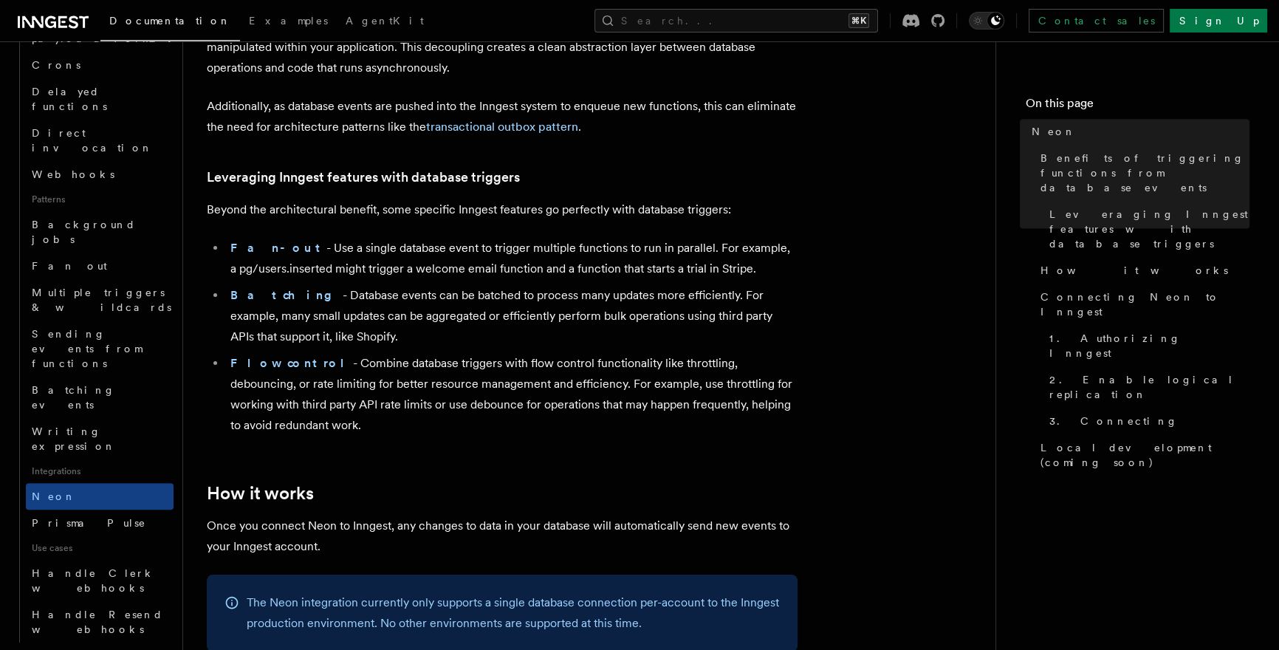
scroll to position [287, 0]
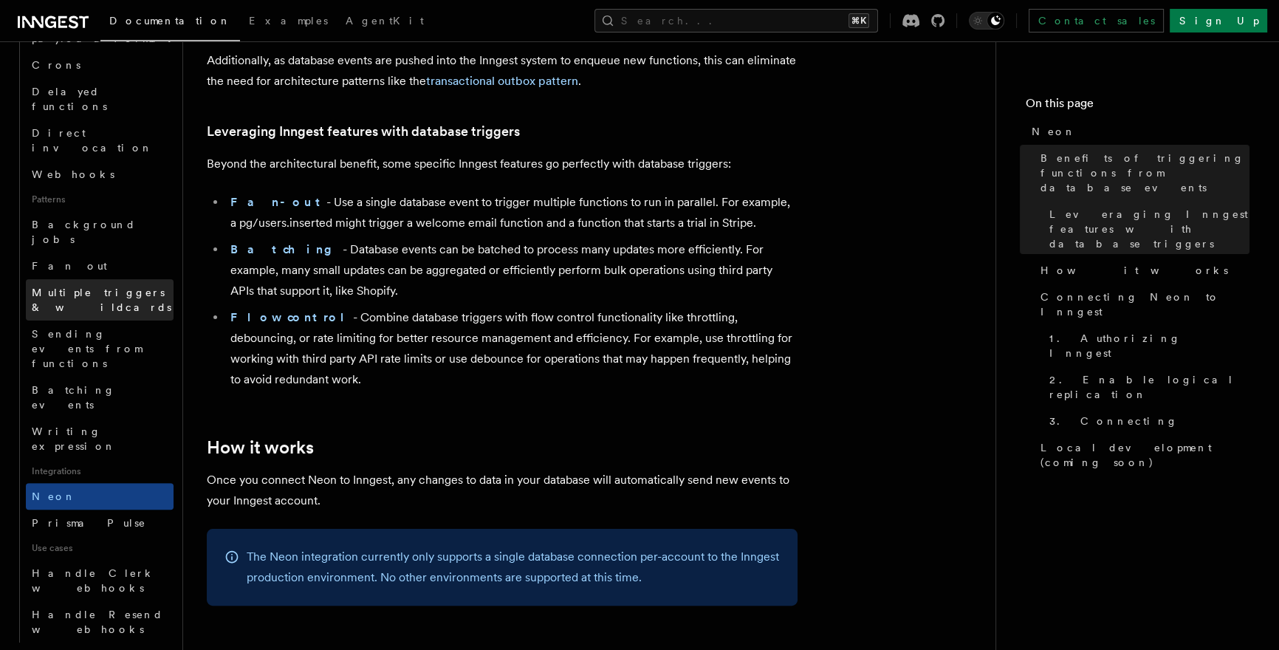
click at [66, 287] on span "Multiple triggers & wildcards" at bounding box center [102, 300] width 140 height 27
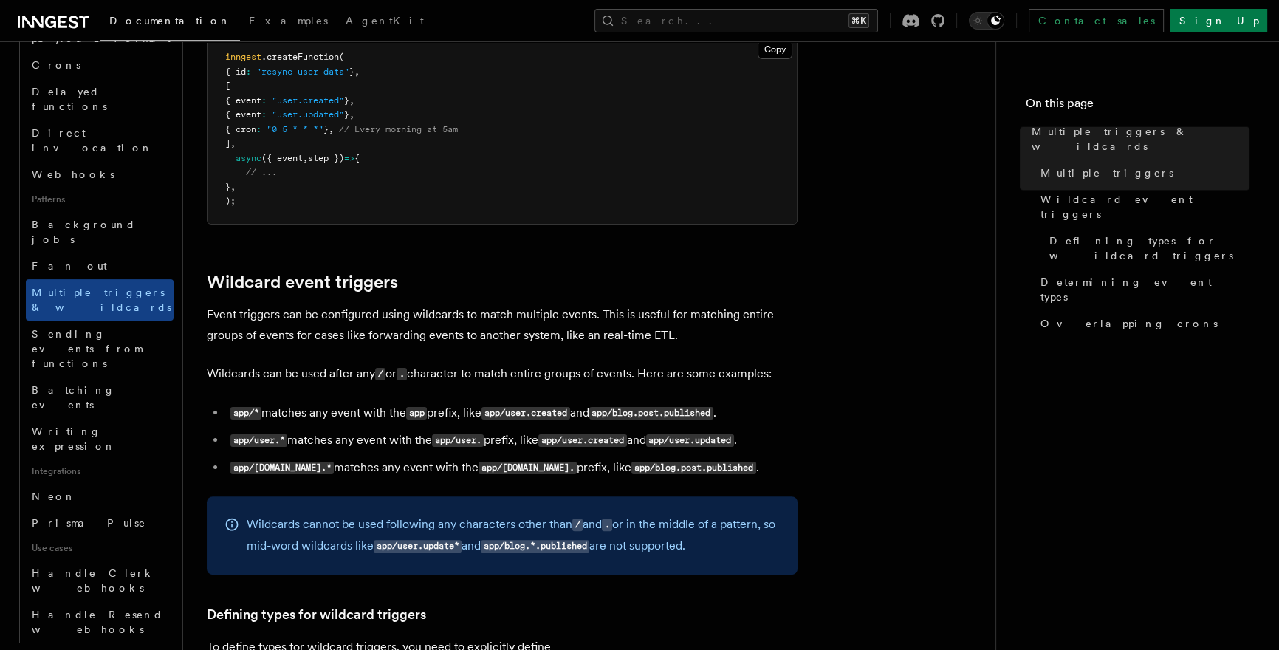
scroll to position [474, 0]
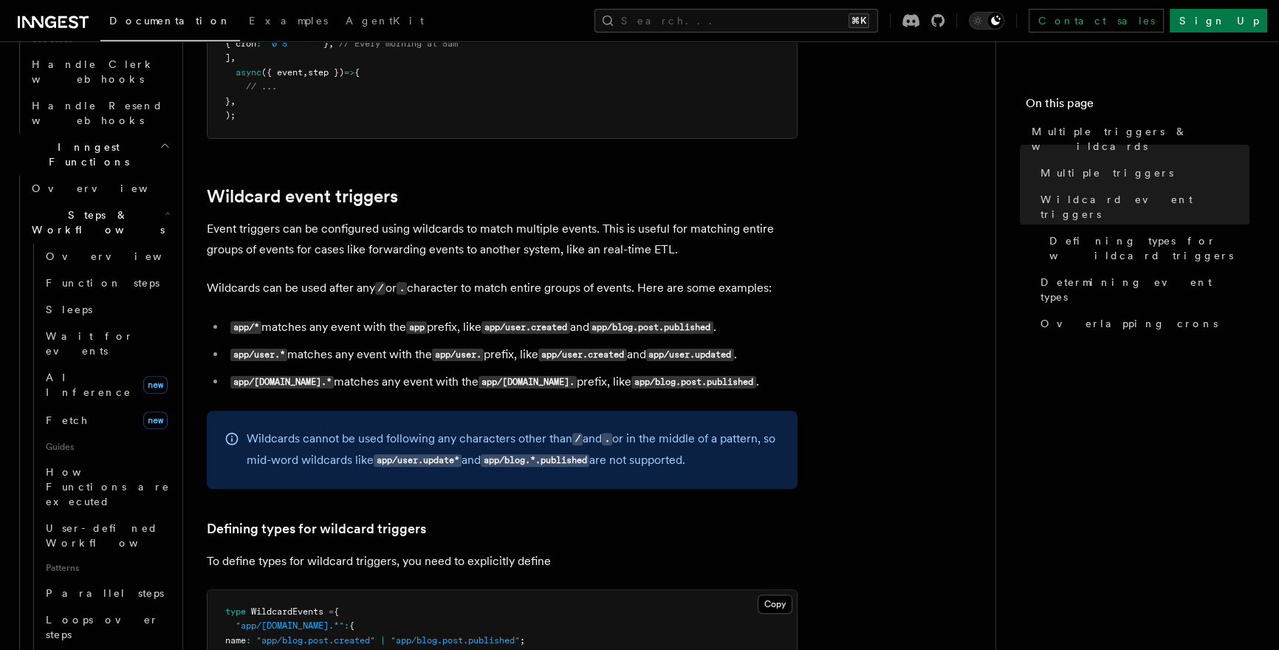
scroll to position [1115, 0]
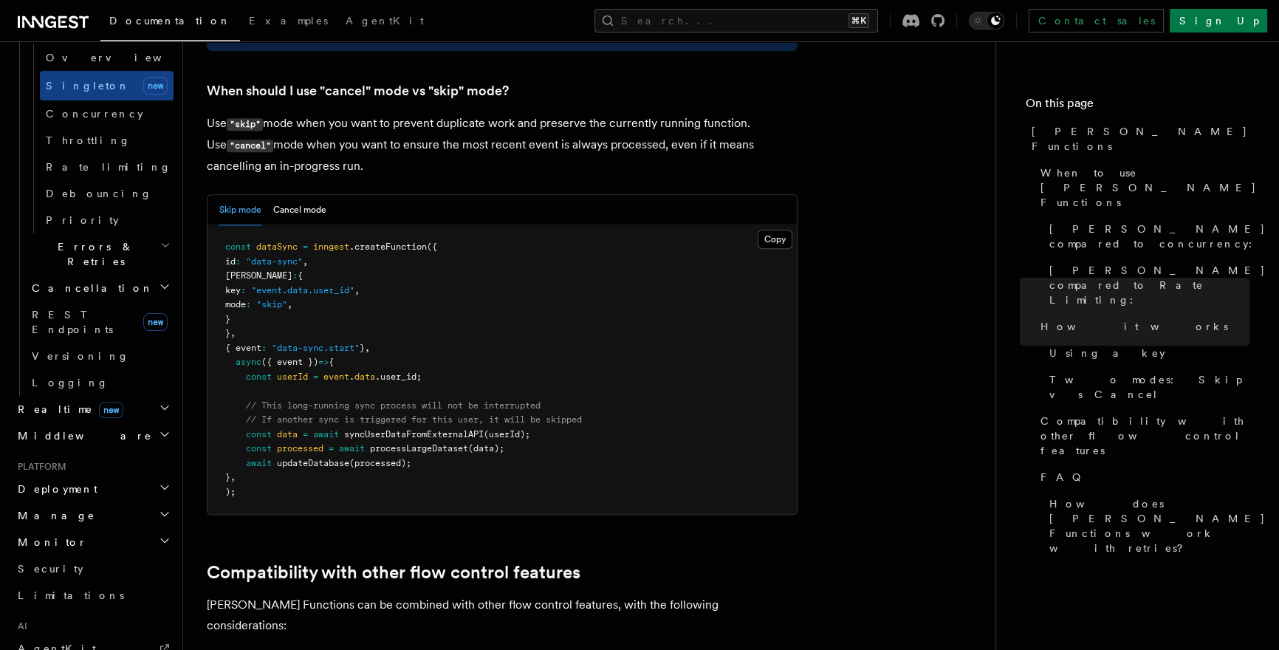
scroll to position [443, 0]
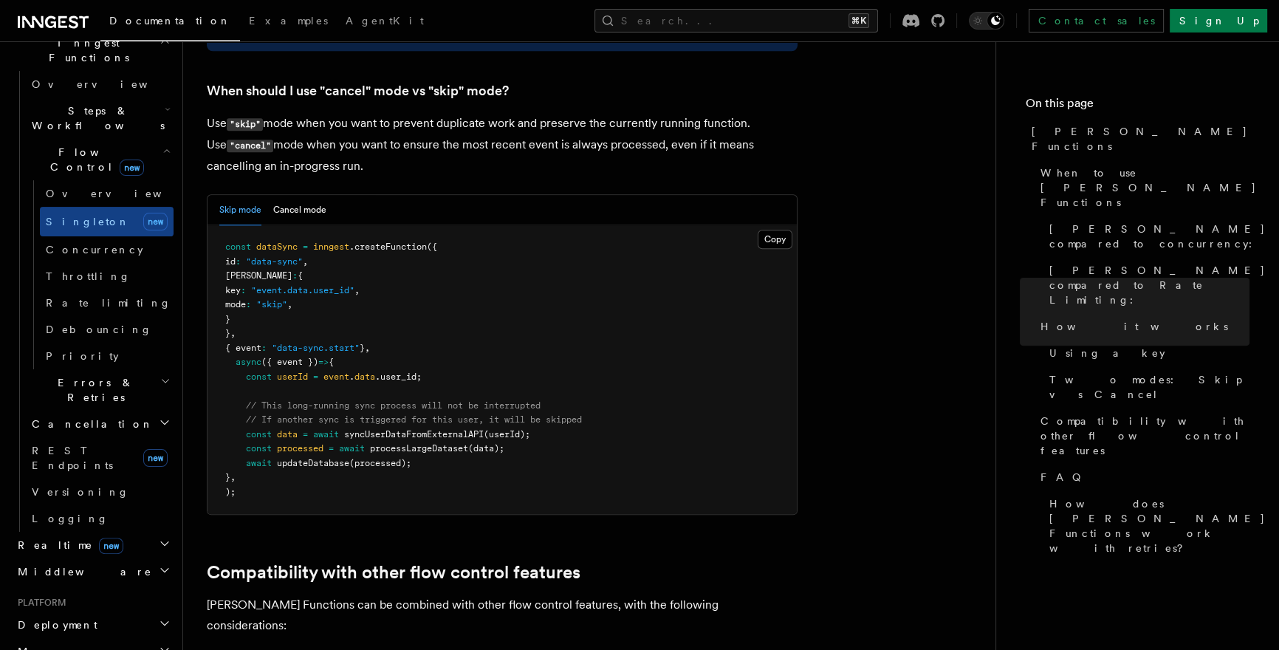
click at [123, 411] on h2 "Cancellation" at bounding box center [100, 424] width 148 height 27
click at [128, 369] on h2 "Errors & Retries" at bounding box center [100, 389] width 148 height 41
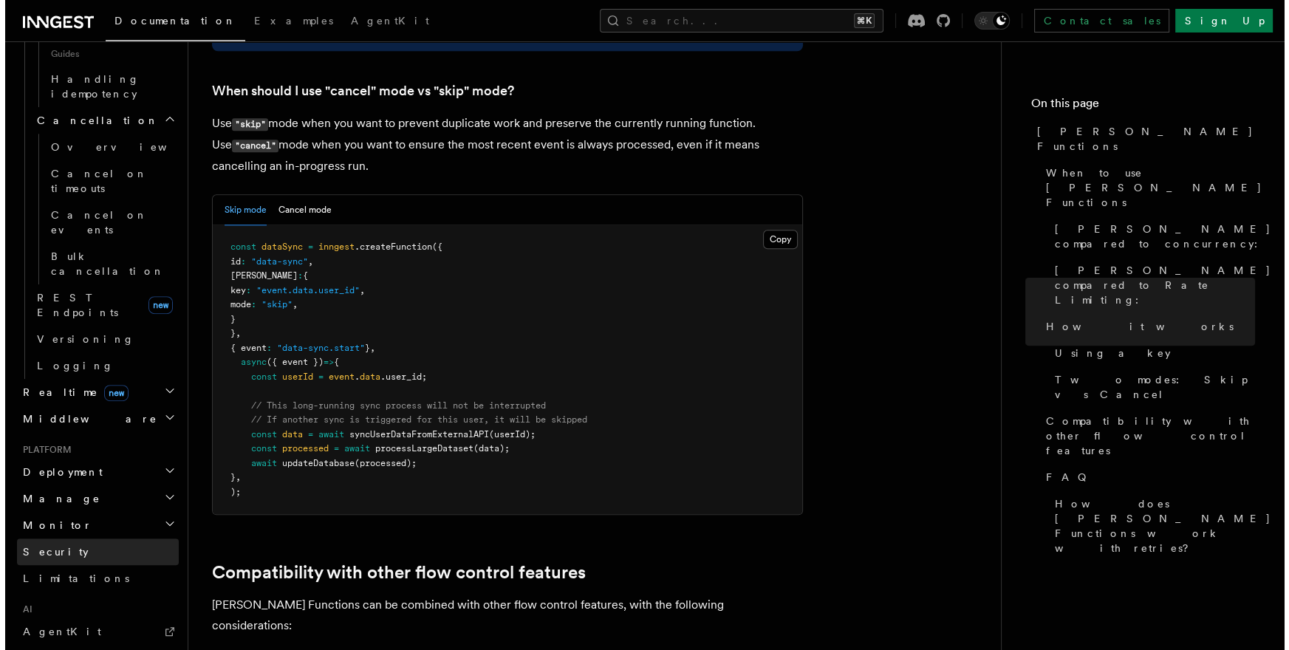
scroll to position [1039, 0]
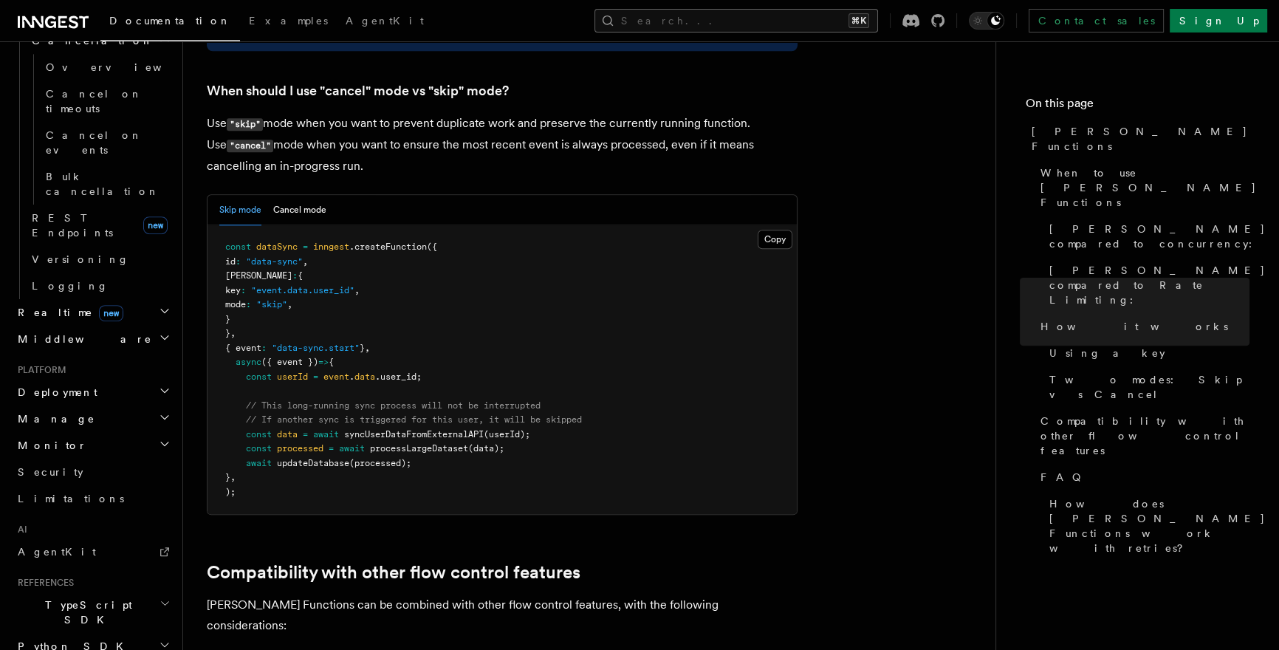
click at [753, 26] on button "Search... ⌘K" at bounding box center [736, 21] width 284 height 24
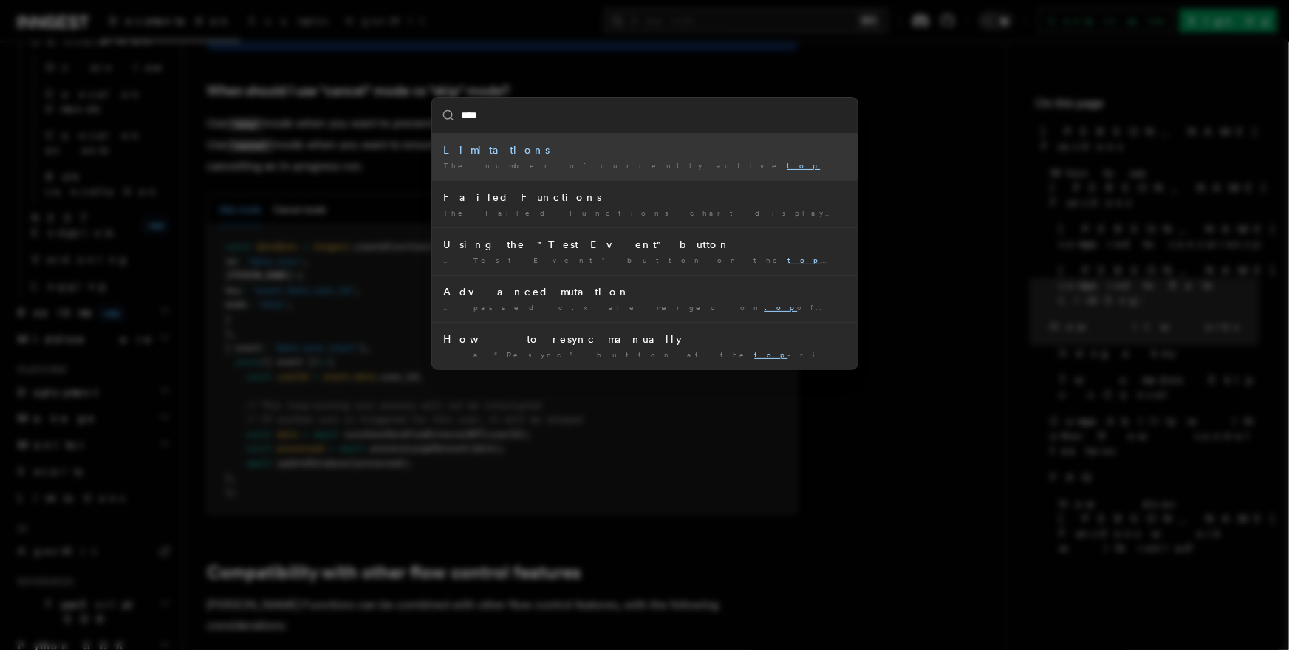
type input "*****"
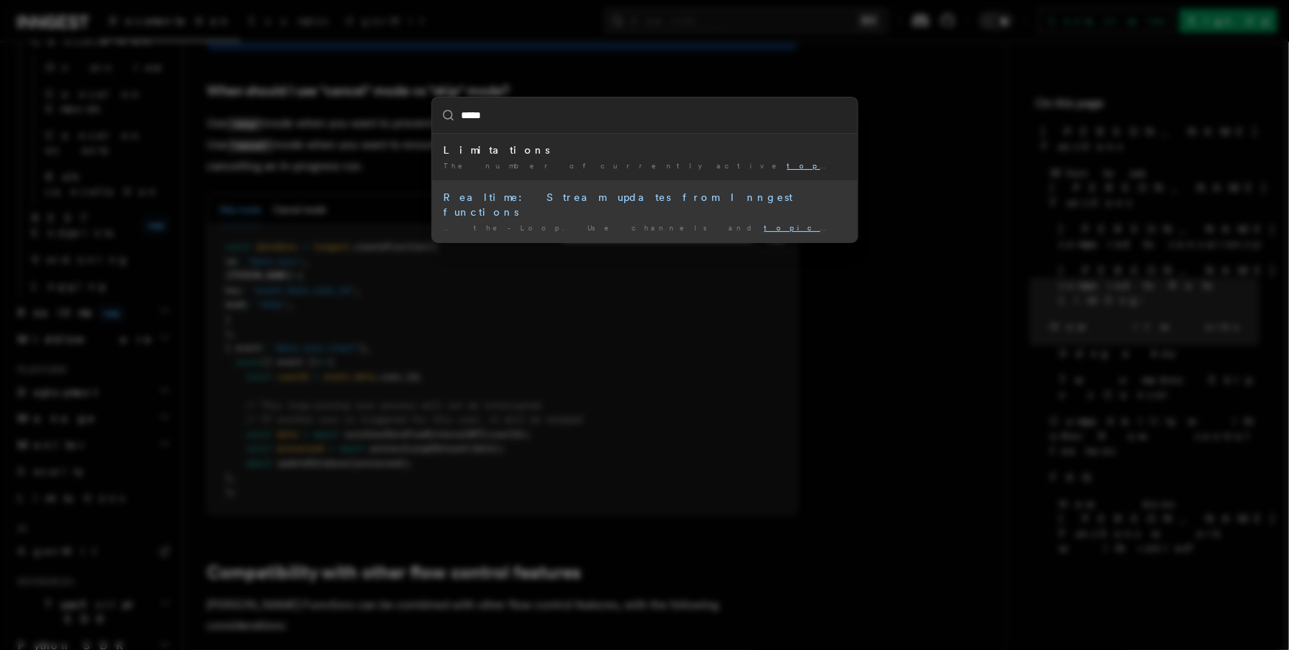
click at [706, 196] on div "Realtime: Stream updates from Inngest functions" at bounding box center [645, 205] width 402 height 30
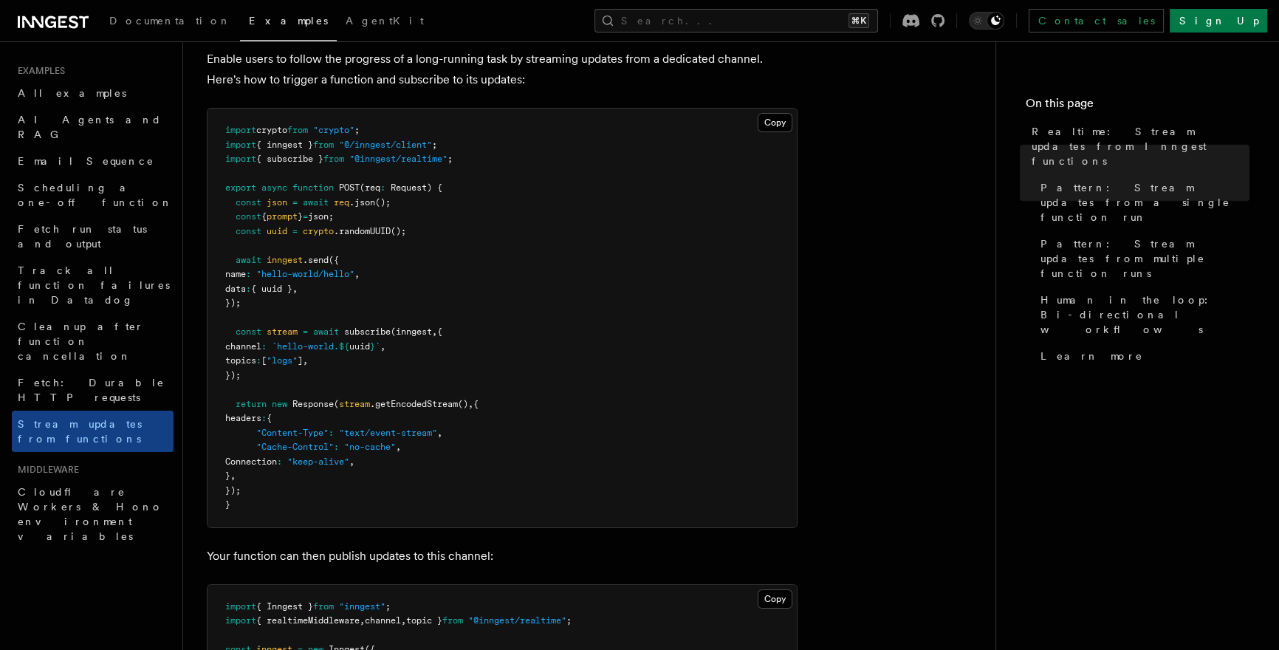
scroll to position [241, 0]
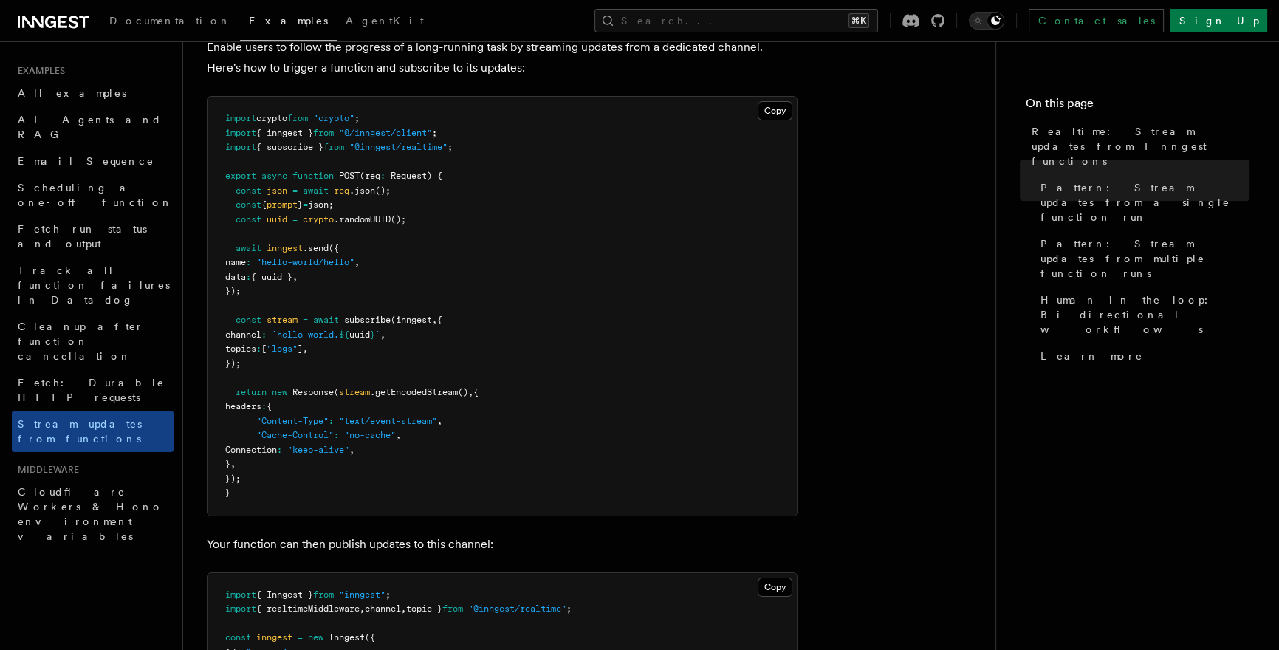
click at [505, 312] on pre "import crypto from "crypto" ; import { inngest } from "@/inngest/client" ; impo…" at bounding box center [502, 306] width 589 height 419
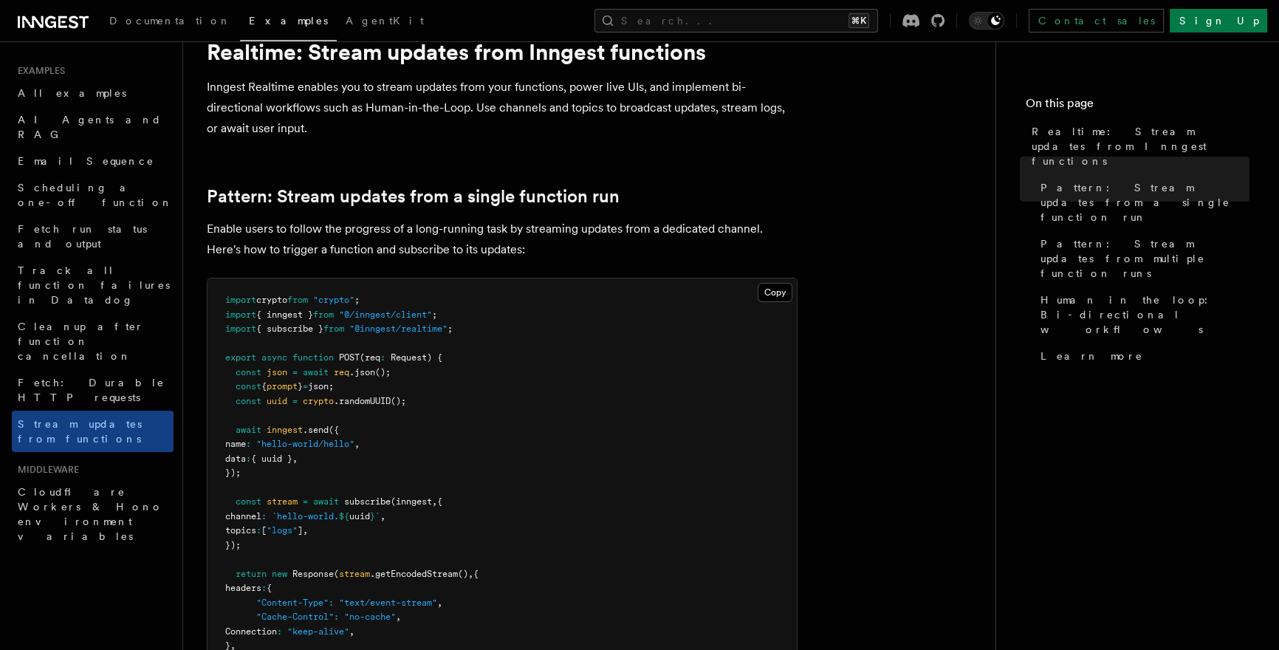
scroll to position [0, 0]
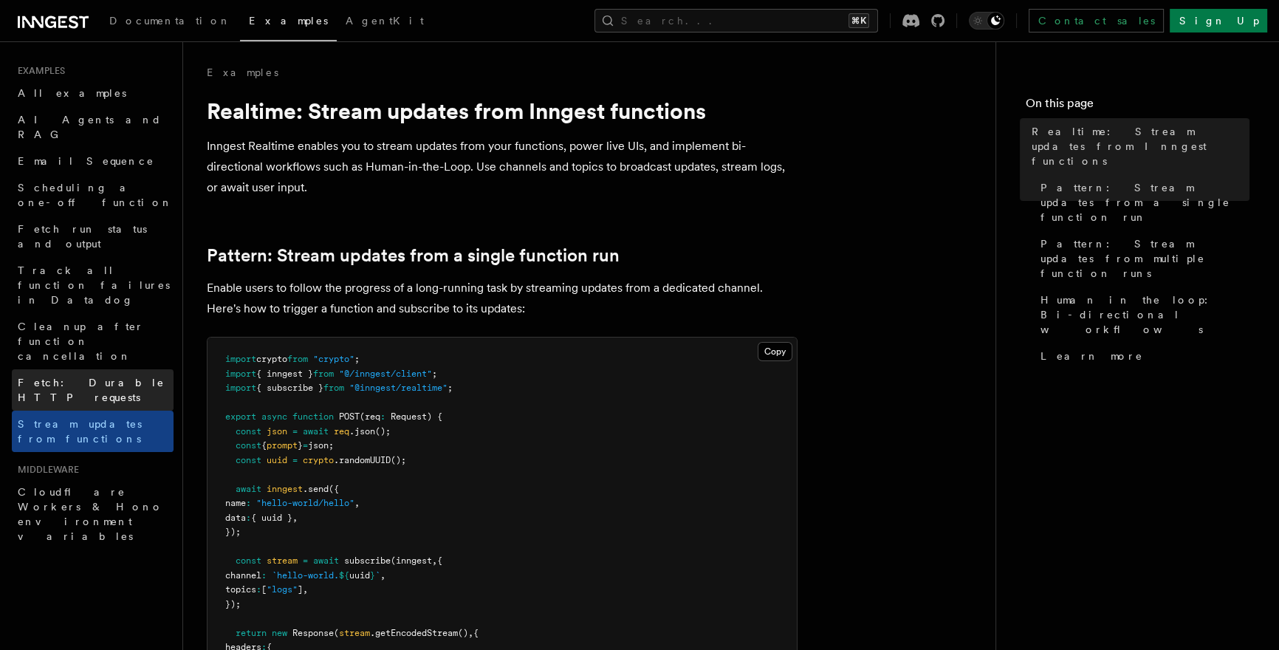
click at [95, 377] on span "Fetch: Durable HTTP requests" at bounding box center [91, 390] width 147 height 27
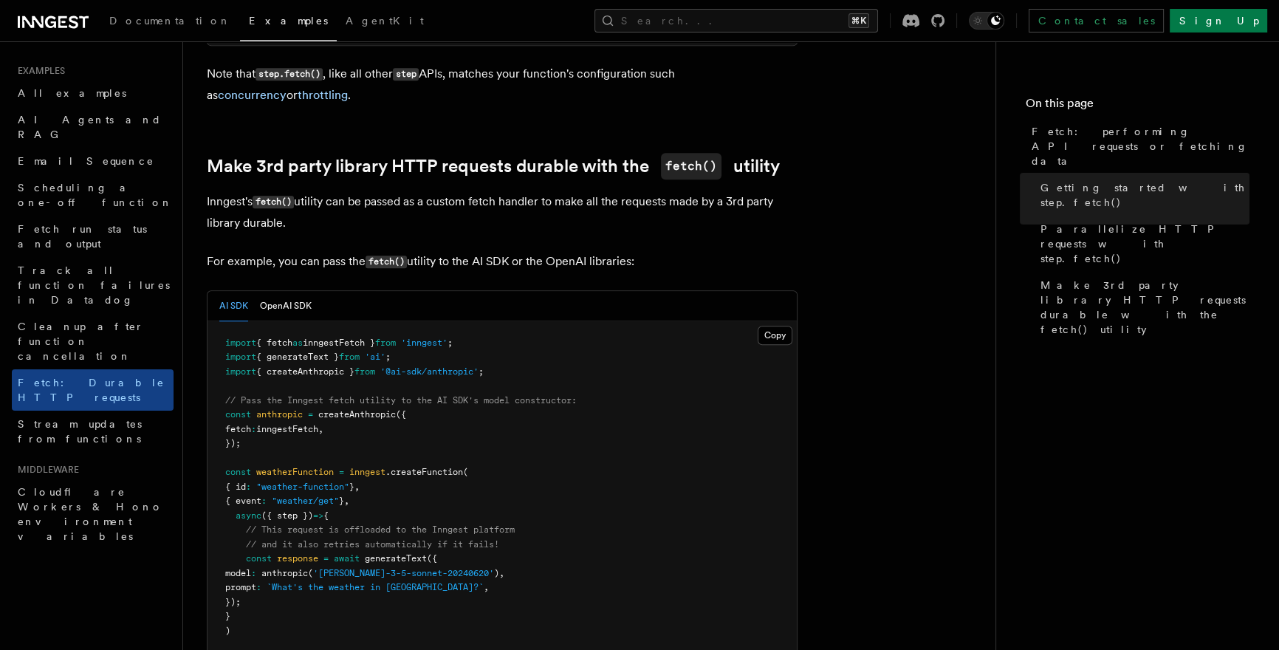
scroll to position [1305, 0]
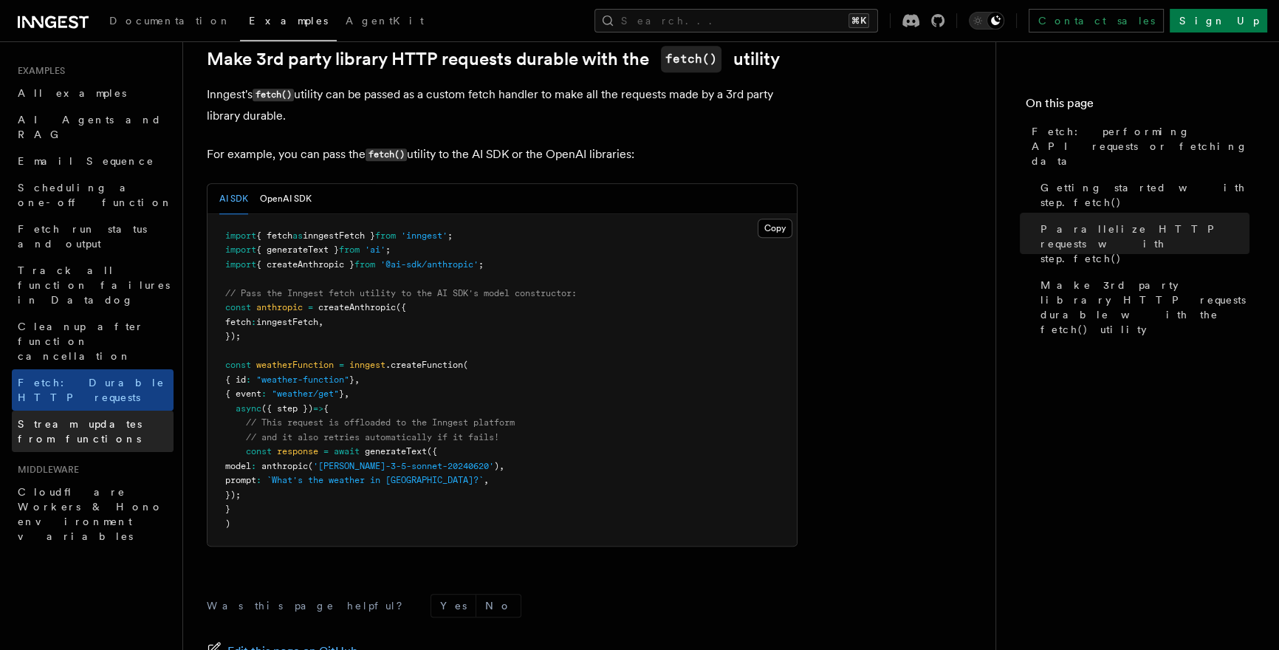
click at [55, 418] on span "Stream updates from functions" at bounding box center [80, 431] width 124 height 27
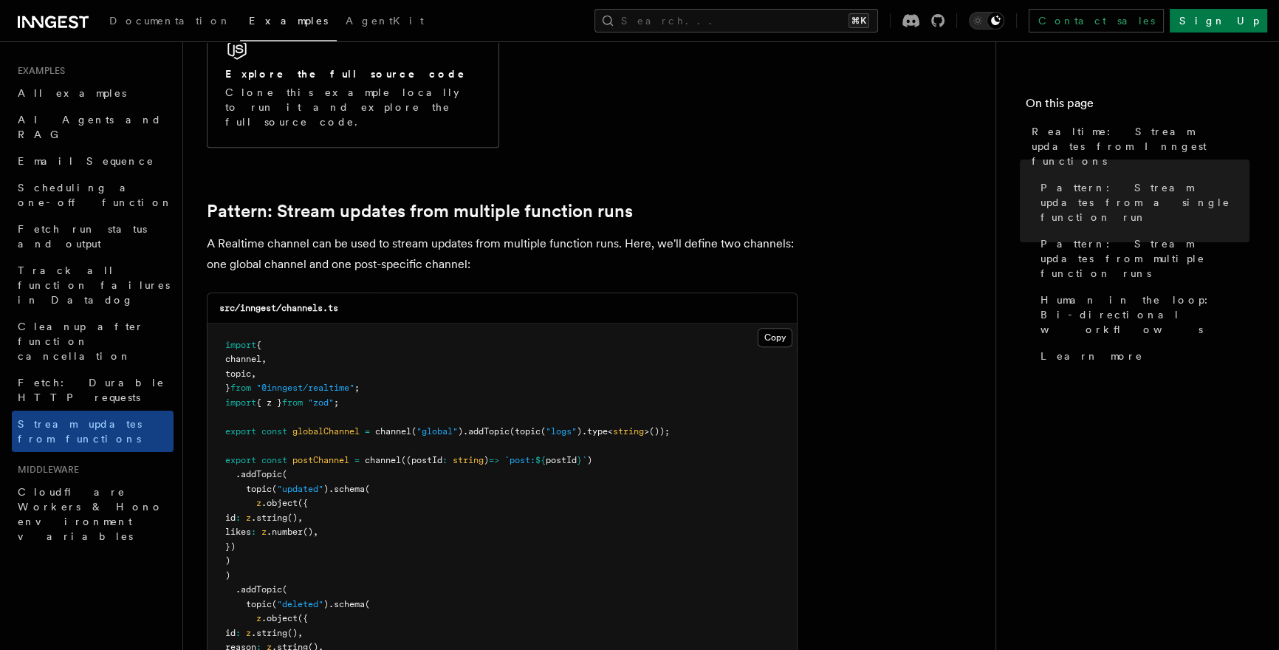
scroll to position [1306, 0]
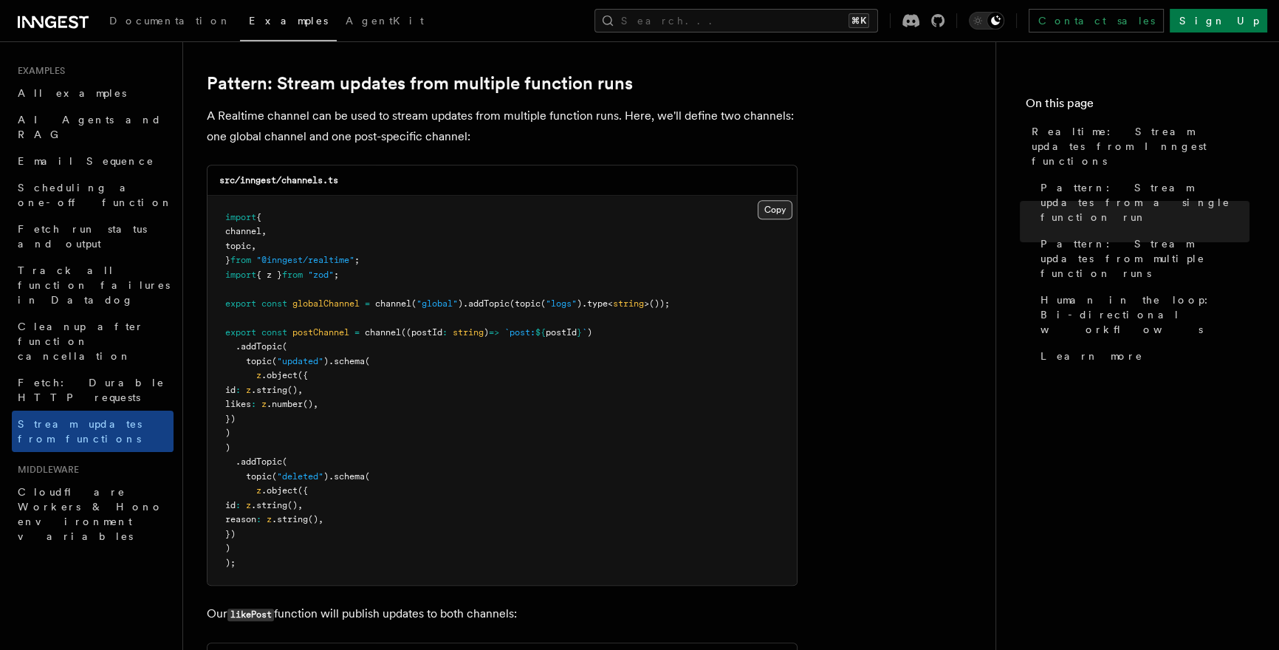
click at [769, 200] on button "Copy Copied" at bounding box center [775, 209] width 35 height 19
click at [128, 223] on span "Fetch run status and output" at bounding box center [82, 236] width 129 height 27
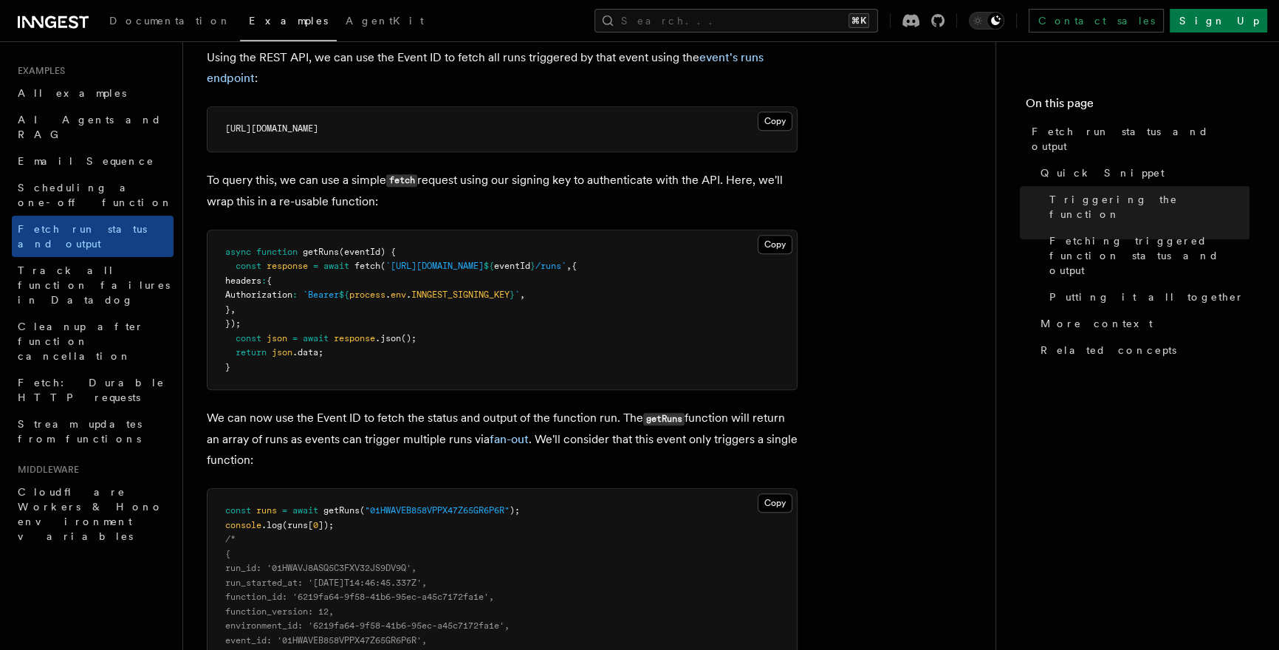
scroll to position [991, 0]
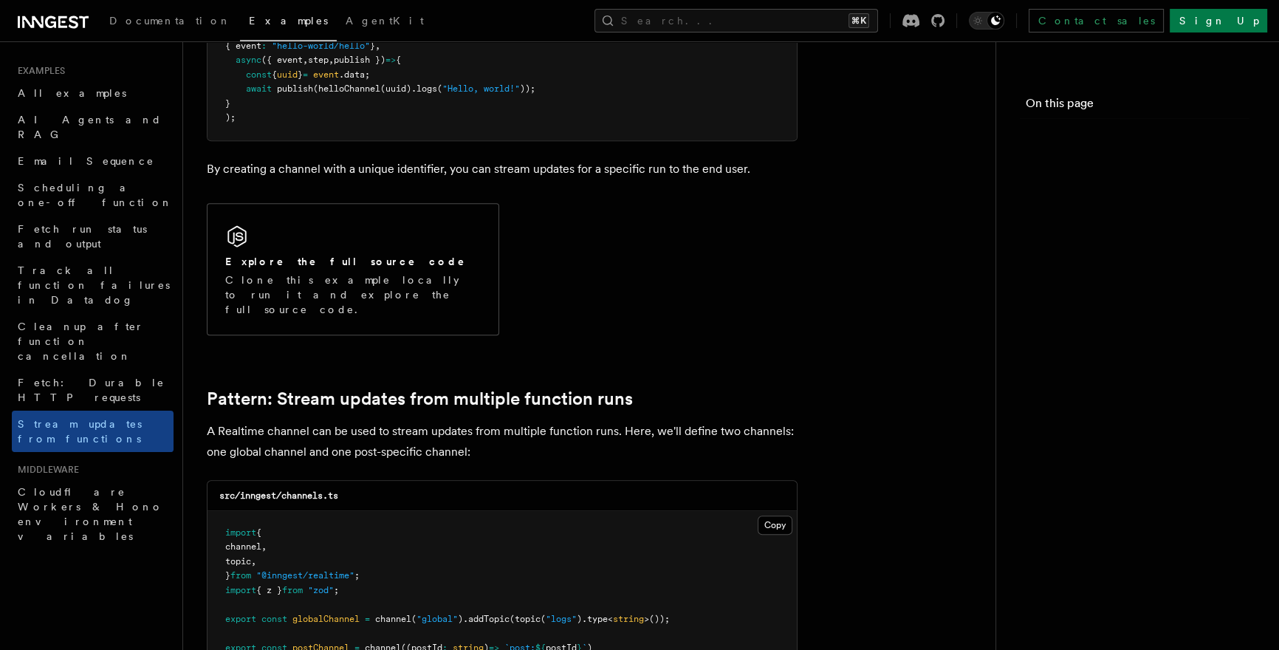
scroll to position [1306, 0]
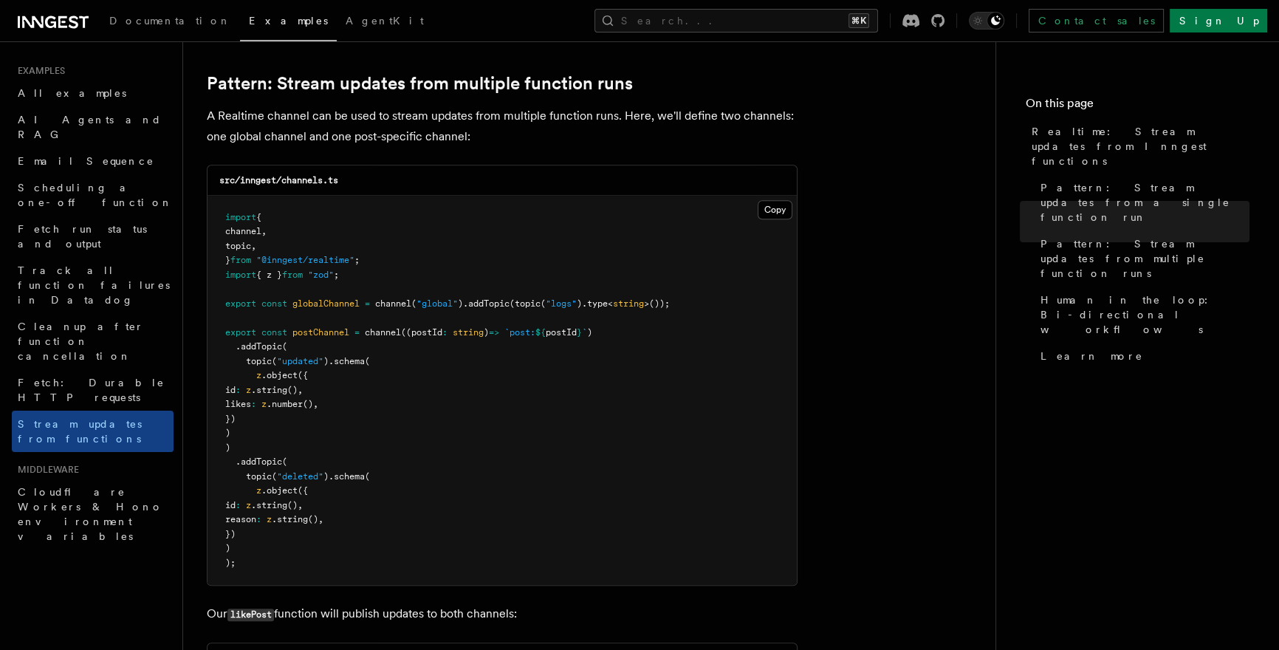
click at [591, 131] on p "A Realtime channel can be used to stream updates from multiple function runs. H…" at bounding box center [502, 126] width 591 height 41
click at [490, 120] on p "A Realtime channel can be used to stream updates from multiple function runs. H…" at bounding box center [502, 126] width 591 height 41
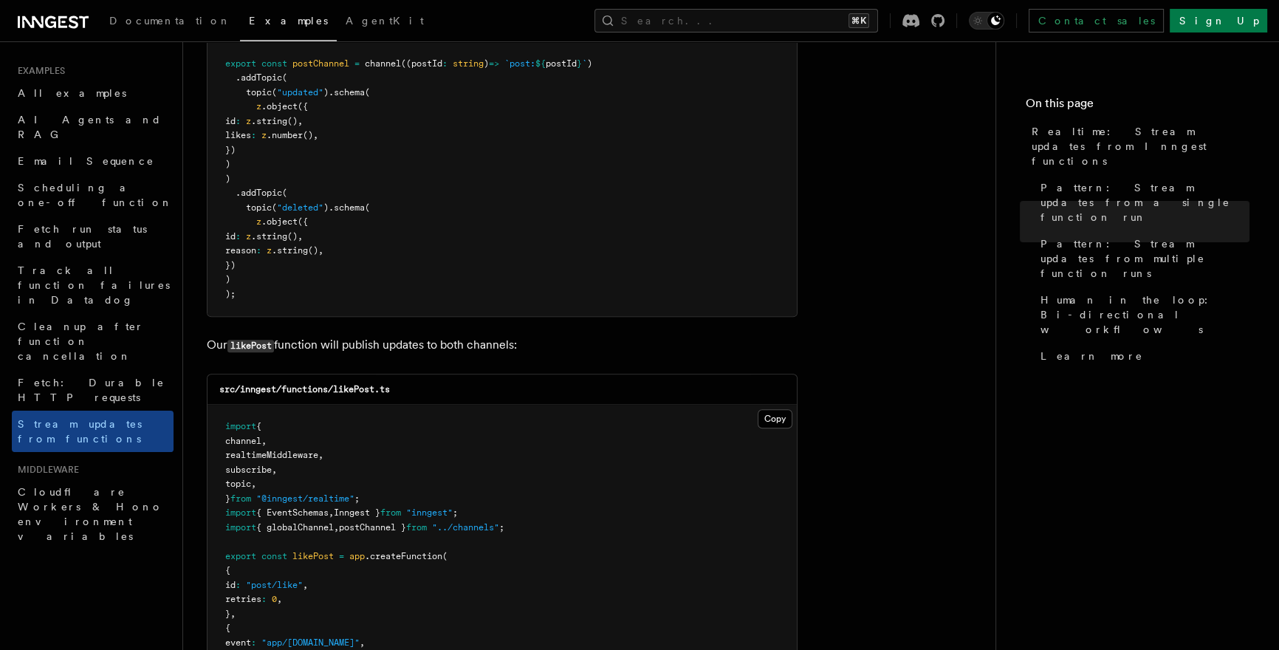
scroll to position [1313, 0]
